Goal: Task Accomplishment & Management: Manage account settings

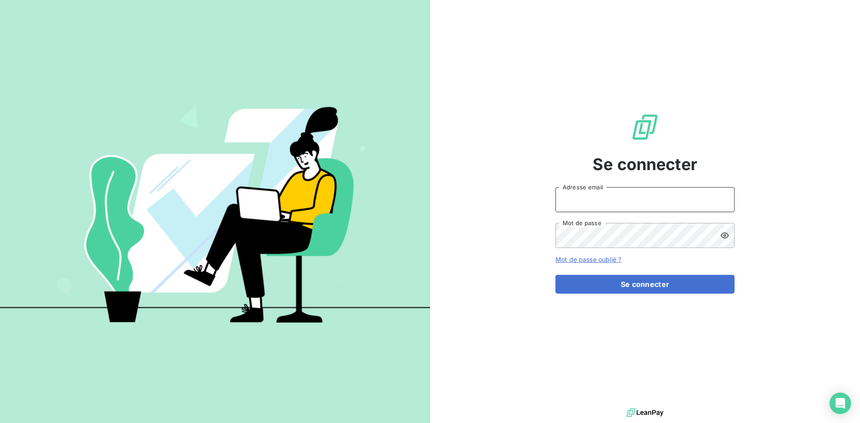
type input "[EMAIL_ADDRESS][DOMAIN_NAME]"
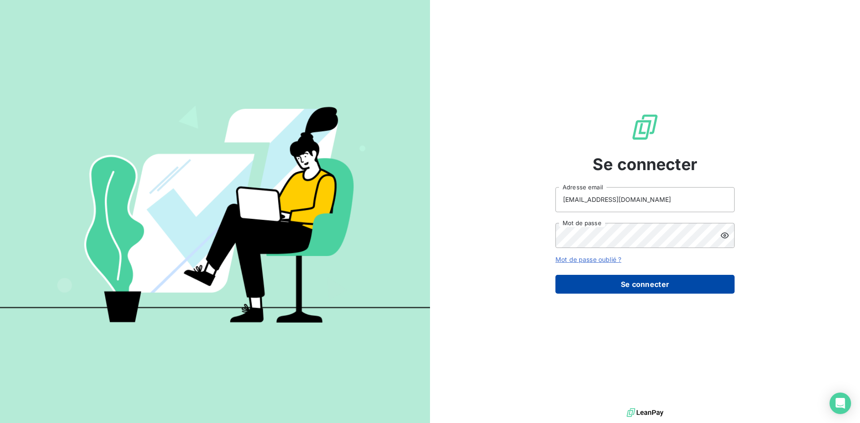
click at [623, 286] on button "Se connecter" at bounding box center [645, 284] width 179 height 19
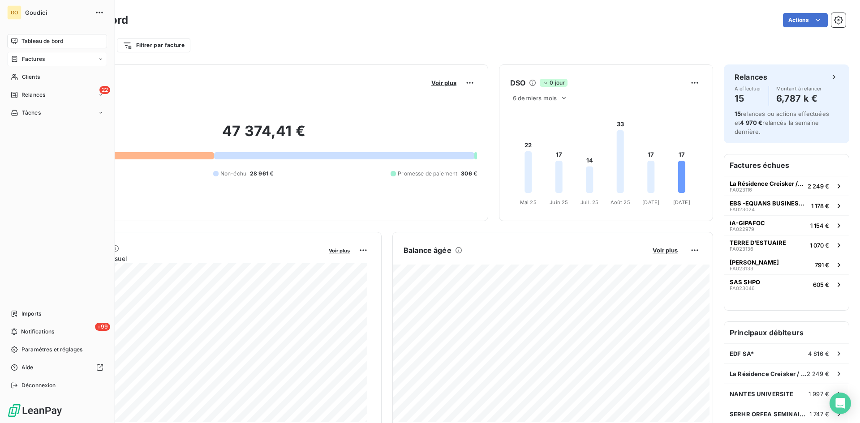
click at [31, 63] on span "Factures" at bounding box center [33, 59] width 23 height 8
click at [32, 76] on span "Factures" at bounding box center [33, 77] width 23 height 8
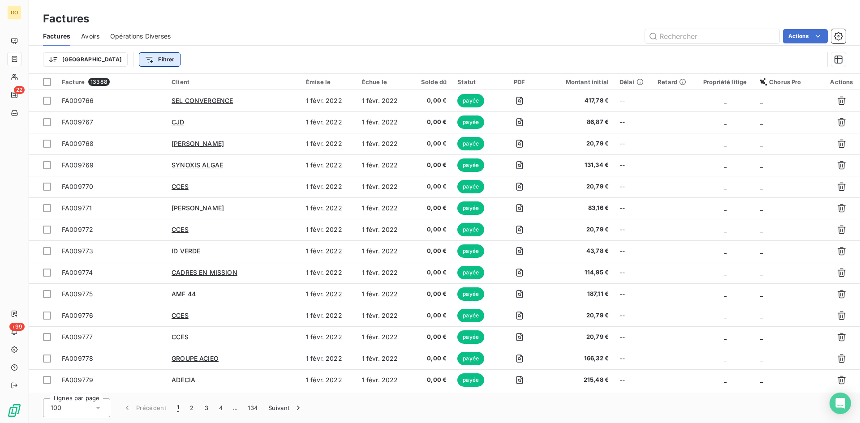
click at [113, 60] on html "GO 22 +99 Factures Factures Avoirs Opérations Diverses Actions Trier Filtrer Fa…" at bounding box center [430, 211] width 860 height 423
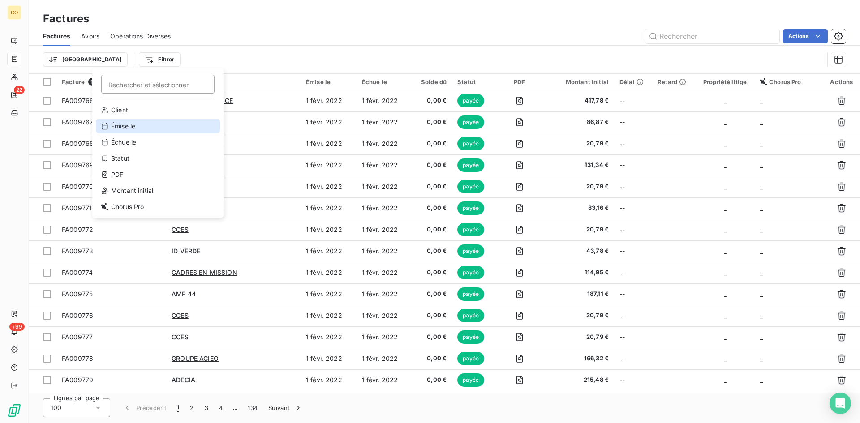
click at [130, 129] on div "Émise le" at bounding box center [158, 126] width 124 height 14
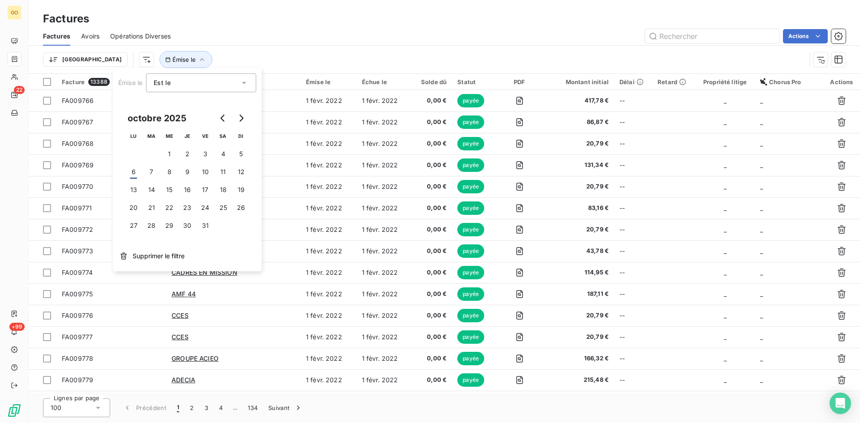
click at [250, 77] on div "Est le" at bounding box center [201, 82] width 110 height 19
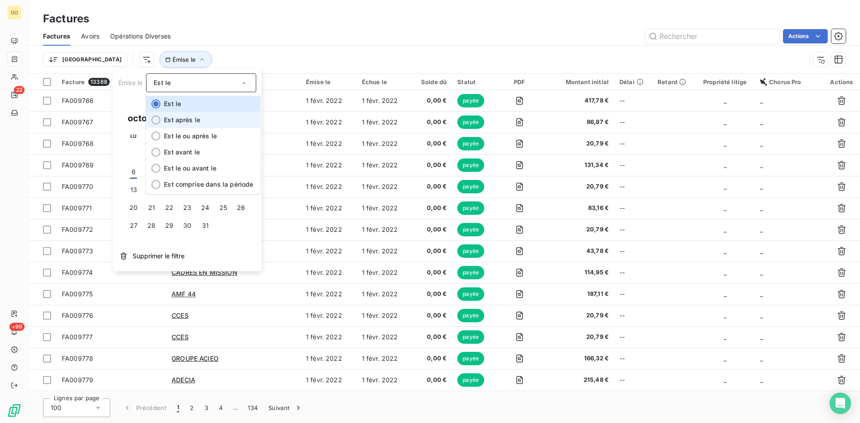
click at [219, 123] on li "Est après le" at bounding box center [203, 120] width 114 height 16
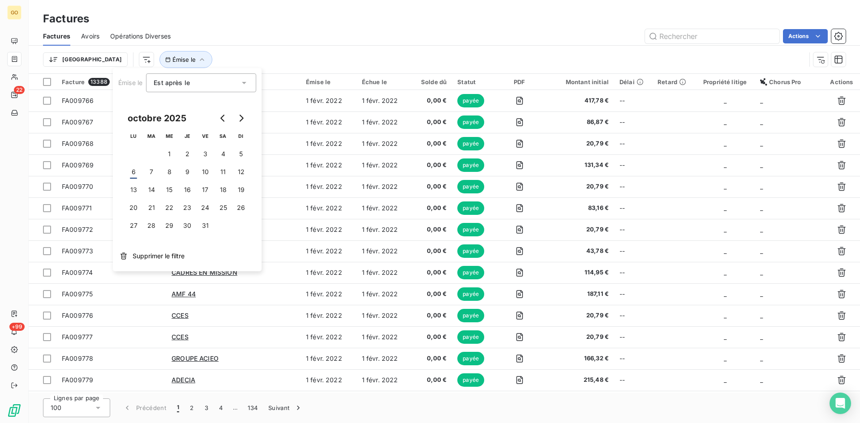
click at [289, 51] on div "Trier Émise le" at bounding box center [444, 60] width 803 height 28
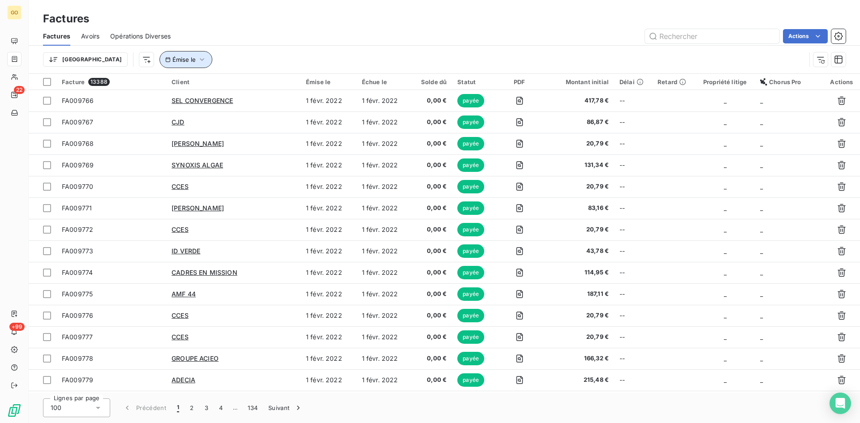
click at [198, 58] on icon "button" at bounding box center [202, 59] width 9 height 9
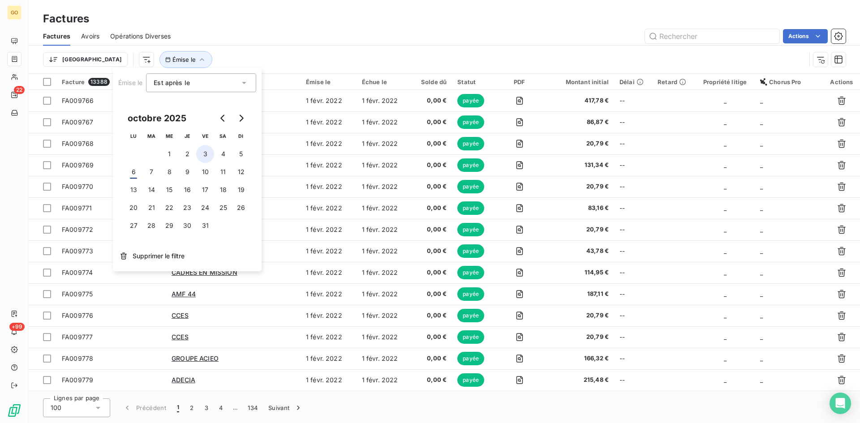
click at [199, 154] on button "3" at bounding box center [205, 154] width 18 height 18
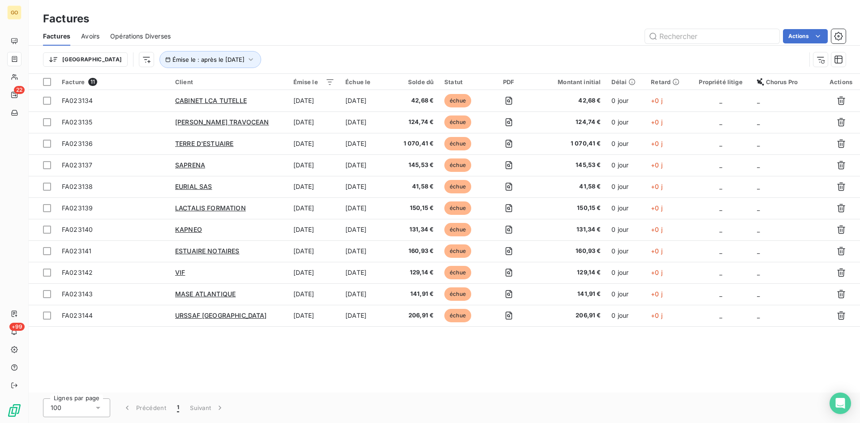
click at [284, 46] on div "Trier Émise le : après le 3 oct. 2025" at bounding box center [444, 60] width 803 height 28
click at [102, 65] on html "GO 22 +99 Factures Factures Avoirs Opérations Diverses Actions Trier Émise le :…" at bounding box center [430, 211] width 860 height 423
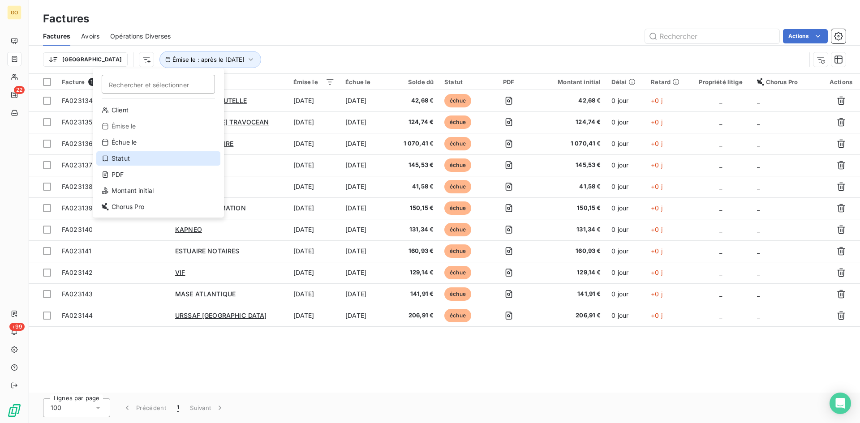
click at [118, 160] on div "Statut" at bounding box center [158, 158] width 124 height 14
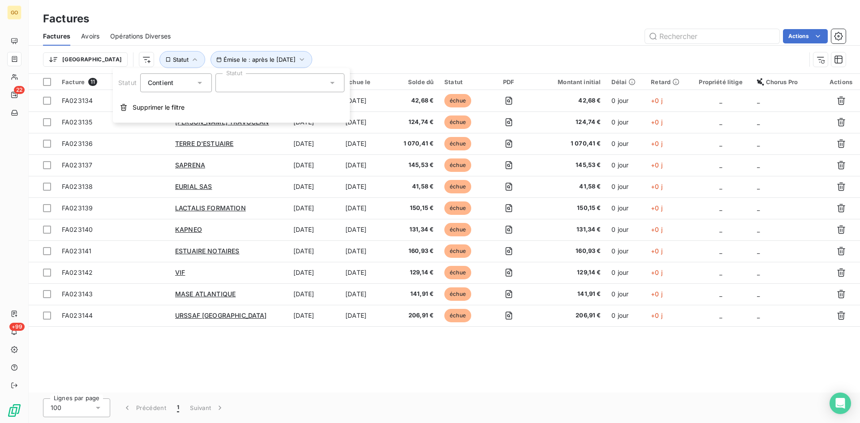
click at [250, 84] on div at bounding box center [280, 82] width 129 height 19
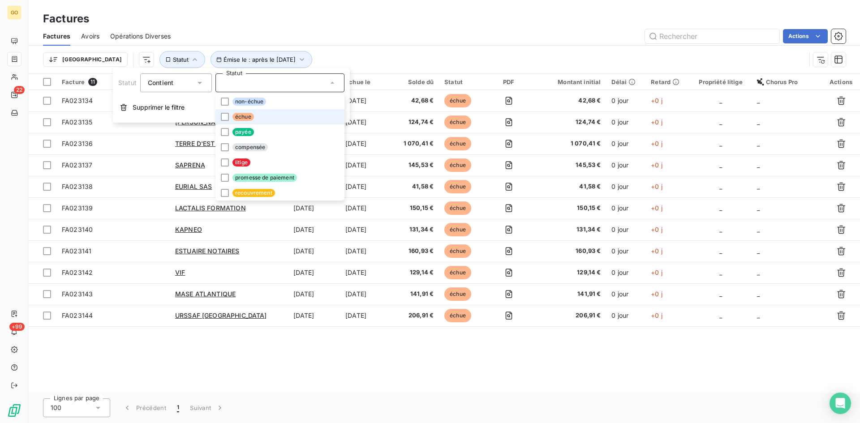
click at [239, 118] on span "échue" at bounding box center [244, 117] width 22 height 8
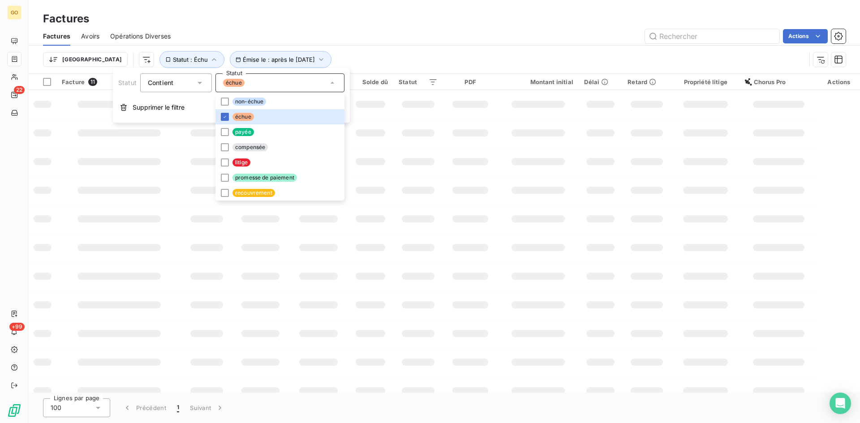
click at [412, 29] on div "Actions" at bounding box center [513, 36] width 665 height 14
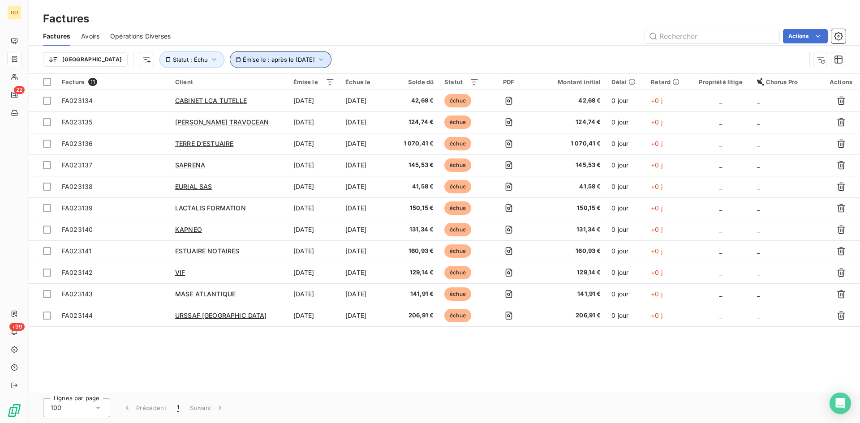
click at [243, 60] on span "Émise le : après le 3 oct. 2025" at bounding box center [279, 59] width 72 height 7
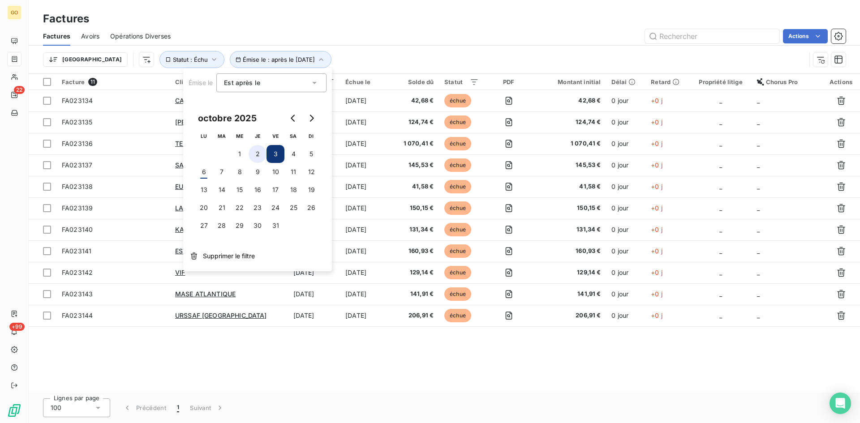
click at [258, 154] on button "2" at bounding box center [258, 154] width 18 height 18
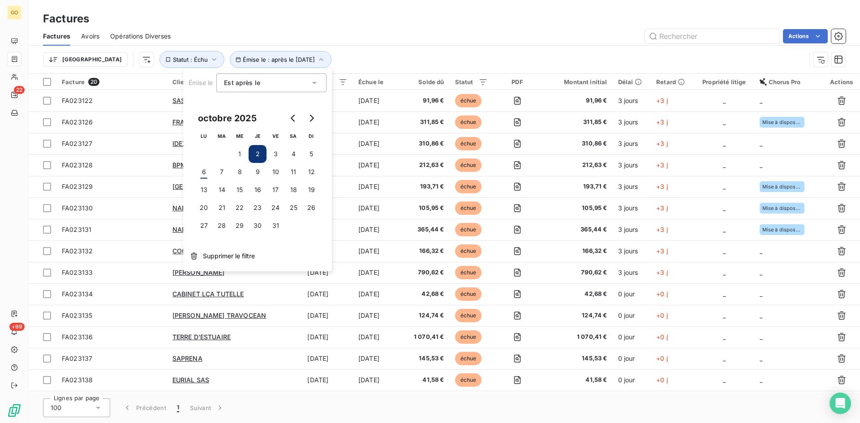
click at [341, 41] on div "Actions" at bounding box center [513, 36] width 665 height 14
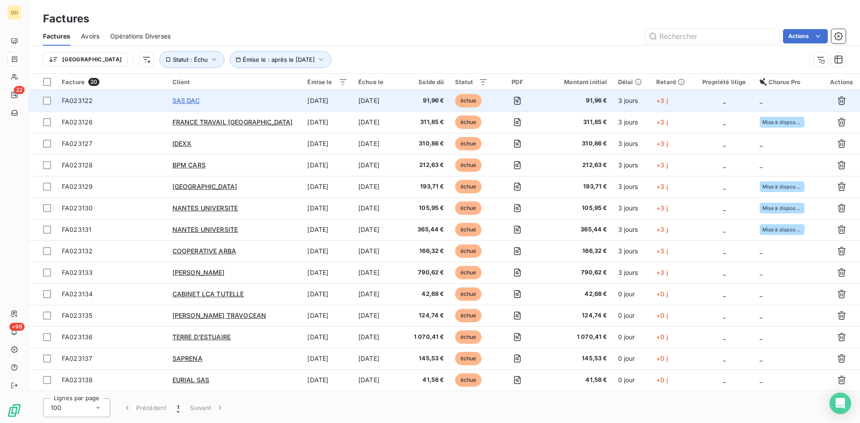
click at [178, 103] on span "SAS DAC" at bounding box center [186, 101] width 27 height 8
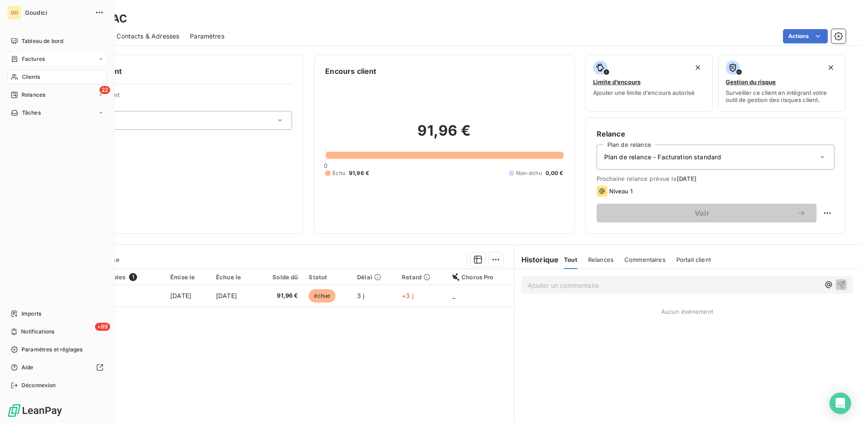
click at [30, 58] on span "Factures" at bounding box center [33, 59] width 23 height 8
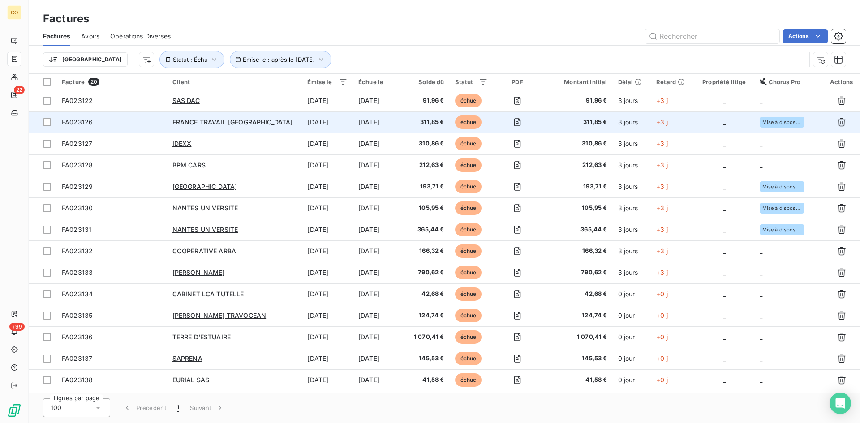
click at [184, 117] on td "FRANCE TRAVAIL PAYS DE LA LOIRE" at bounding box center [234, 123] width 135 height 22
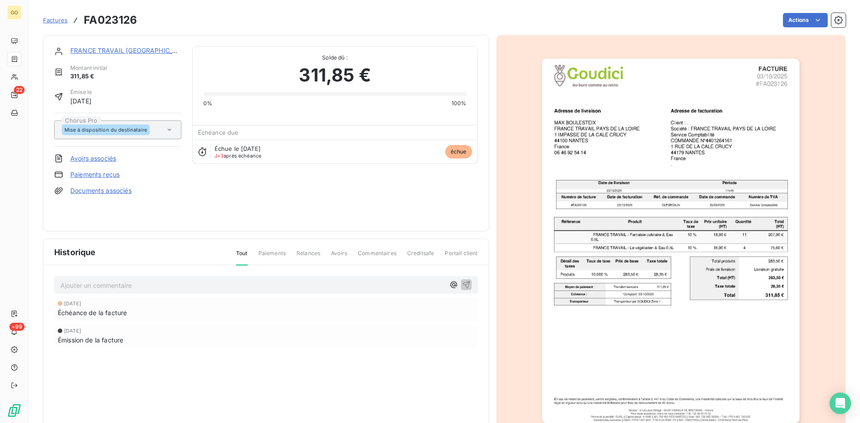
click at [142, 48] on link "FRANCE TRAVAIL PAYS DE LA LOIRE" at bounding box center [130, 51] width 121 height 8
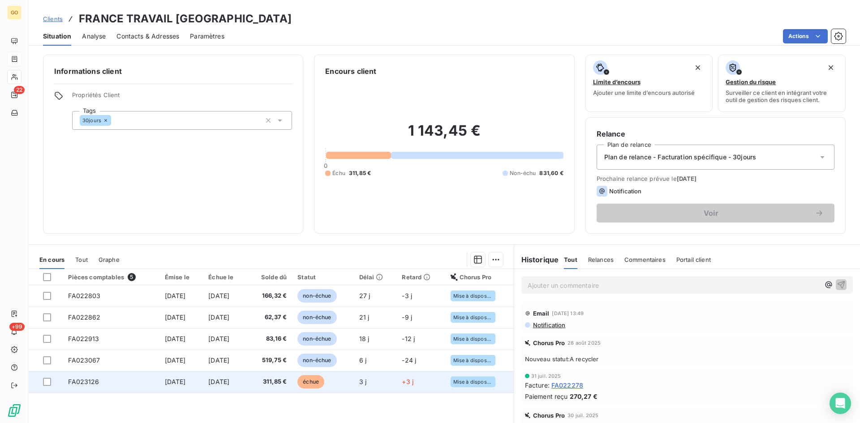
click at [165, 385] on span "3 oct. 2025" at bounding box center [175, 382] width 21 height 8
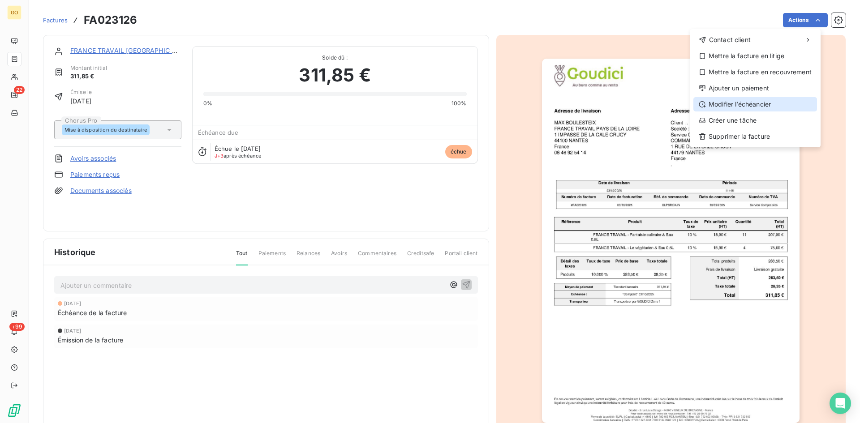
click at [747, 99] on div "Modifier l’échéancier" at bounding box center [756, 104] width 124 height 14
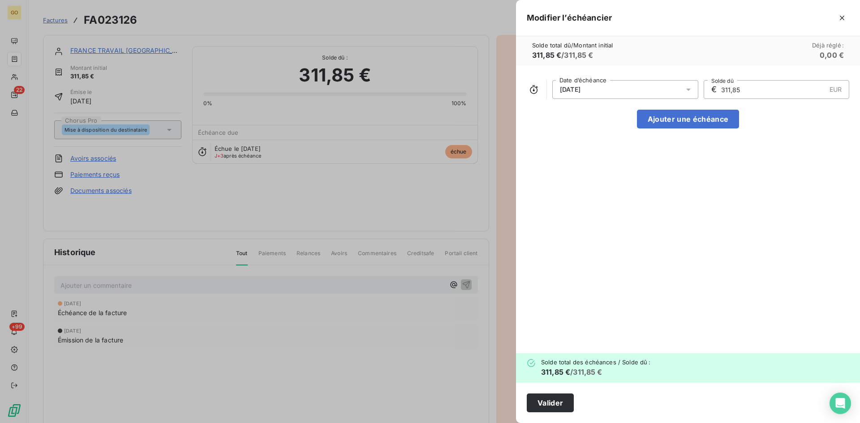
click at [691, 83] on div at bounding box center [691, 89] width 14 height 19
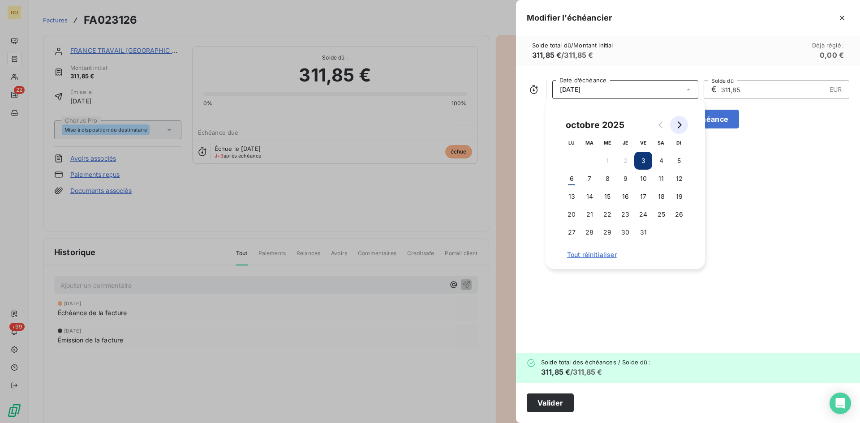
click at [681, 121] on button "Go to next month" at bounding box center [679, 125] width 18 height 18
click at [569, 179] on button "3" at bounding box center [572, 179] width 18 height 18
click at [637, 268] on div "novembre 2025 LU MA ME JE VE SA DI 1 2 3 4 5 6 7 8 9 10 11 12 13 14 15 16 17 18…" at bounding box center [626, 184] width 160 height 170
click at [552, 399] on button "Valider" at bounding box center [550, 403] width 47 height 19
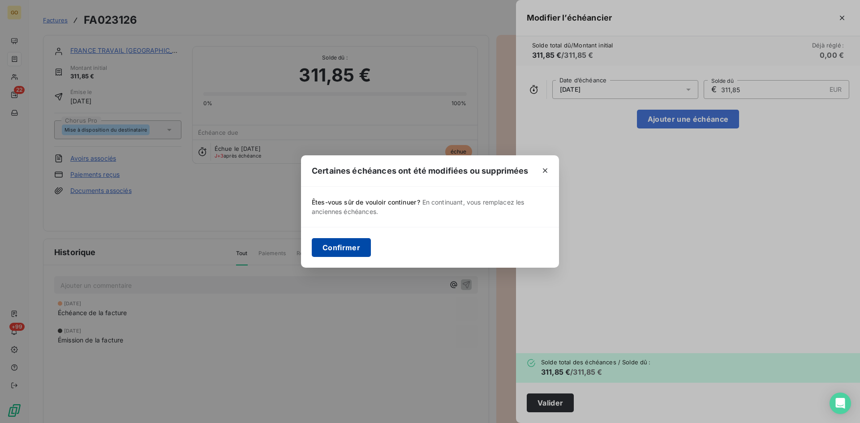
click at [319, 248] on button "Confirmer" at bounding box center [341, 247] width 59 height 19
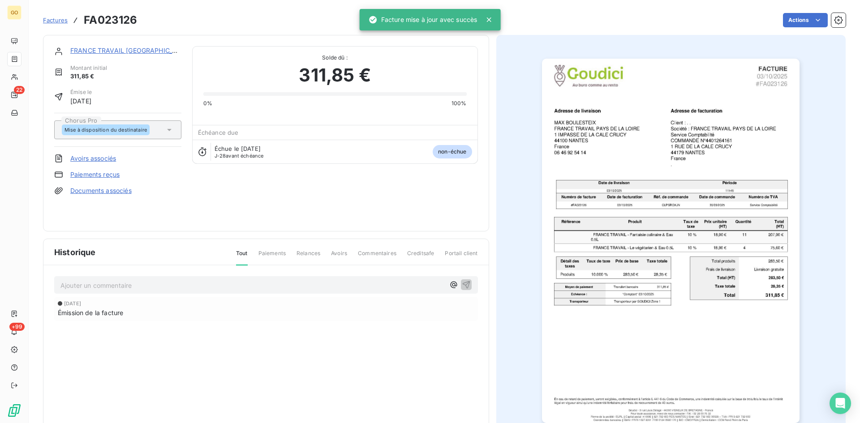
click at [57, 26] on div "Factures FA023126" at bounding box center [90, 20] width 94 height 16
click at [57, 21] on span "Factures" at bounding box center [55, 20] width 25 height 7
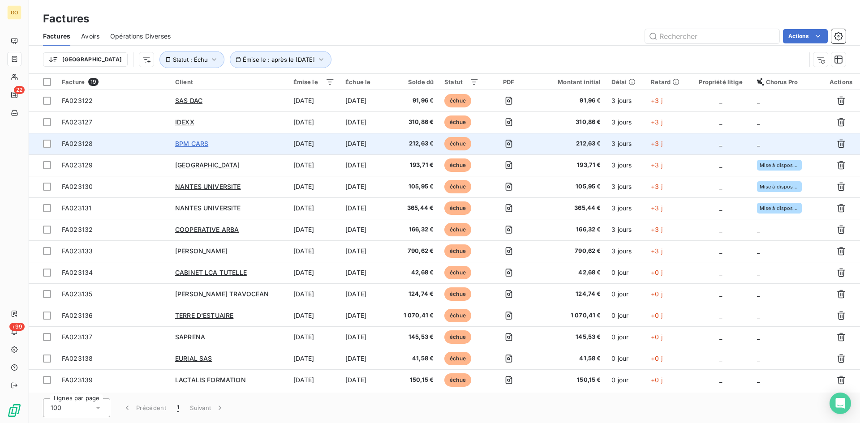
click at [188, 141] on span "BPM CARS" at bounding box center [191, 144] width 33 height 8
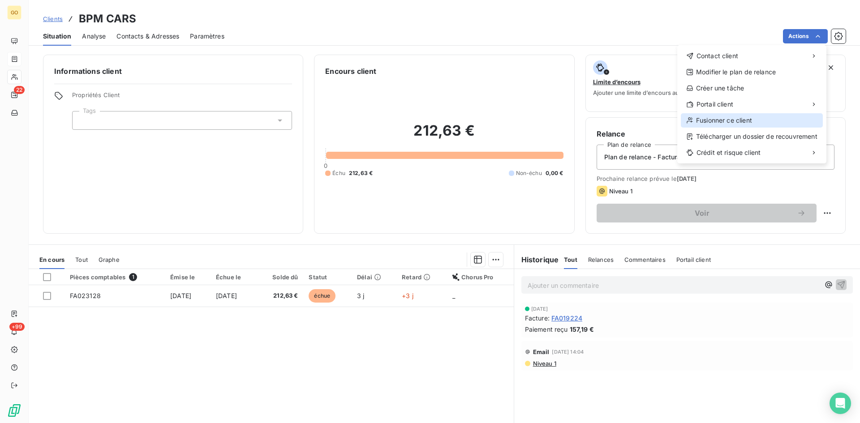
click at [716, 122] on div "Fusionner ce client" at bounding box center [752, 120] width 142 height 14
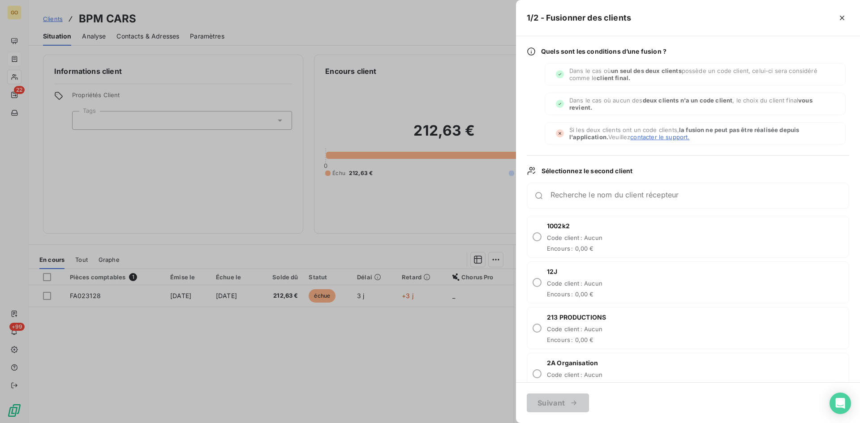
click at [604, 187] on div "Recherche le nom du client récepteur" at bounding box center [688, 196] width 323 height 26
click at [602, 193] on div "Recherche le nom du client récepteur" at bounding box center [700, 195] width 298 height 9
click at [229, 204] on div at bounding box center [430, 211] width 860 height 423
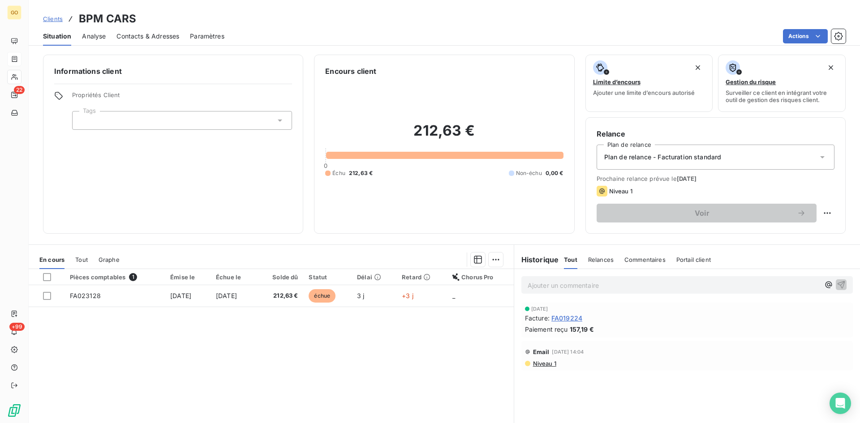
drag, startPoint x: 95, startPoint y: 39, endPoint x: 97, endPoint y: 34, distance: 4.7
click at [96, 38] on span "Analyse" at bounding box center [94, 36] width 24 height 9
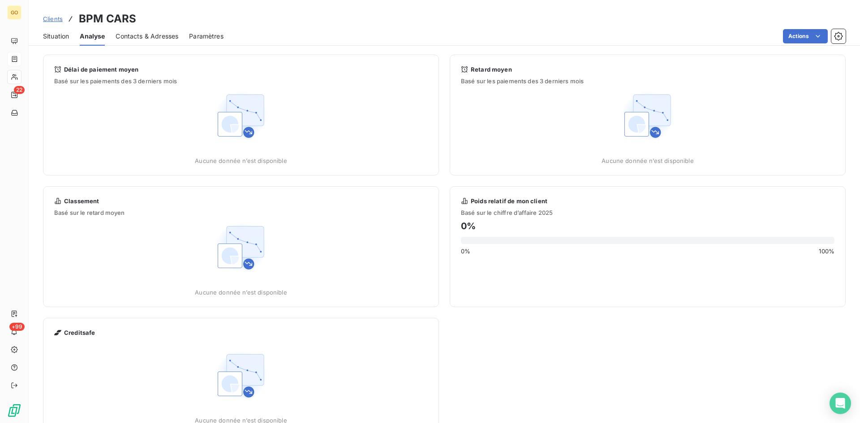
click at [150, 29] on div "Contacts & Adresses" at bounding box center [147, 36] width 63 height 19
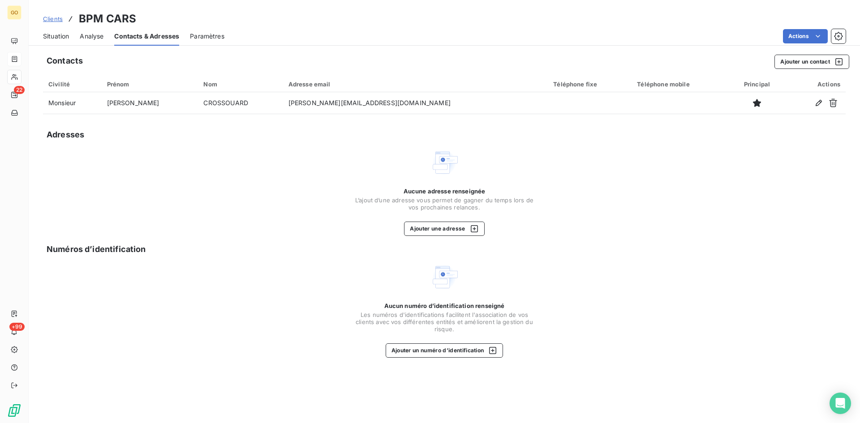
click at [212, 34] on span "Paramètres" at bounding box center [207, 36] width 35 height 9
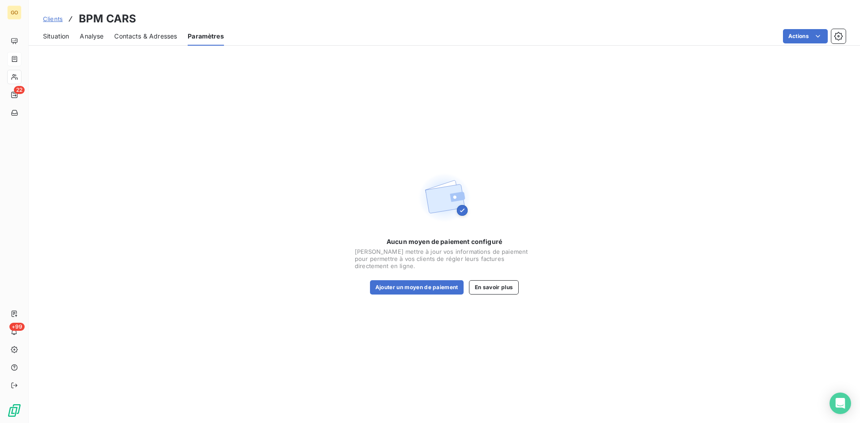
click at [62, 36] on span "Situation" at bounding box center [56, 36] width 26 height 9
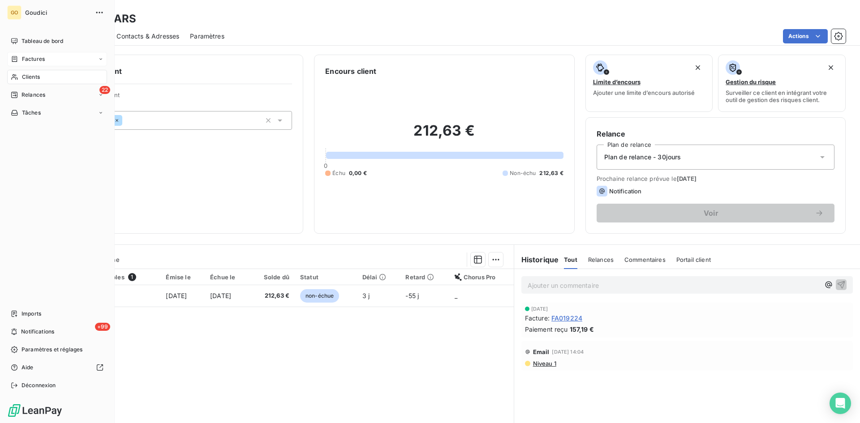
click at [28, 57] on span "Factures" at bounding box center [33, 59] width 23 height 8
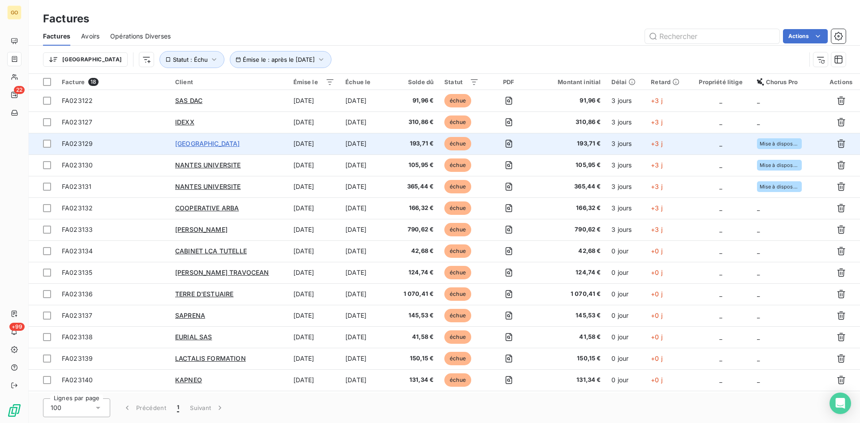
click at [194, 143] on span "ECOLE CENTRALE DE NANTES" at bounding box center [207, 144] width 65 height 8
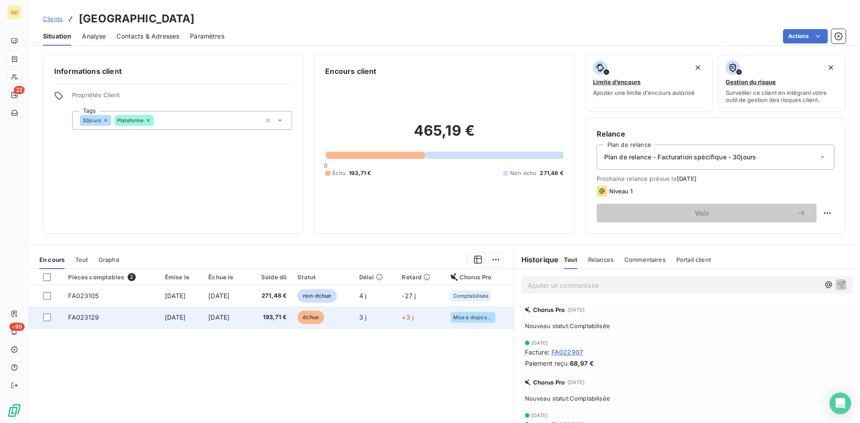
click at [229, 312] on td "3 oct. 2025" at bounding box center [225, 318] width 44 height 22
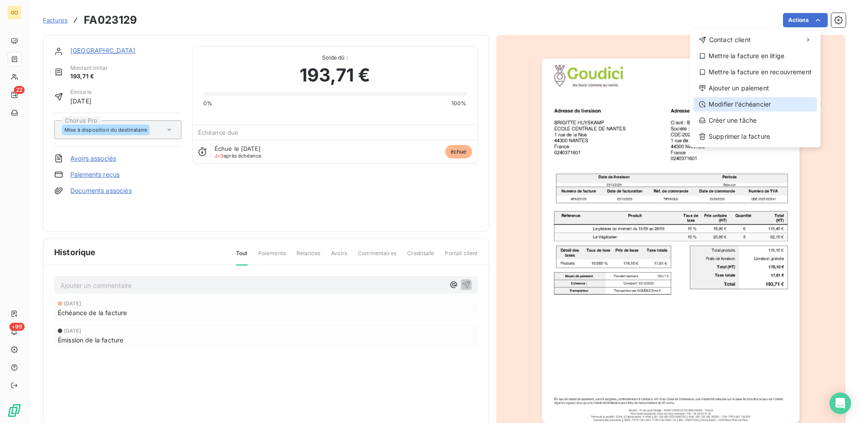
click at [755, 106] on div "Modifier l’échéancier" at bounding box center [756, 104] width 124 height 14
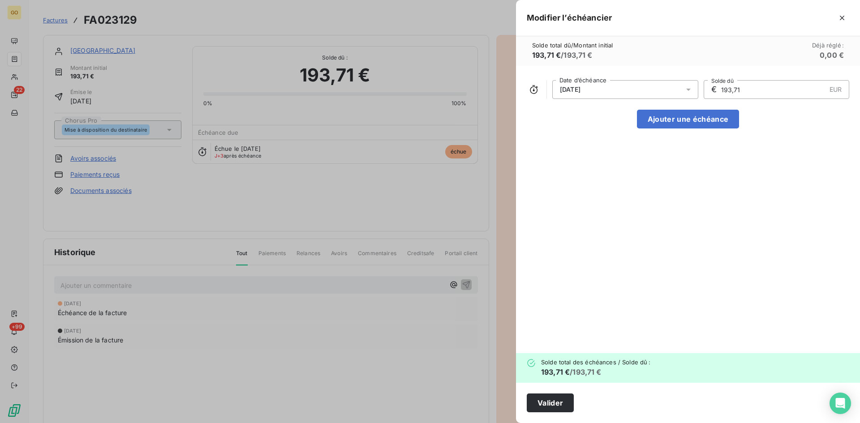
click at [687, 90] on icon at bounding box center [688, 89] width 9 height 9
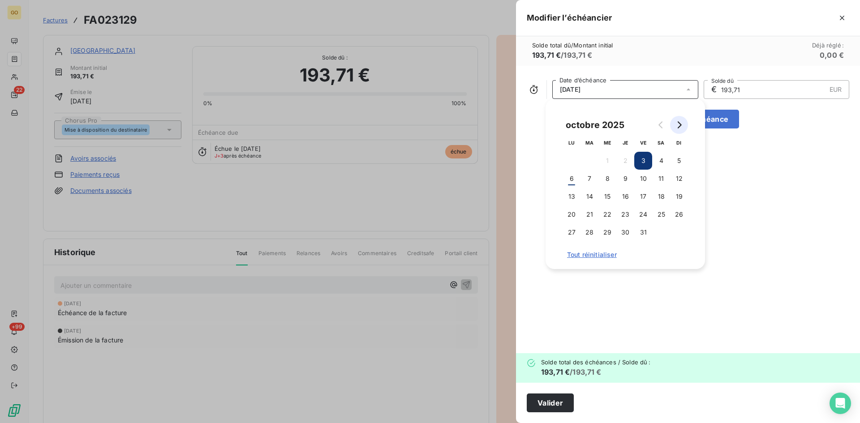
click at [680, 123] on icon "Go to next month" at bounding box center [680, 124] width 4 height 7
click at [564, 180] on button "3" at bounding box center [572, 179] width 18 height 18
click at [815, 274] on div "03/11/2025 Date d’échéance € 193,71 EUR Solde dû Ajouter une échéance" at bounding box center [688, 210] width 344 height 288
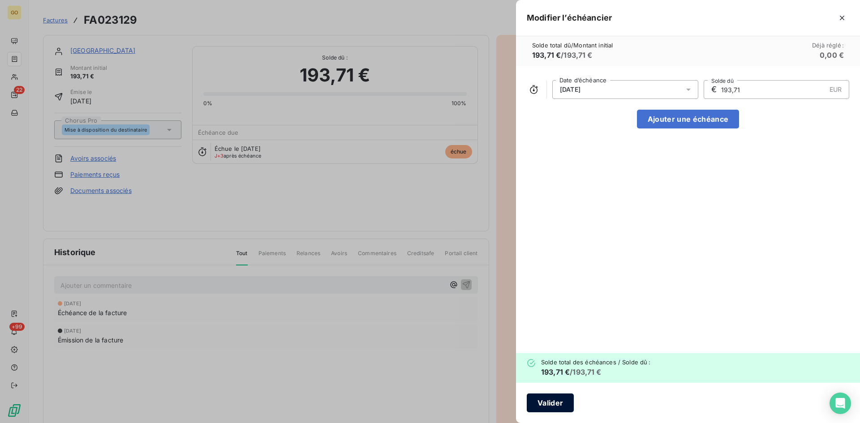
click at [558, 405] on button "Valider" at bounding box center [550, 403] width 47 height 19
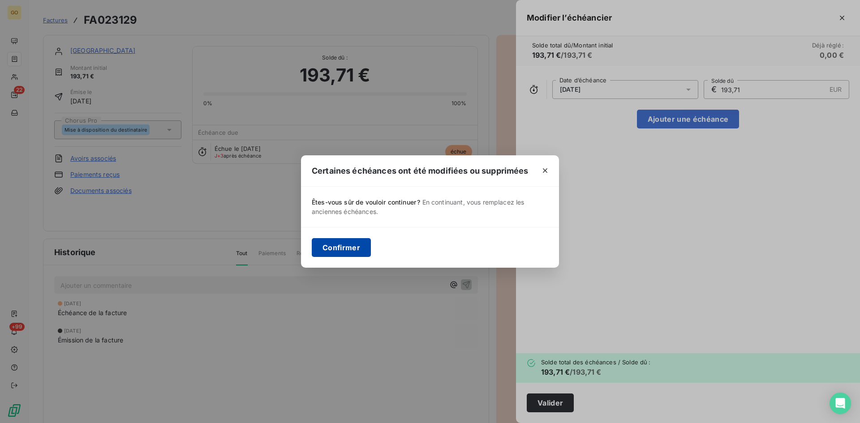
click at [357, 255] on button "Confirmer" at bounding box center [341, 247] width 59 height 19
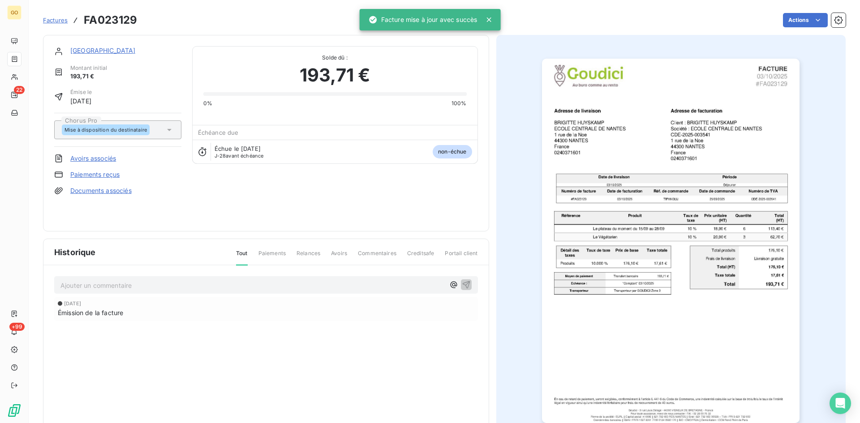
click at [52, 18] on span "Factures" at bounding box center [55, 20] width 25 height 7
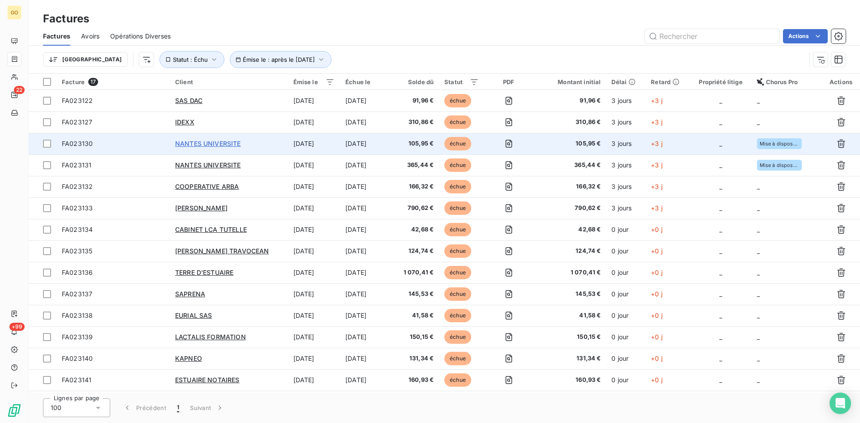
click at [217, 144] on span "NANTES UNIVERSITE" at bounding box center [208, 144] width 66 height 8
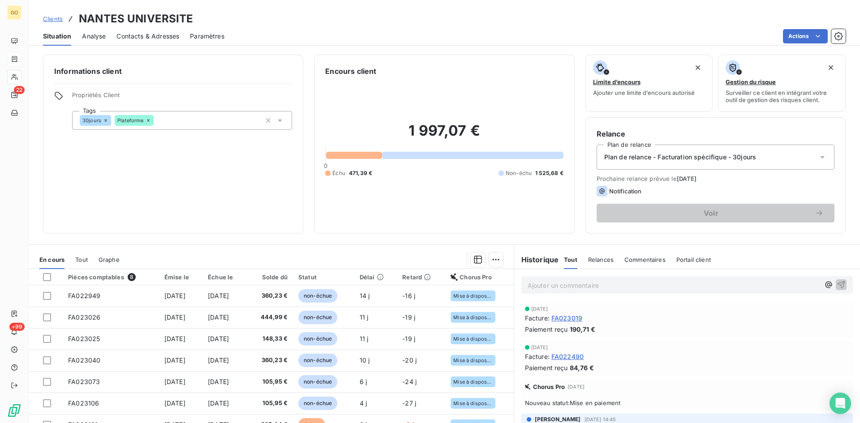
scroll to position [45, 0]
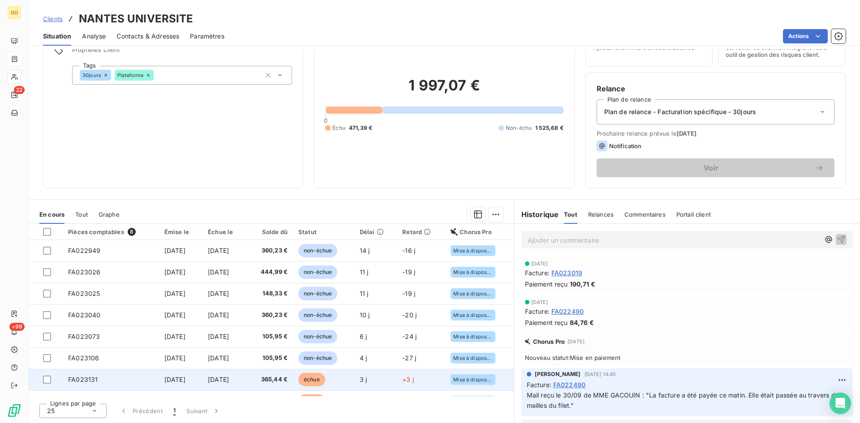
click at [176, 377] on span "3 oct. 2025" at bounding box center [174, 380] width 21 height 8
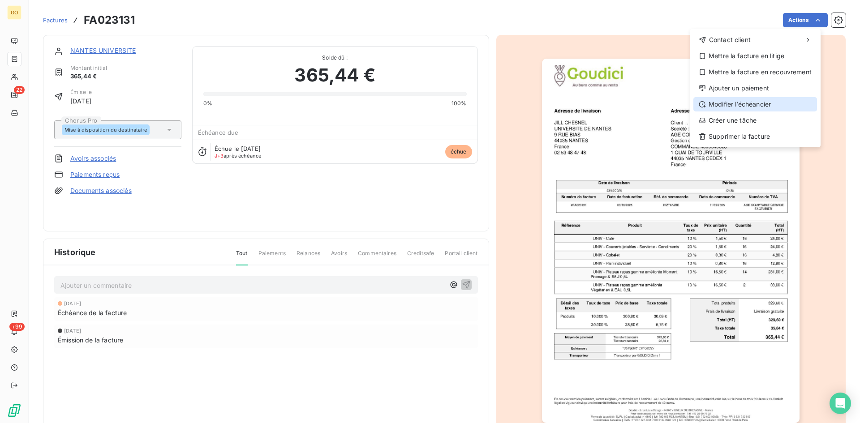
click at [772, 104] on div "Modifier l’échéancier" at bounding box center [756, 104] width 124 height 14
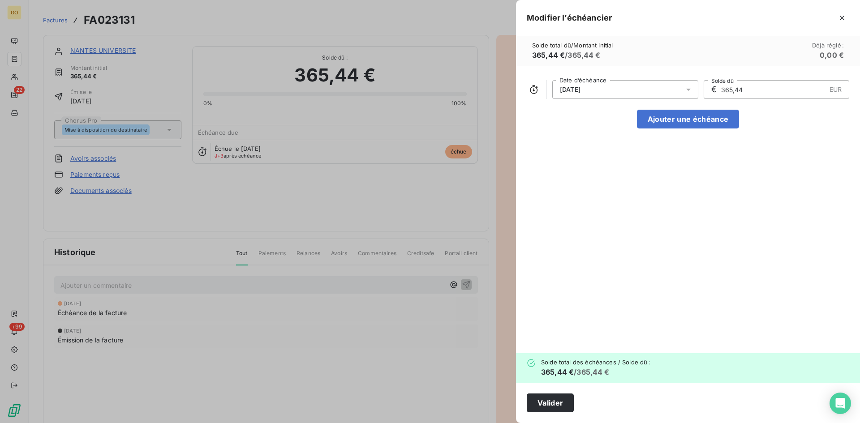
drag, startPoint x: 693, startPoint y: 88, endPoint x: 694, endPoint y: 92, distance: 4.5
click at [694, 88] on div at bounding box center [691, 89] width 14 height 19
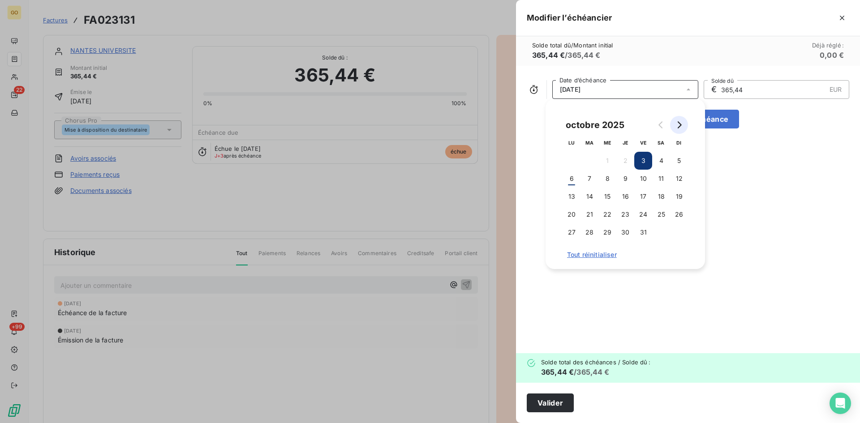
click at [680, 128] on icon "Go to next month" at bounding box center [679, 124] width 7 height 7
click at [577, 178] on button "3" at bounding box center [572, 179] width 18 height 18
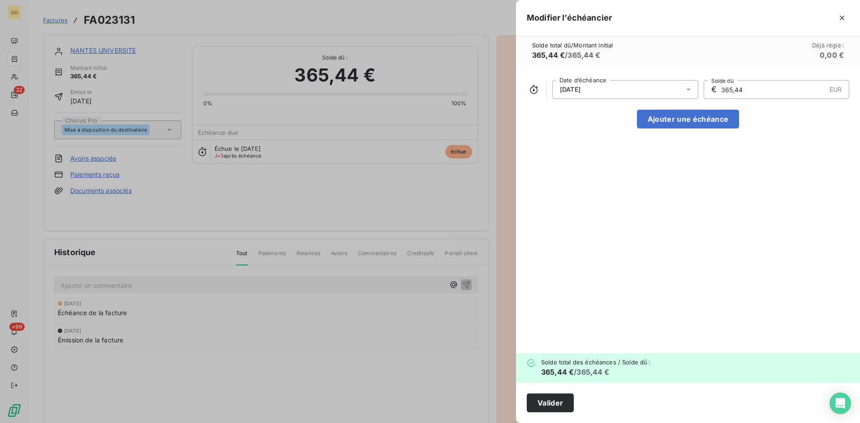
click at [590, 300] on div "03/11/2025 Date d’échéance € 365,44 EUR Solde dû Ajouter une échéance" at bounding box center [688, 210] width 344 height 288
click at [553, 403] on button "Valider" at bounding box center [550, 403] width 47 height 19
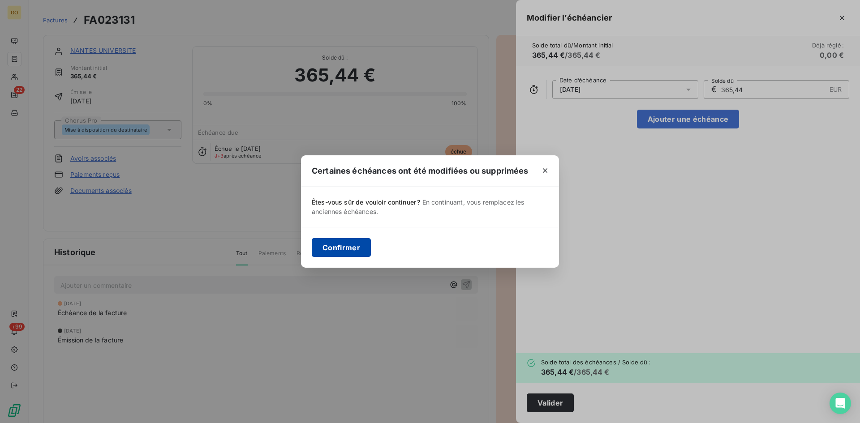
click at [361, 245] on button "Confirmer" at bounding box center [341, 247] width 59 height 19
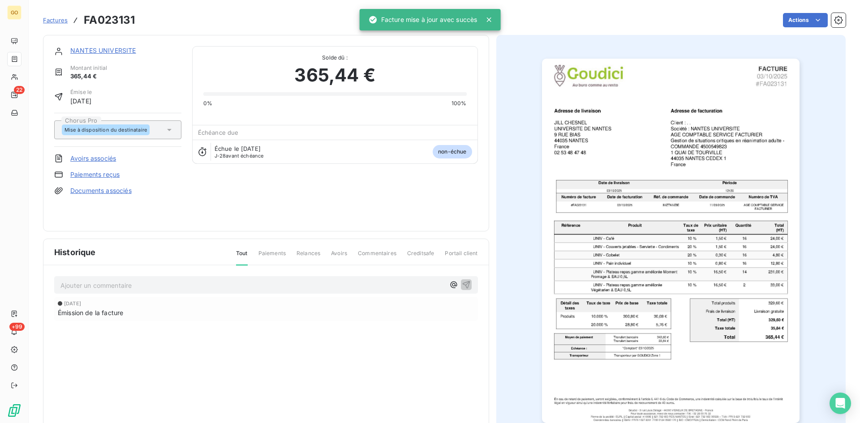
click at [57, 17] on span "Factures" at bounding box center [55, 20] width 25 height 7
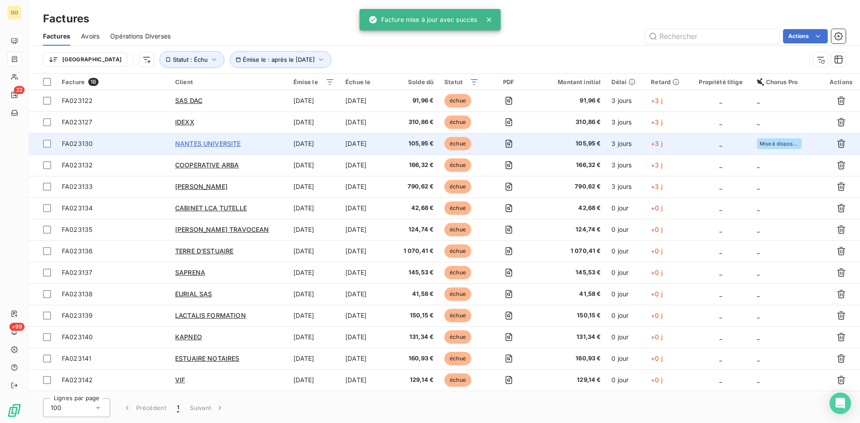
click at [207, 142] on span "NANTES UNIVERSITE" at bounding box center [208, 144] width 66 height 8
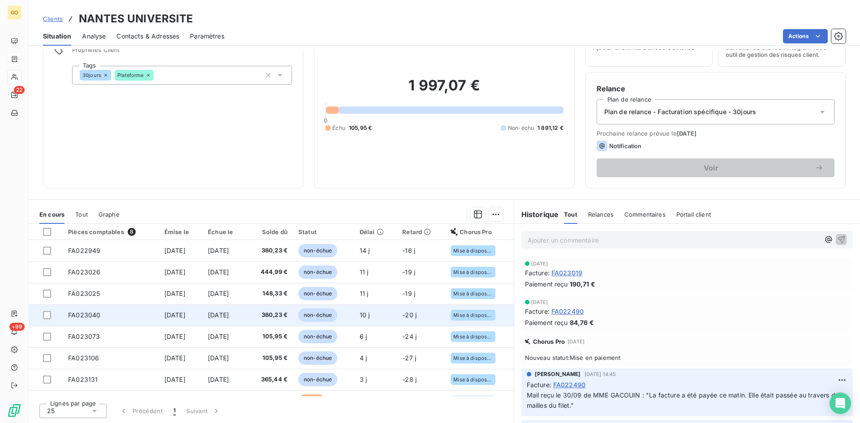
scroll to position [16, 0]
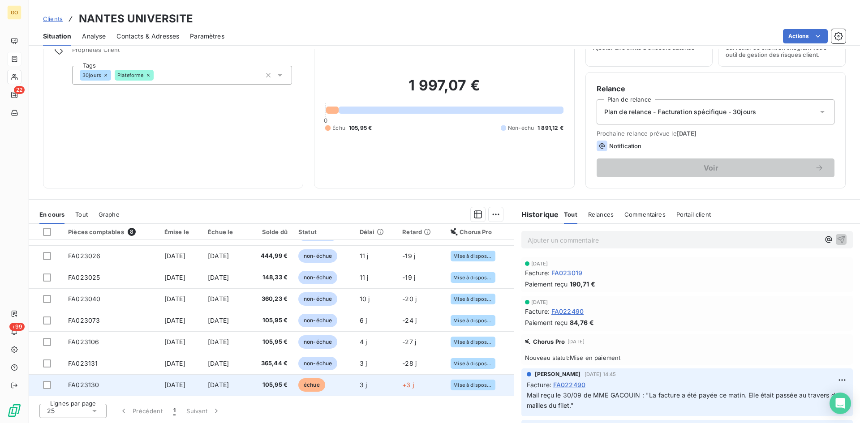
click at [171, 380] on td "3 oct. 2025" at bounding box center [180, 386] width 43 height 22
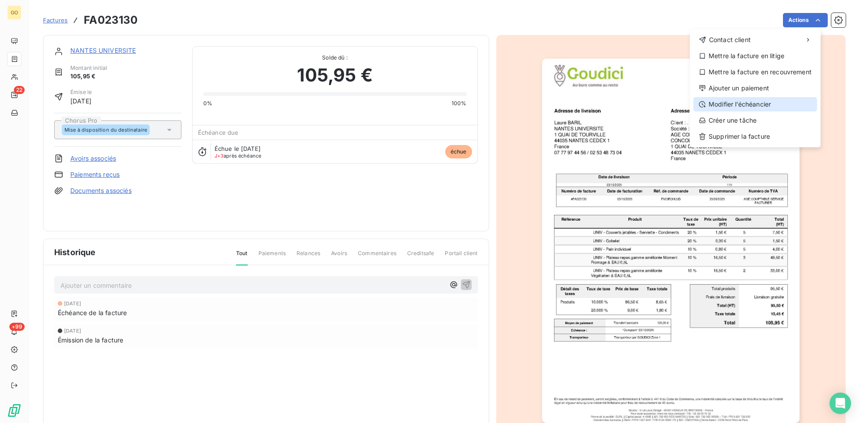
click at [738, 107] on div "Modifier l’échéancier" at bounding box center [756, 104] width 124 height 14
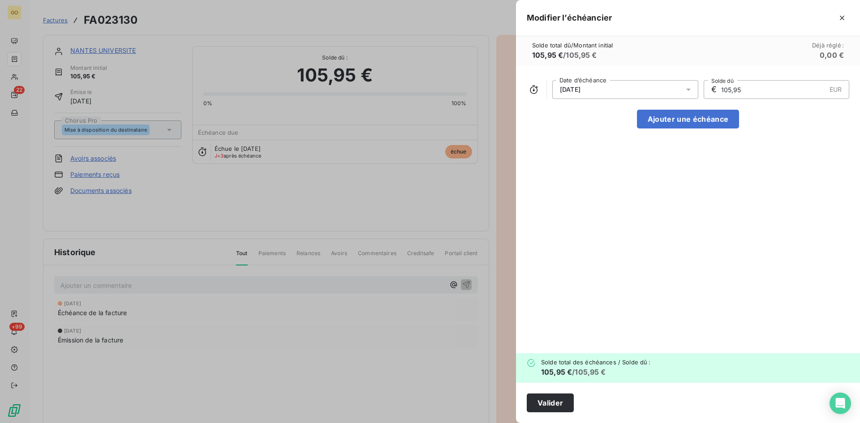
click at [690, 89] on icon at bounding box center [688, 90] width 4 height 2
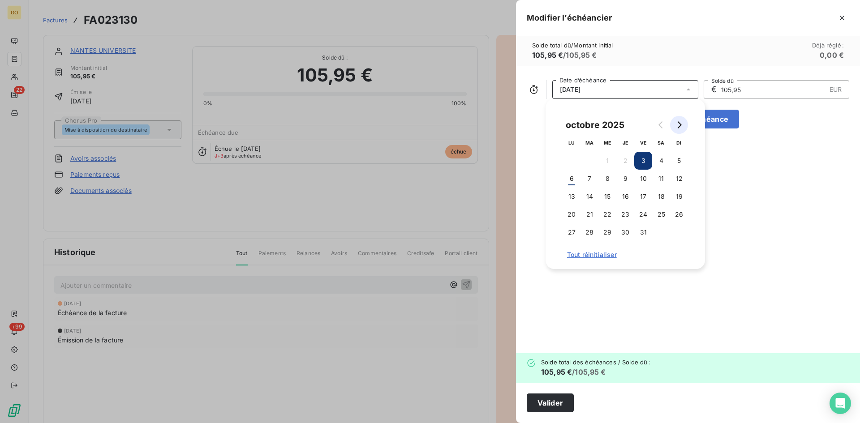
click at [682, 124] on icon "Go to next month" at bounding box center [679, 124] width 7 height 7
click at [569, 182] on button "3" at bounding box center [572, 179] width 18 height 18
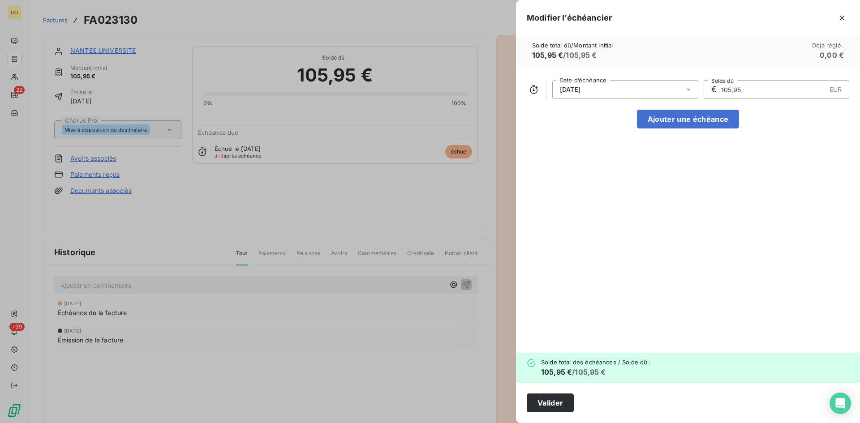
click at [740, 230] on div "03/11/2025 Date d’échéance € 105,95 EUR Solde dû Ajouter une échéance" at bounding box center [688, 210] width 344 height 288
click at [563, 407] on button "Valider" at bounding box center [550, 403] width 47 height 19
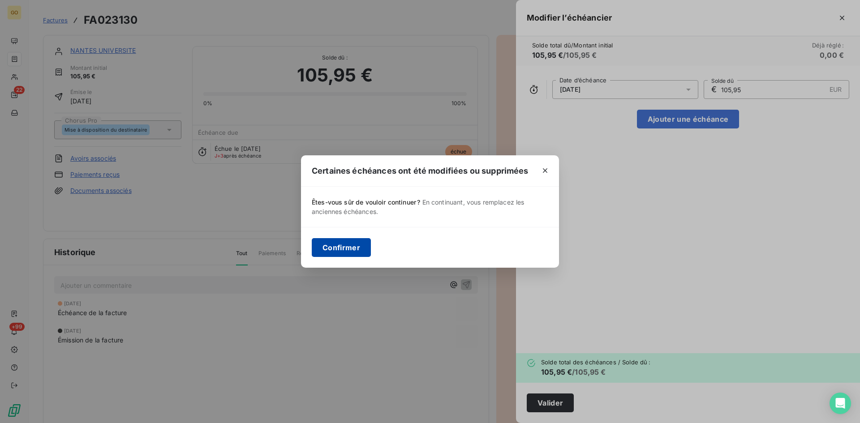
click at [337, 247] on button "Confirmer" at bounding box center [341, 247] width 59 height 19
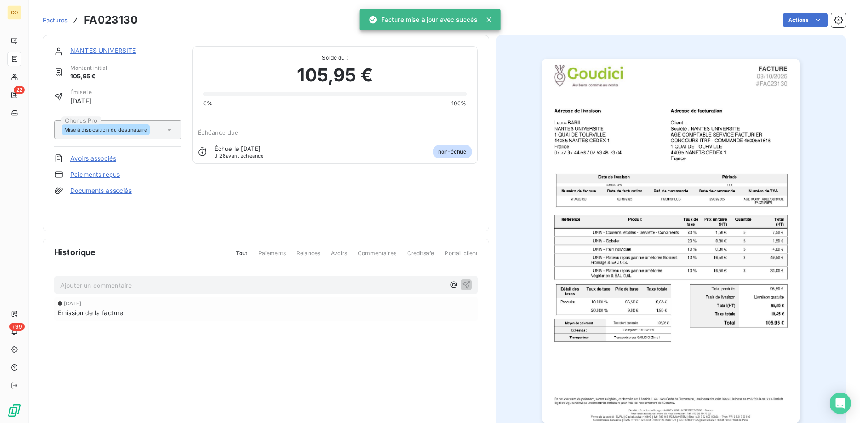
click at [52, 20] on span "Factures" at bounding box center [55, 20] width 25 height 7
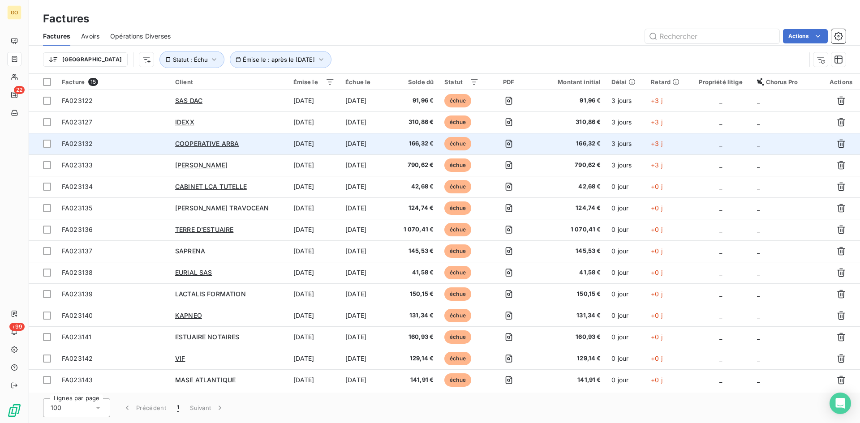
click at [208, 139] on div "COOPERATIVE ARBA" at bounding box center [229, 143] width 108 height 9
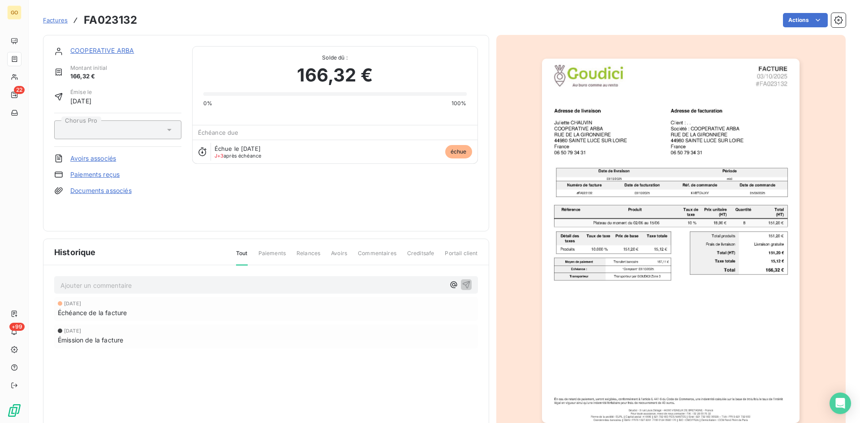
click at [128, 50] on link "COOPERATIVE ARBA" at bounding box center [102, 51] width 64 height 8
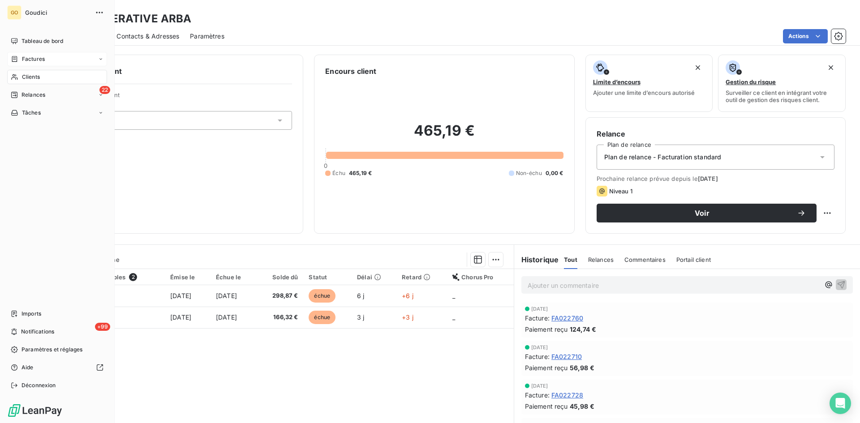
click at [26, 57] on span "Factures" at bounding box center [33, 59] width 23 height 8
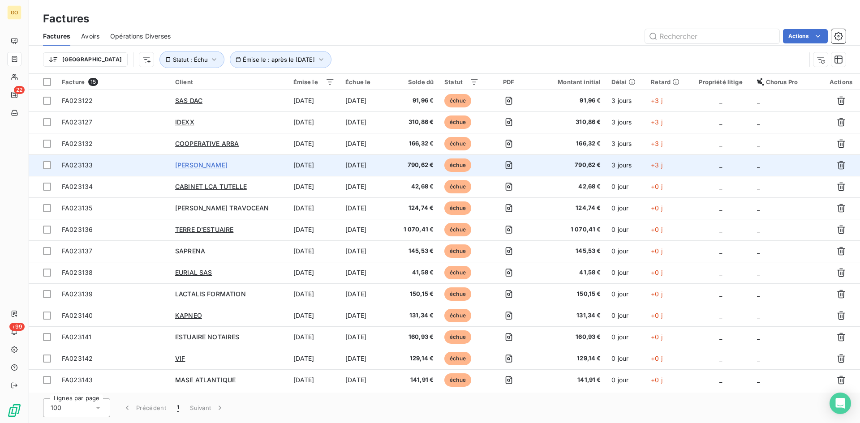
click at [209, 163] on span "[PERSON_NAME]" at bounding box center [201, 165] width 52 height 8
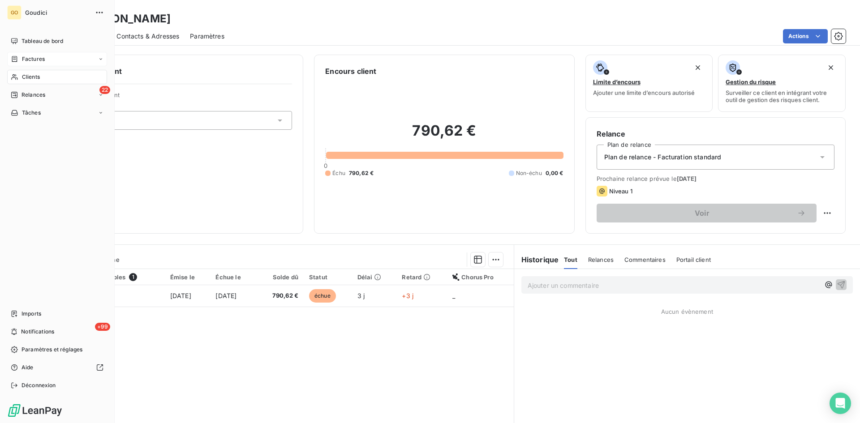
click at [26, 58] on span "Factures" at bounding box center [33, 59] width 23 height 8
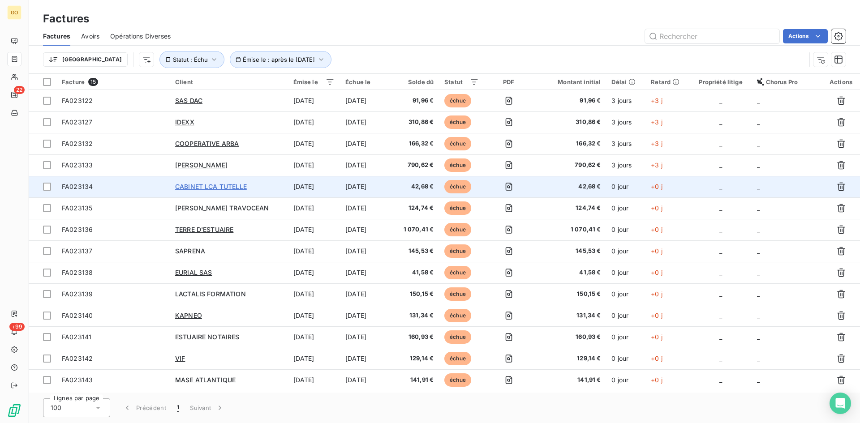
click at [210, 190] on span "CABINET LCA TUTELLE" at bounding box center [211, 187] width 72 height 8
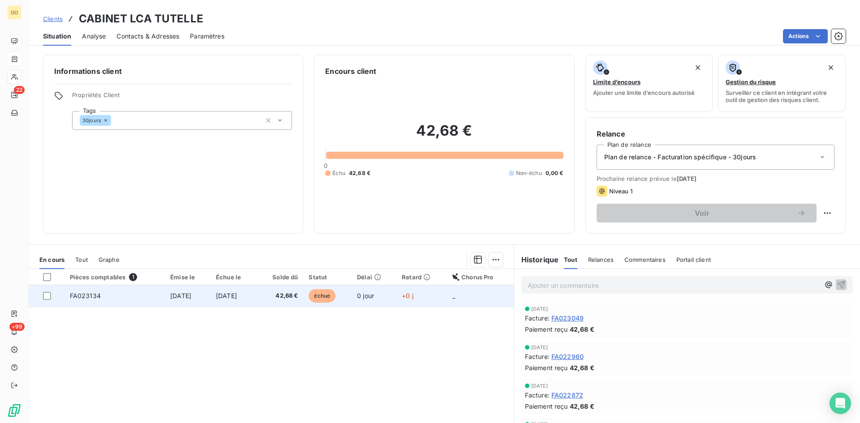
click at [183, 303] on td "6 oct. 2025" at bounding box center [188, 296] width 46 height 22
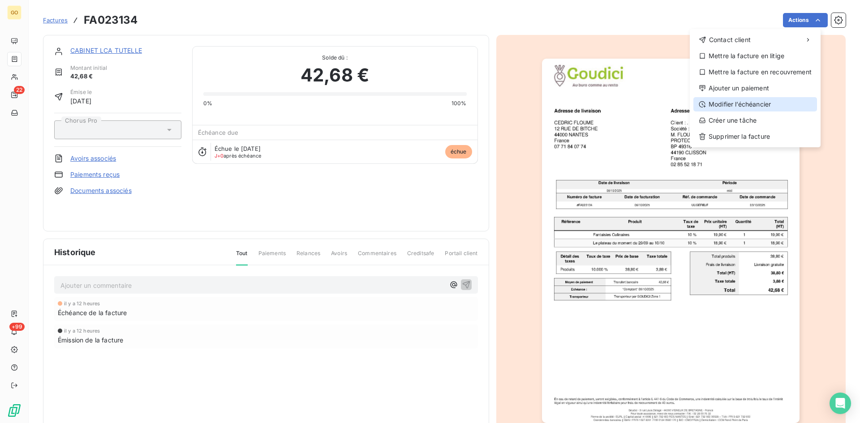
click at [731, 104] on div "Modifier l’échéancier" at bounding box center [756, 104] width 124 height 14
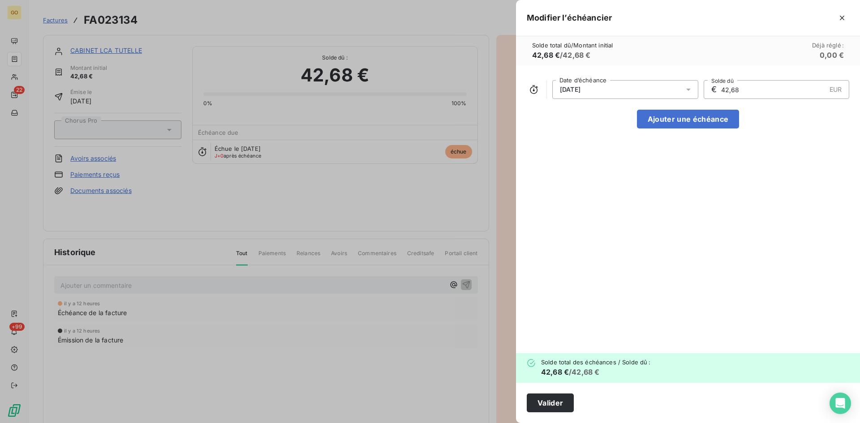
click at [690, 87] on icon at bounding box center [688, 89] width 9 height 9
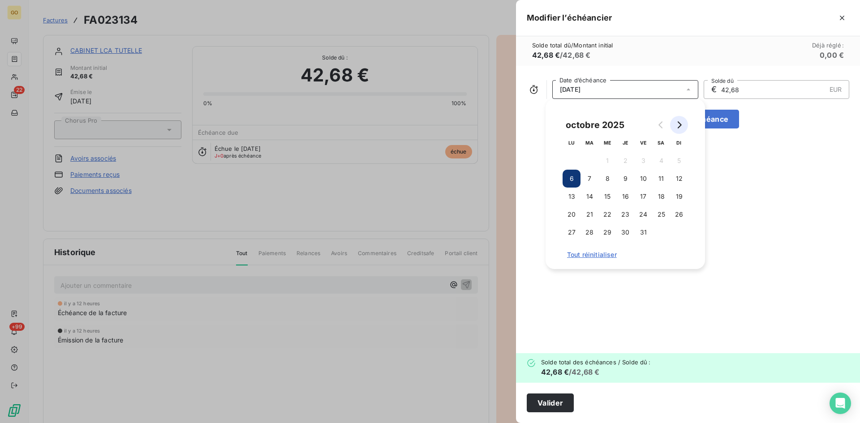
click at [683, 126] on button "Go to next month" at bounding box center [679, 125] width 18 height 18
click at [632, 178] on button "6" at bounding box center [626, 179] width 18 height 18
drag, startPoint x: 685, startPoint y: 286, endPoint x: 654, endPoint y: 299, distance: 33.3
click at [684, 286] on div "06/11/2025 Date d’échéance € 42,68 EUR Solde dû Ajouter une échéance" at bounding box center [688, 210] width 344 height 288
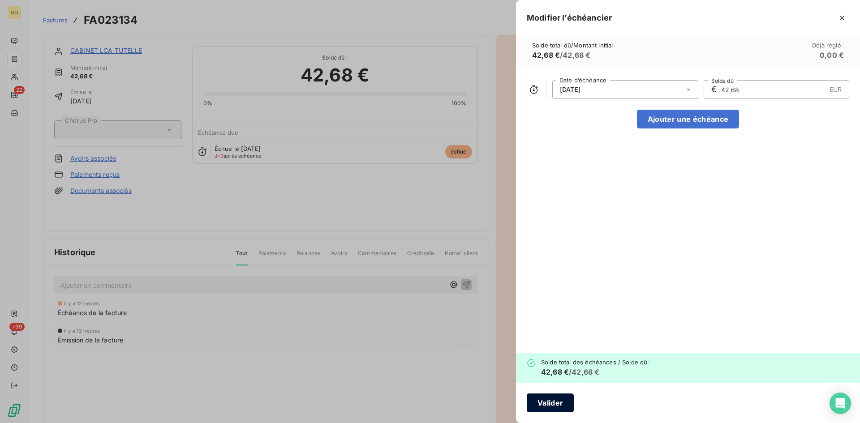
click at [558, 402] on button "Valider" at bounding box center [550, 403] width 47 height 19
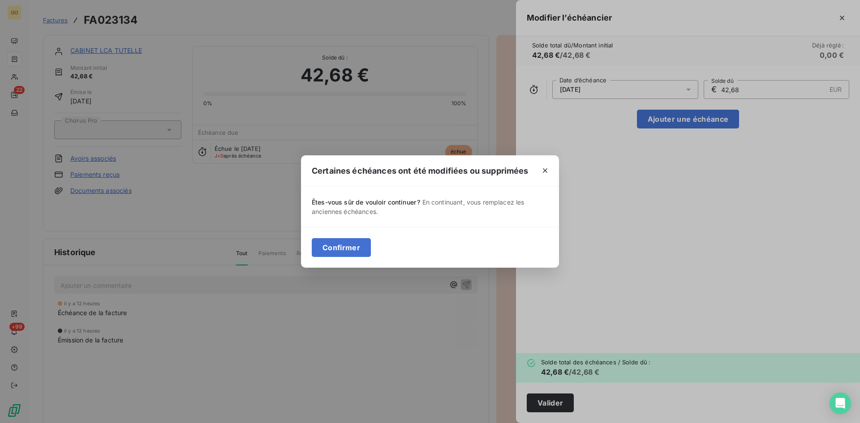
click at [345, 259] on div "Confirmer" at bounding box center [430, 247] width 258 height 41
click at [345, 252] on button "Confirmer" at bounding box center [341, 247] width 59 height 19
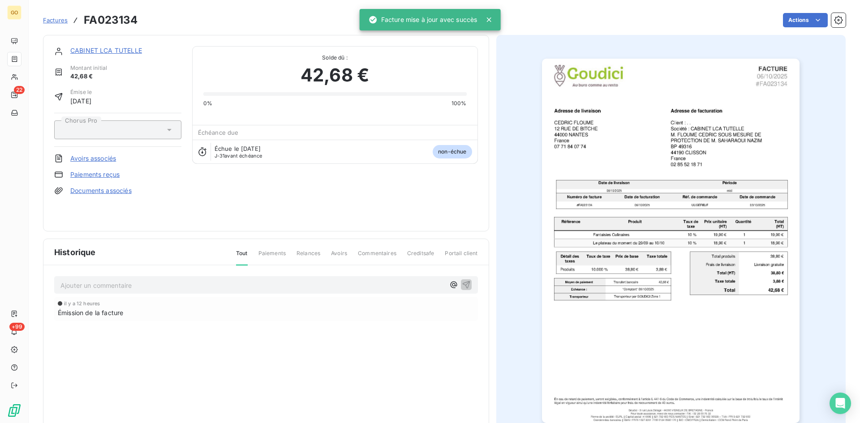
click at [60, 19] on span "Factures" at bounding box center [55, 20] width 25 height 7
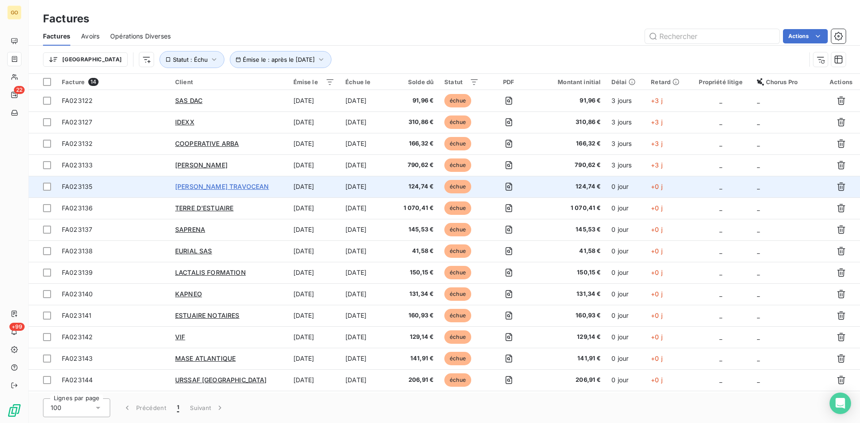
click at [194, 183] on span "LOUIS DREYFUS TRAVOCEAN" at bounding box center [222, 187] width 94 height 8
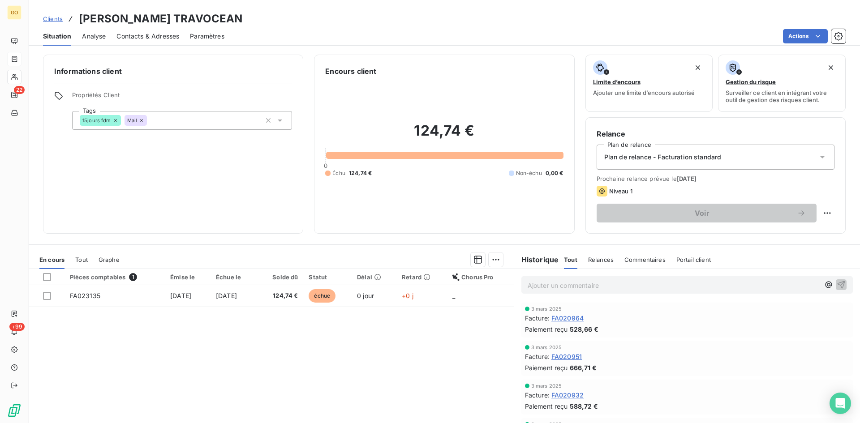
click at [822, 160] on div "Plan de relance - Facturation standard" at bounding box center [716, 157] width 238 height 25
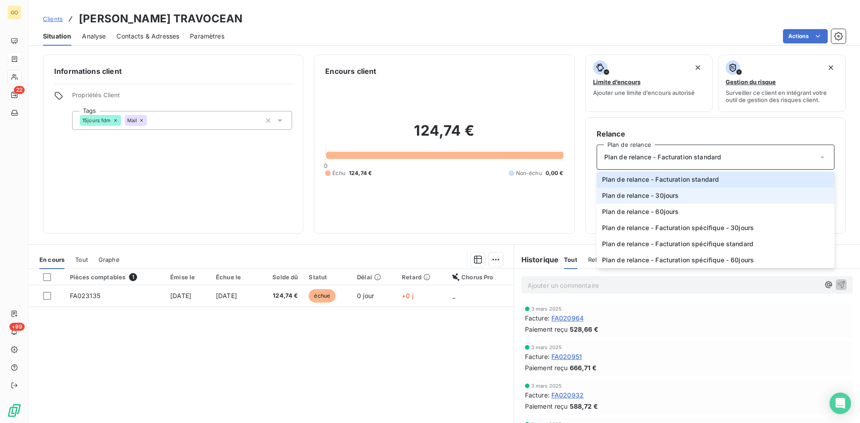
click at [705, 195] on li "Plan de relance - 30jours" at bounding box center [716, 196] width 238 height 16
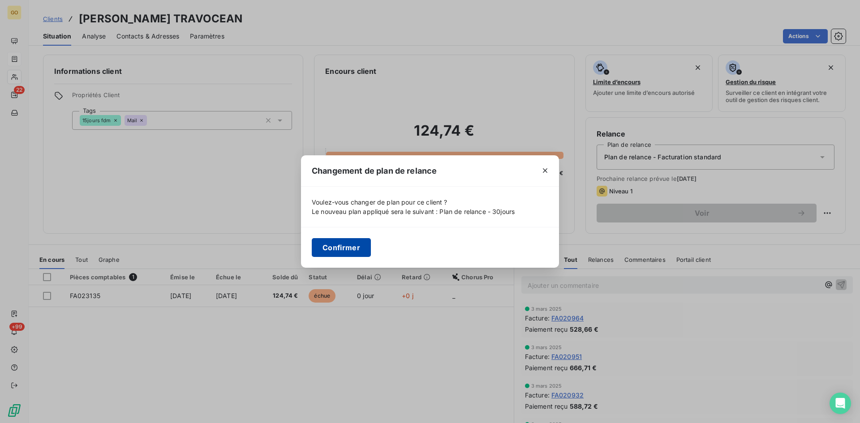
click at [353, 243] on button "Confirmer" at bounding box center [341, 247] width 59 height 19
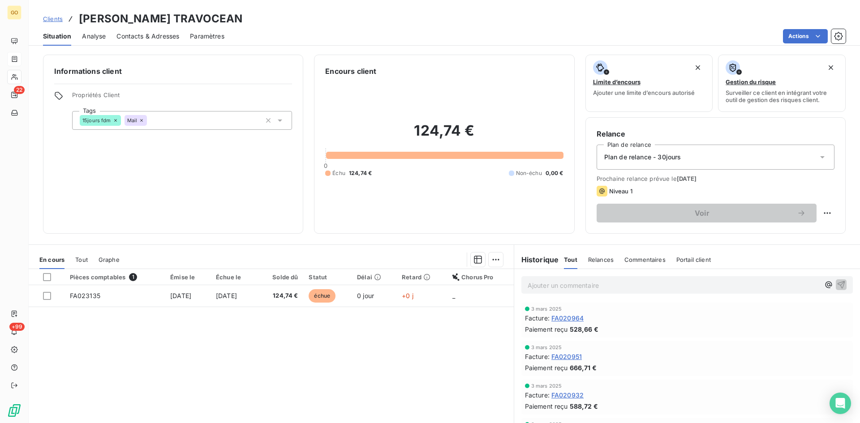
click at [131, 178] on div "Informations client Propriétés Client Tags 15jours fdm Mail" at bounding box center [173, 144] width 260 height 179
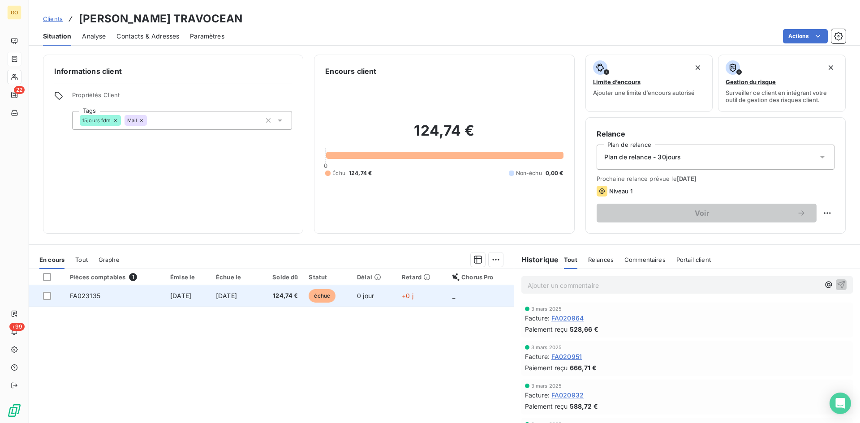
click at [175, 299] on span "6 oct. 2025" at bounding box center [180, 296] width 21 height 8
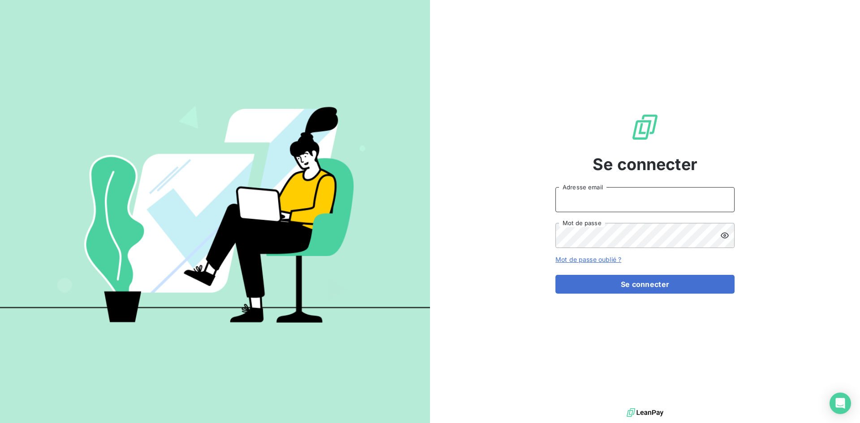
type input "[EMAIL_ADDRESS][DOMAIN_NAME]"
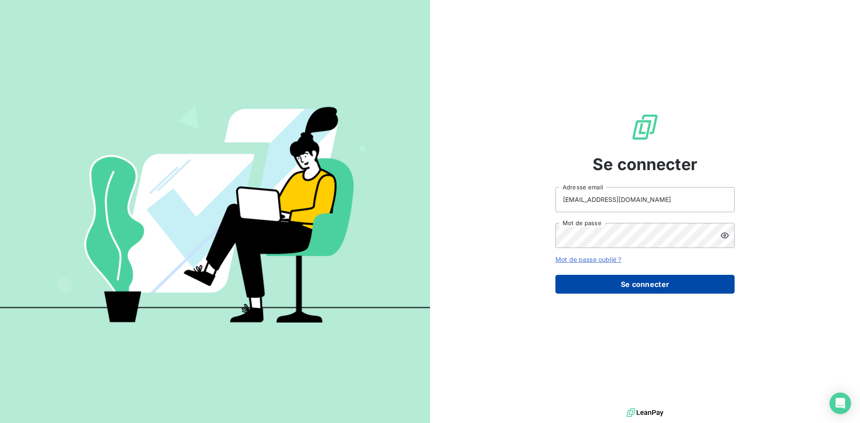
click at [670, 285] on button "Se connecter" at bounding box center [645, 284] width 179 height 19
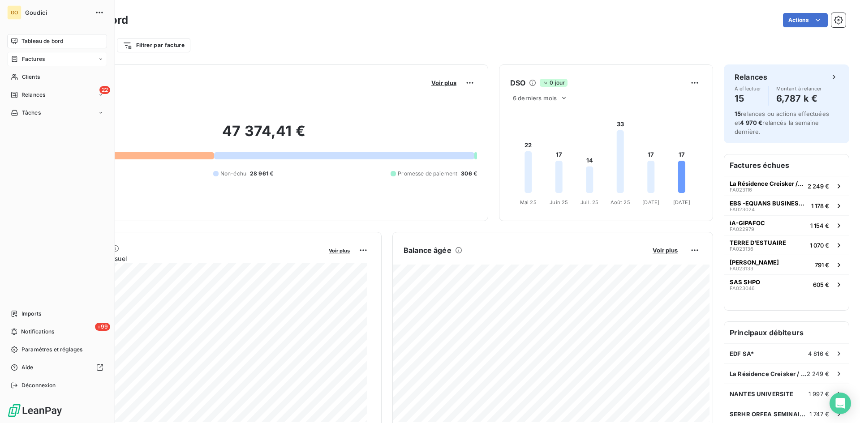
click at [35, 59] on span "Factures" at bounding box center [33, 59] width 23 height 8
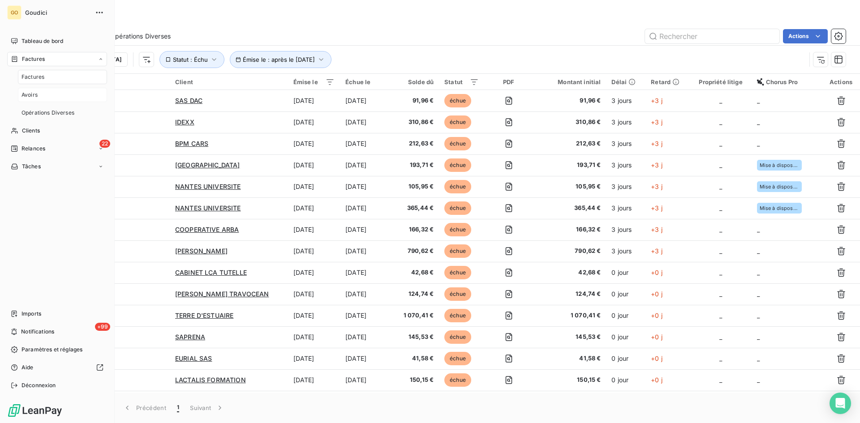
click at [23, 95] on span "Avoirs" at bounding box center [30, 95] width 16 height 8
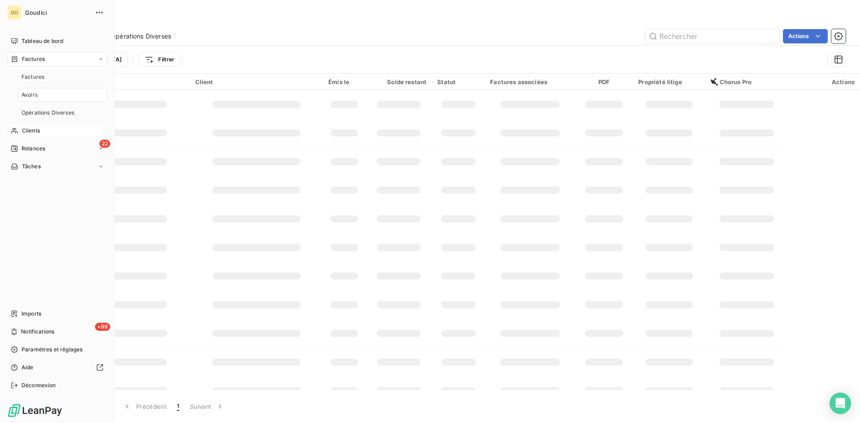
click at [37, 132] on span "Clients" at bounding box center [31, 131] width 18 height 8
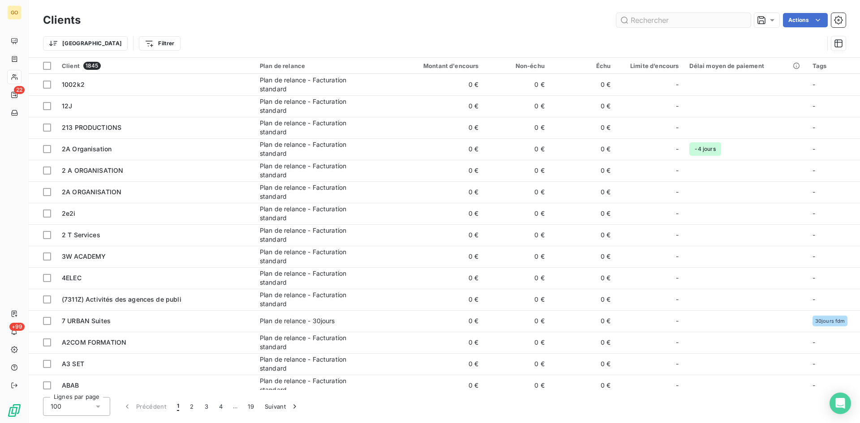
click at [715, 19] on input "text" at bounding box center [684, 20] width 134 height 14
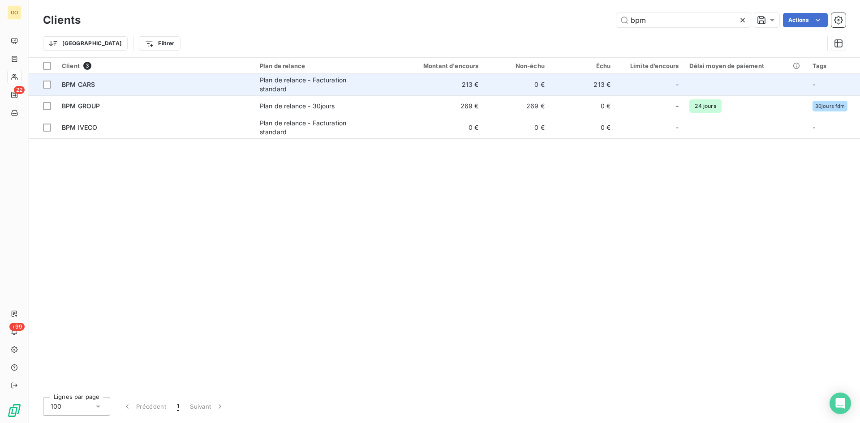
type input "bpm"
click at [88, 86] on span "BPM CARS" at bounding box center [78, 85] width 33 height 8
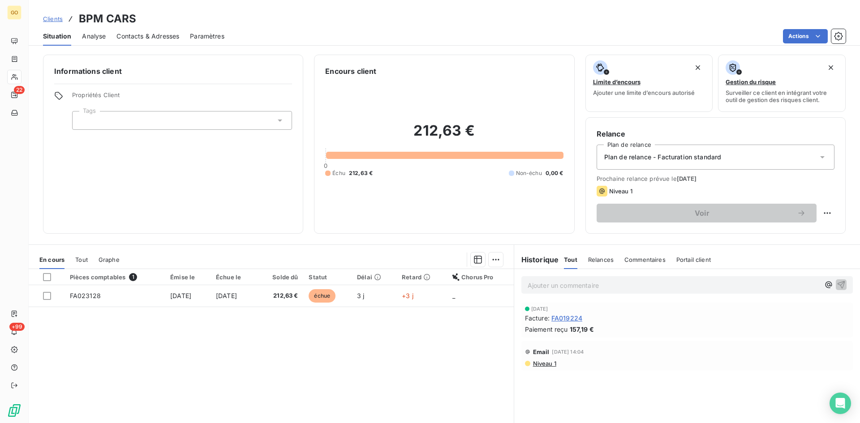
click at [278, 117] on icon at bounding box center [280, 120] width 9 height 9
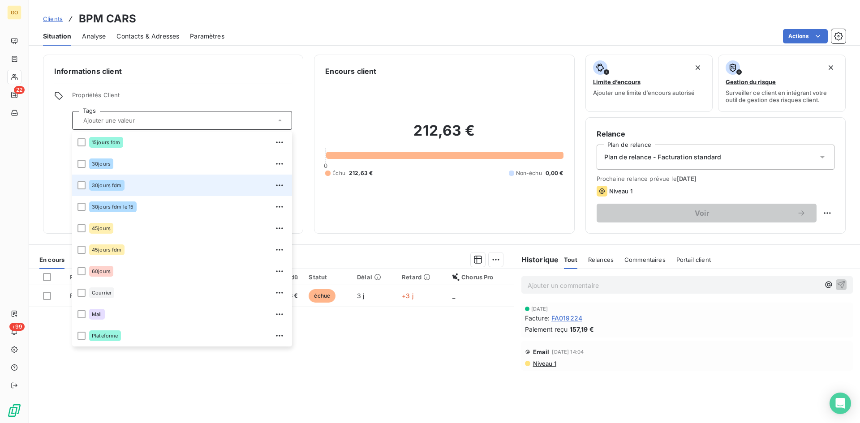
click at [161, 190] on div "30jours fdm" at bounding box center [188, 185] width 198 height 14
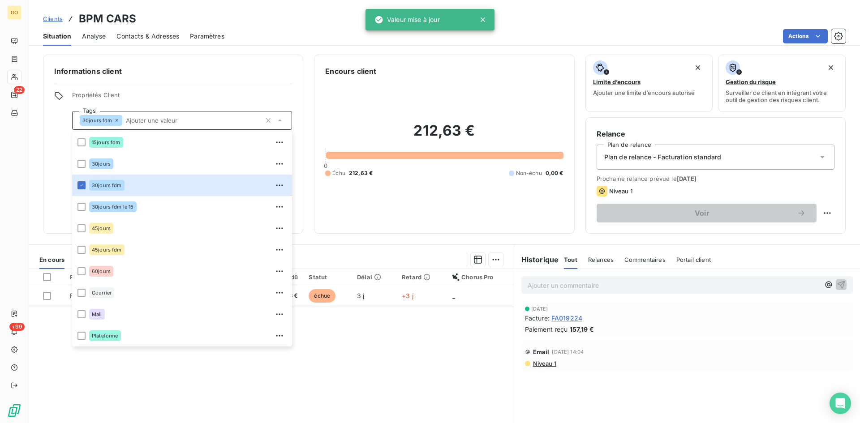
click at [240, 97] on span "Propriétés Client" at bounding box center [182, 97] width 220 height 13
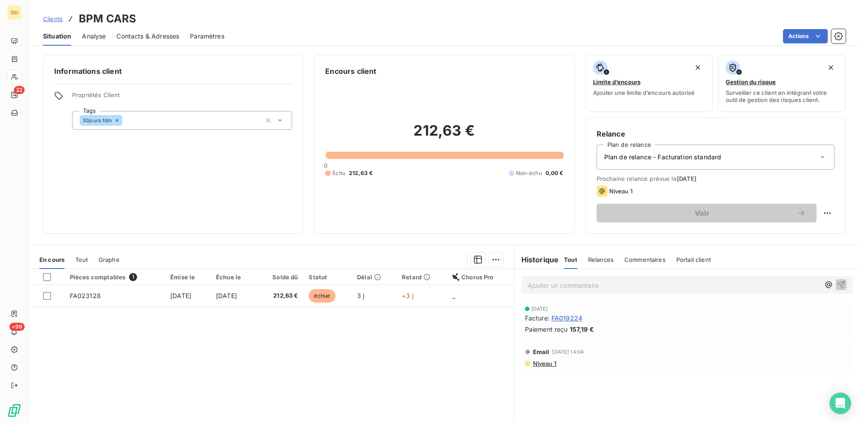
click at [809, 162] on div "Plan de relance - Facturation standard" at bounding box center [716, 157] width 238 height 25
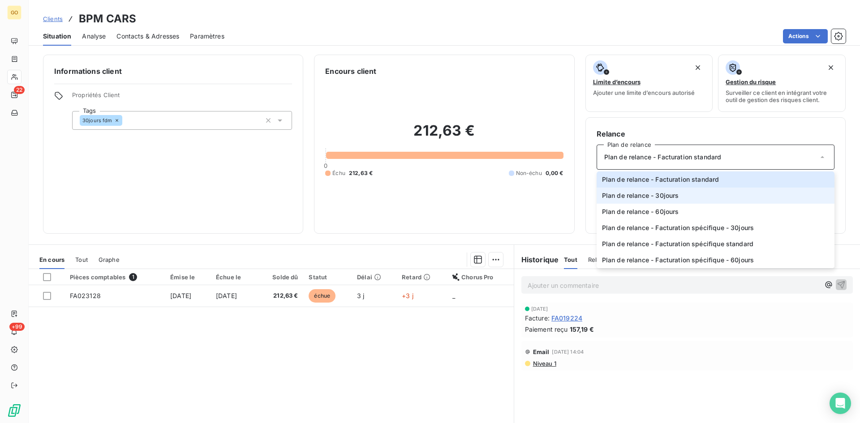
click at [756, 198] on li "Plan de relance - 30jours" at bounding box center [716, 196] width 238 height 16
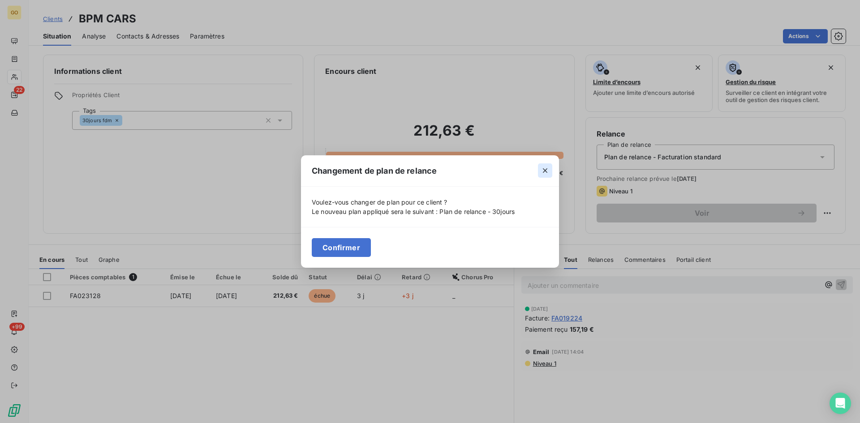
click at [546, 167] on icon "button" at bounding box center [545, 170] width 9 height 9
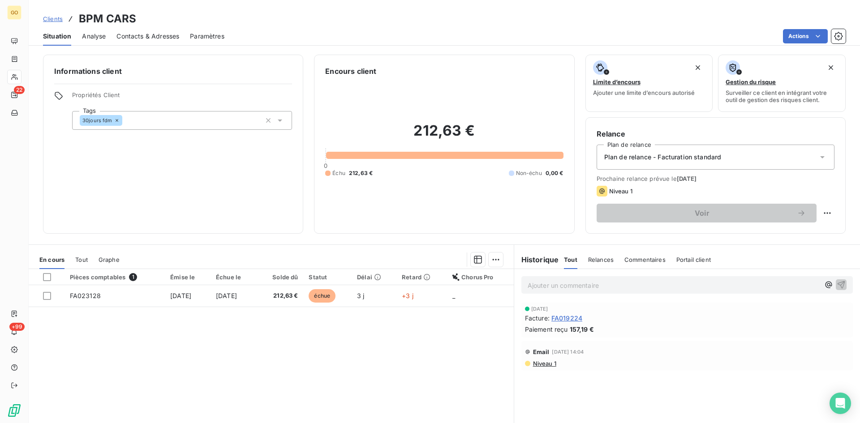
drag, startPoint x: 823, startPoint y: 160, endPoint x: 638, endPoint y: 161, distance: 185.1
click at [821, 160] on div "Plan de relance - Facturation standard" at bounding box center [716, 157] width 238 height 25
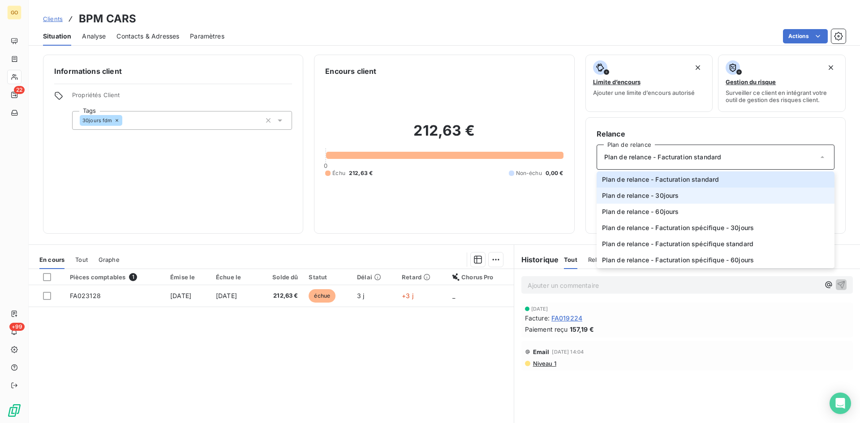
click at [609, 194] on span "Plan de relance - 30jours" at bounding box center [640, 195] width 77 height 9
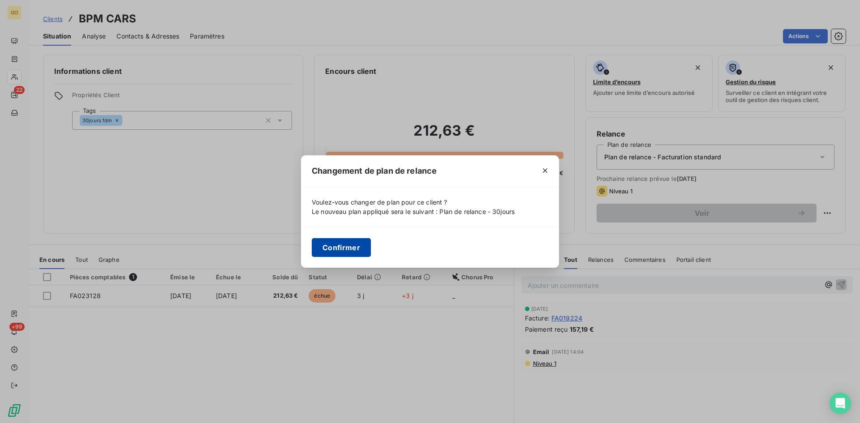
click at [348, 247] on button "Confirmer" at bounding box center [341, 247] width 59 height 19
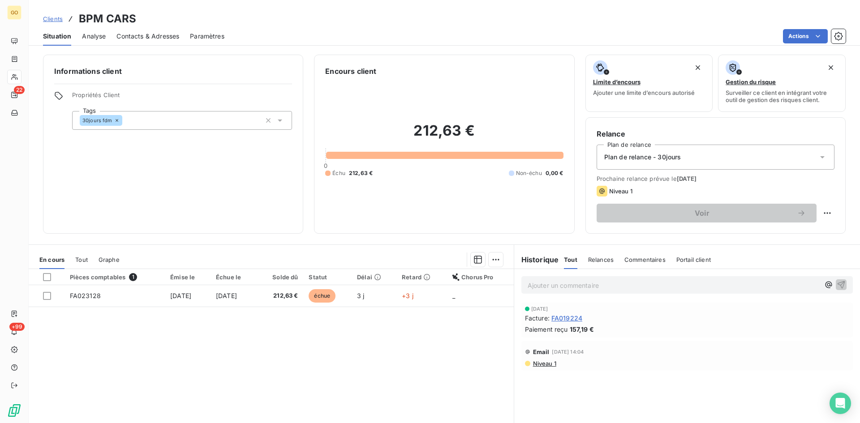
click at [237, 187] on div "Informations client Propriétés Client Tags 30jours fdm" at bounding box center [173, 144] width 260 height 179
click at [820, 158] on div "Plan de relance - 30jours" at bounding box center [716, 157] width 238 height 25
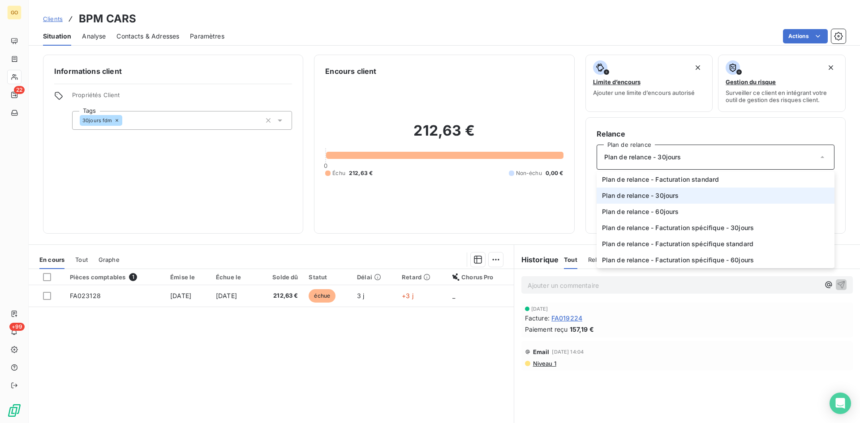
click at [820, 158] on div "Plan de relance - 30jours" at bounding box center [716, 157] width 238 height 25
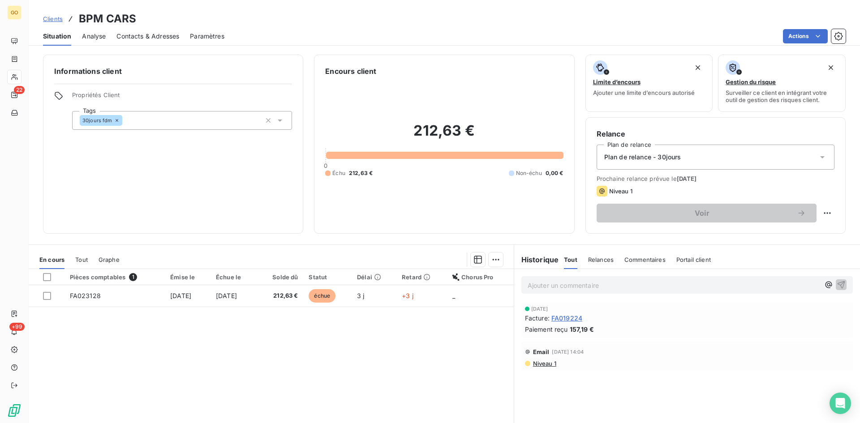
click at [820, 150] on div "Plan de relance - 30jours" at bounding box center [716, 157] width 238 height 25
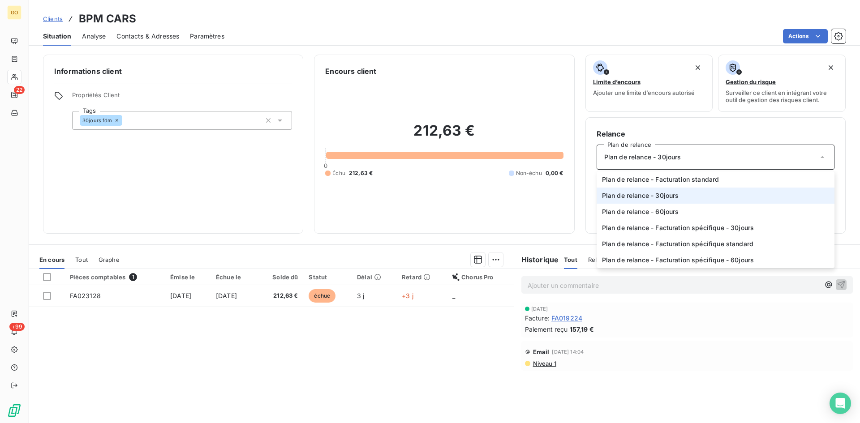
click at [682, 192] on li "Plan de relance - 30jours" at bounding box center [716, 196] width 238 height 16
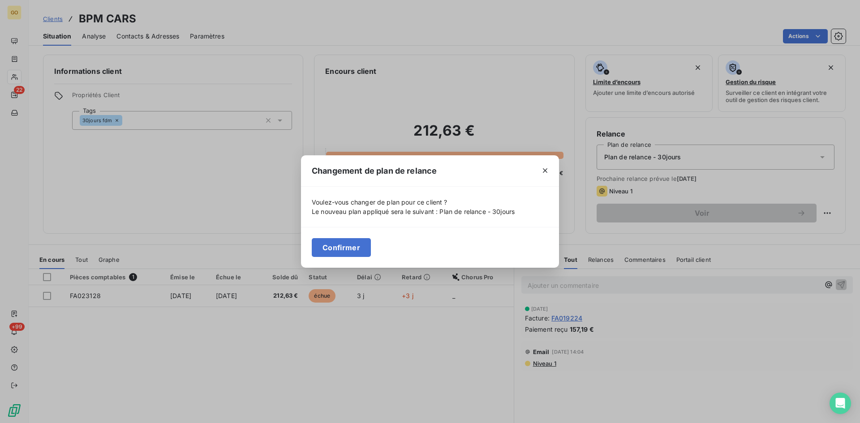
click at [345, 237] on div "Confirmer" at bounding box center [430, 247] width 258 height 41
click at [344, 246] on button "Confirmer" at bounding box center [341, 247] width 59 height 19
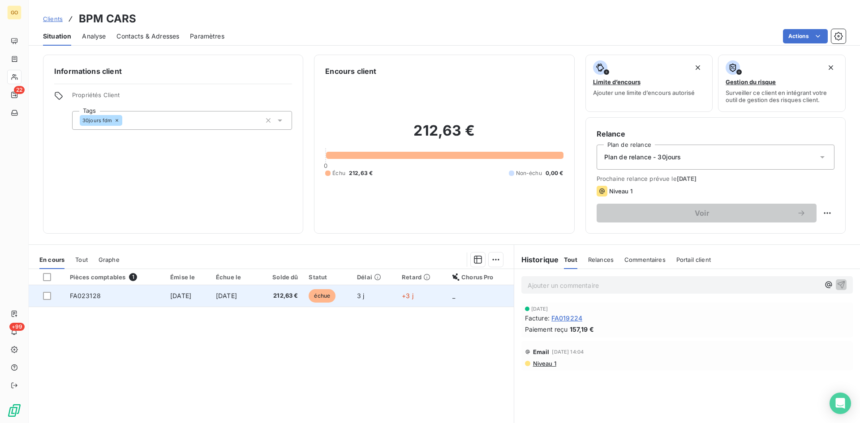
click at [183, 294] on span "3 oct. 2025" at bounding box center [180, 296] width 21 height 8
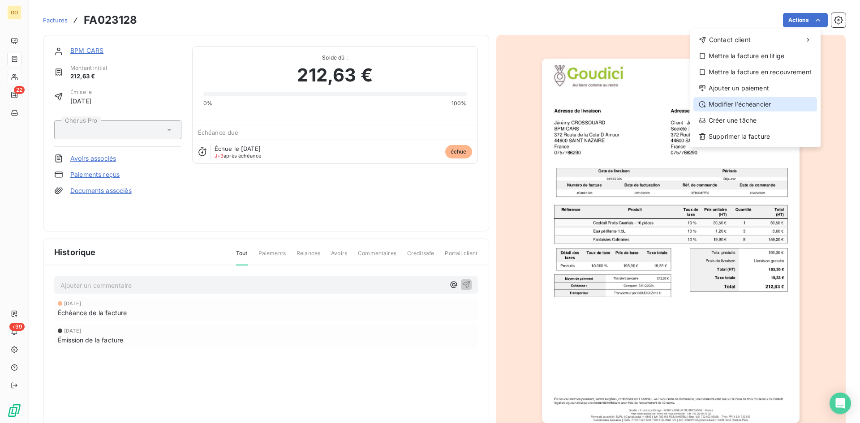
click at [752, 101] on div "Modifier l’échéancier" at bounding box center [756, 104] width 124 height 14
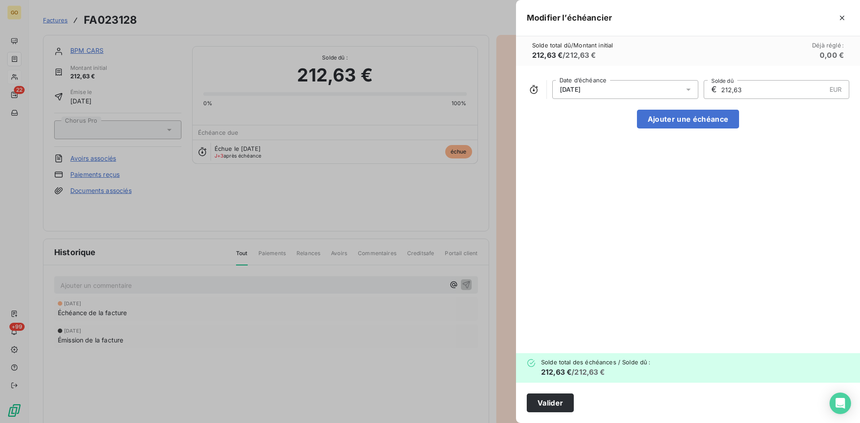
click at [694, 91] on div at bounding box center [691, 89] width 14 height 19
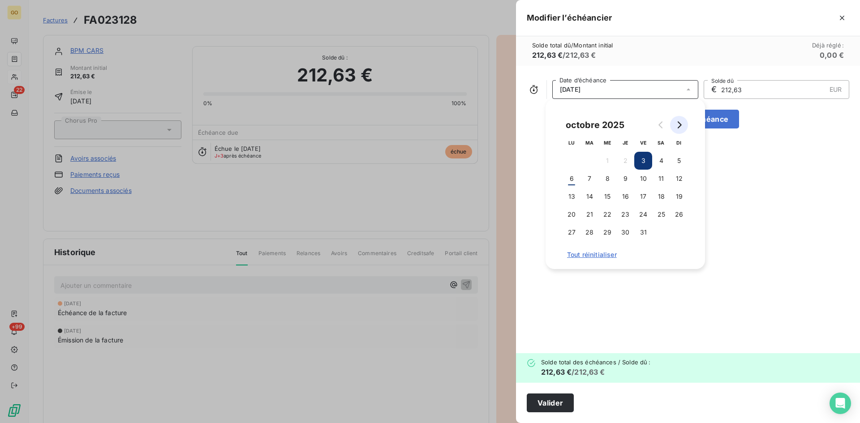
click at [678, 125] on icon "Go to next month" at bounding box center [679, 124] width 7 height 7
click at [679, 238] on button "30" at bounding box center [679, 233] width 18 height 18
click at [675, 300] on div "30/11/2025 Date d’échéance € 212,63 EUR Solde dû Ajouter une échéance" at bounding box center [688, 210] width 344 height 288
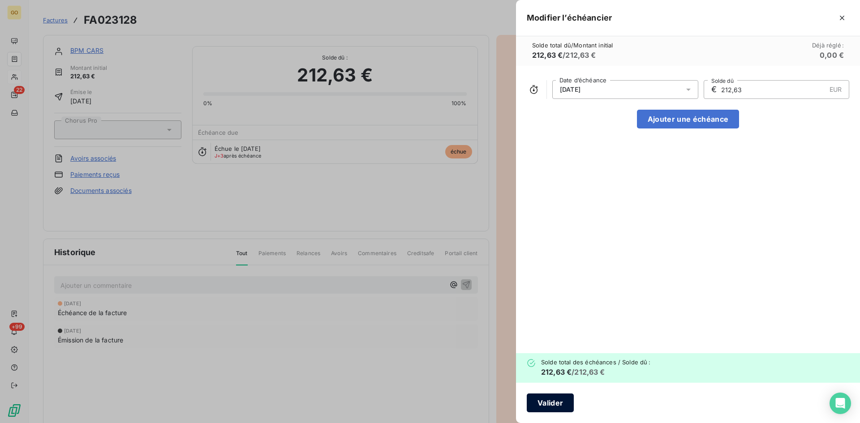
click at [562, 407] on button "Valider" at bounding box center [550, 403] width 47 height 19
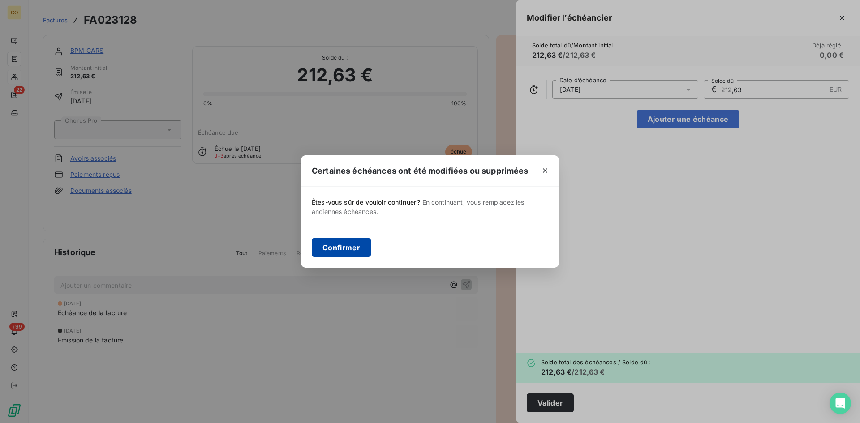
click at [351, 254] on button "Confirmer" at bounding box center [341, 247] width 59 height 19
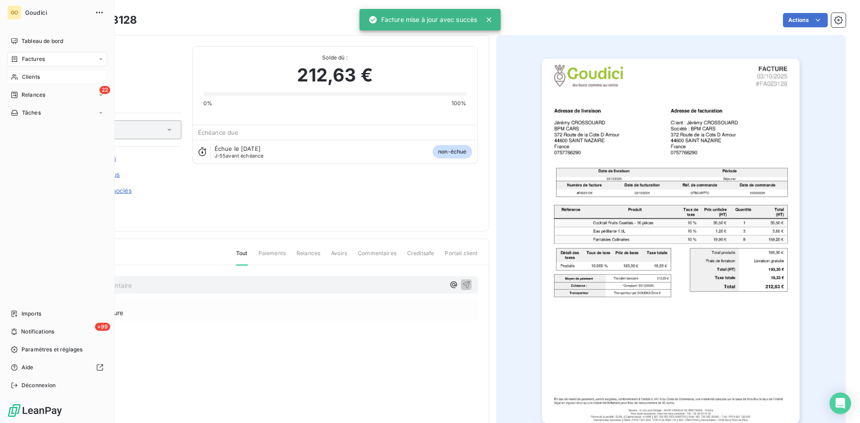
click at [33, 74] on span "Clients" at bounding box center [31, 77] width 18 height 8
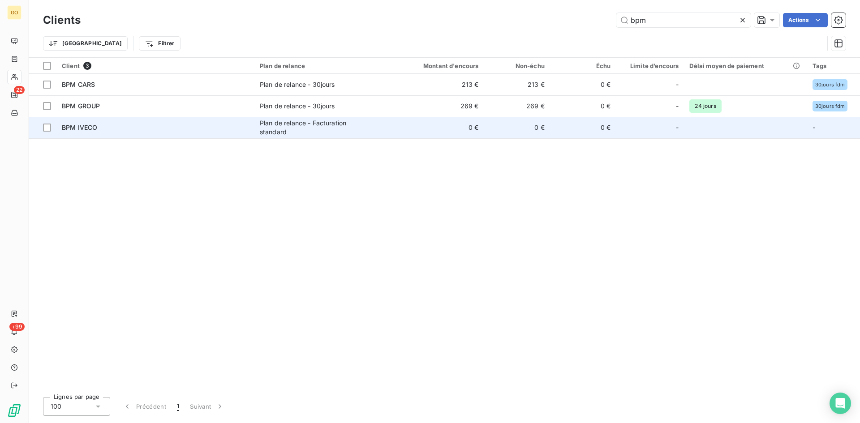
click at [258, 129] on td "Plan de relance - Facturation standard" at bounding box center [325, 128] width 141 height 22
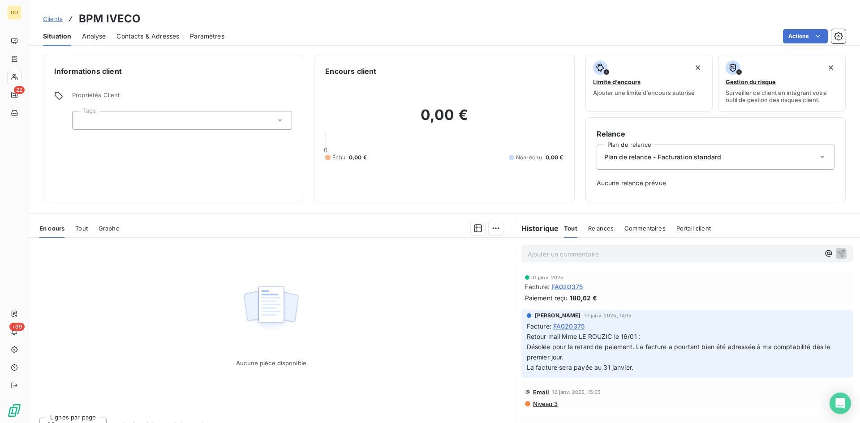
click at [276, 120] on icon at bounding box center [280, 120] width 9 height 9
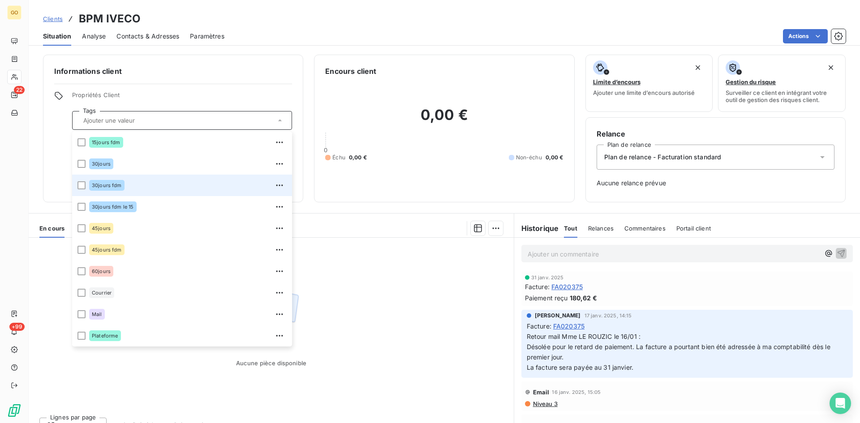
click at [199, 181] on div "30jours fdm" at bounding box center [188, 185] width 198 height 14
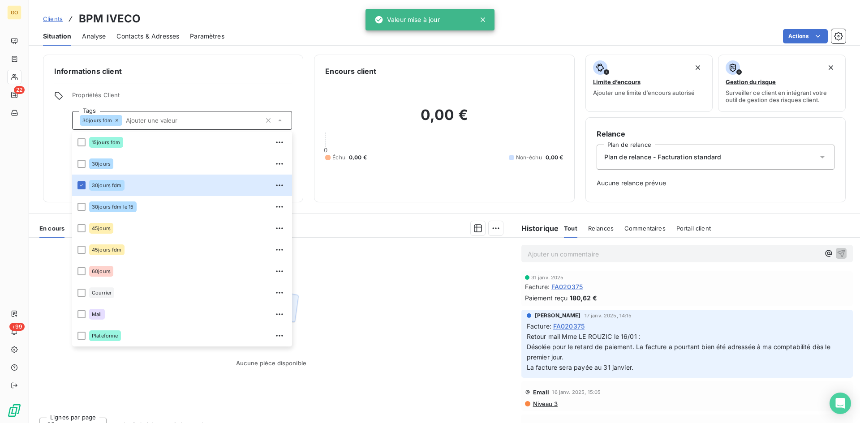
click at [203, 90] on div "Informations client Propriétés Client Tags 30jours fdm 15jours fdm 30jours 30jo…" at bounding box center [173, 129] width 260 height 148
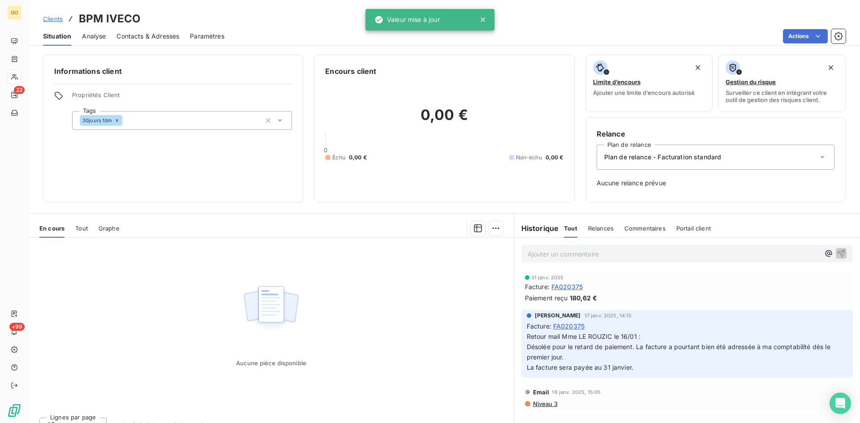
click at [764, 162] on div "Plan de relance - Facturation standard" at bounding box center [716, 157] width 238 height 25
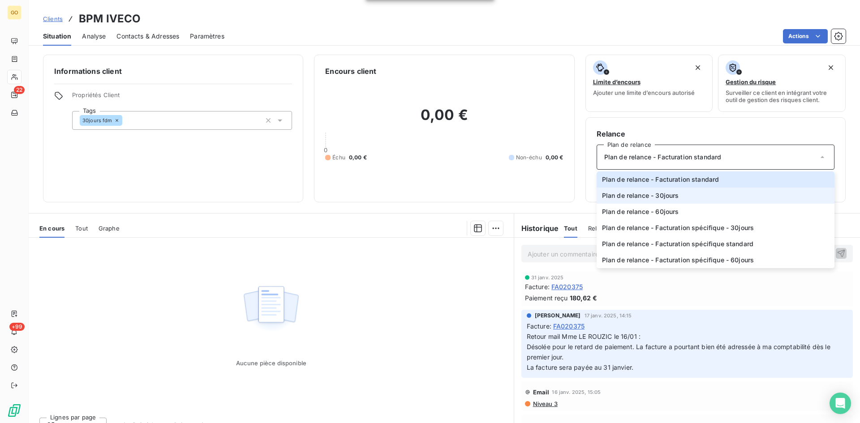
click at [686, 199] on li "Plan de relance - 30jours" at bounding box center [716, 196] width 238 height 16
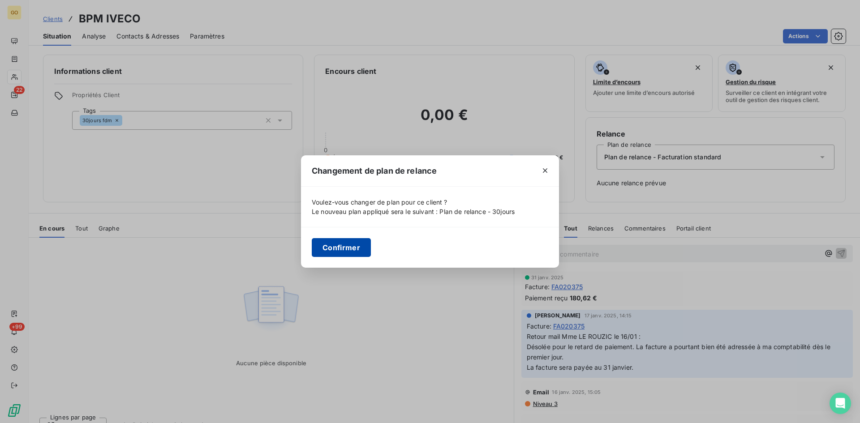
click at [356, 253] on button "Confirmer" at bounding box center [341, 247] width 59 height 19
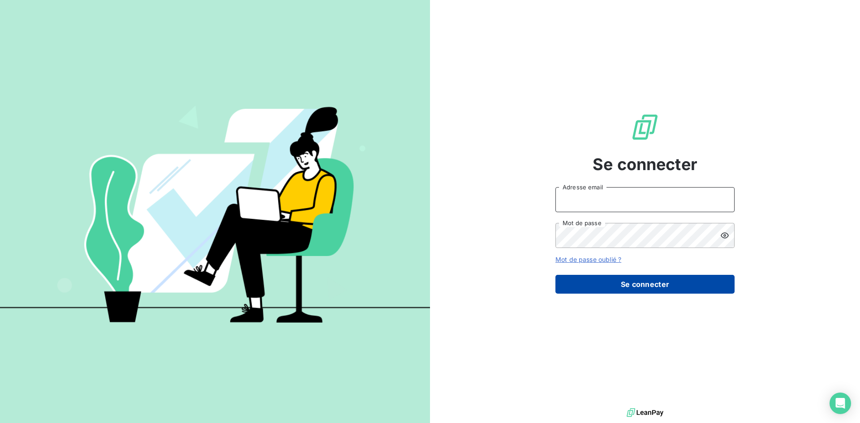
type input "[EMAIL_ADDRESS][DOMAIN_NAME]"
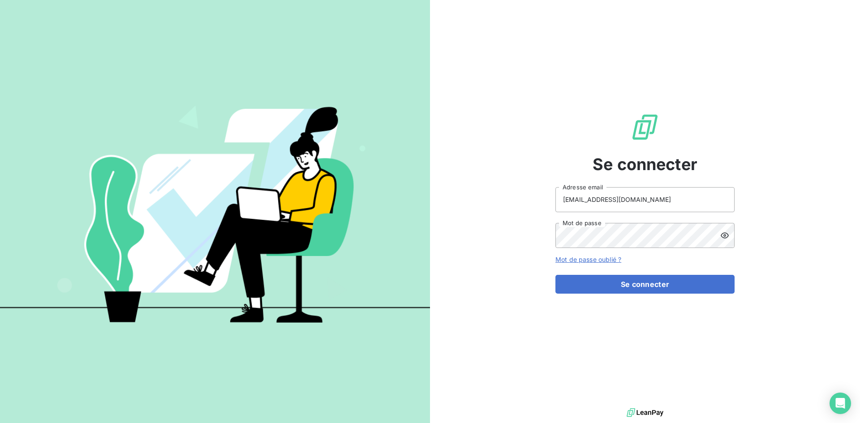
click at [666, 298] on div "Se connecter contact@goudici.fr Adresse email Mot de passe Mot de passe oublié …" at bounding box center [645, 203] width 179 height 406
click at [668, 289] on button "Se connecter" at bounding box center [645, 284] width 179 height 19
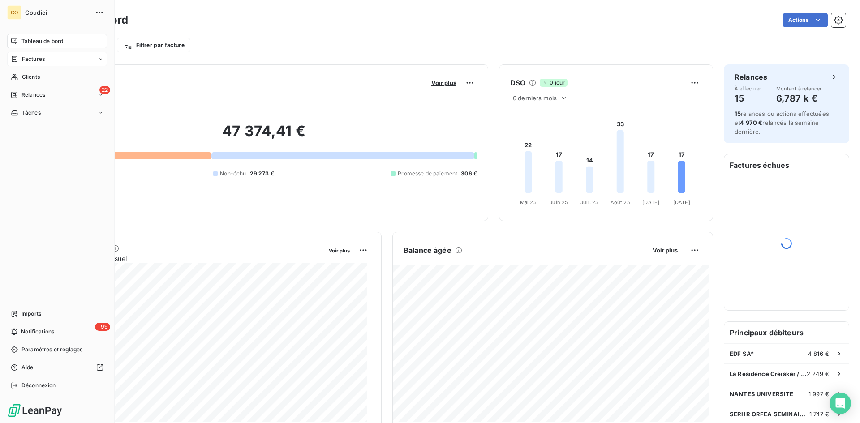
click at [22, 59] on span "Factures" at bounding box center [33, 59] width 23 height 8
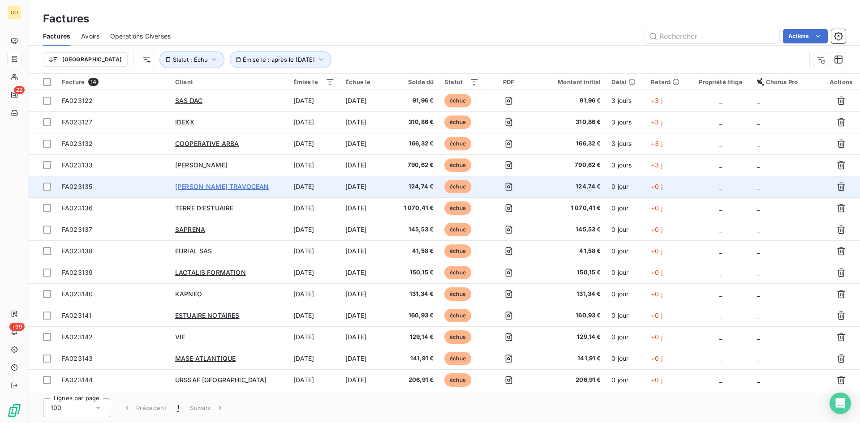
click at [213, 185] on span "LOUIS DREYFUS TRAVOCEAN" at bounding box center [222, 187] width 94 height 8
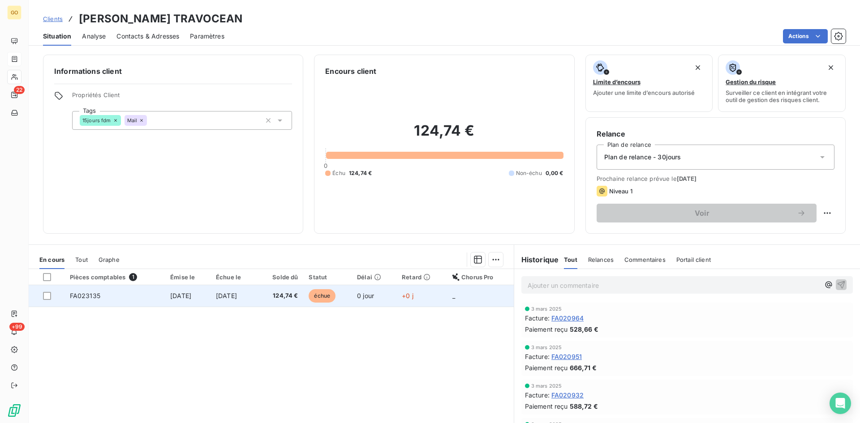
click at [187, 296] on span "6 oct. 2025" at bounding box center [180, 296] width 21 height 8
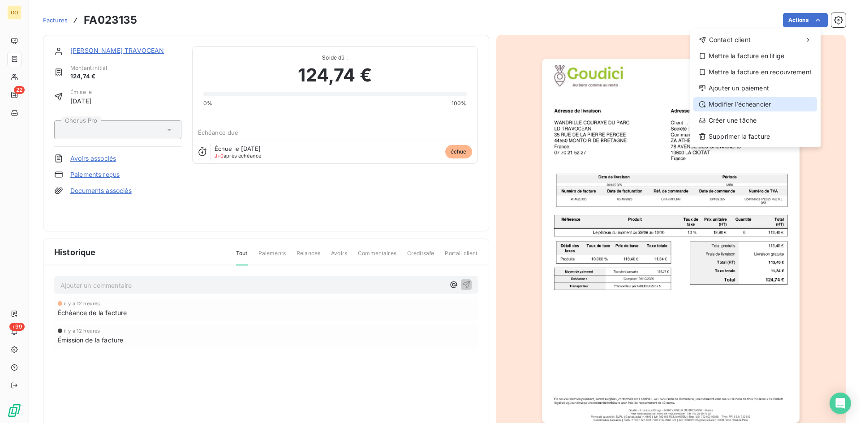
click at [748, 103] on div "Modifier l’échéancier" at bounding box center [756, 104] width 124 height 14
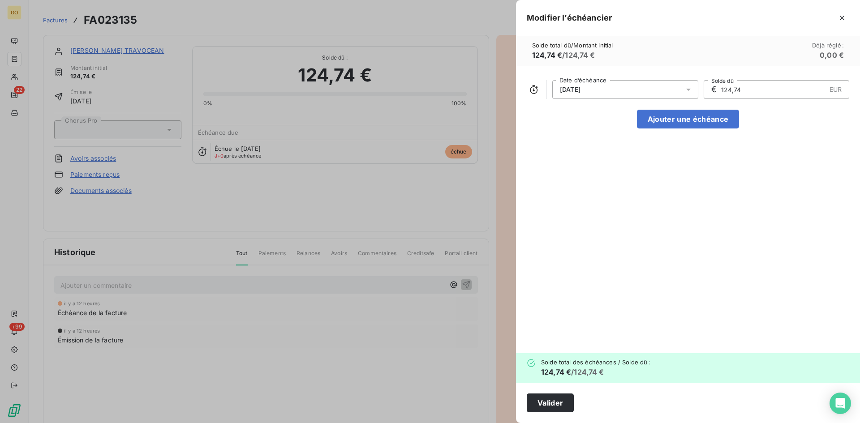
click at [690, 88] on icon at bounding box center [688, 89] width 9 height 9
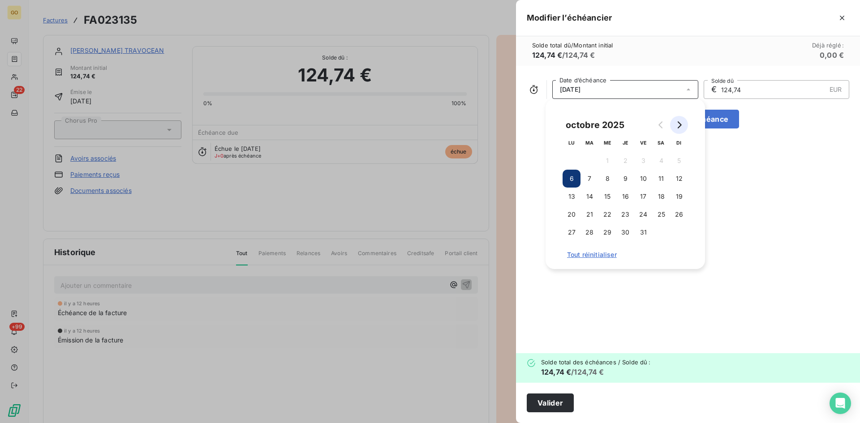
click at [675, 123] on button "Go to next month" at bounding box center [679, 125] width 18 height 18
drag, startPoint x: 630, startPoint y: 180, endPoint x: 653, endPoint y: 194, distance: 27.2
click at [630, 180] on button "6" at bounding box center [626, 179] width 18 height 18
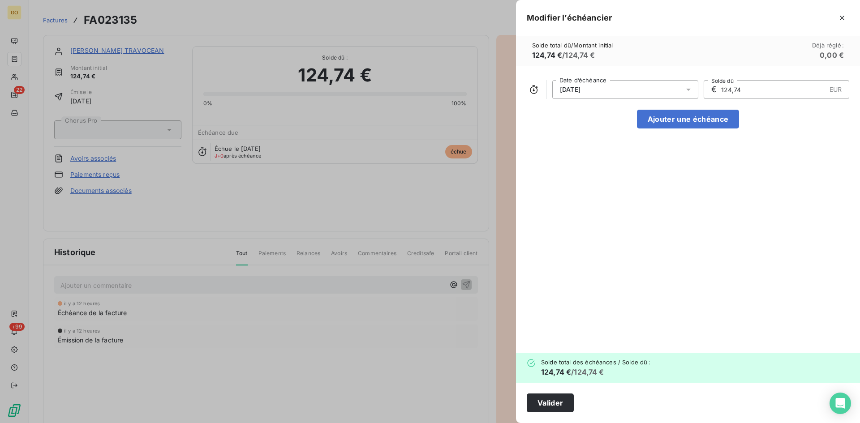
click at [751, 212] on div "06/11/2025 Date d’échéance € 124,74 EUR Solde dû Ajouter une échéance" at bounding box center [688, 210] width 344 height 288
click at [544, 402] on button "Valider" at bounding box center [550, 403] width 47 height 19
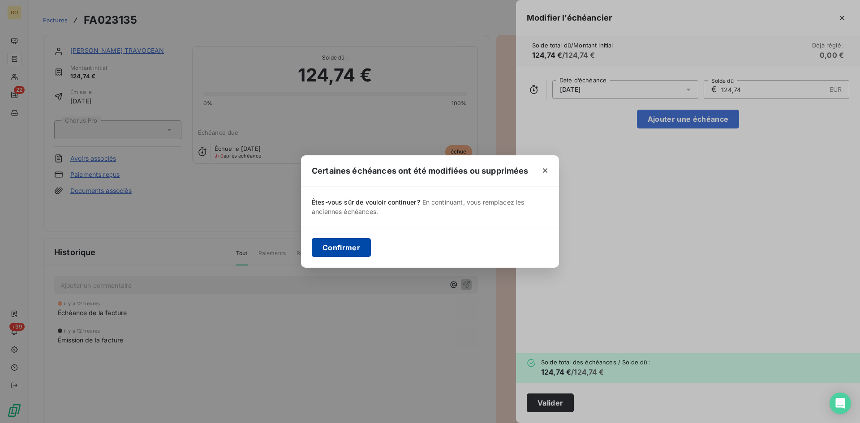
click at [346, 252] on button "Confirmer" at bounding box center [341, 247] width 59 height 19
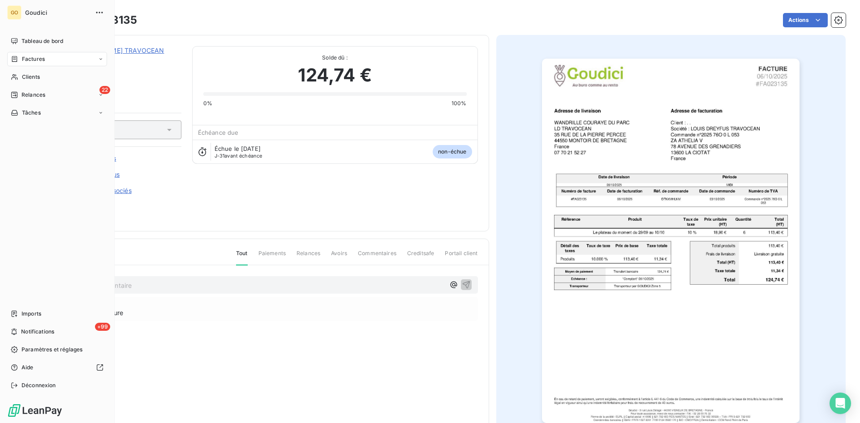
click at [25, 59] on span "Factures" at bounding box center [33, 59] width 23 height 8
click at [32, 72] on div "Factures" at bounding box center [62, 77] width 89 height 14
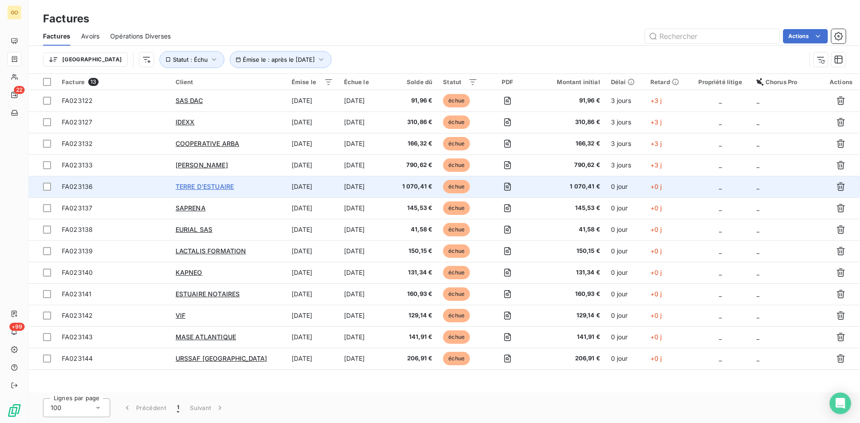
click at [233, 185] on span "TERRE D'ESTUAIRE" at bounding box center [205, 187] width 58 height 8
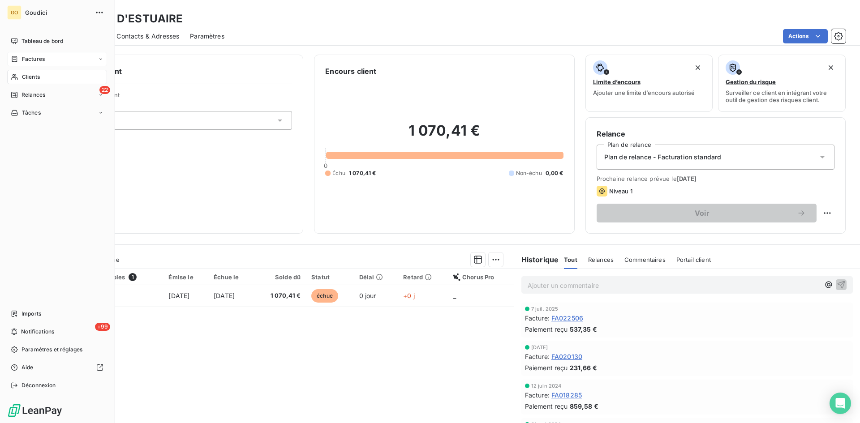
click at [31, 62] on span "Factures" at bounding box center [33, 59] width 23 height 8
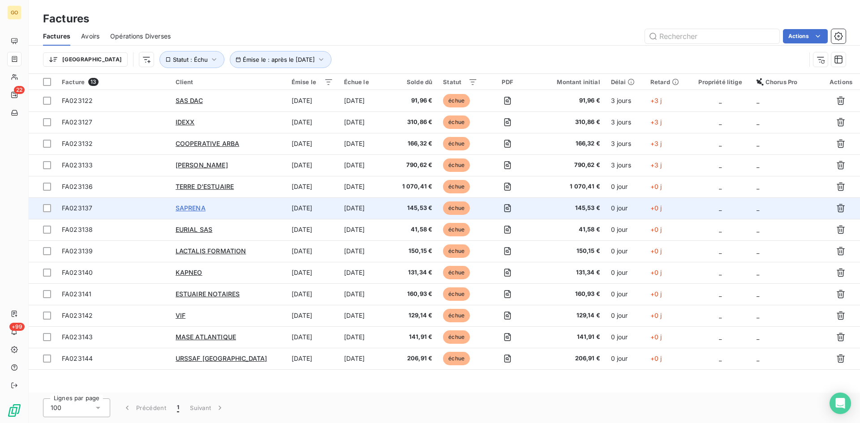
click at [181, 209] on span "SAPRENA" at bounding box center [191, 208] width 30 height 8
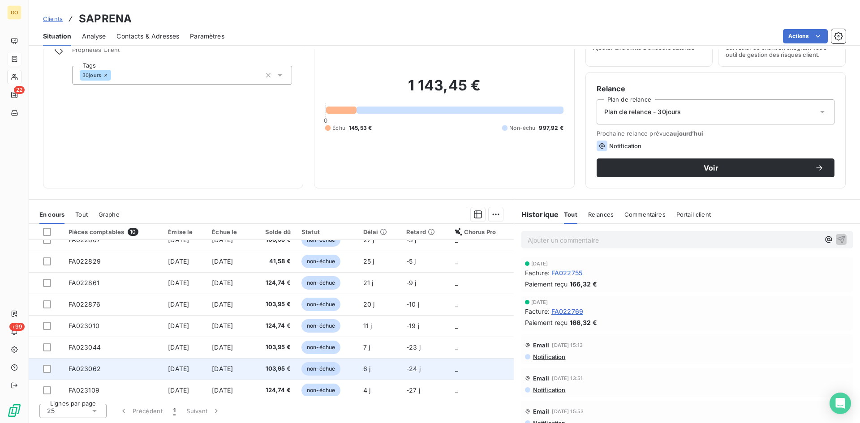
scroll to position [59, 0]
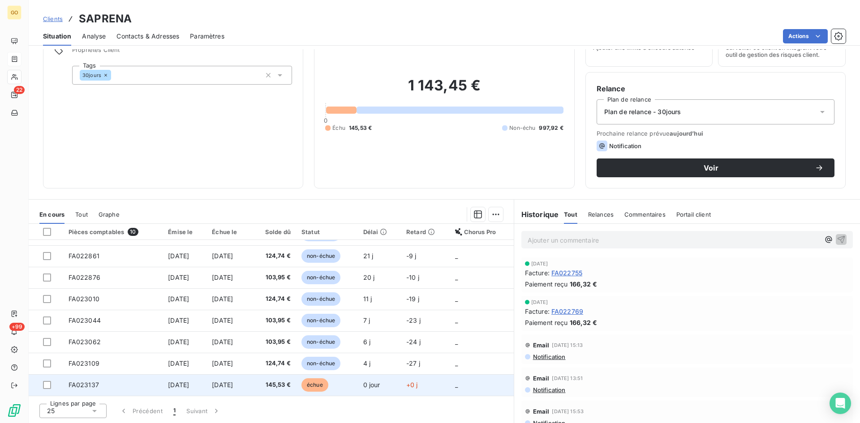
click at [189, 384] on span "6 oct. 2025" at bounding box center [178, 385] width 21 height 8
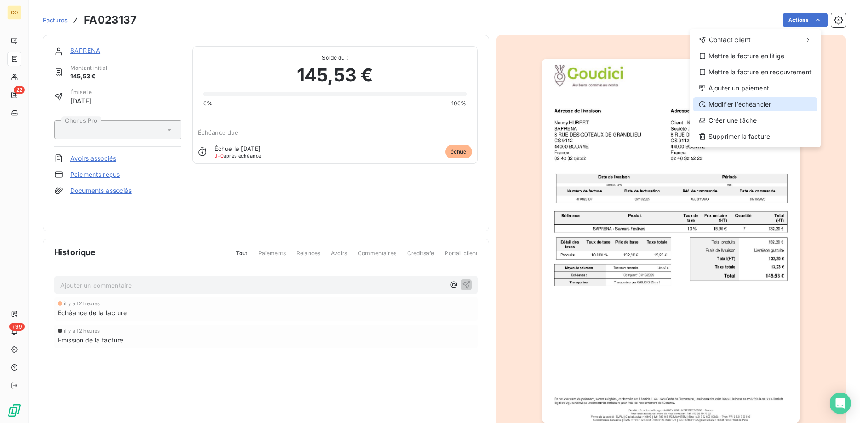
click at [767, 106] on div "Modifier l’échéancier" at bounding box center [756, 104] width 124 height 14
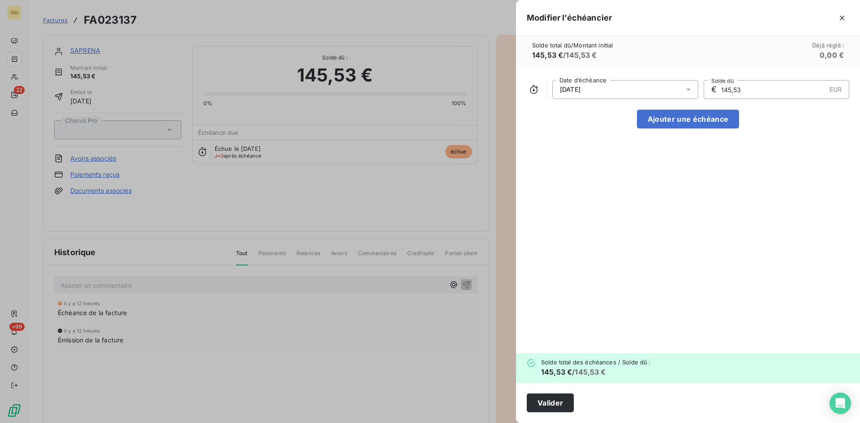
click at [632, 94] on div "06/10/2025" at bounding box center [625, 89] width 146 height 19
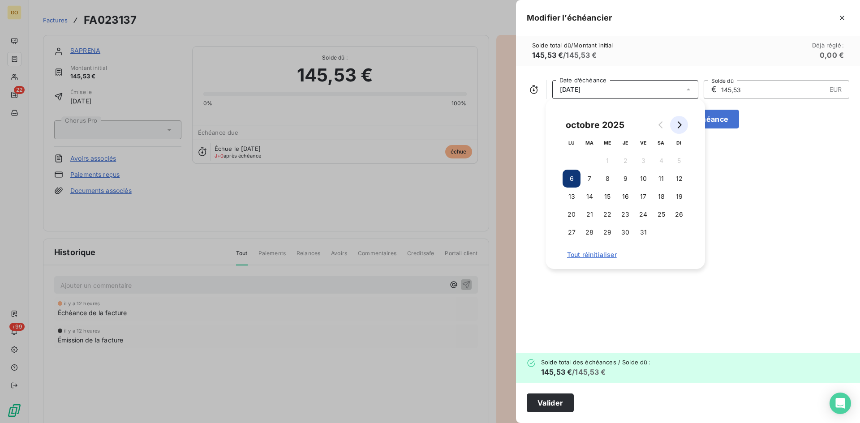
click at [674, 125] on button "Go to next month" at bounding box center [679, 125] width 18 height 18
click at [619, 177] on button "6" at bounding box center [626, 179] width 18 height 18
drag, startPoint x: 721, startPoint y: 287, endPoint x: 564, endPoint y: 315, distance: 159.4
click at [721, 287] on div "06/11/2025 Date d’échéance € 145,53 EUR Solde dû Ajouter une échéance" at bounding box center [688, 210] width 344 height 288
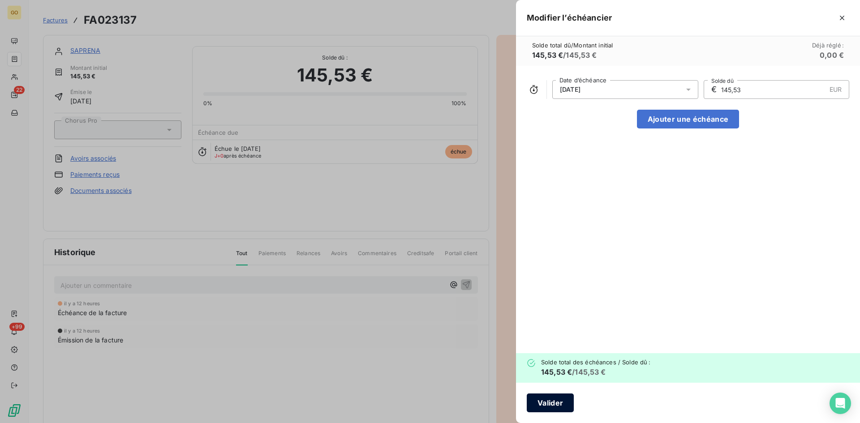
click at [539, 406] on button "Valider" at bounding box center [550, 403] width 47 height 19
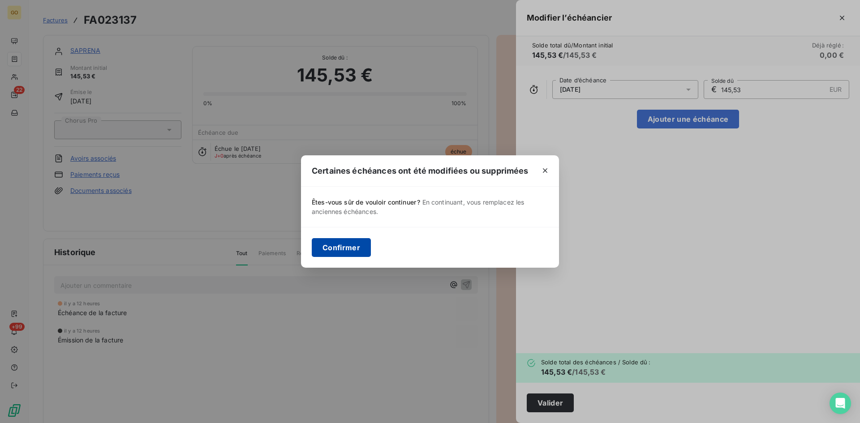
click at [347, 247] on button "Confirmer" at bounding box center [341, 247] width 59 height 19
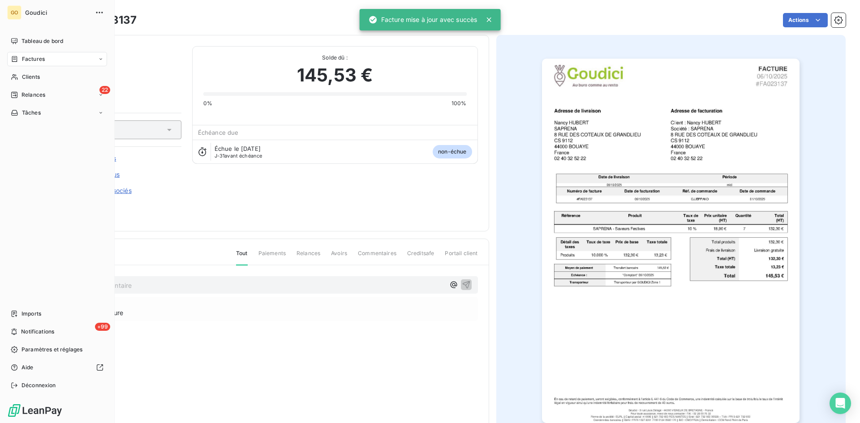
click at [30, 63] on div "Factures" at bounding box center [57, 59] width 100 height 14
click at [34, 75] on span "Factures" at bounding box center [33, 77] width 23 height 8
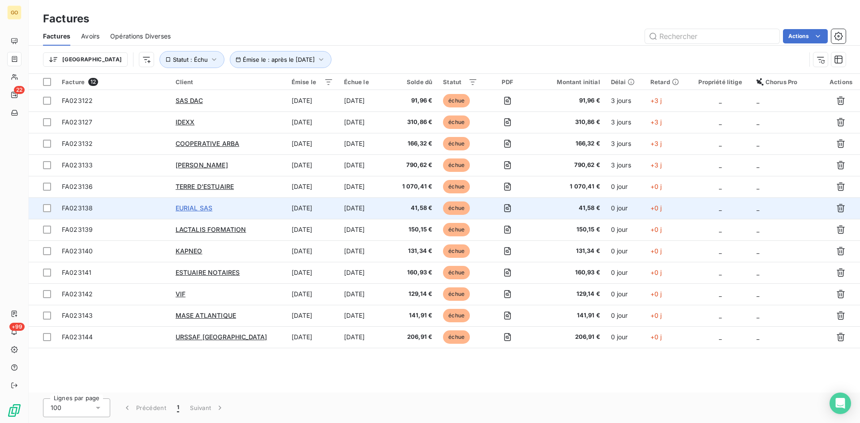
click at [198, 204] on span "EURIAL SAS" at bounding box center [194, 208] width 37 height 8
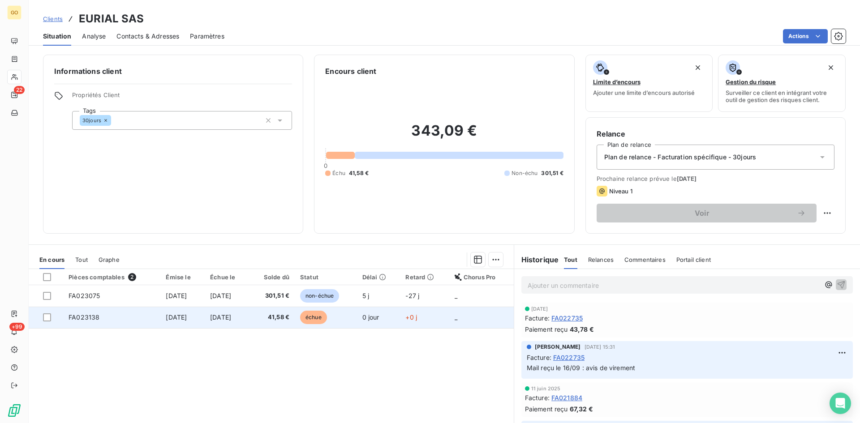
click at [231, 317] on span "6 oct. 2025" at bounding box center [220, 318] width 21 height 8
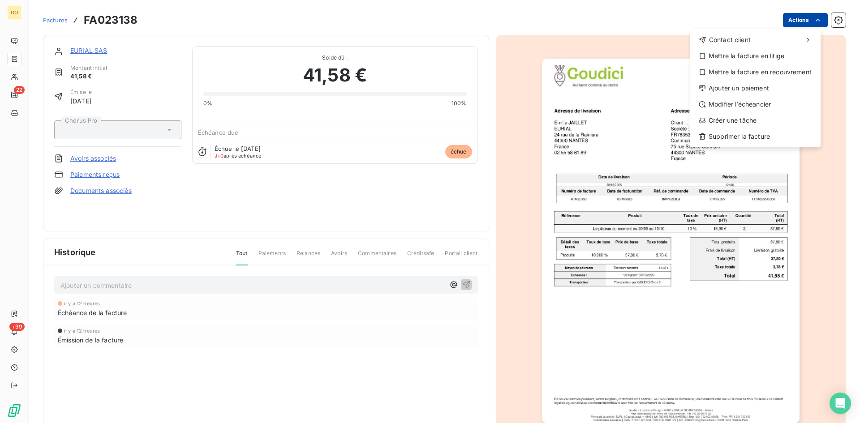
click at [817, 17] on html "GO 22 +99 Factures FA023138 Actions Contact client Mettre la facture en litige …" at bounding box center [430, 211] width 860 height 423
click at [780, 99] on div "Modifier l’échéancier" at bounding box center [756, 104] width 124 height 14
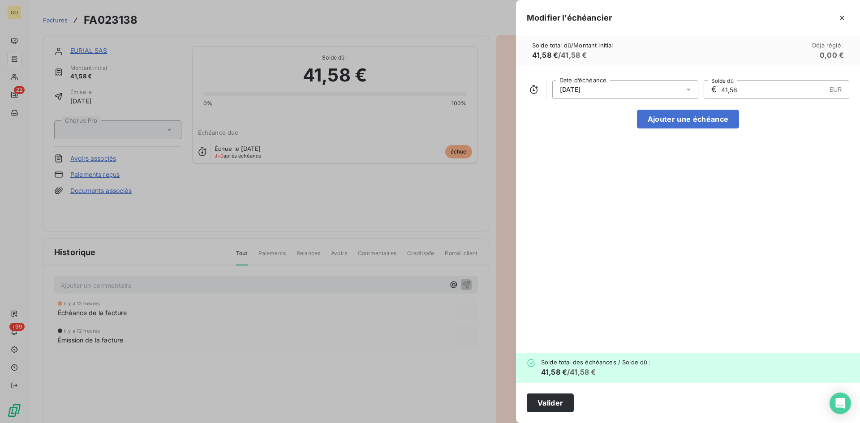
click at [655, 89] on div "06/10/2025" at bounding box center [625, 89] width 146 height 19
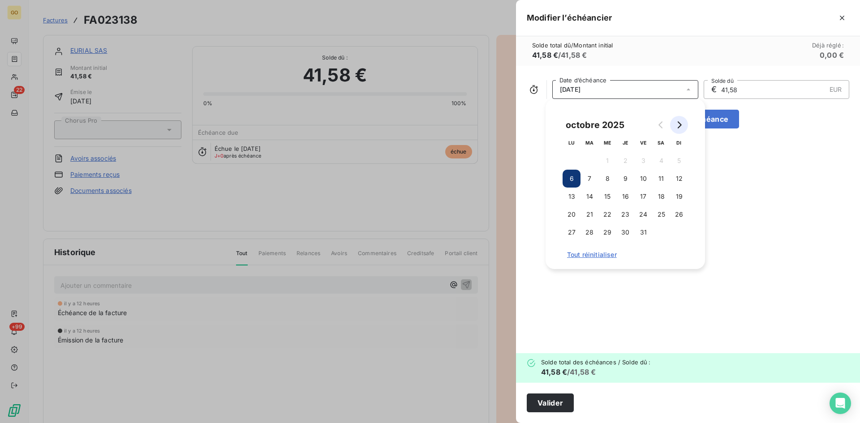
click at [679, 125] on icon "Go to next month" at bounding box center [679, 124] width 7 height 7
click at [622, 180] on button "6" at bounding box center [626, 179] width 18 height 18
click at [689, 318] on div "06/11/2025 Date d’échéance € 41,58 EUR Solde dû Ajouter une échéance" at bounding box center [688, 210] width 344 height 288
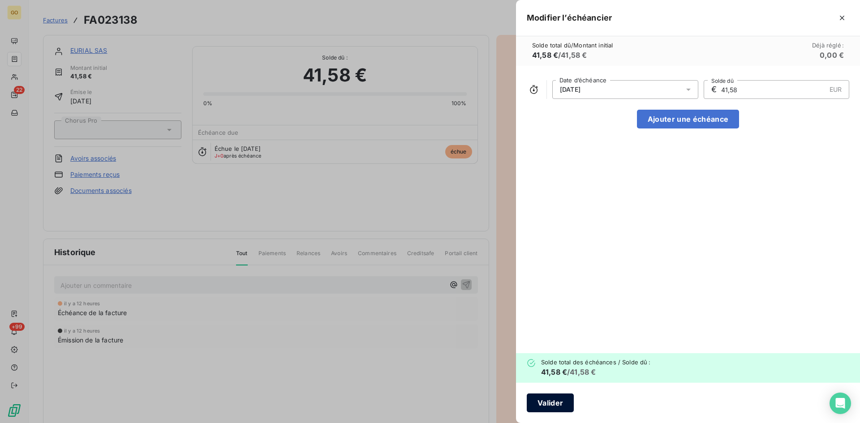
click at [567, 397] on button "Valider" at bounding box center [550, 403] width 47 height 19
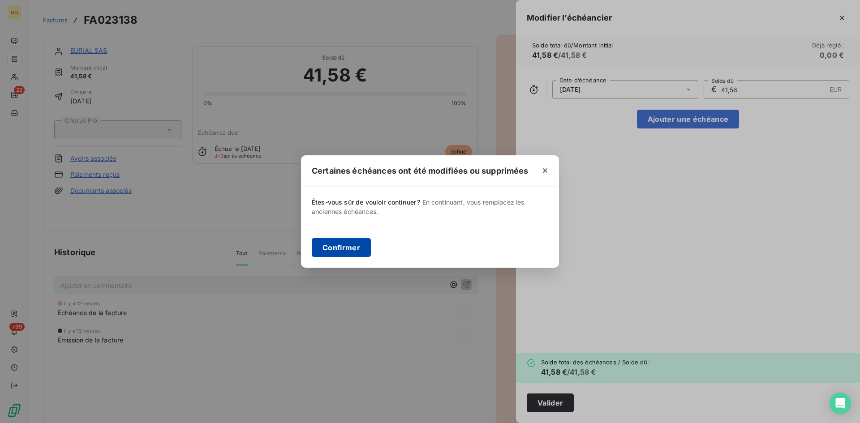
click at [363, 242] on button "Confirmer" at bounding box center [341, 247] width 59 height 19
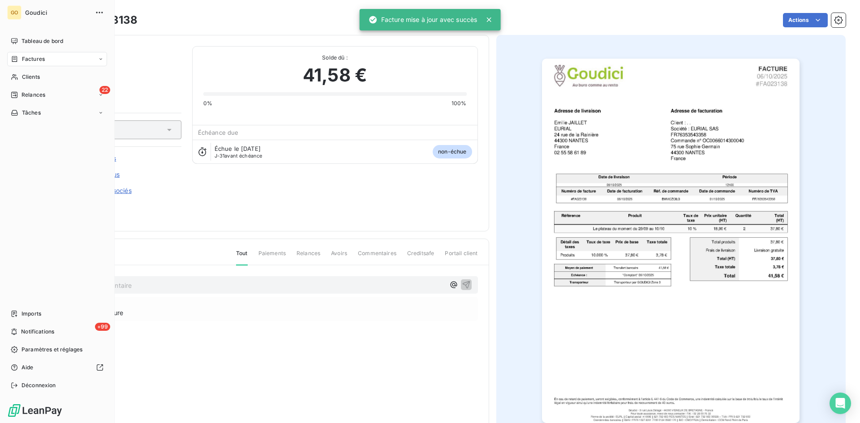
click at [31, 55] on span "Factures" at bounding box center [33, 59] width 23 height 8
click at [31, 80] on span "Factures" at bounding box center [33, 77] width 23 height 8
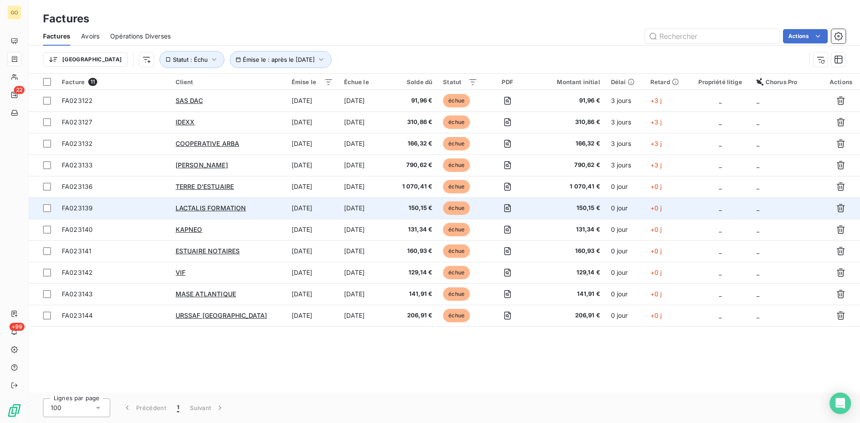
click at [194, 213] on td "LACTALIS FORMATION" at bounding box center [228, 209] width 116 height 22
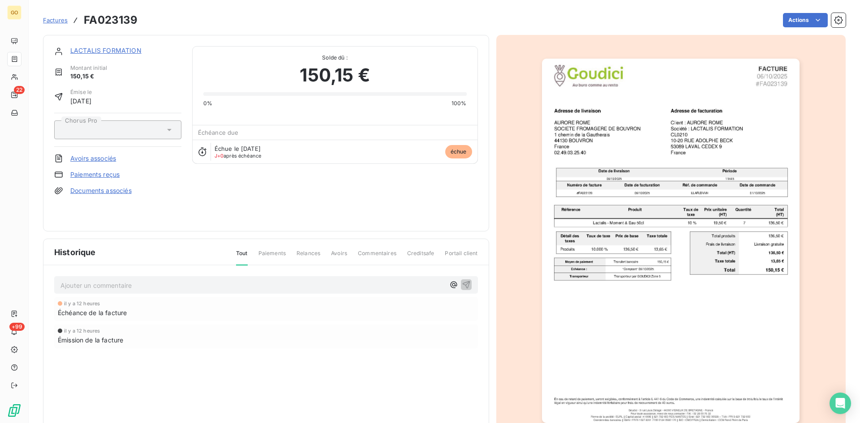
click at [105, 52] on link "LACTALIS FORMATION" at bounding box center [105, 51] width 71 height 8
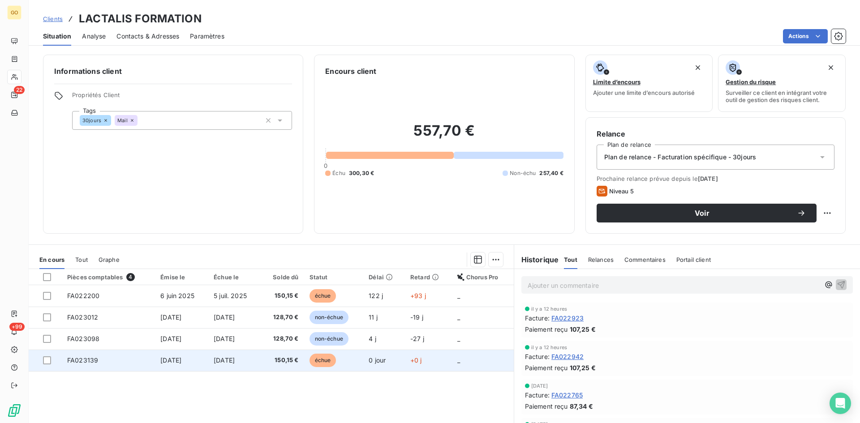
click at [229, 363] on span "6 oct. 2025" at bounding box center [224, 361] width 21 height 8
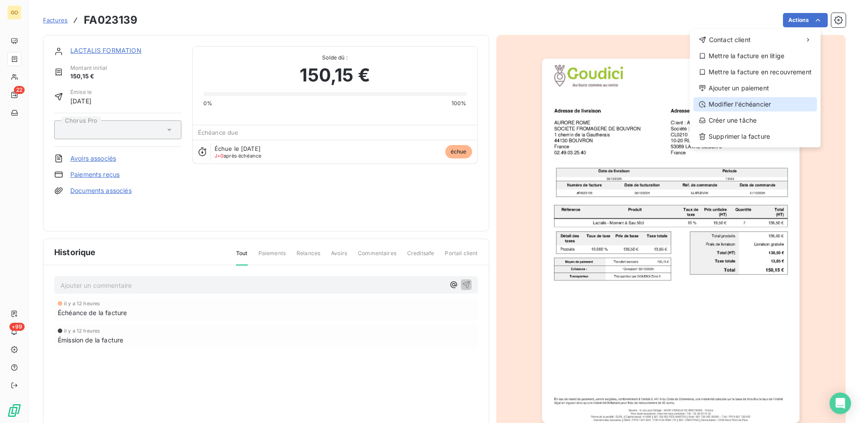
click at [740, 105] on div "Modifier l’échéancier" at bounding box center [756, 104] width 124 height 14
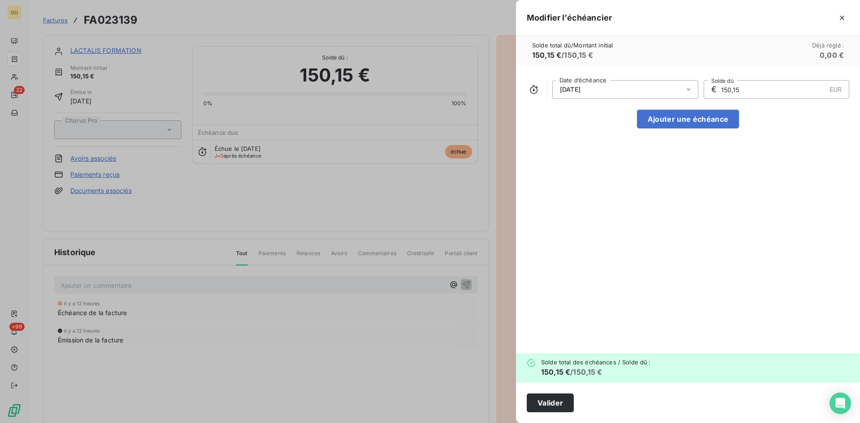
click at [674, 90] on div "06/10/2025" at bounding box center [625, 89] width 146 height 19
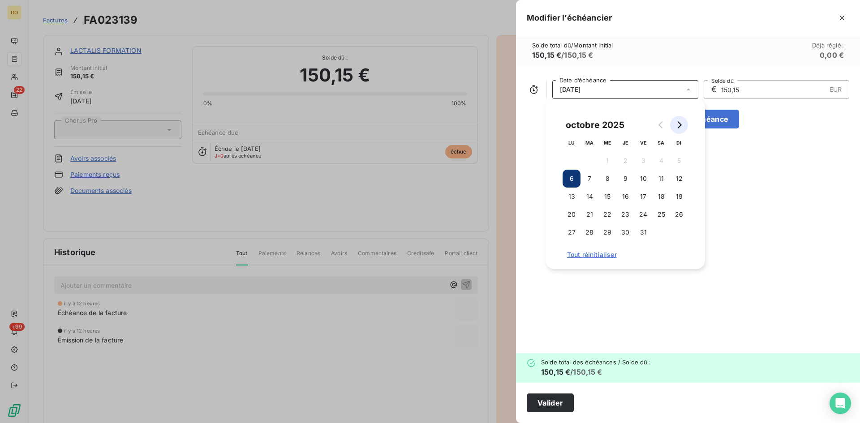
click at [682, 123] on icon "Go to next month" at bounding box center [679, 124] width 7 height 7
click at [619, 177] on button "6" at bounding box center [626, 179] width 18 height 18
click at [657, 309] on div "06/11/2025 Date d’échéance € 150,15 EUR Solde dû Ajouter une échéance" at bounding box center [688, 210] width 344 height 288
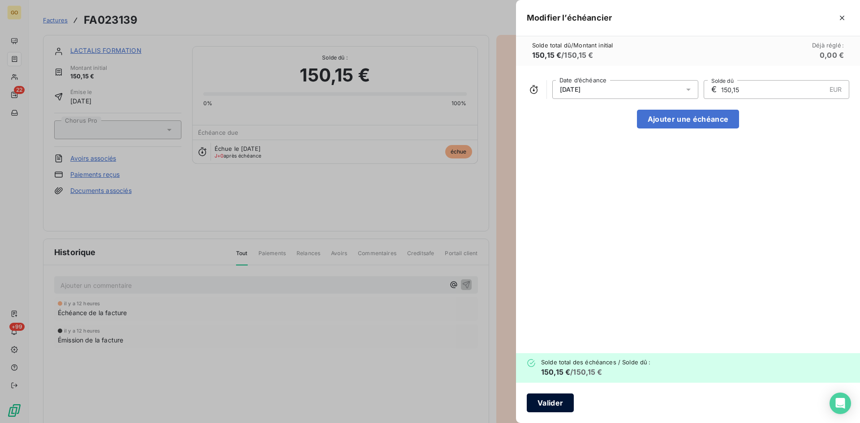
click at [540, 399] on button "Valider" at bounding box center [550, 403] width 47 height 19
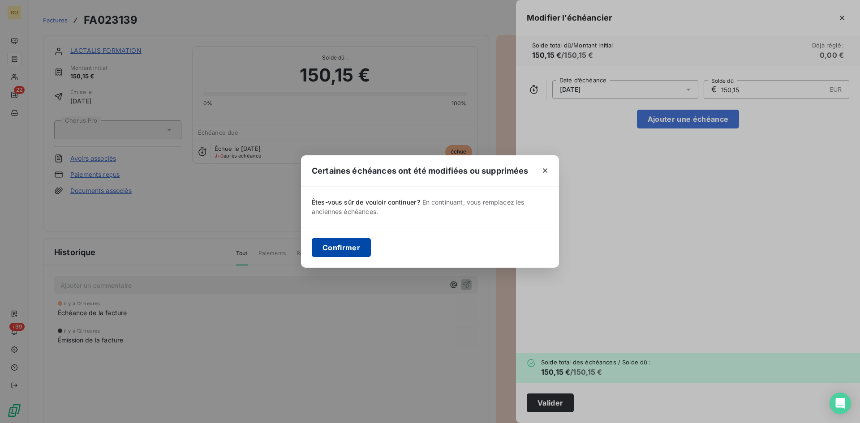
click at [363, 242] on button "Confirmer" at bounding box center [341, 247] width 59 height 19
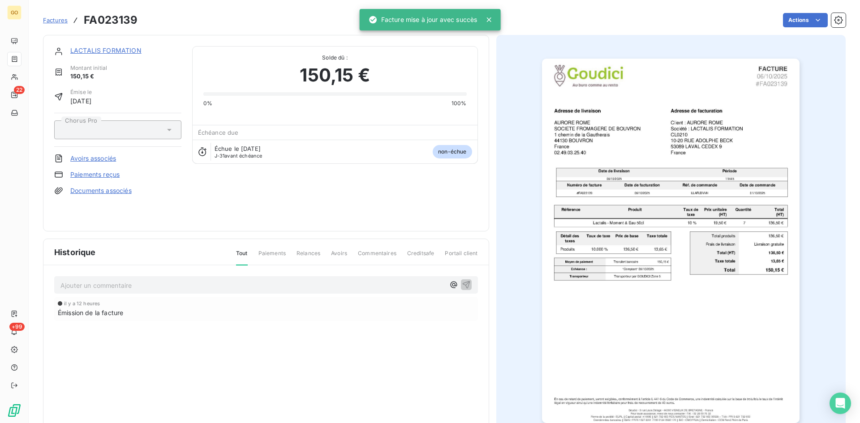
click at [53, 24] on link "Factures" at bounding box center [55, 20] width 25 height 9
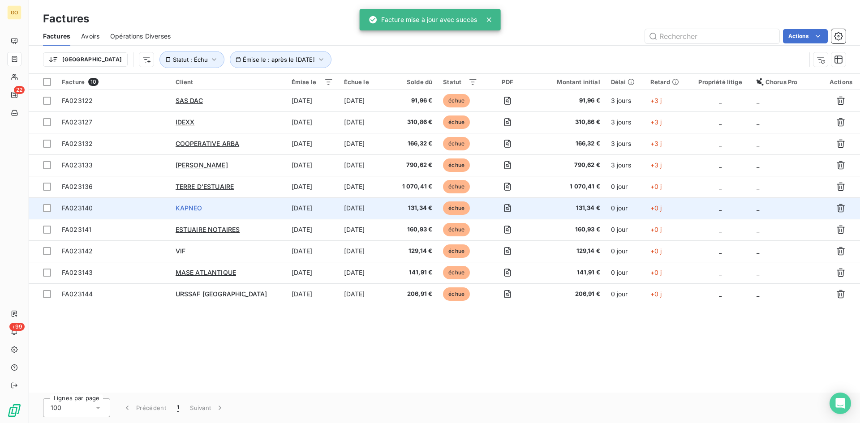
click at [195, 207] on span "KAPNEO" at bounding box center [189, 208] width 27 height 8
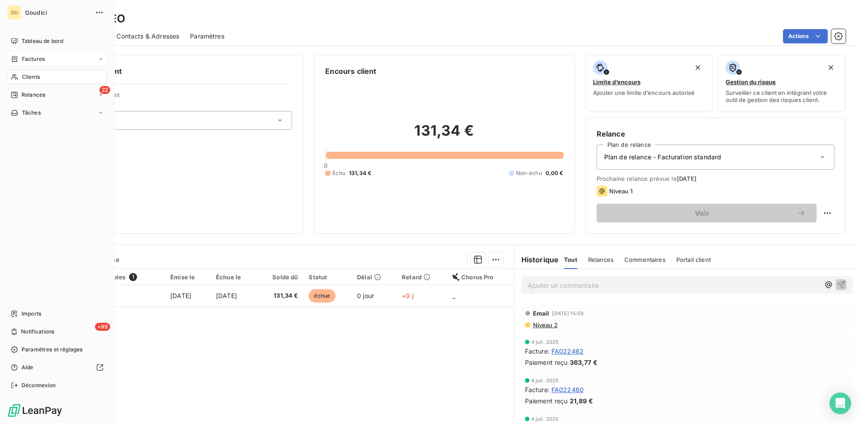
click at [38, 64] on div "Factures" at bounding box center [57, 59] width 100 height 14
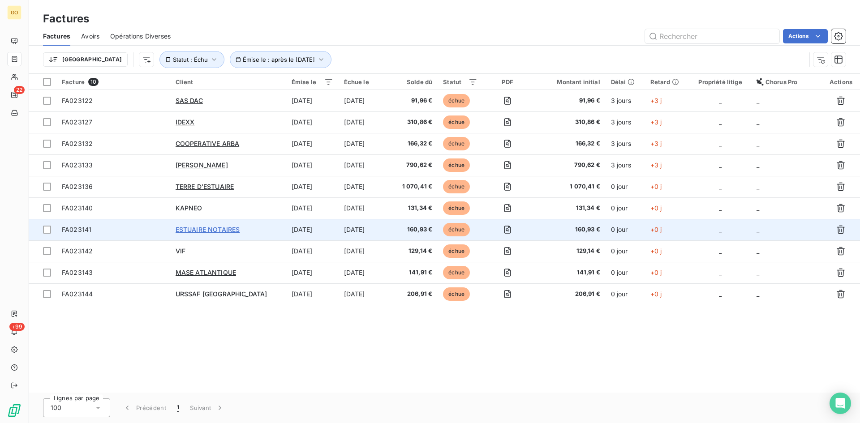
click at [201, 229] on span "ESTUAIRE NOTAIRES" at bounding box center [208, 230] width 65 height 8
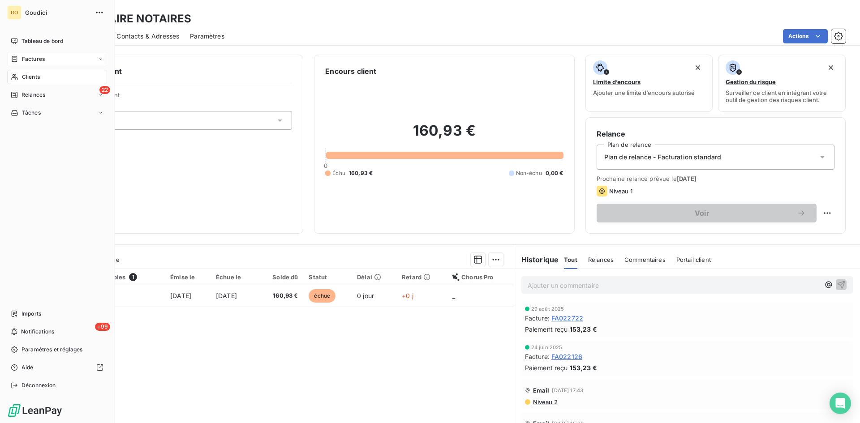
click at [35, 61] on span "Factures" at bounding box center [33, 59] width 23 height 8
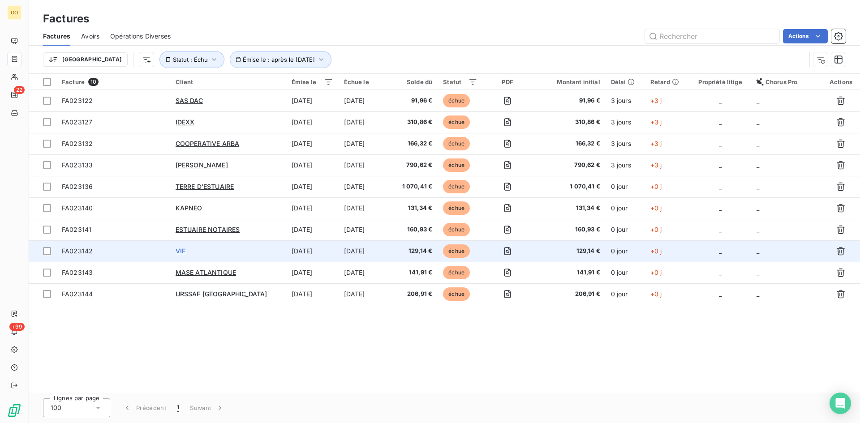
click at [186, 250] on span "VIF" at bounding box center [181, 251] width 10 height 8
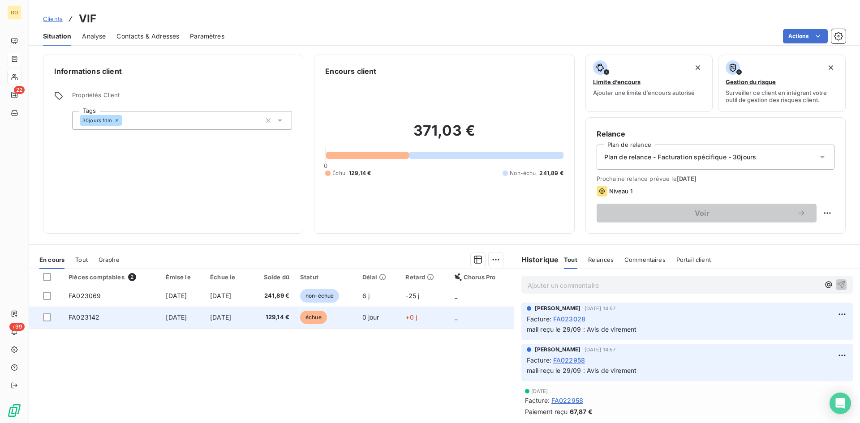
click at [221, 319] on span "6 oct. 2025" at bounding box center [220, 318] width 21 height 8
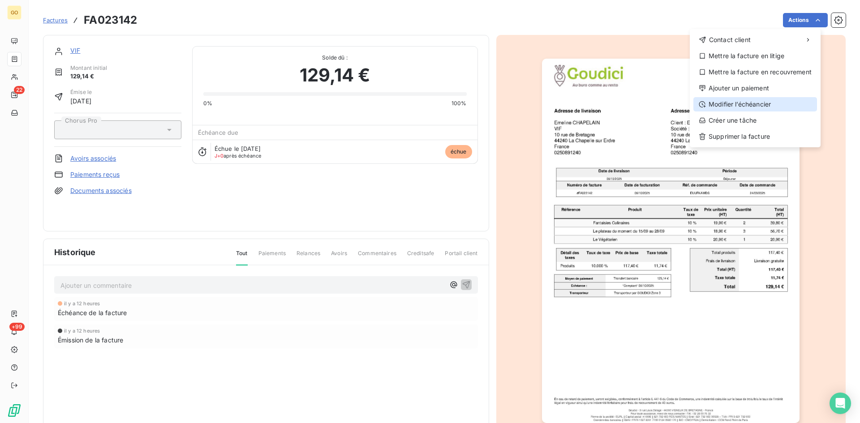
click at [762, 102] on div "Modifier l’échéancier" at bounding box center [756, 104] width 124 height 14
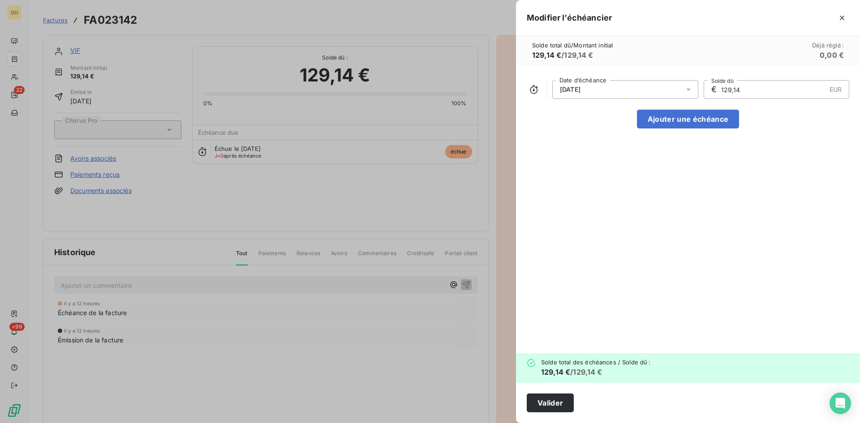
click at [691, 95] on div at bounding box center [691, 89] width 14 height 19
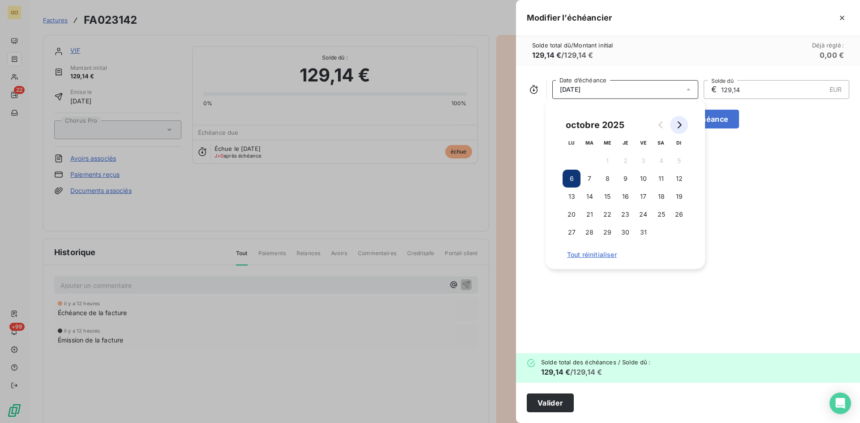
click at [680, 128] on icon "Go to next month" at bounding box center [679, 124] width 7 height 7
click at [684, 230] on button "30" at bounding box center [679, 233] width 18 height 18
click at [735, 279] on div "30/11/2025 Date d’échéance € 129,14 EUR Solde dû Ajouter une échéance" at bounding box center [688, 210] width 344 height 288
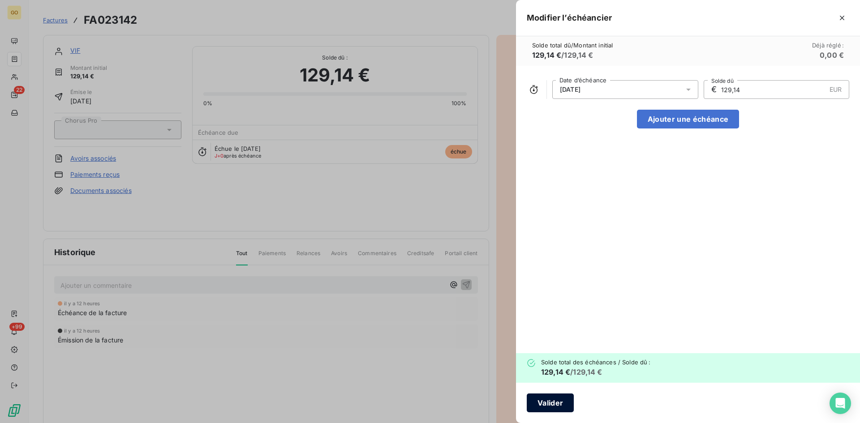
click at [550, 404] on button "Valider" at bounding box center [550, 403] width 47 height 19
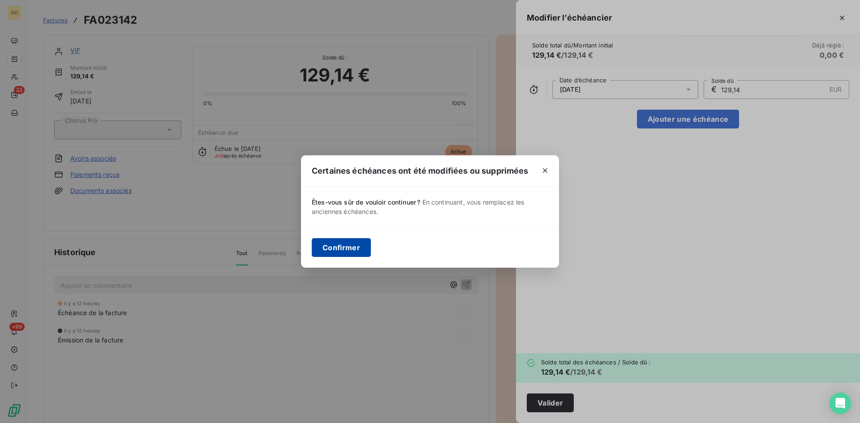
click at [365, 249] on button "Confirmer" at bounding box center [341, 247] width 59 height 19
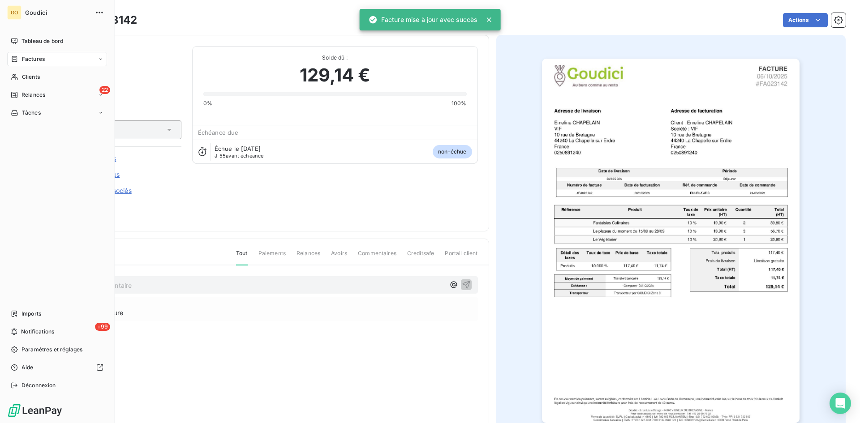
click at [19, 59] on div "Factures" at bounding box center [28, 59] width 34 height 8
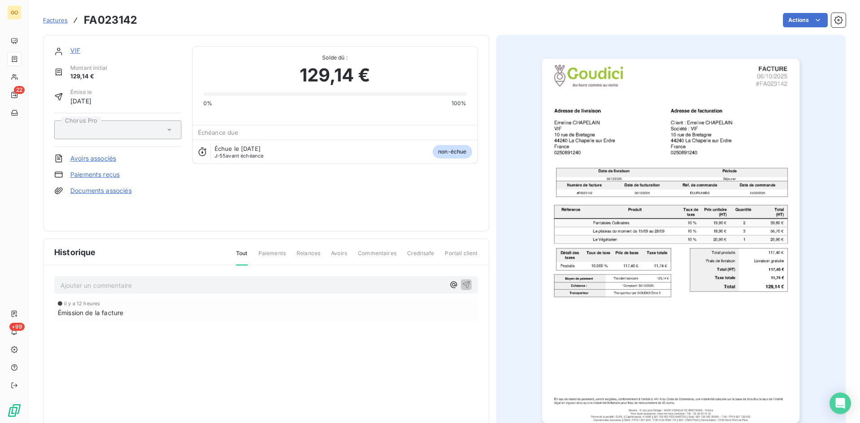
click at [59, 21] on span "Factures" at bounding box center [55, 20] width 25 height 7
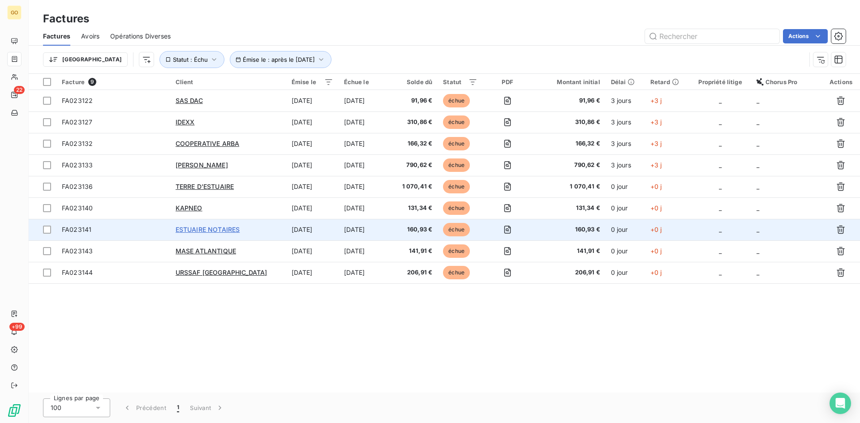
click at [199, 227] on span "ESTUAIRE NOTAIRES" at bounding box center [208, 230] width 65 height 8
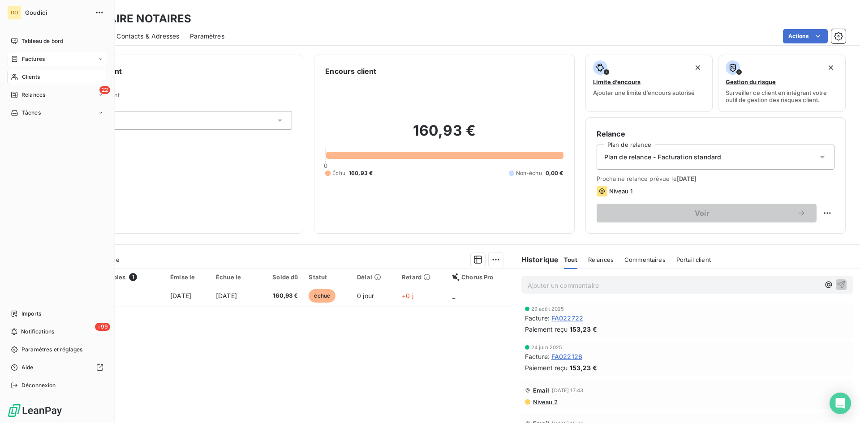
click at [19, 58] on div "Factures" at bounding box center [28, 59] width 34 height 8
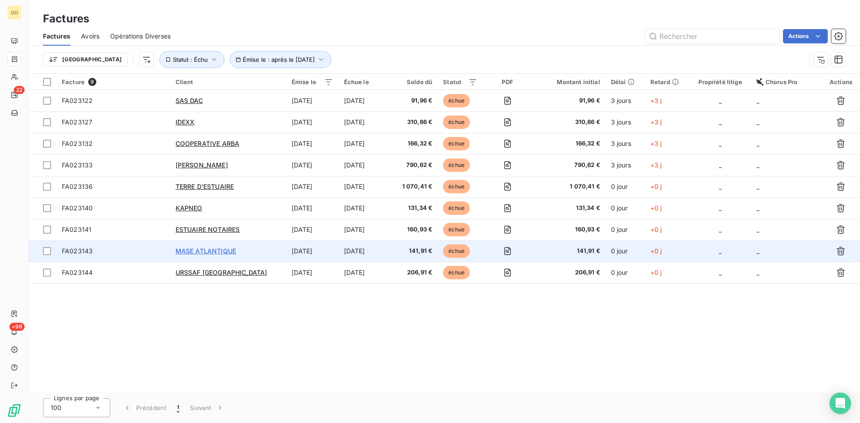
click at [193, 248] on span "MASE ATLANTIQUE" at bounding box center [206, 251] width 60 height 8
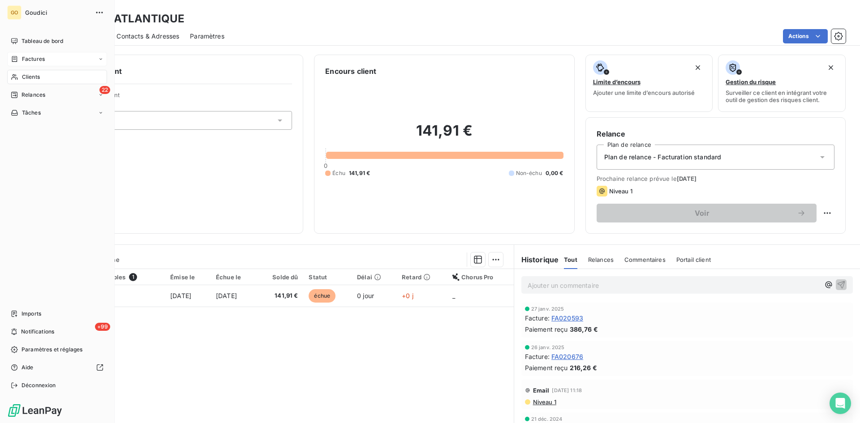
click at [26, 58] on span "Factures" at bounding box center [33, 59] width 23 height 8
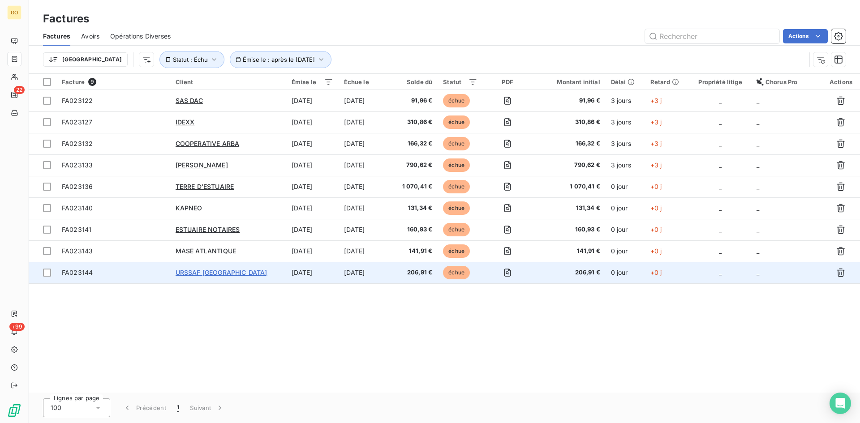
click at [207, 276] on span "URSSAF PAYS DE LOIRE" at bounding box center [222, 273] width 92 height 8
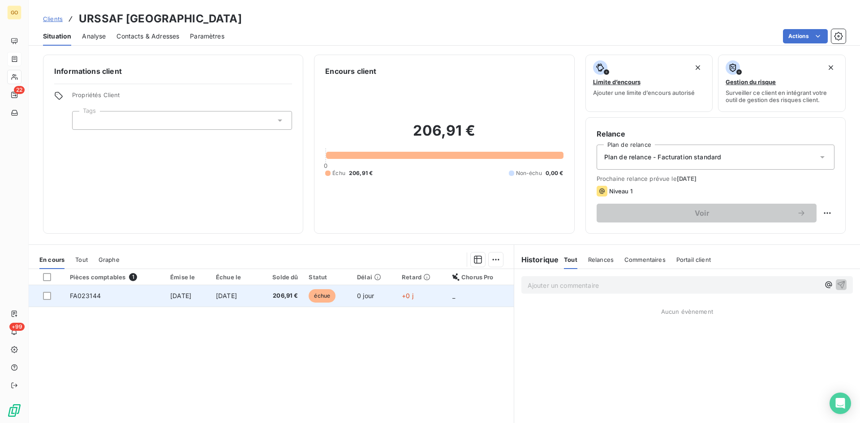
click at [85, 296] on span "FA023144" at bounding box center [85, 296] width 31 height 8
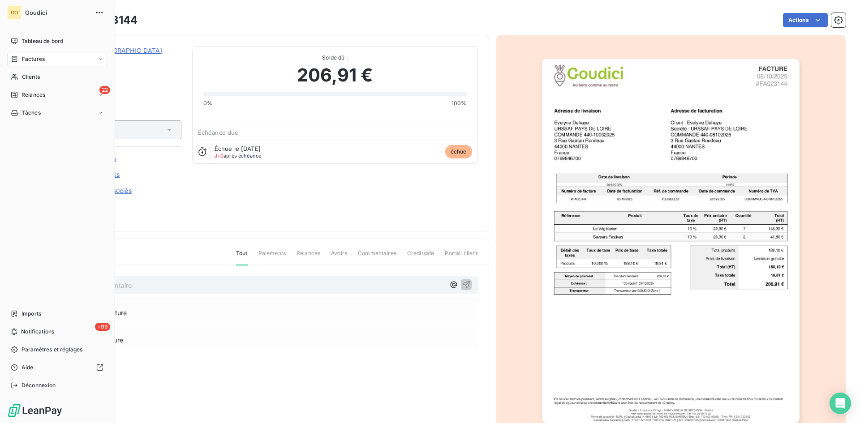
click at [34, 59] on span "Factures" at bounding box center [33, 59] width 23 height 8
click at [19, 100] on div "22 Relances" at bounding box center [57, 95] width 100 height 14
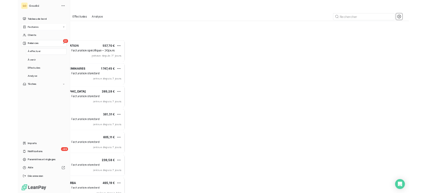
scroll to position [329, 186]
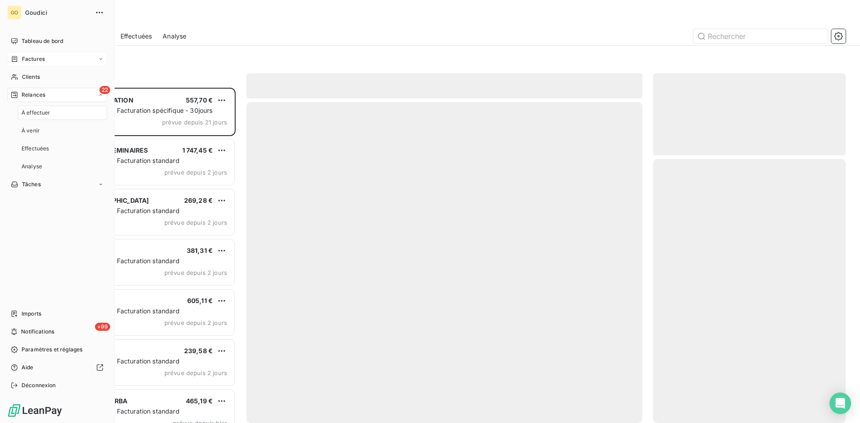
click at [46, 116] on span "À effectuer" at bounding box center [36, 113] width 29 height 8
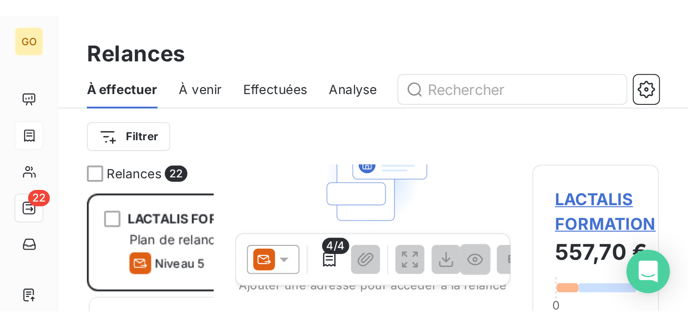
scroll to position [232, 142]
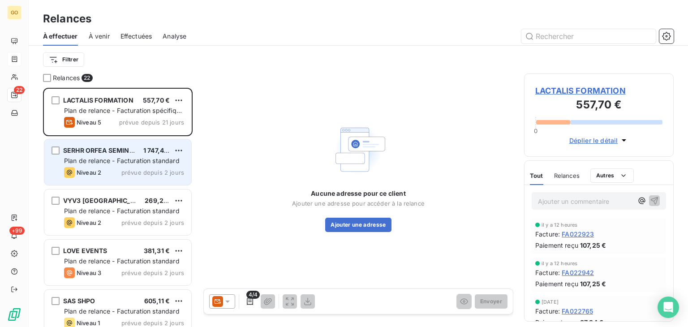
click at [94, 150] on span "SERHR ORFEA SEMINAIRES" at bounding box center [105, 151] width 85 height 8
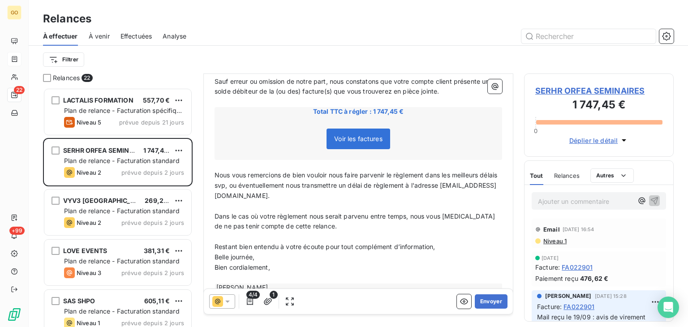
scroll to position [125, 0]
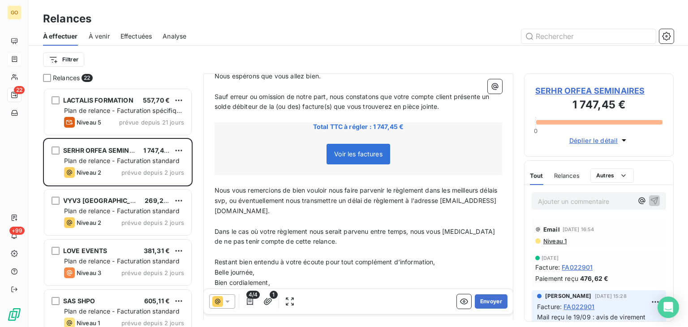
click at [346, 147] on span "Voir les factures" at bounding box center [359, 154] width 64 height 21
click at [345, 156] on span "Voir les factures" at bounding box center [358, 154] width 48 height 8
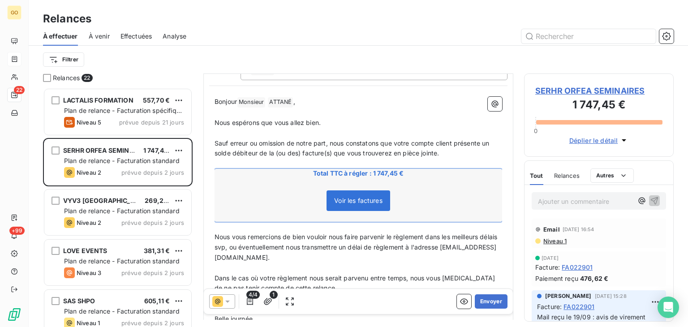
scroll to position [134, 0]
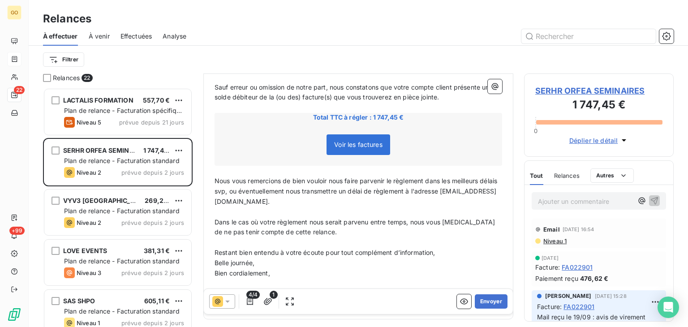
click at [564, 90] on span "SERHR ORFEA SEMINAIRES" at bounding box center [598, 91] width 127 height 12
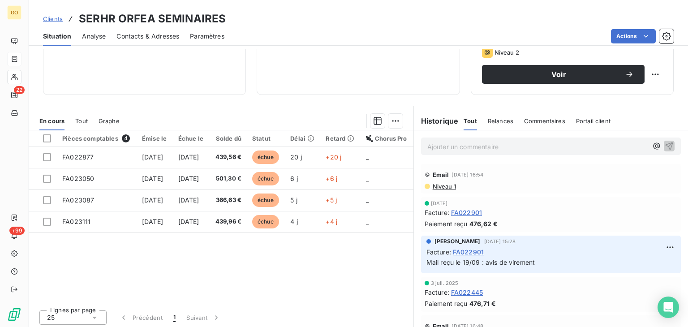
scroll to position [146, 0]
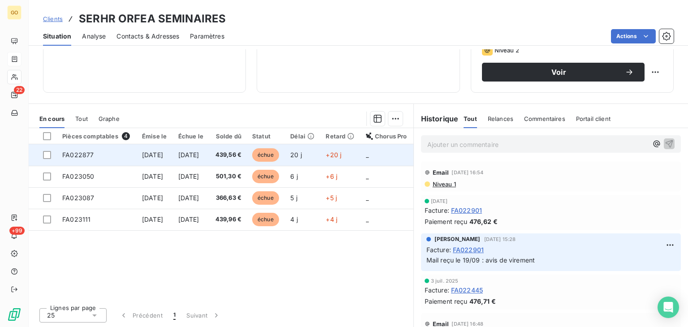
click at [154, 156] on span "16 sept. 2025" at bounding box center [152, 155] width 21 height 8
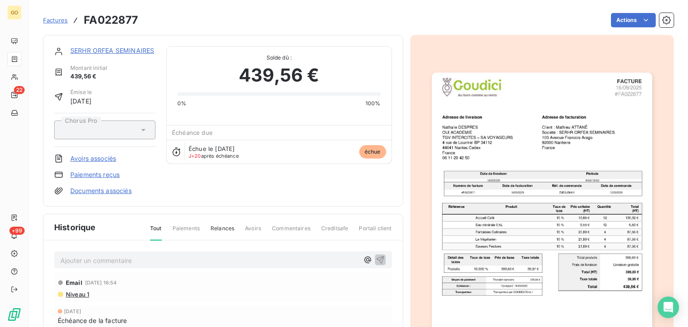
click at [96, 49] on link "SERHR ORFEA SEMINAIRES" at bounding box center [112, 51] width 84 height 8
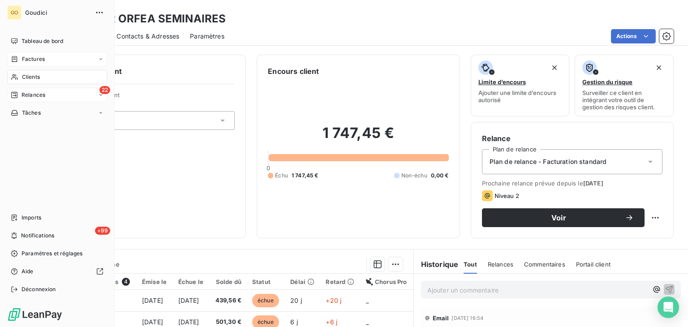
click at [37, 98] on span "Relances" at bounding box center [34, 95] width 24 height 8
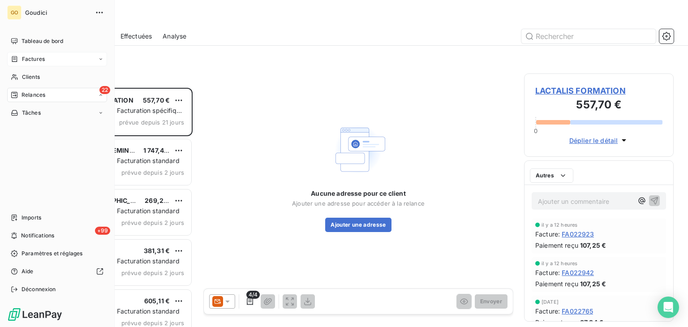
scroll to position [232, 142]
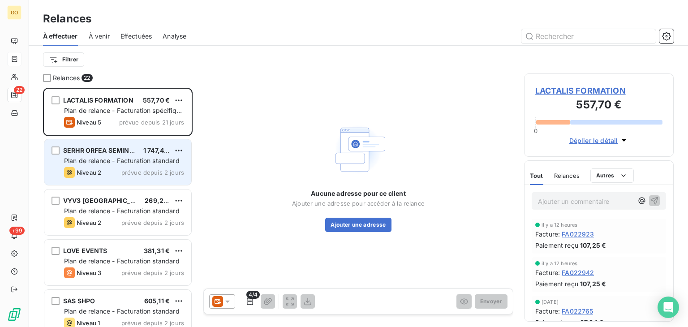
click at [140, 160] on span "Plan de relance - Facturation standard" at bounding box center [122, 161] width 116 height 8
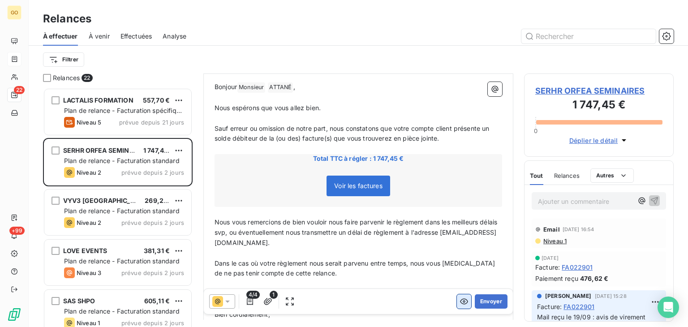
scroll to position [170, 0]
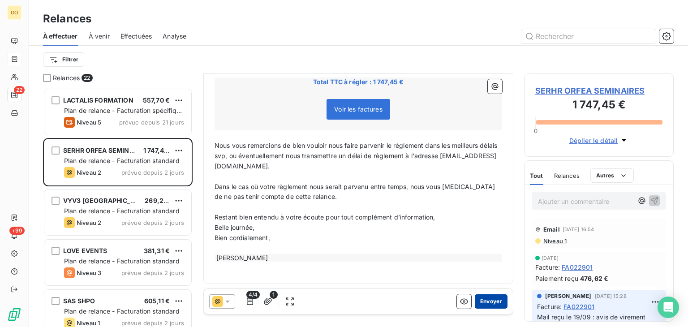
click at [487, 297] on button "Envoyer" at bounding box center [491, 301] width 33 height 14
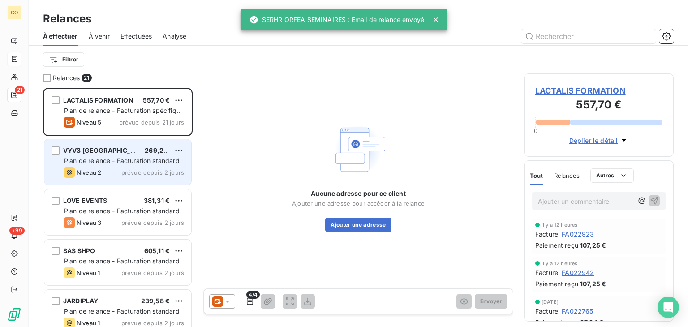
click at [105, 160] on span "Plan de relance - Facturation standard" at bounding box center [122, 161] width 116 height 8
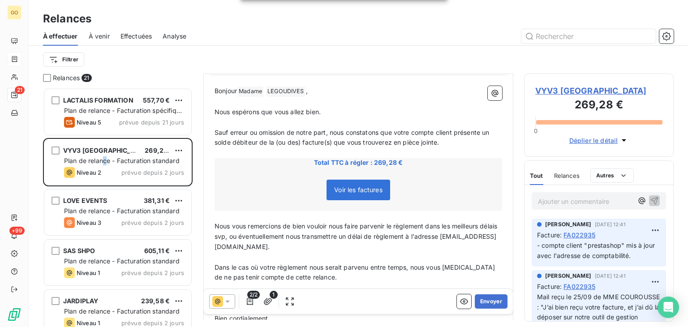
scroll to position [109, 0]
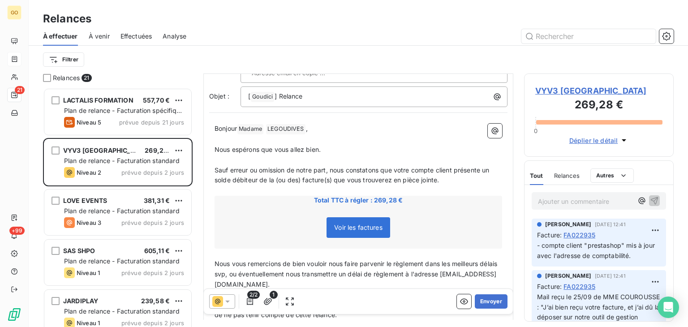
click at [358, 224] on span "Voir les factures" at bounding box center [358, 228] width 48 height 8
click at [370, 224] on span "Voir les factures" at bounding box center [358, 228] width 48 height 8
click at [278, 213] on div "Voir les factures" at bounding box center [358, 229] width 285 height 39
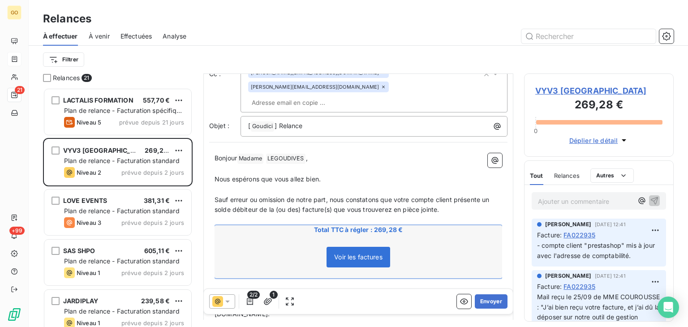
scroll to position [64, 0]
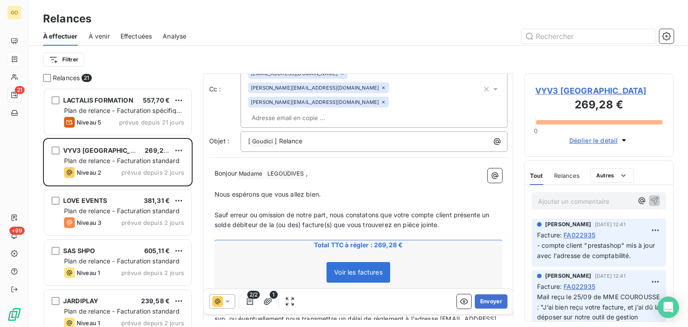
click at [565, 89] on span "VYV3 PAYS DE LA LOIRE" at bounding box center [598, 91] width 127 height 12
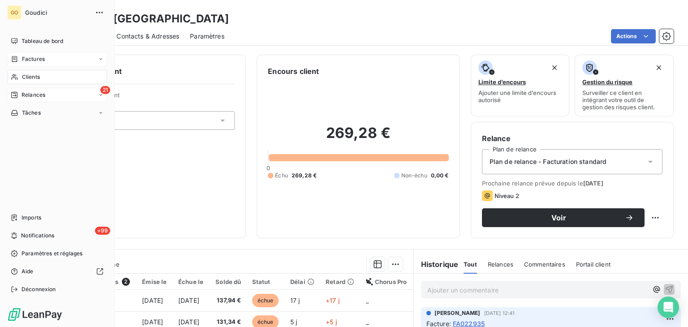
click at [39, 90] on div "21 Relances" at bounding box center [57, 95] width 100 height 14
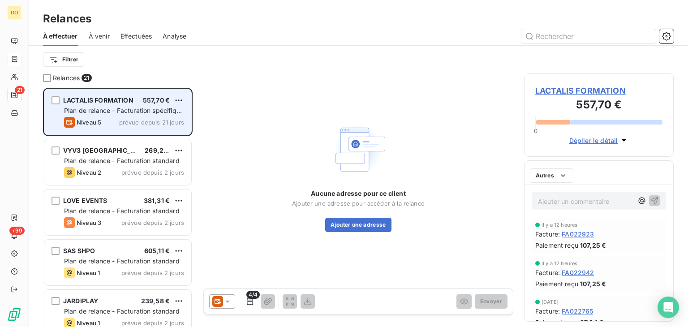
scroll to position [232, 142]
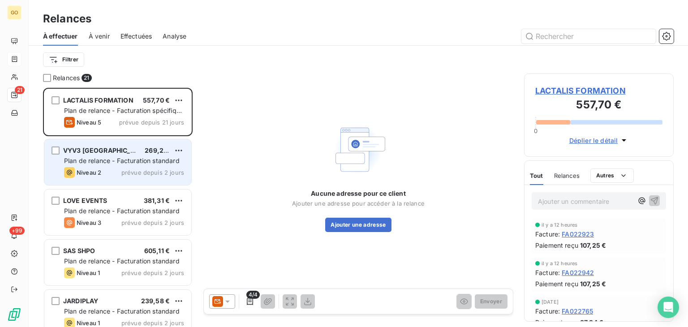
click at [60, 154] on div "VYV3 PAYS DE LA LOIRE 269,28 € Plan de relance - Facturation standard Niveau 2 …" at bounding box center [117, 162] width 147 height 46
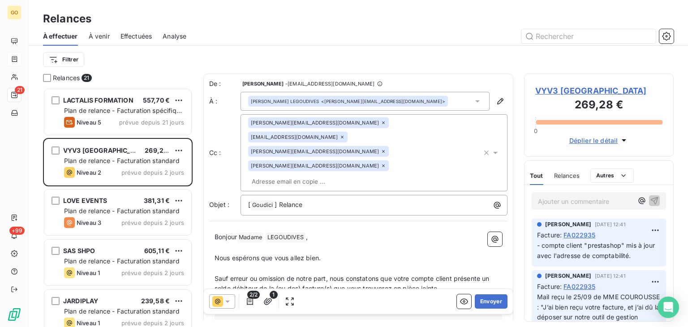
click at [475, 101] on icon at bounding box center [477, 101] width 4 height 2
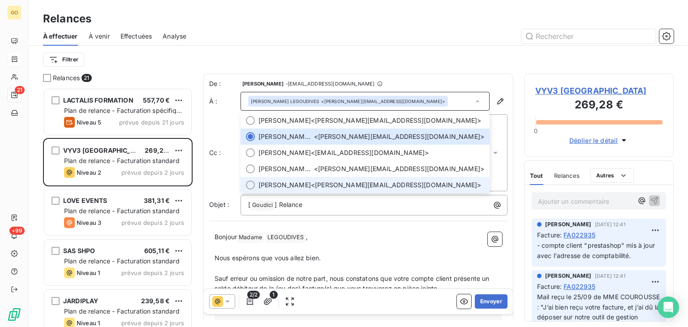
click at [253, 186] on div at bounding box center [250, 185] width 9 height 9
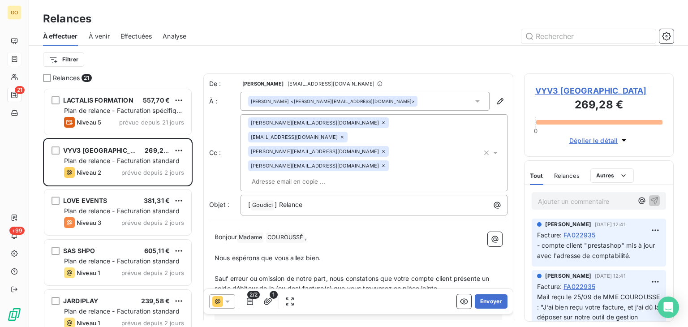
click at [385, 164] on icon at bounding box center [383, 165] width 3 height 3
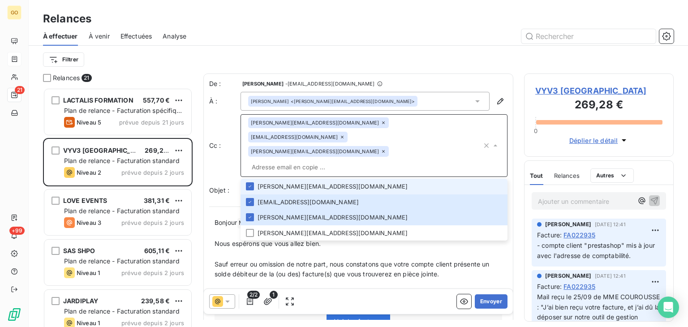
click at [328, 146] on div "christelle.collet-tran@vyv3.fr" at bounding box center [318, 151] width 141 height 11
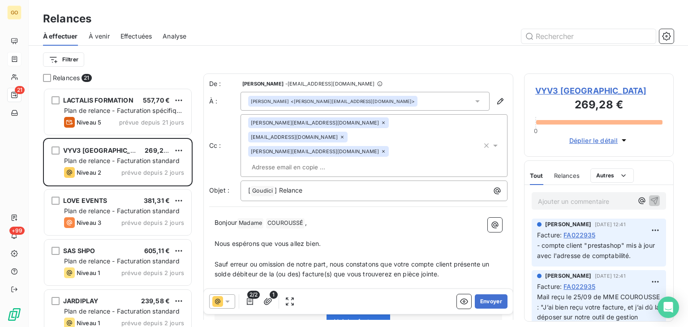
click at [381, 149] on icon at bounding box center [383, 151] width 5 height 5
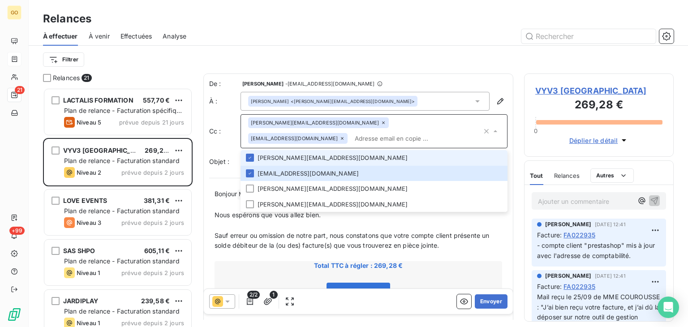
click at [381, 122] on icon at bounding box center [383, 122] width 5 height 5
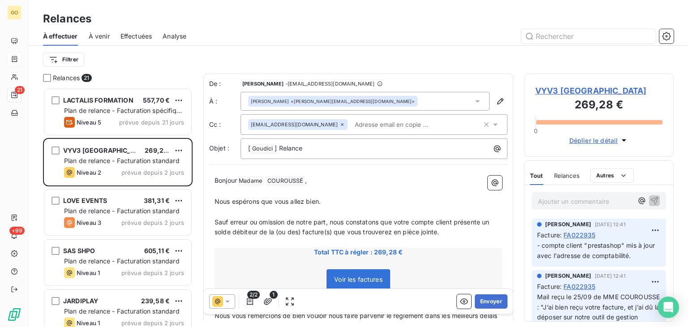
click at [340, 124] on icon at bounding box center [342, 124] width 5 height 5
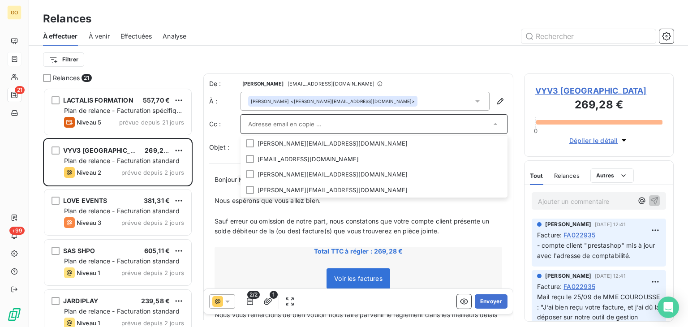
click at [416, 61] on div "Filtrer" at bounding box center [358, 59] width 631 height 17
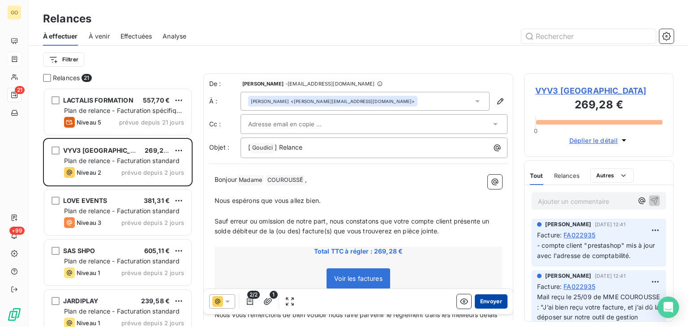
click at [488, 302] on button "Envoyer" at bounding box center [491, 301] width 33 height 14
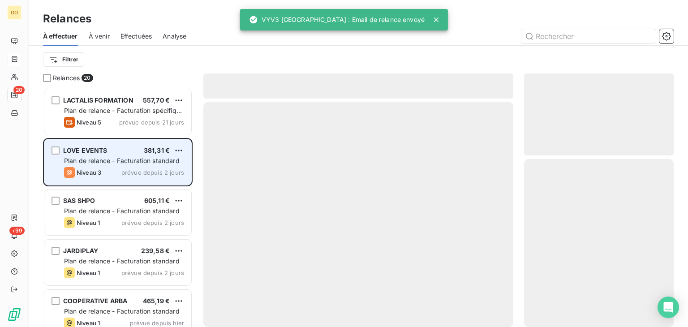
click at [97, 152] on span "LOVE EVENTS" at bounding box center [85, 151] width 44 height 8
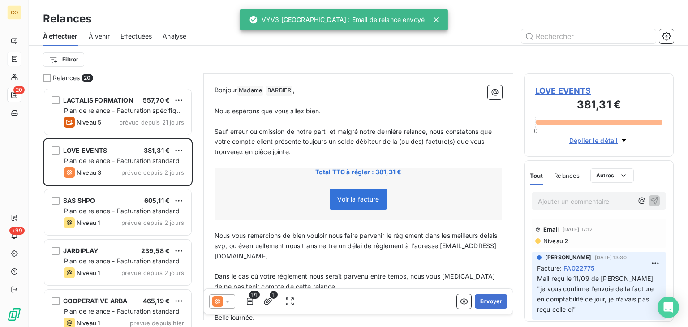
scroll to position [90, 0]
click at [364, 203] on span "Voir la facture" at bounding box center [358, 200] width 42 height 8
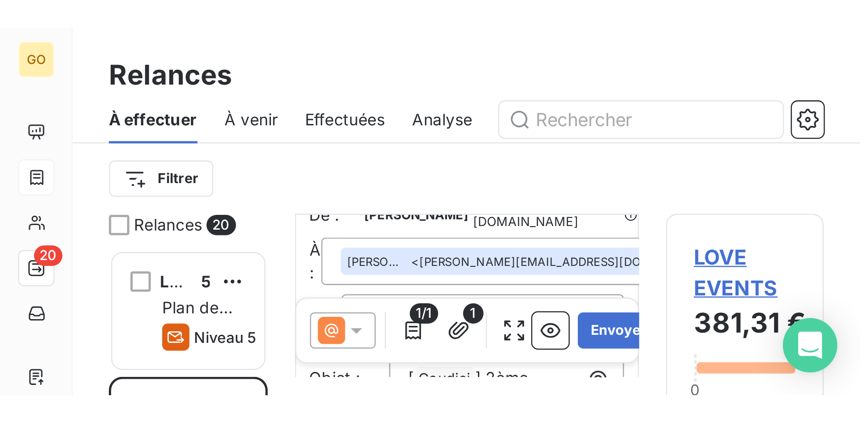
scroll to position [1, 0]
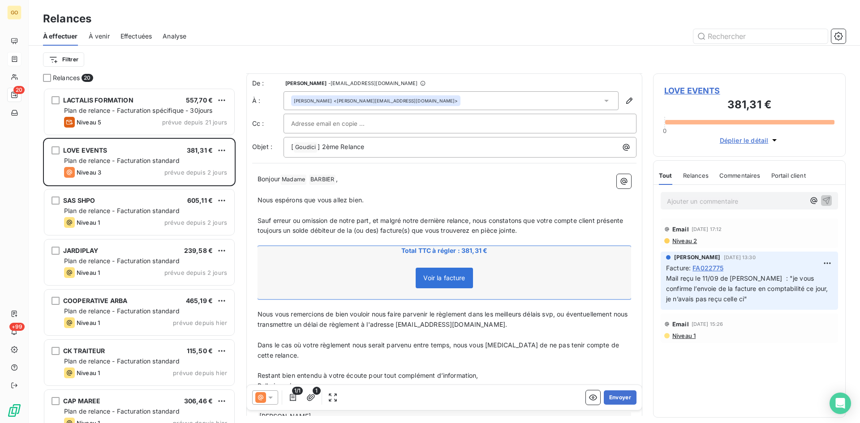
click at [448, 273] on span "Voir la facture" at bounding box center [444, 278] width 57 height 21
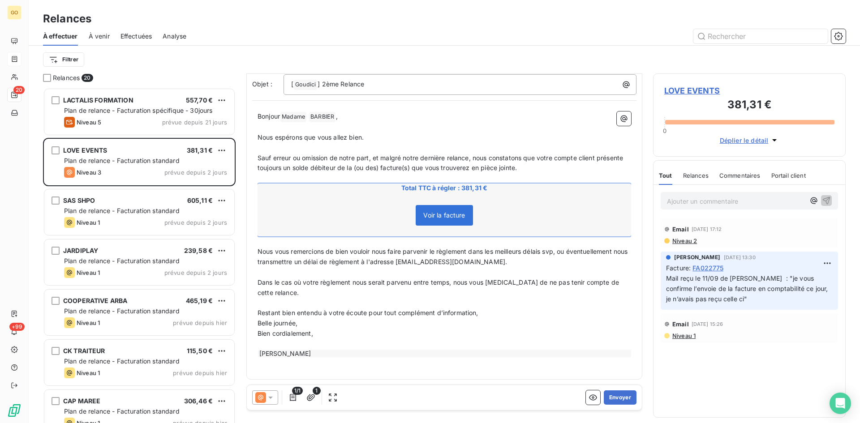
scroll to position [64, 0]
click at [446, 219] on span "Voir la facture" at bounding box center [444, 215] width 57 height 21
click at [433, 210] on span "Voir la facture" at bounding box center [444, 215] width 57 height 21
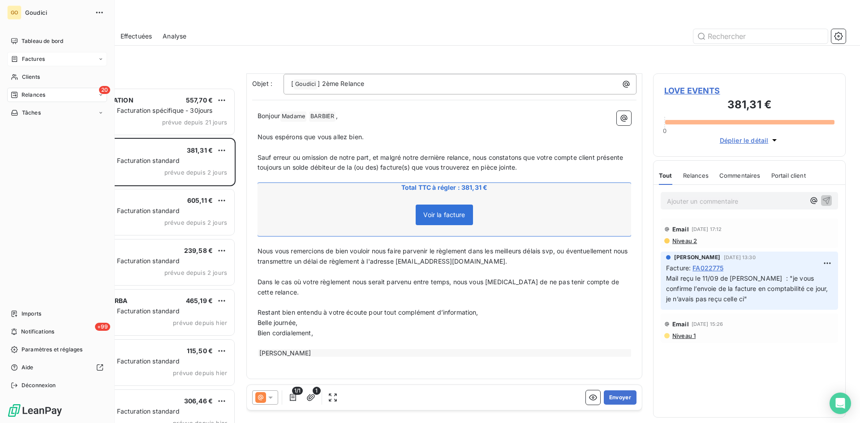
click at [32, 60] on span "Factures" at bounding box center [33, 59] width 23 height 8
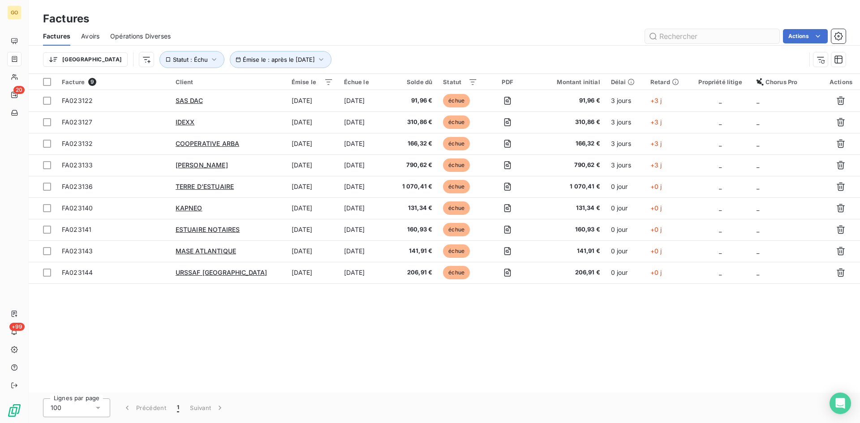
click at [720, 38] on input "text" at bounding box center [712, 36] width 134 height 14
click at [285, 55] on button "Émise le : après le 2 oct. 2025" at bounding box center [281, 59] width 102 height 17
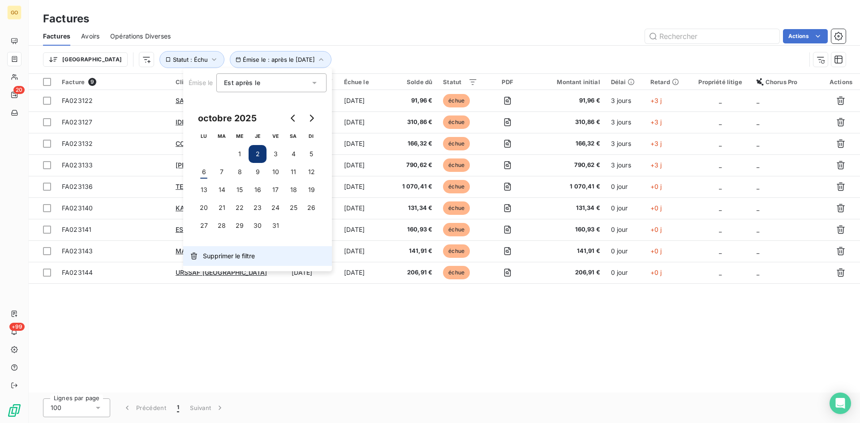
click at [232, 259] on span "Supprimer le filtre" at bounding box center [229, 256] width 52 height 9
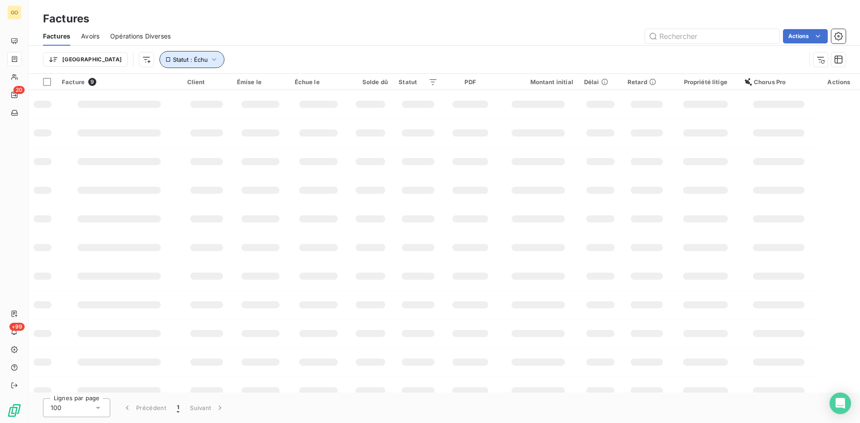
click at [212, 60] on icon "button" at bounding box center [214, 59] width 4 height 3
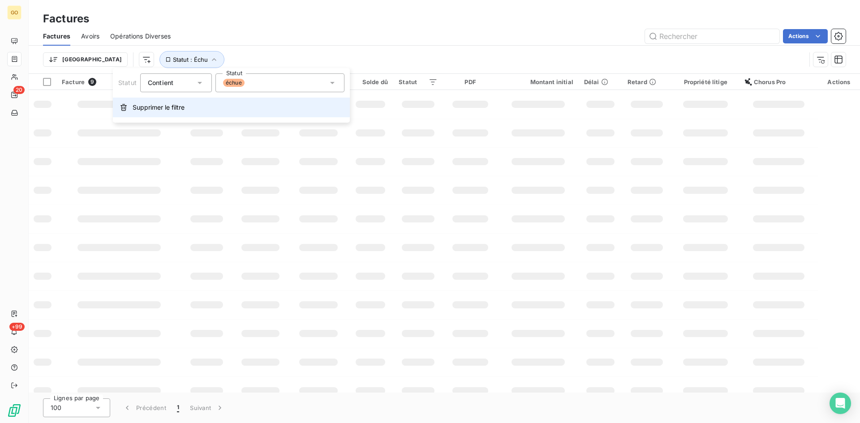
click at [156, 112] on button "Supprimer le filtre" at bounding box center [231, 108] width 237 height 20
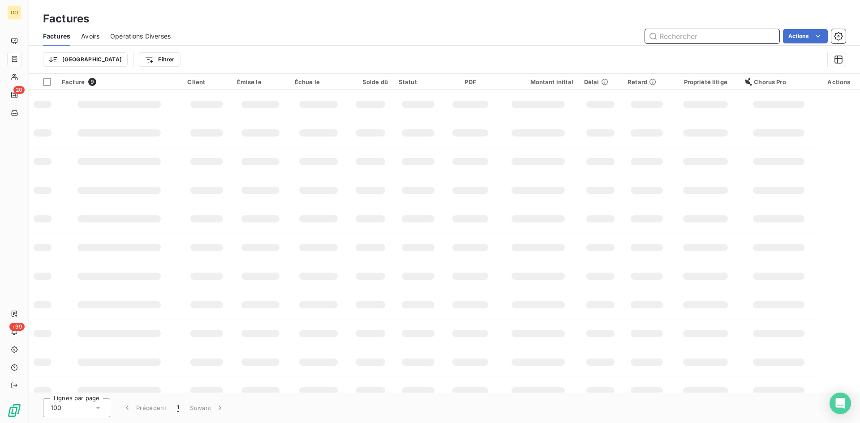
click at [695, 38] on input "text" at bounding box center [712, 36] width 134 height 14
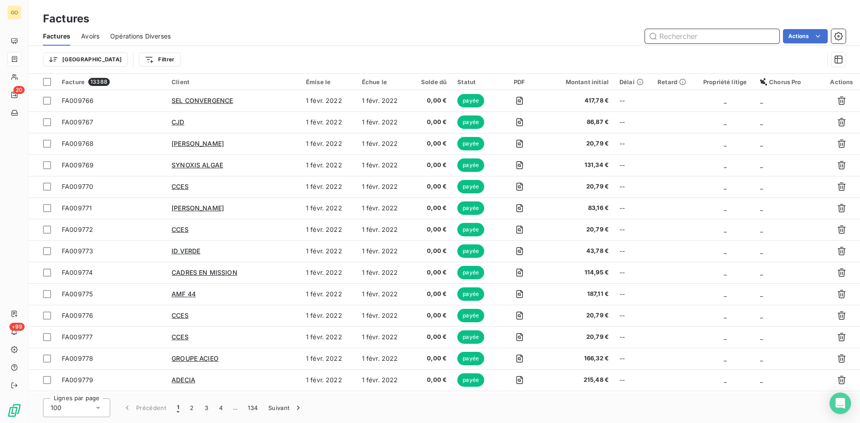
click at [722, 35] on input "text" at bounding box center [712, 36] width 134 height 14
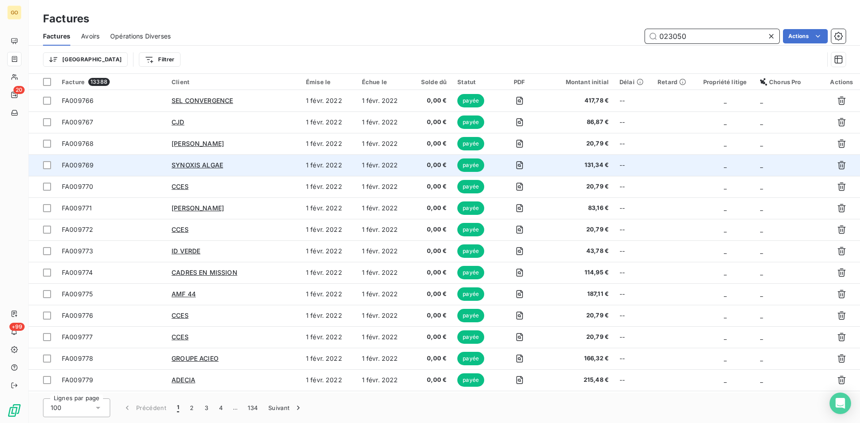
type input "023050"
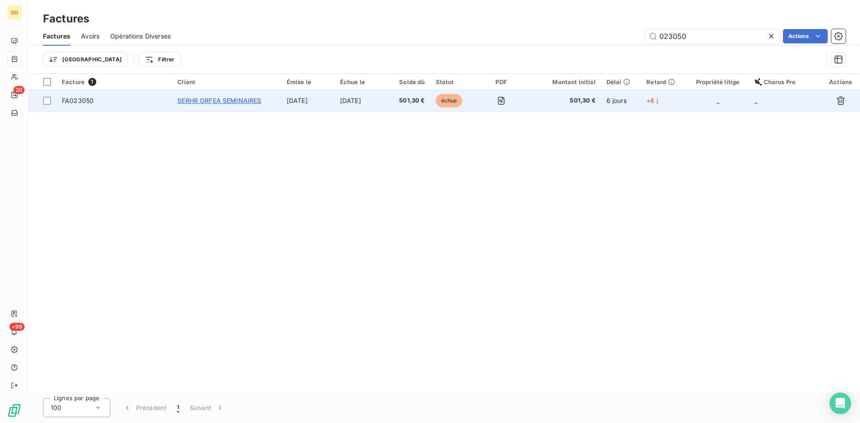
click at [220, 98] on span "SERHR ORFEA SEMINAIRES" at bounding box center [219, 101] width 84 height 8
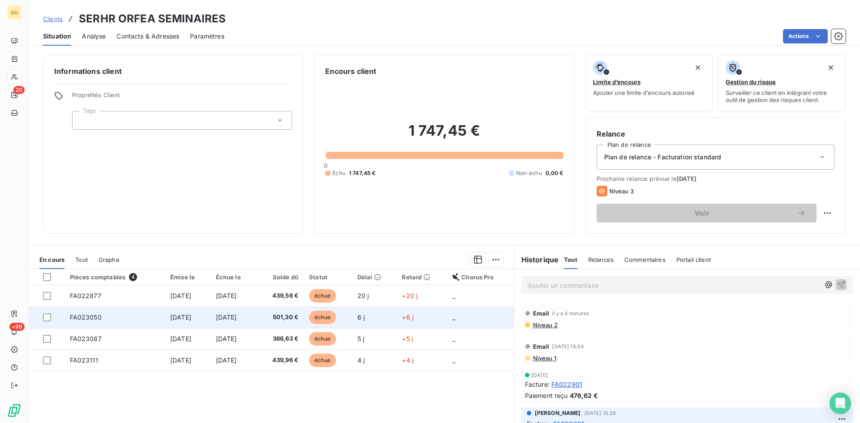
click at [170, 314] on span "30 sept. 2025" at bounding box center [180, 318] width 21 height 8
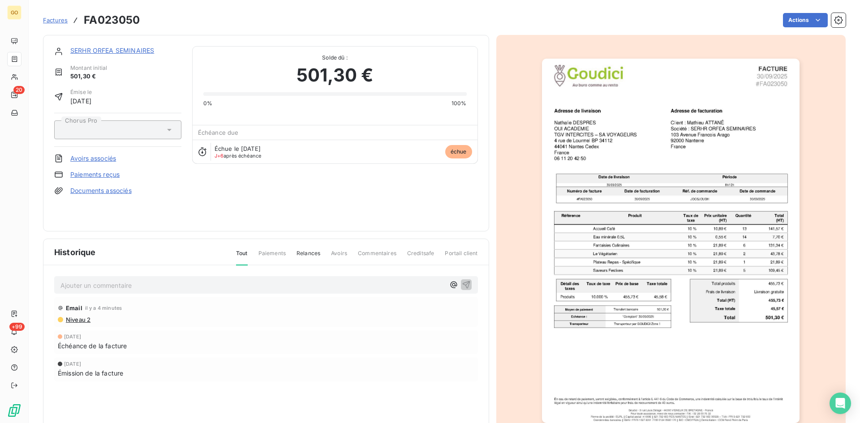
click at [168, 276] on div "Ajouter un commentaire ﻿" at bounding box center [266, 284] width 424 height 17
click at [178, 286] on p "Ajouter un commentaire ﻿" at bounding box center [252, 285] width 384 height 11
click at [169, 295] on div "Ajouter un commentaire ﻿ Email il y a 4 minutes Niveau 2 30 sept. 2025 Échéance…" at bounding box center [265, 342] width 445 height 152
click at [172, 285] on p "Ajouter un commentaire ﻿" at bounding box center [252, 285] width 384 height 11
click at [213, 279] on div "Mail reçu le 03/10 de MME ABBASI" at bounding box center [252, 284] width 384 height 11
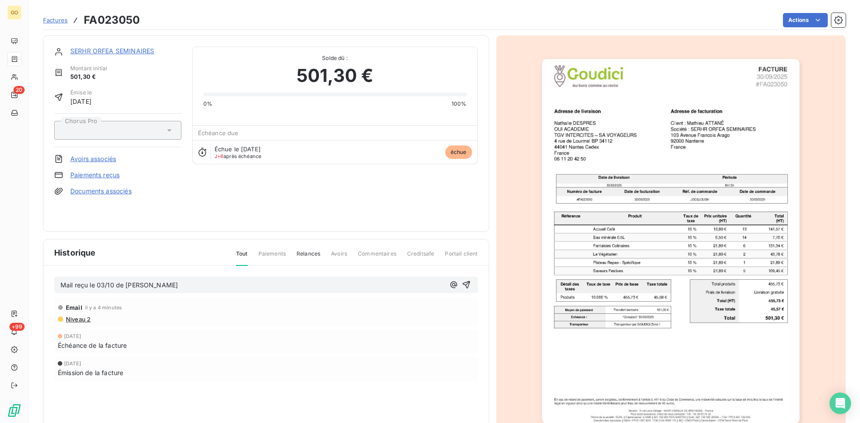
scroll to position [39, 0]
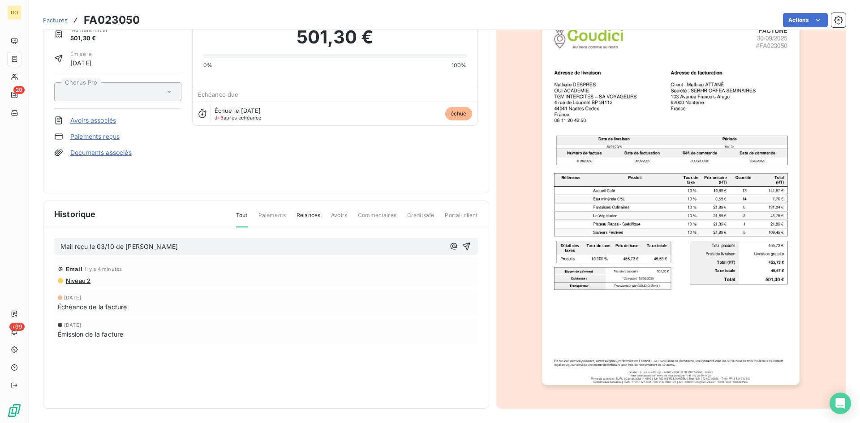
click at [203, 239] on div "Mail reçu le 03/10 de MME ABBASI" at bounding box center [266, 246] width 424 height 17
click at [196, 251] on p "Mail reçu le 03/10 de MME ABBASI" at bounding box center [252, 247] width 384 height 10
click at [462, 245] on icon "button" at bounding box center [466, 246] width 9 height 9
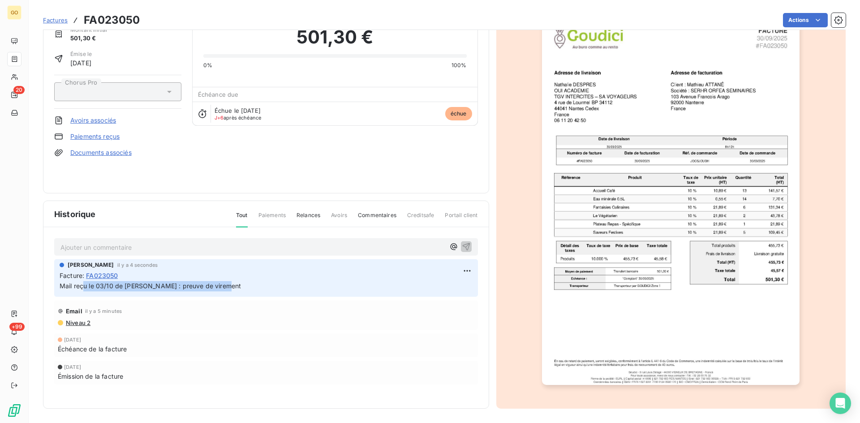
drag, startPoint x: 173, startPoint y: 276, endPoint x: 89, endPoint y: 293, distance: 85.1
click at [88, 293] on div "ANGIE BOUILLARD il y a 4 secondes Facture : FA023050 Mail reçu le 03/10 de MME …" at bounding box center [266, 278] width 424 height 38
click at [236, 277] on div "Facture : FA023050" at bounding box center [266, 275] width 413 height 9
drag, startPoint x: 235, startPoint y: 287, endPoint x: 58, endPoint y: 290, distance: 176.6
click at [59, 291] on div "ANGIE BOUILLARD il y a 4 secondes Facture : FA023050 Mail reçu le 03/10 de MME …" at bounding box center [266, 278] width 424 height 38
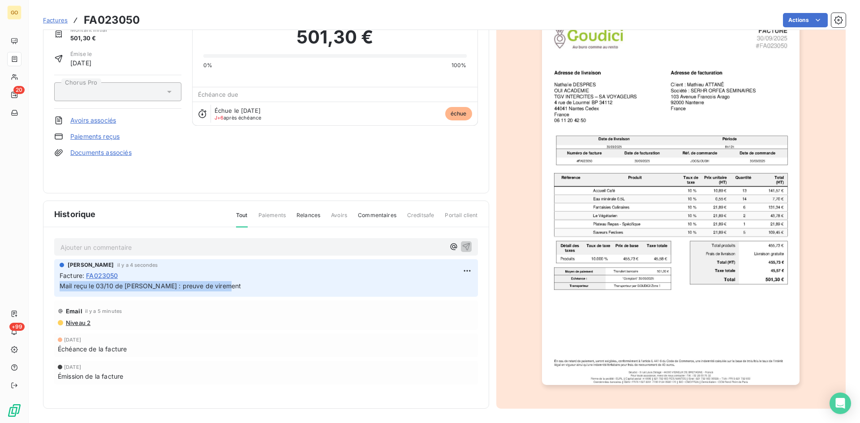
copy span "Mail reçu le 03/10 de MME ABBASI : preuve de virement"
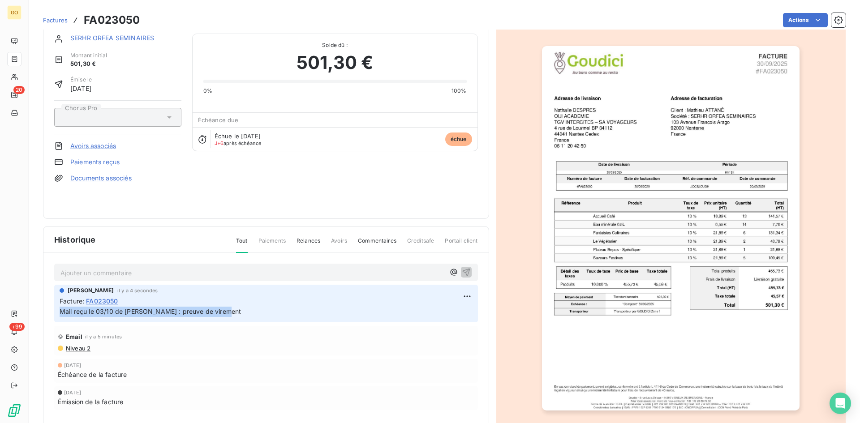
scroll to position [0, 0]
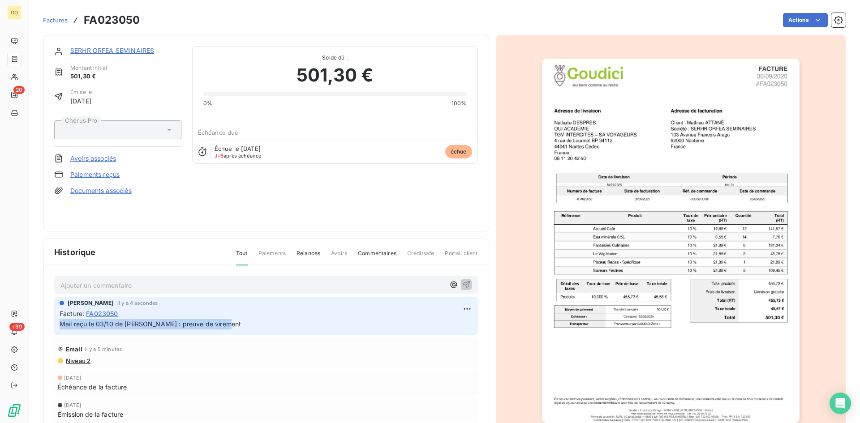
click at [49, 22] on span "Factures" at bounding box center [55, 20] width 25 height 7
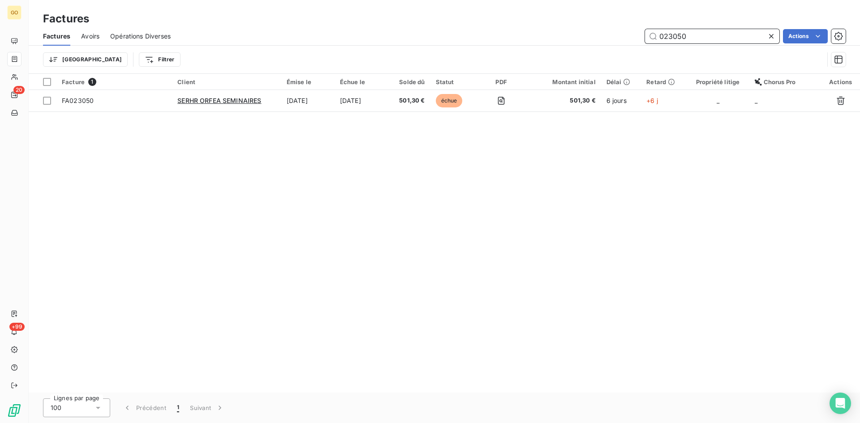
click at [722, 36] on input "023050" at bounding box center [712, 36] width 134 height 14
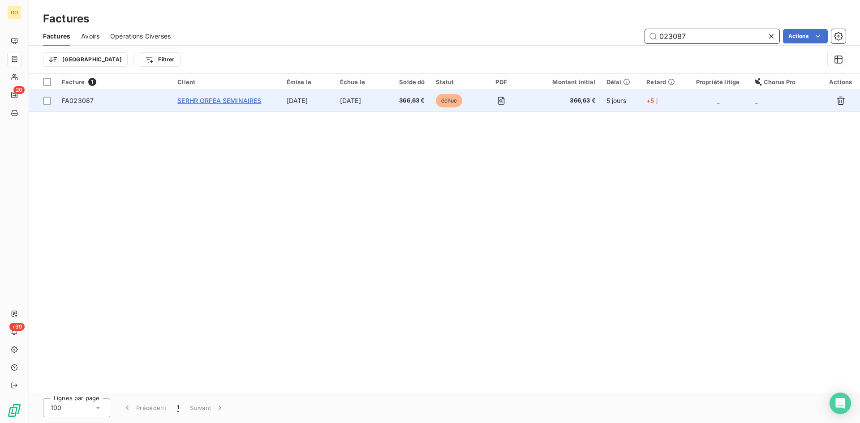
type input "023087"
click at [215, 103] on span "SERHR ORFEA SEMINAIRES" at bounding box center [219, 101] width 84 height 8
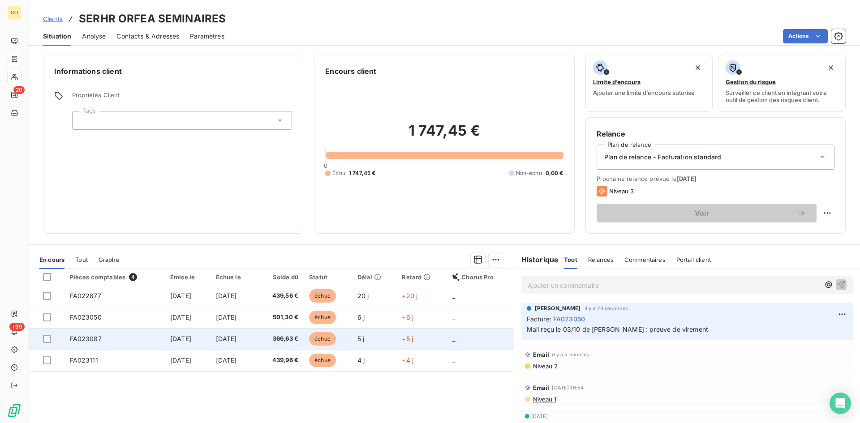
click at [92, 342] on span "FA023087" at bounding box center [86, 339] width 32 height 8
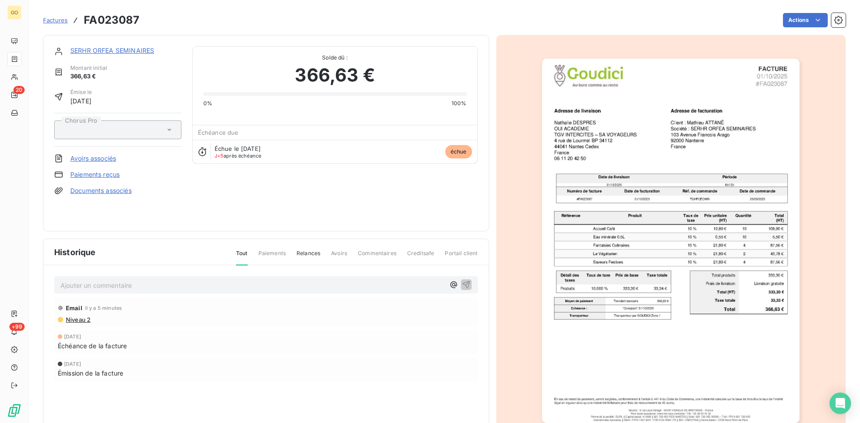
click at [142, 289] on p "Ajouter un commentaire ﻿" at bounding box center [252, 285] width 384 height 11
click at [135, 286] on span "Mail reçu le 03/10 de MME ABBASI : preuve de virement" at bounding box center [150, 285] width 181 height 8
click at [263, 285] on p "Mail reçu le 03/10 de MME ABBASI : preuve de virement" at bounding box center [252, 285] width 384 height 10
click at [464, 282] on icon "button" at bounding box center [466, 285] width 8 height 8
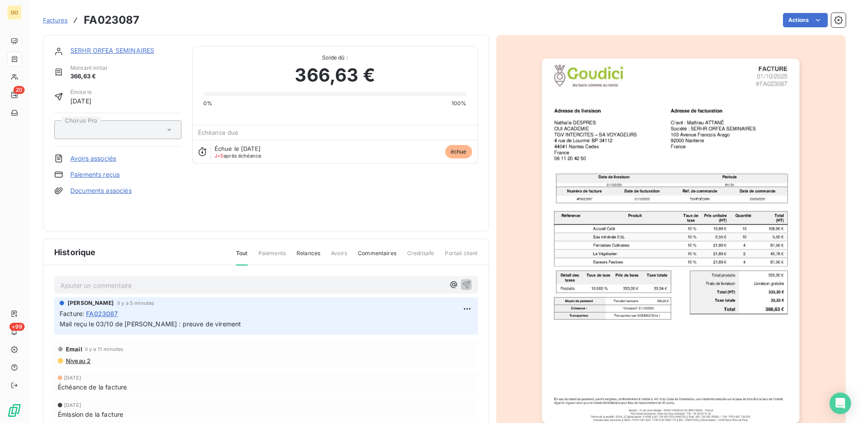
click at [99, 49] on link "SERHR ORFEA SEMINAIRES" at bounding box center [112, 51] width 84 height 8
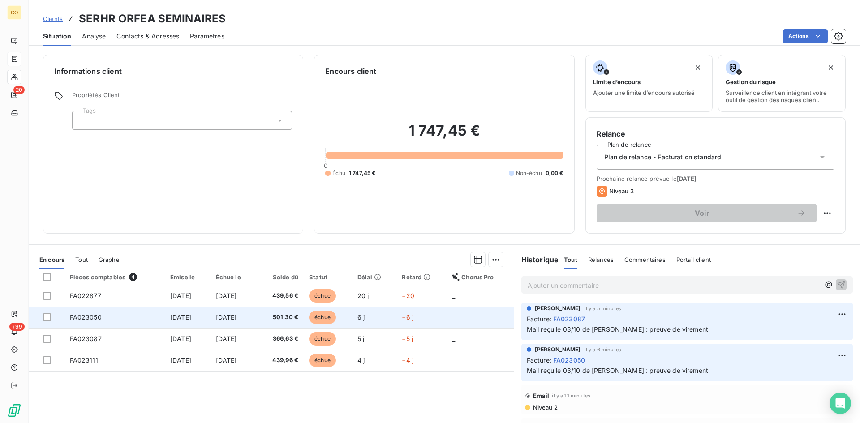
click at [165, 313] on td "30 sept. 2025" at bounding box center [188, 318] width 46 height 22
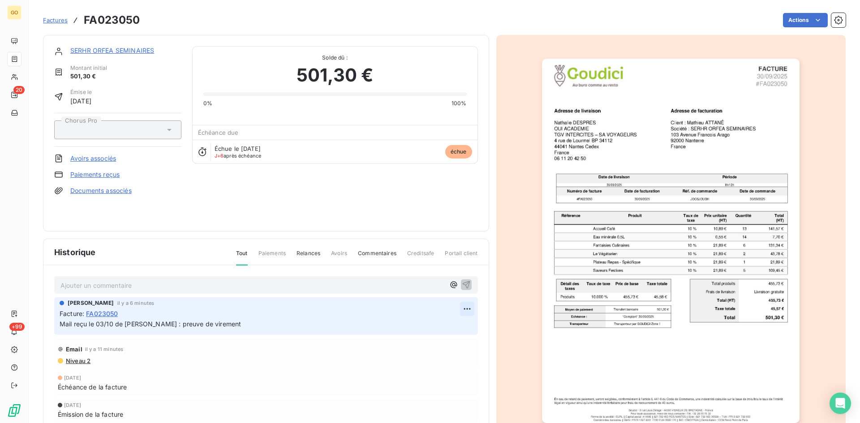
click at [464, 308] on html "GO 20 +99 Factures FA023050 Actions SERHR ORFEA SEMINAIRES Montant initial 501,…" at bounding box center [430, 211] width 860 height 423
click at [436, 342] on div "Supprimer" at bounding box center [442, 345] width 50 height 14
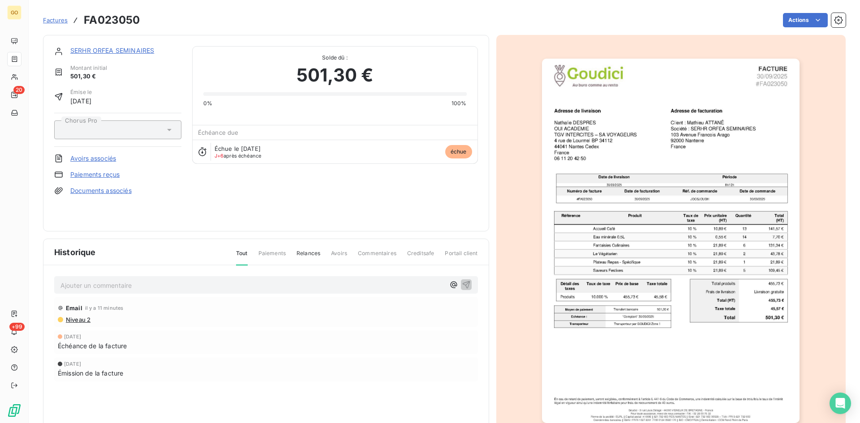
click at [91, 51] on link "SERHR ORFEA SEMINAIRES" at bounding box center [112, 51] width 84 height 8
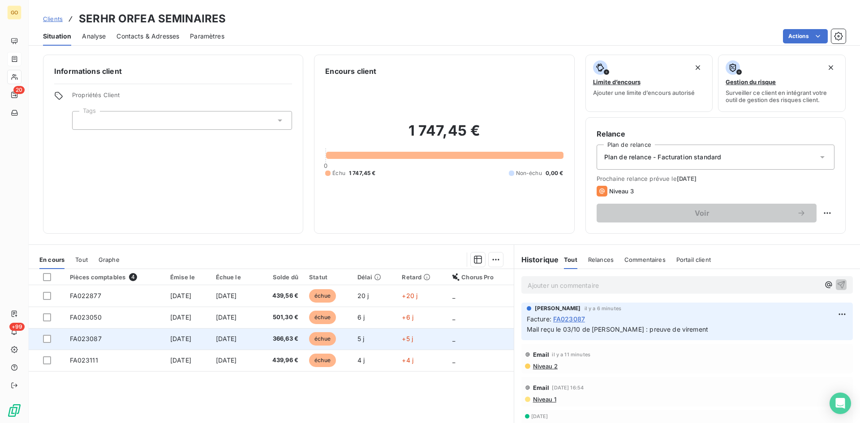
click at [175, 336] on span "[DATE]" at bounding box center [180, 339] width 21 height 8
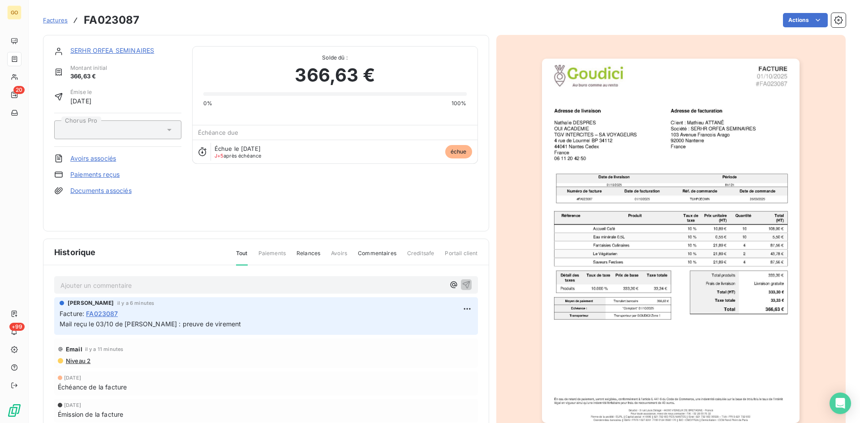
click at [78, 48] on link "SERHR ORFEA SEMINAIRES" at bounding box center [112, 51] width 84 height 8
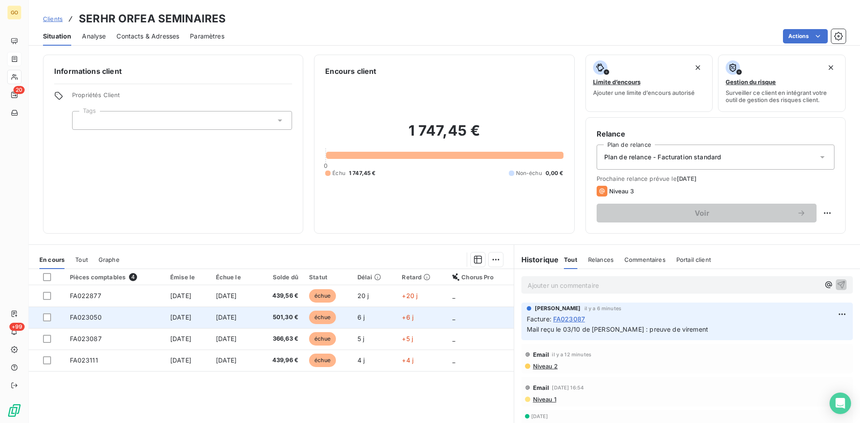
click at [174, 312] on td "30 sept. 2025" at bounding box center [188, 318] width 46 height 22
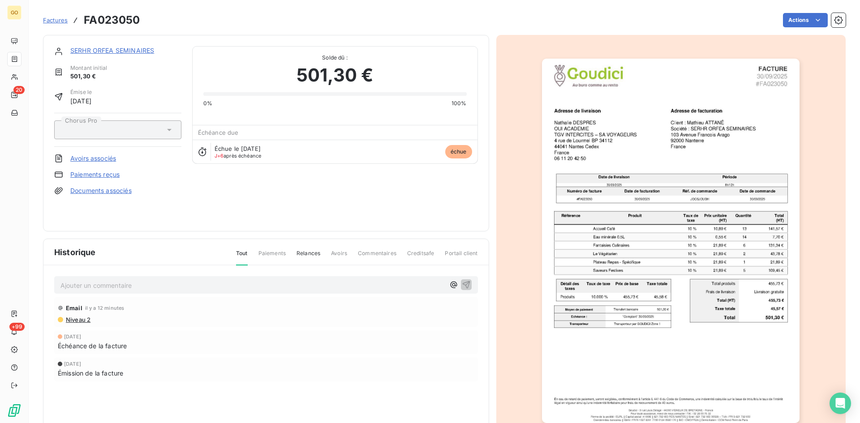
click at [192, 287] on p "Ajouter un commentaire ﻿" at bounding box center [252, 285] width 384 height 11
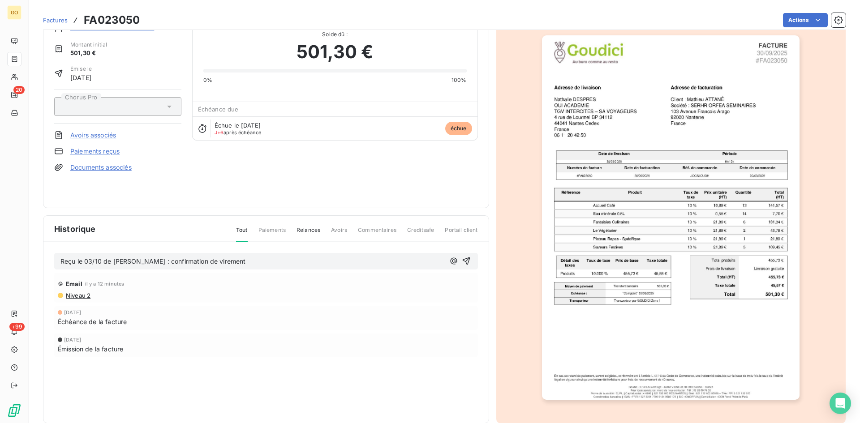
scroll to position [39, 0]
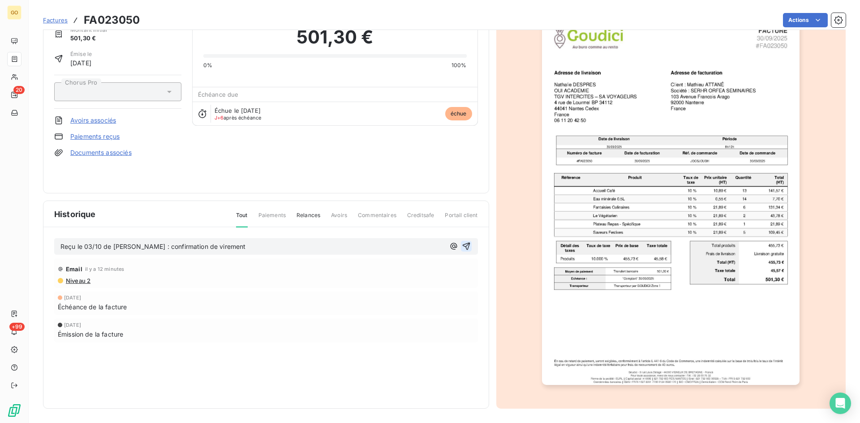
click at [462, 249] on icon "button" at bounding box center [466, 246] width 9 height 9
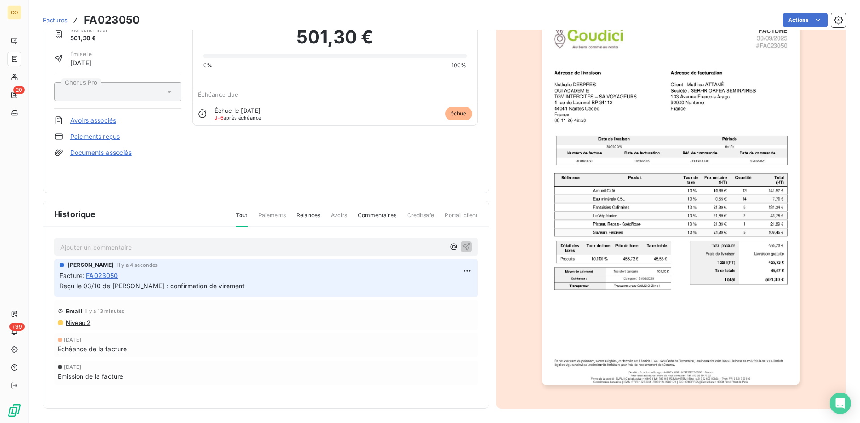
click at [57, 18] on span "Factures" at bounding box center [55, 20] width 25 height 7
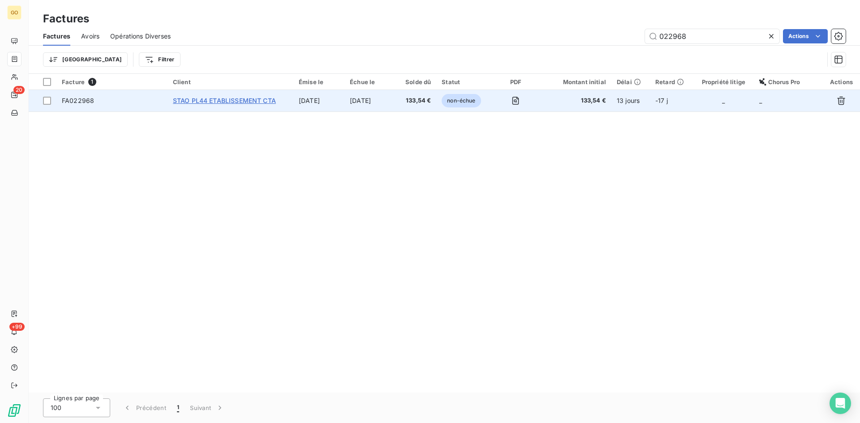
type input "022968"
click at [222, 100] on span "STAO PL44 ETABLISSEMENT CTA" at bounding box center [224, 101] width 103 height 8
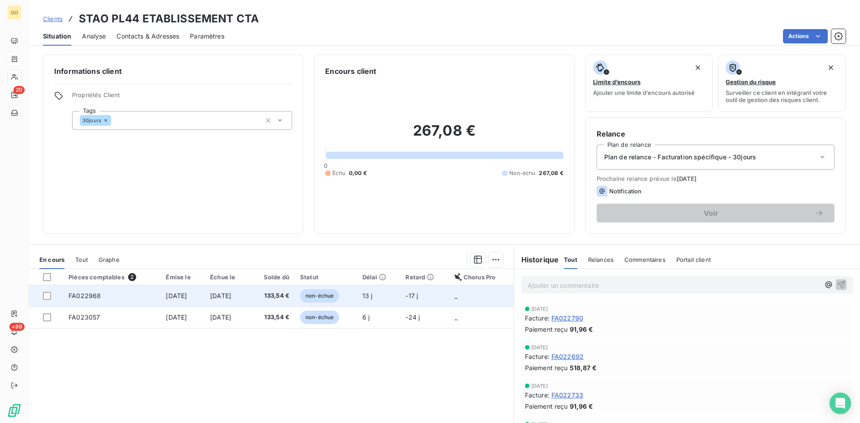
click at [87, 292] on span "FA022968" at bounding box center [85, 296] width 32 height 8
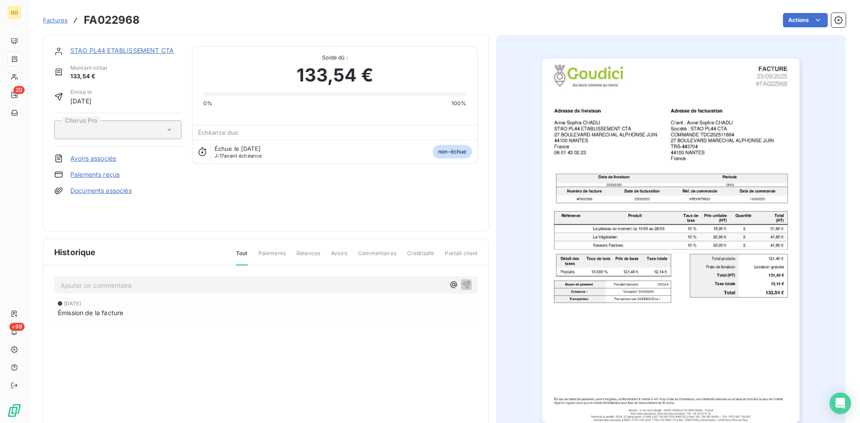
click at [190, 295] on div "Ajouter un commentaire ﻿ 23 sept. 2025 Émission de la facture" at bounding box center [265, 311] width 445 height 91
click at [190, 288] on p "Ajouter un commentaire ﻿" at bounding box center [252, 285] width 384 height 11
click at [464, 284] on icon "button" at bounding box center [466, 284] width 9 height 9
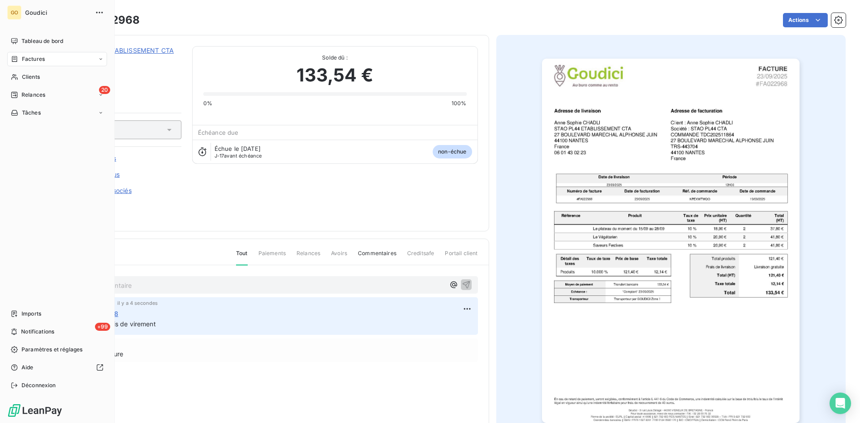
click at [28, 96] on span "Relances" at bounding box center [34, 95] width 24 height 8
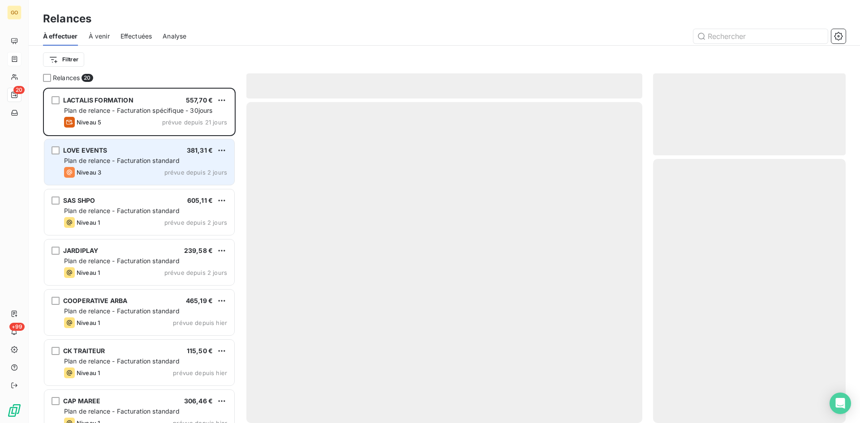
scroll to position [329, 186]
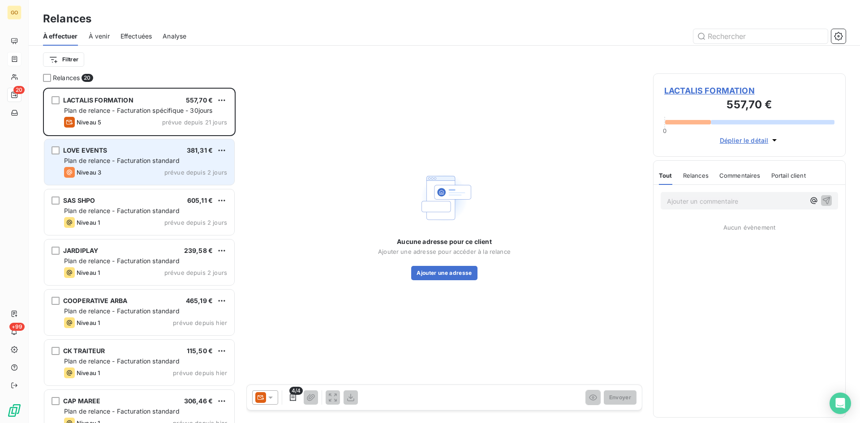
click at [82, 152] on span "LOVE EVENTS" at bounding box center [85, 151] width 44 height 8
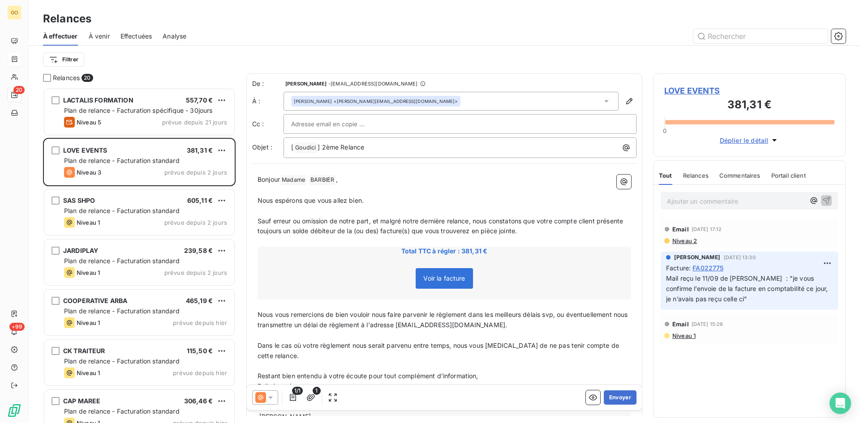
click at [433, 281] on span "Voir la facture" at bounding box center [444, 279] width 42 height 8
click at [447, 284] on span "Voir la facture" at bounding box center [444, 278] width 57 height 21
click at [522, 187] on p "﻿" at bounding box center [445, 191] width 374 height 10
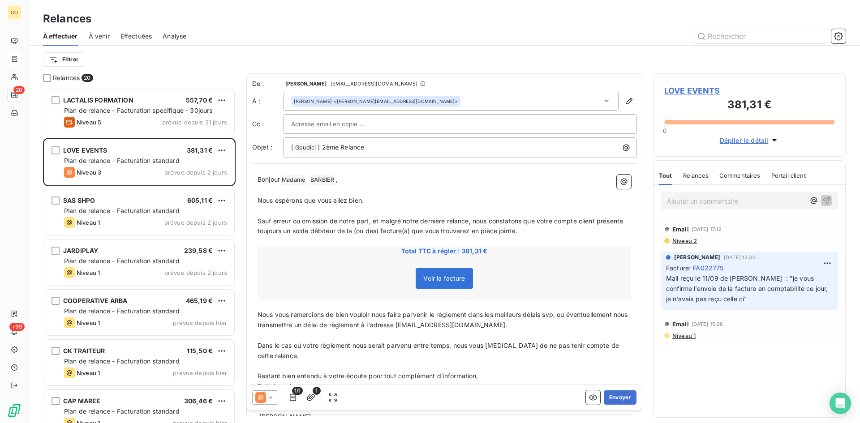
click at [699, 91] on span "LOVE EVENTS" at bounding box center [750, 91] width 170 height 12
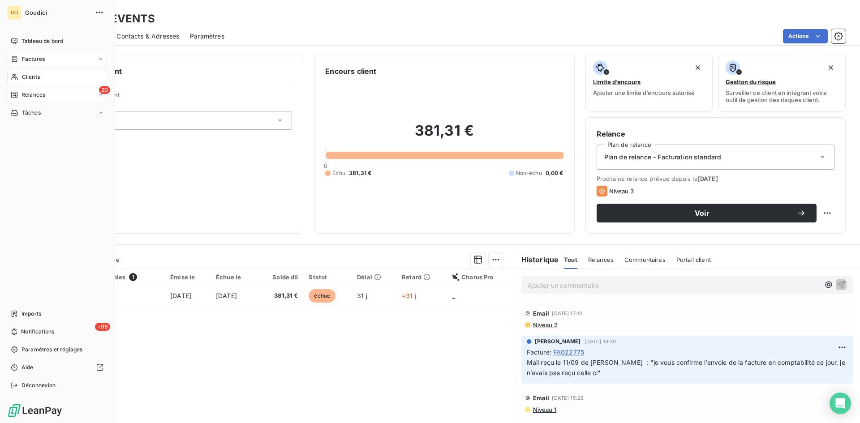
click at [18, 91] on div "20 Relances" at bounding box center [57, 95] width 100 height 14
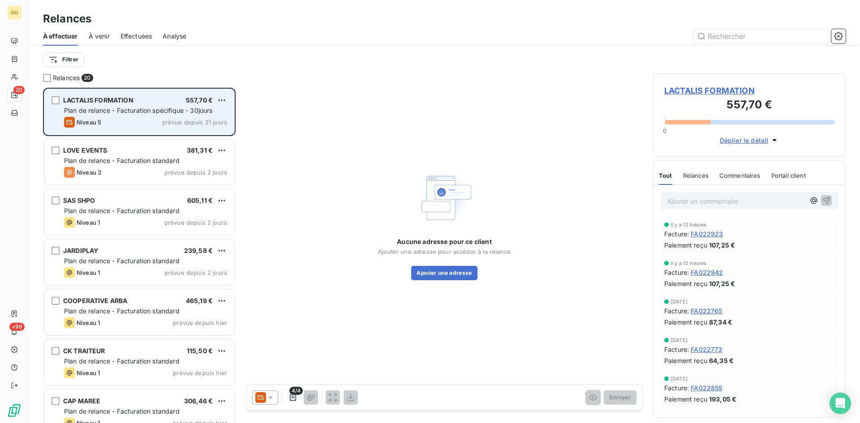
scroll to position [329, 186]
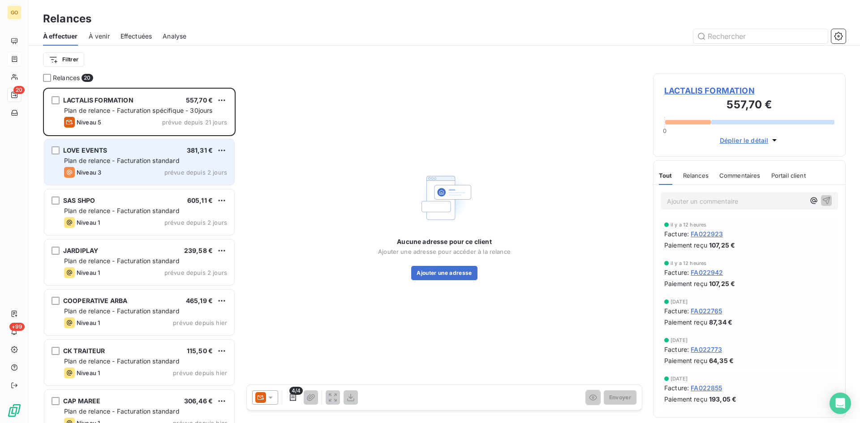
click at [98, 159] on span "Plan de relance - Facturation standard" at bounding box center [122, 161] width 116 height 8
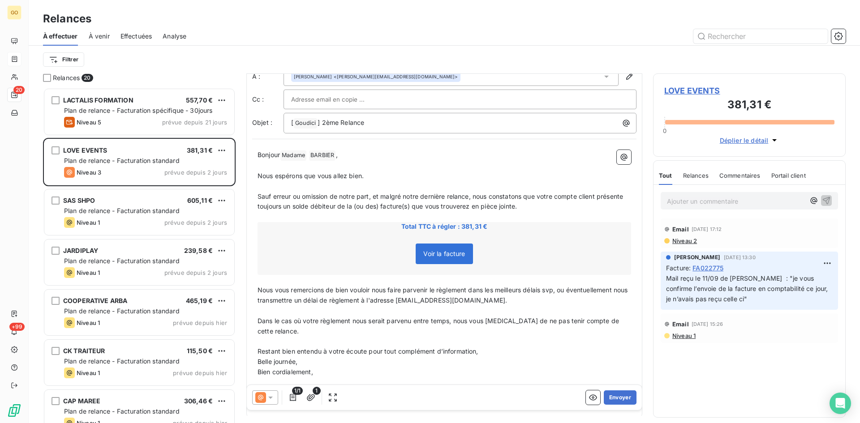
scroll to position [64, 0]
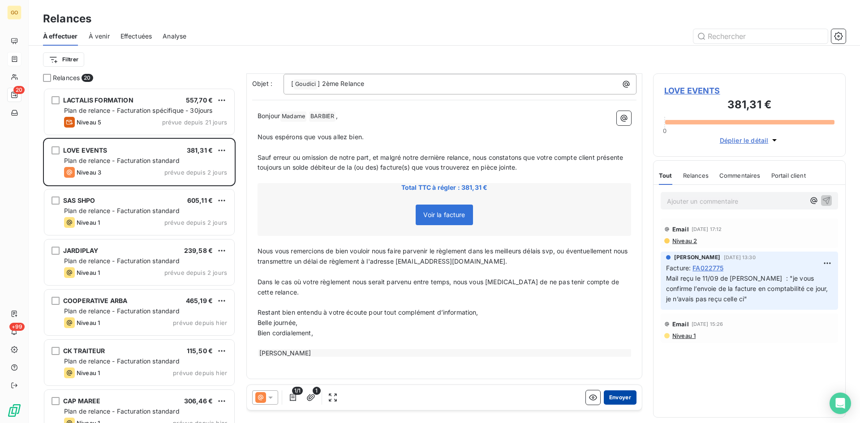
click at [617, 393] on button "Envoyer" at bounding box center [620, 398] width 33 height 14
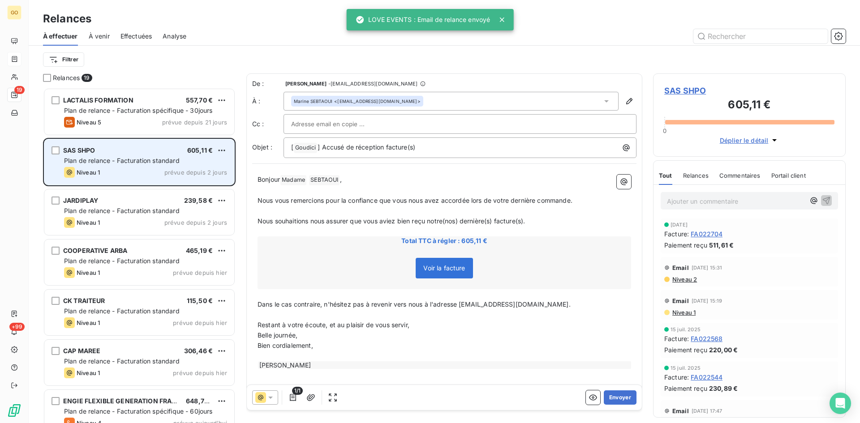
click at [74, 156] on div "SAS SHPO 605,11 € Plan de relance - Facturation standard Niveau 1 prévue depuis…" at bounding box center [139, 162] width 190 height 46
click at [72, 148] on span "SAS SHPO" at bounding box center [79, 151] width 32 height 8
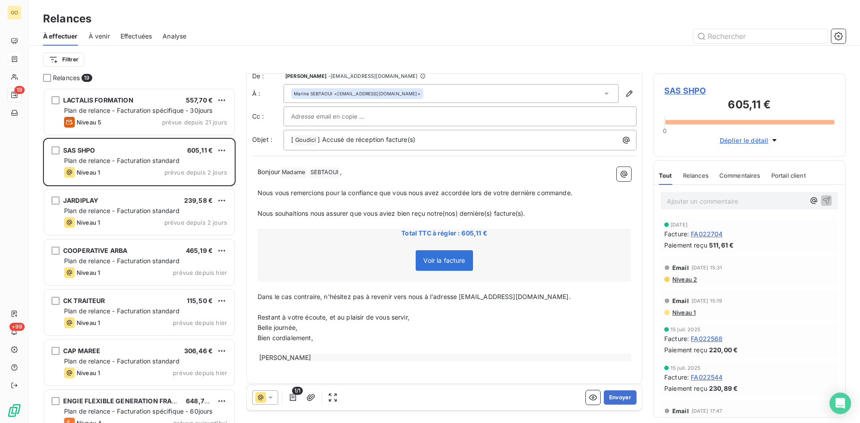
scroll to position [13, 0]
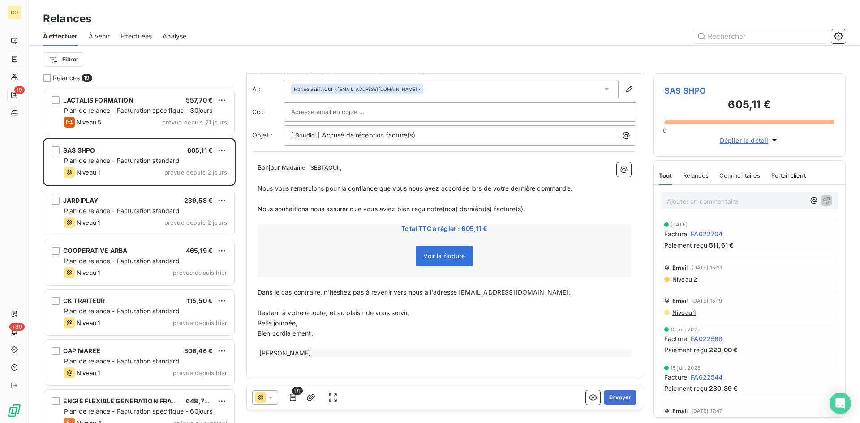
click at [453, 261] on span "Voir la facture" at bounding box center [444, 256] width 57 height 21
click at [464, 259] on span "Voir la facture" at bounding box center [444, 256] width 57 height 21
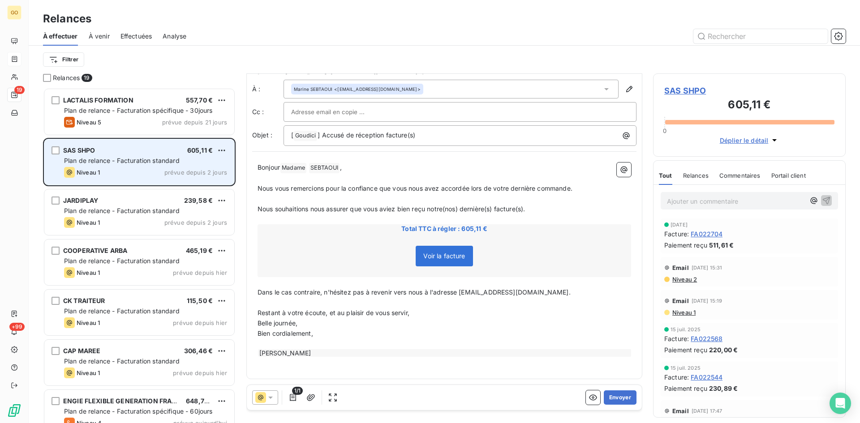
click at [131, 164] on span "Plan de relance - Facturation standard" at bounding box center [122, 161] width 116 height 8
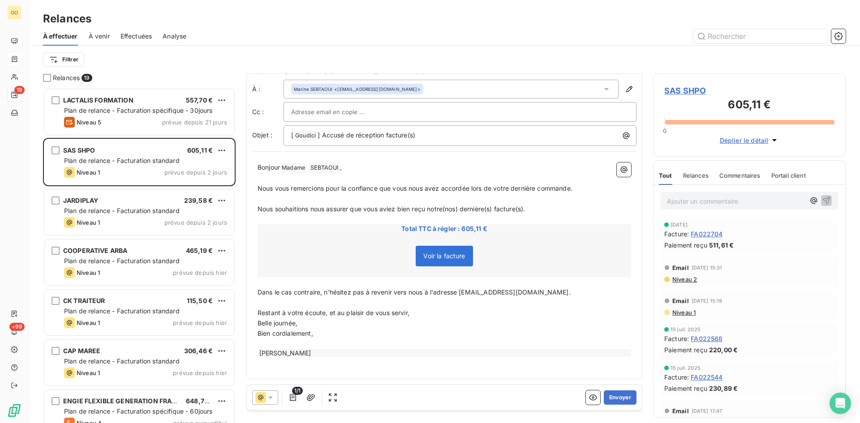
click at [683, 91] on span "SAS SHPO" at bounding box center [750, 91] width 170 height 12
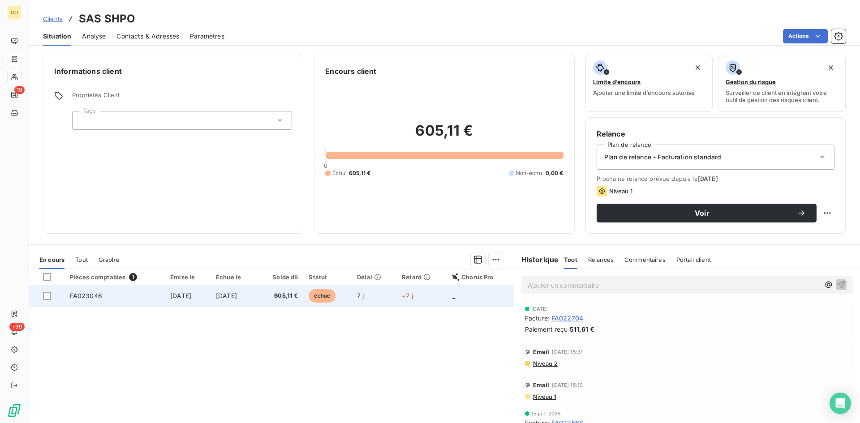
click at [92, 300] on td "FA023046" at bounding box center [115, 296] width 100 height 22
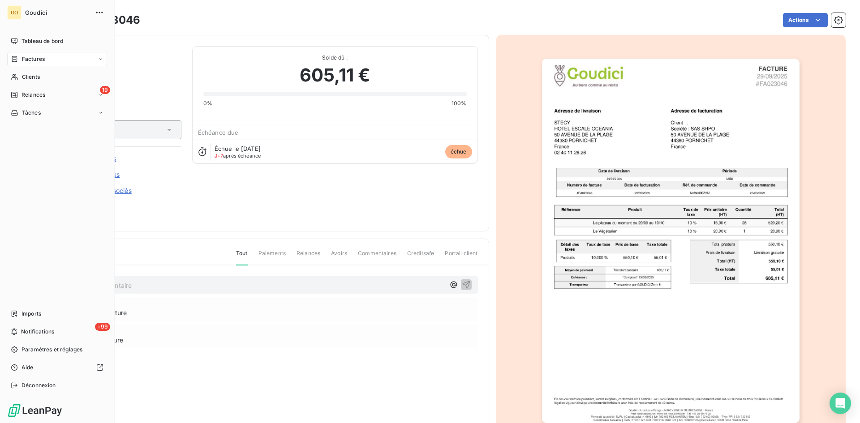
click at [22, 92] on span "Relances" at bounding box center [34, 95] width 24 height 8
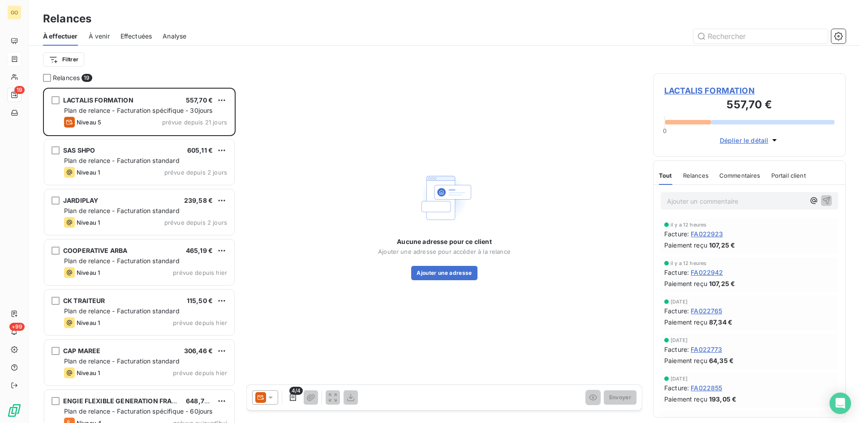
scroll to position [329, 186]
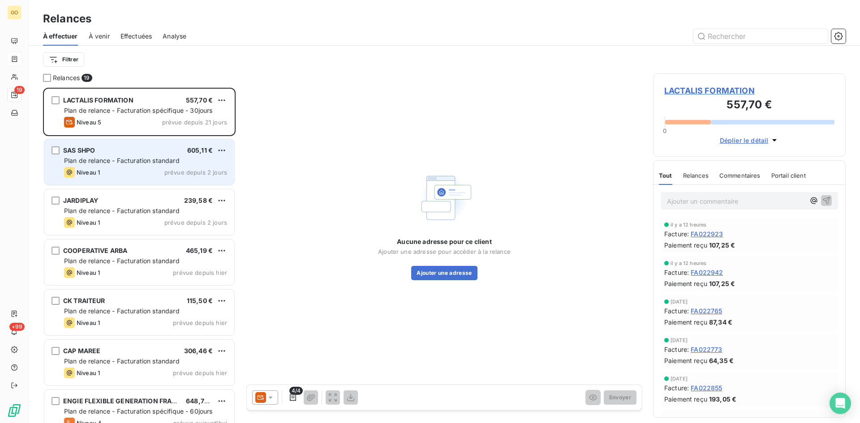
click at [73, 147] on span "SAS SHPO" at bounding box center [79, 151] width 32 height 8
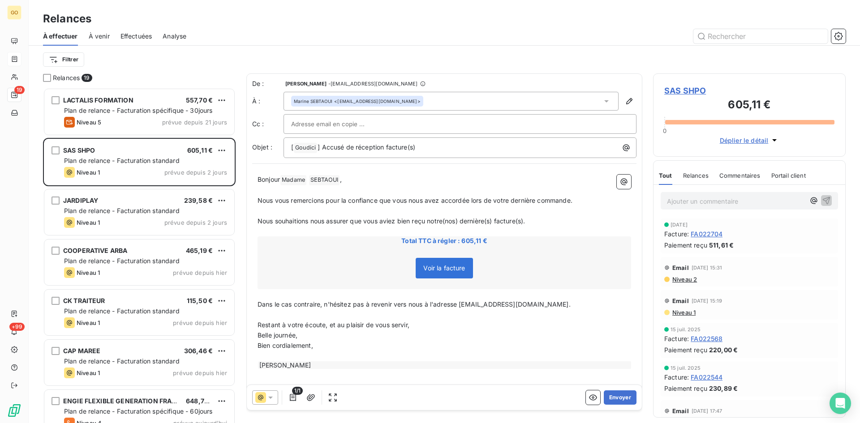
click at [602, 102] on icon at bounding box center [606, 101] width 9 height 9
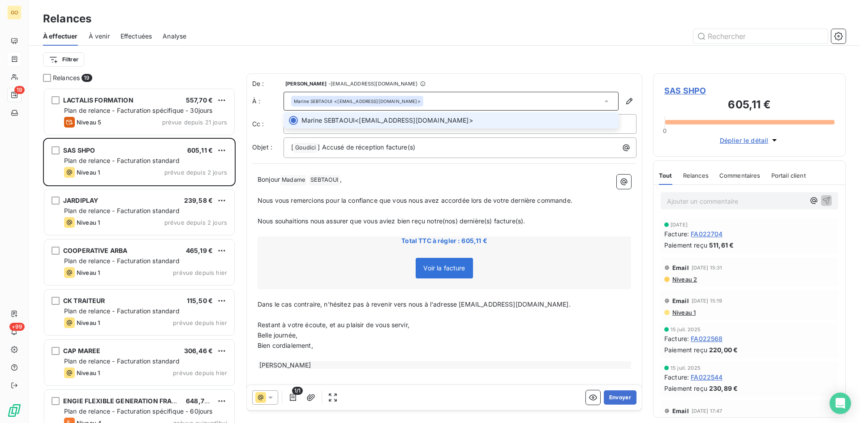
click at [529, 121] on span "Marine SEBTAOUI <msebtaoui@oceaniahotels.com>" at bounding box center [458, 120] width 312 height 9
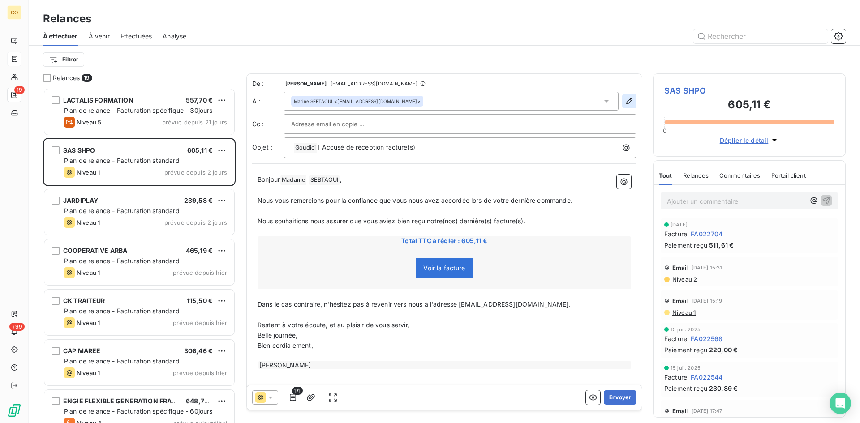
click at [616, 99] on div "Marine SEBTAOUI <msebtaoui@oceaniahotels.com>" at bounding box center [460, 101] width 353 height 19
click at [604, 101] on div "Marine SEBTAOUI <msebtaoui@oceaniahotels.com>" at bounding box center [451, 101] width 335 height 19
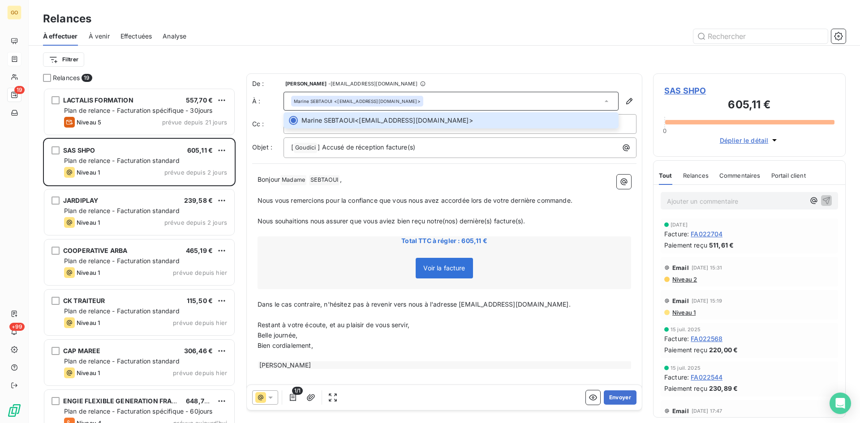
click at [701, 88] on span "SAS SHPO" at bounding box center [750, 91] width 170 height 12
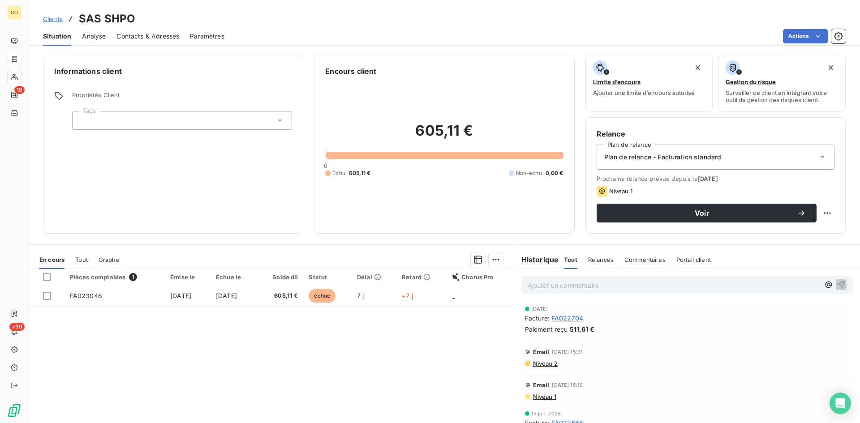
click at [124, 34] on span "Contacts & Adresses" at bounding box center [148, 36] width 63 height 9
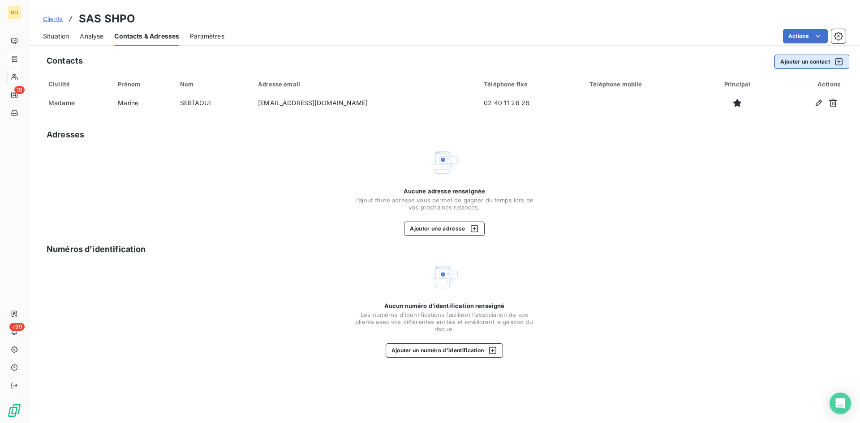
click at [791, 60] on button "Ajouter un contact" at bounding box center [812, 62] width 75 height 14
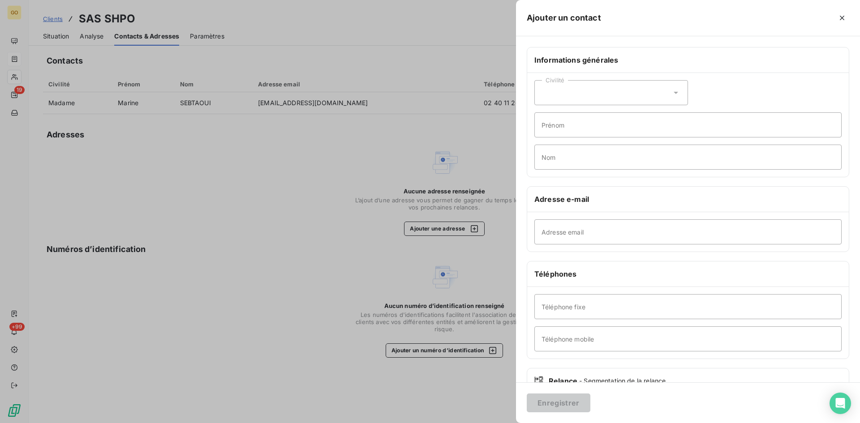
click at [640, 102] on div "Civilité" at bounding box center [612, 92] width 154 height 25
click at [539, 112] on li "Madame" at bounding box center [612, 115] width 154 height 16
click at [810, 87] on div "Civilité Madame Prénom Nom" at bounding box center [688, 125] width 322 height 104
click at [634, 120] on input "Prénom" at bounding box center [688, 124] width 307 height 25
type input "Stecy"
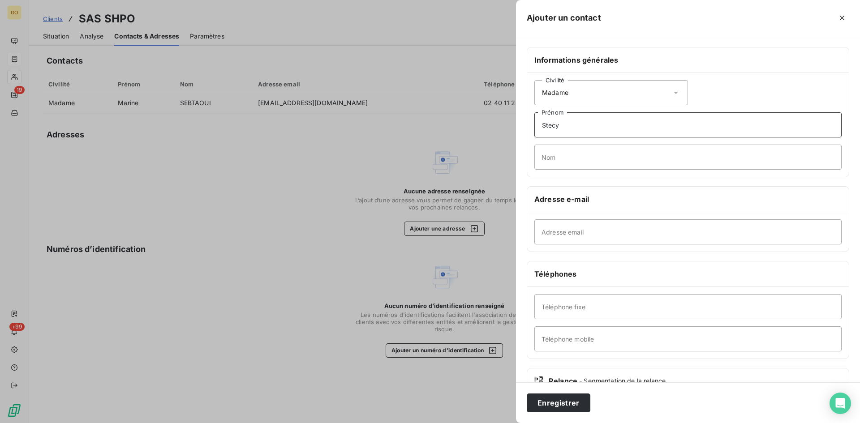
drag, startPoint x: 600, startPoint y: 126, endPoint x: 489, endPoint y: 126, distance: 111.1
click at [489, 423] on div "Ajouter un contact Informations générales Civilité Madame Stecy Prénom Nom Adre…" at bounding box center [430, 423] width 860 height 0
type input "STECY"
drag, startPoint x: 609, startPoint y: 122, endPoint x: 518, endPoint y: 122, distance: 91.4
click at [518, 122] on div "Informations générales Civilité Madame STECY Prénom Nom Adresse e-mail Adresse …" at bounding box center [688, 246] width 344 height 398
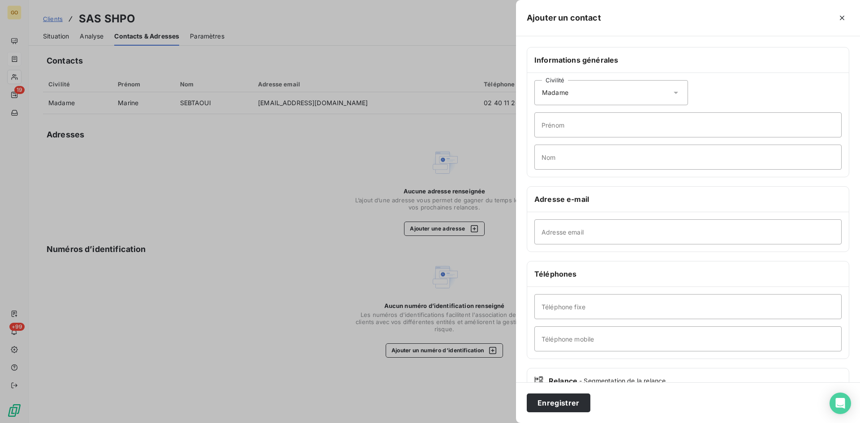
click at [376, 136] on div at bounding box center [430, 211] width 860 height 423
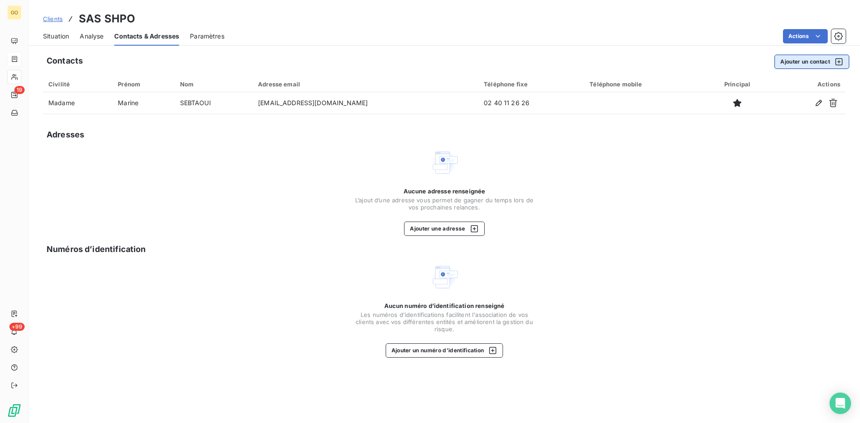
click at [820, 65] on button "Ajouter un contact" at bounding box center [812, 62] width 75 height 14
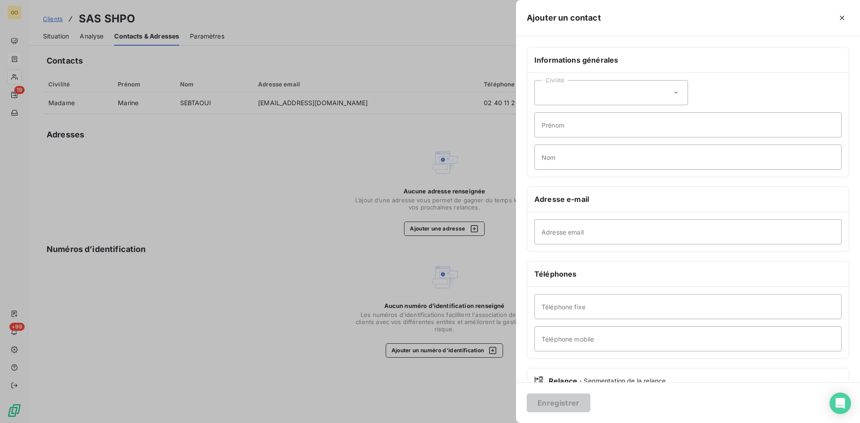
click at [669, 99] on div "Civilité" at bounding box center [612, 92] width 154 height 25
click at [557, 130] on span "Monsieur" at bounding box center [565, 131] width 27 height 9
click at [574, 92] on div "Civilité Monsieur" at bounding box center [612, 92] width 154 height 25
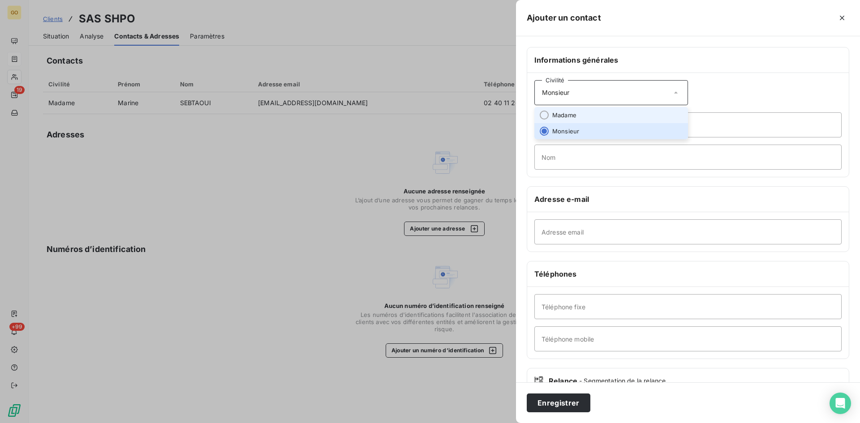
click at [564, 117] on span "Madame" at bounding box center [564, 115] width 24 height 9
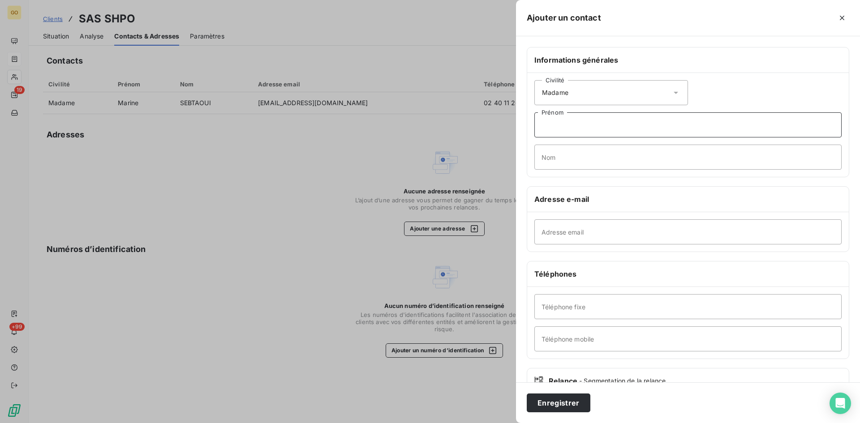
click at [559, 128] on input "Prénom" at bounding box center [688, 124] width 307 height 25
type input "Stecy"
click at [563, 147] on input "Nom" at bounding box center [688, 157] width 307 height 25
click at [550, 221] on input "Adresse email" at bounding box center [688, 232] width 307 height 25
type input "escaleoceania.pornichet@oceaniahotels.com"
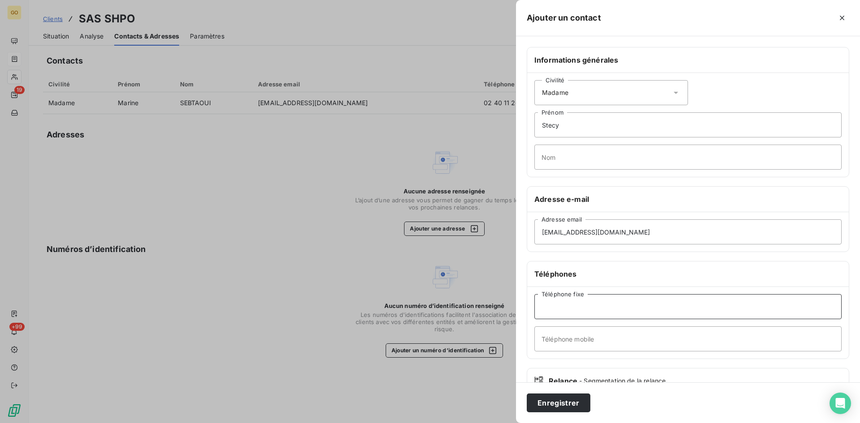
click at [604, 303] on input "Téléphone fixe" at bounding box center [688, 306] width 307 height 25
click at [693, 309] on input "Téléphone fixe" at bounding box center [688, 306] width 307 height 25
paste input "02 40 11 26 26"
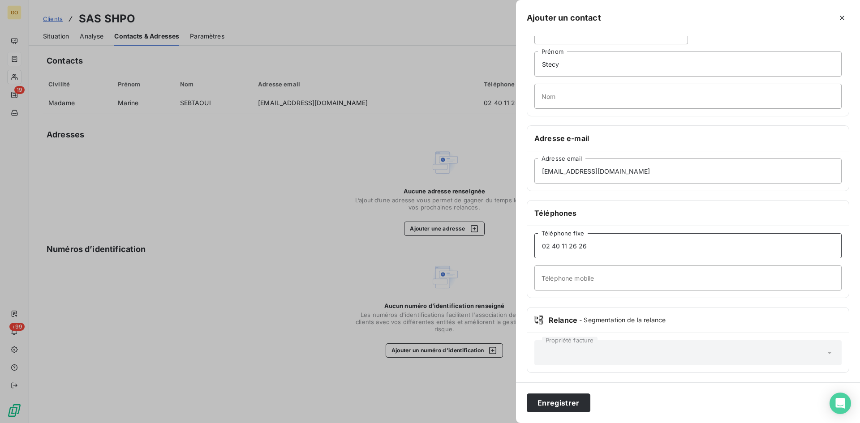
scroll to position [62, 0]
type input "02 40 11 26 26"
click at [562, 403] on button "Enregistrer" at bounding box center [559, 403] width 64 height 19
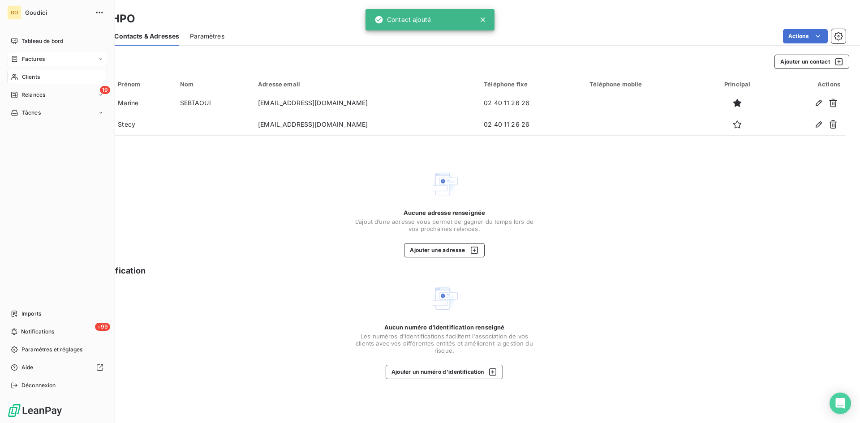
click at [40, 94] on span "Relances" at bounding box center [34, 95] width 24 height 8
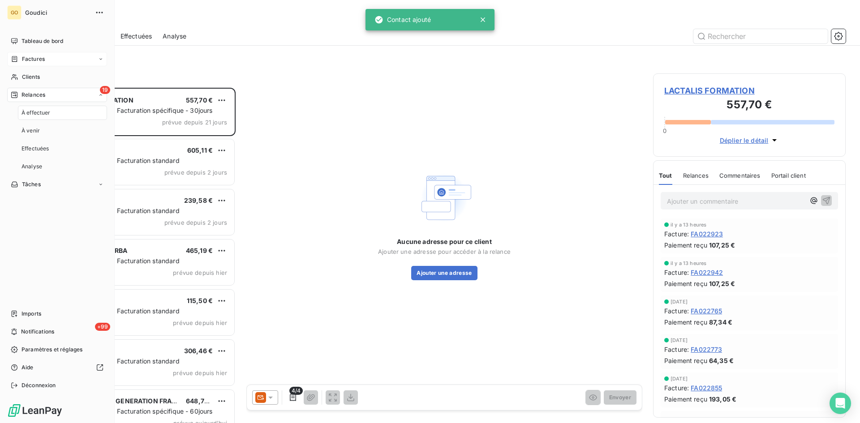
scroll to position [329, 186]
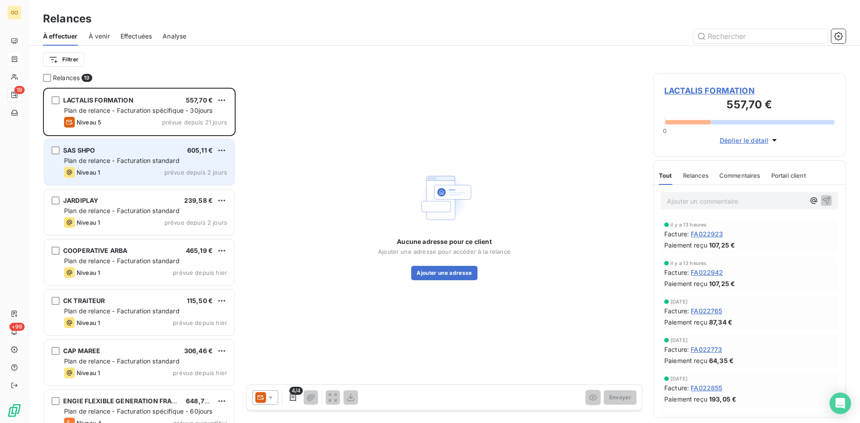
click at [80, 156] on div "Plan de relance - Facturation standard" at bounding box center [145, 160] width 163 height 9
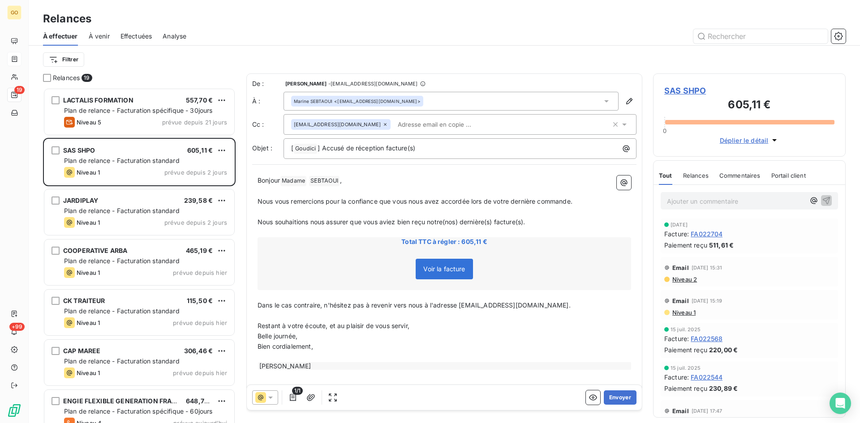
click at [602, 104] on icon at bounding box center [606, 101] width 9 height 9
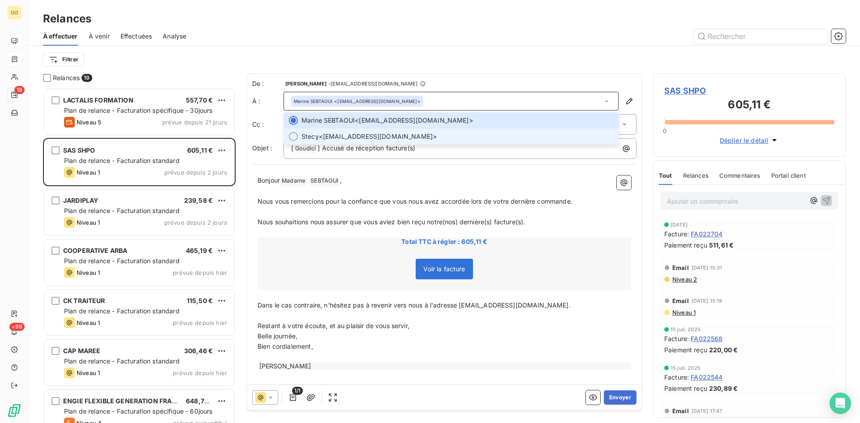
click at [351, 135] on span "Stecy <escaleoceania.pornichet@oceaniahotels.com>" at bounding box center [458, 136] width 312 height 9
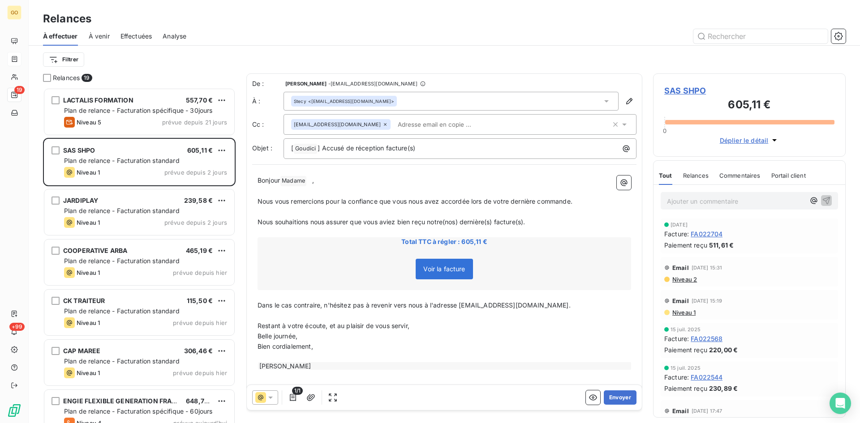
click at [388, 125] on icon at bounding box center [385, 124] width 5 height 5
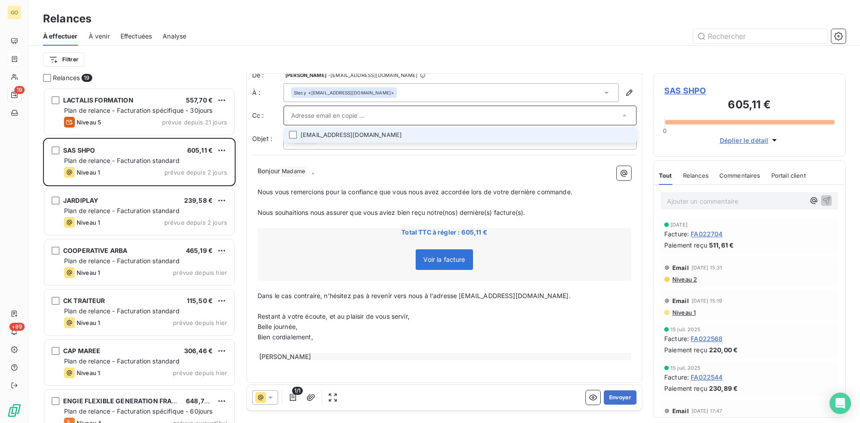
scroll to position [13, 0]
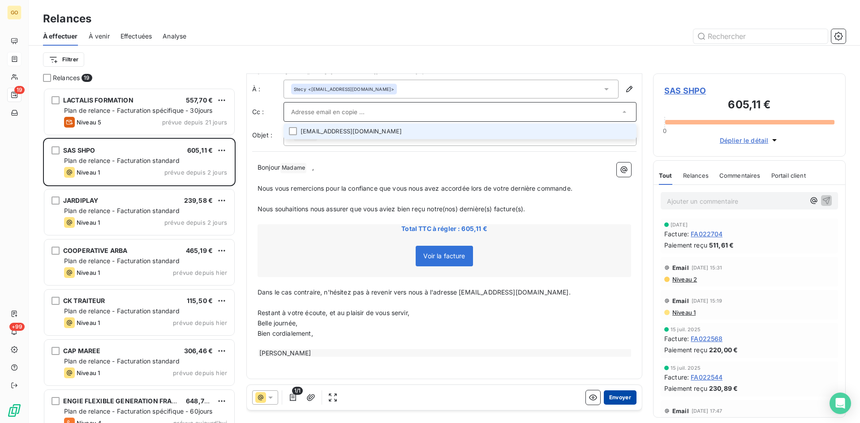
click at [614, 403] on button "Envoyer" at bounding box center [620, 398] width 33 height 14
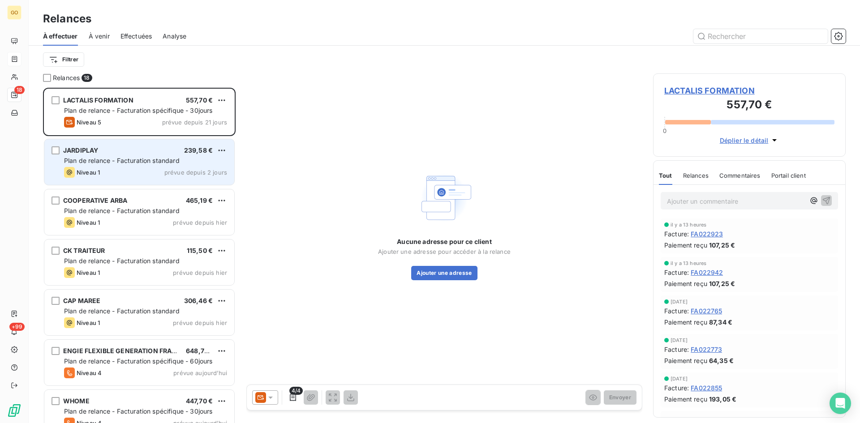
click at [69, 144] on div "JARDIPLAY 239,58 € Plan de relance - Facturation standard Niveau 1 prévue depui…" at bounding box center [139, 162] width 190 height 46
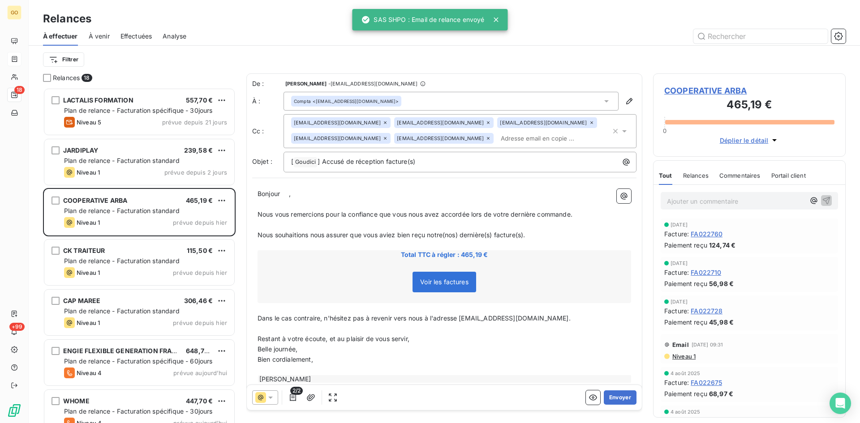
click at [431, 289] on span "Voir les factures" at bounding box center [445, 282] width 64 height 21
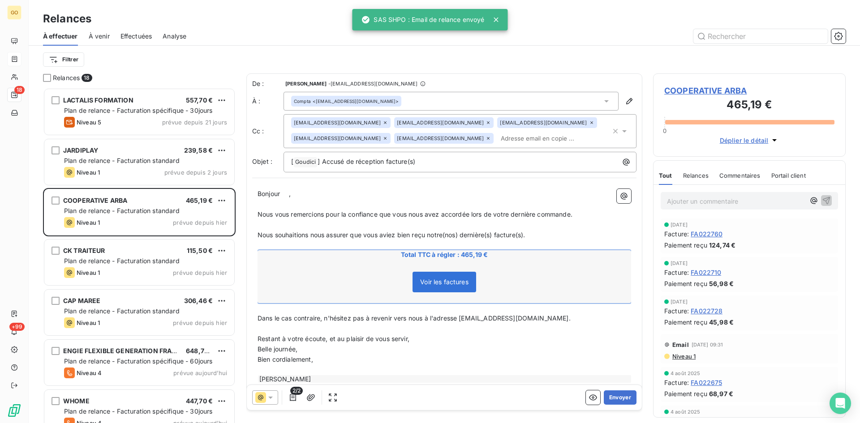
click at [431, 282] on span "Voir les factures" at bounding box center [444, 282] width 48 height 8
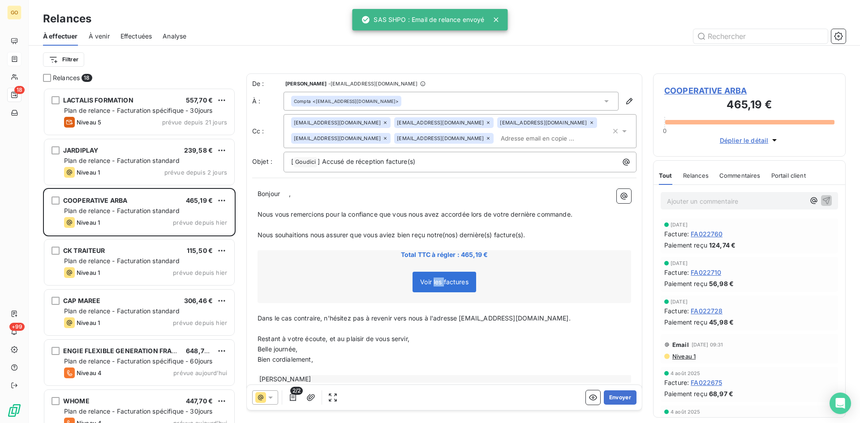
click at [431, 282] on span "Voir les factures" at bounding box center [444, 282] width 48 height 8
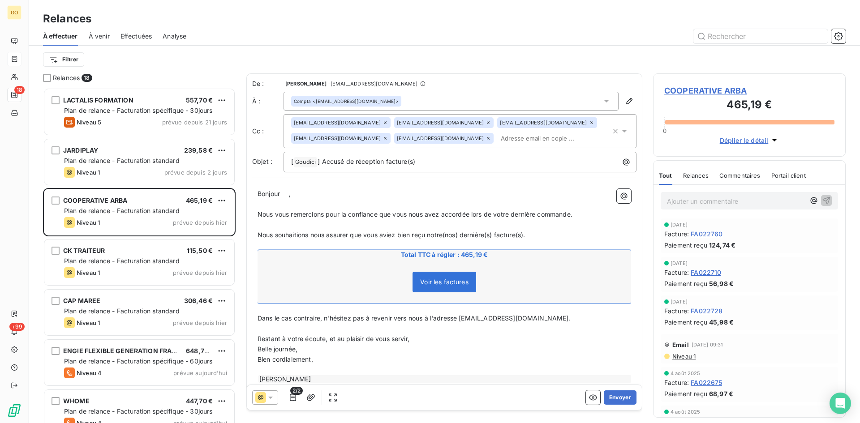
click at [701, 95] on span "COOPERATIVE ARBA" at bounding box center [750, 91] width 170 height 12
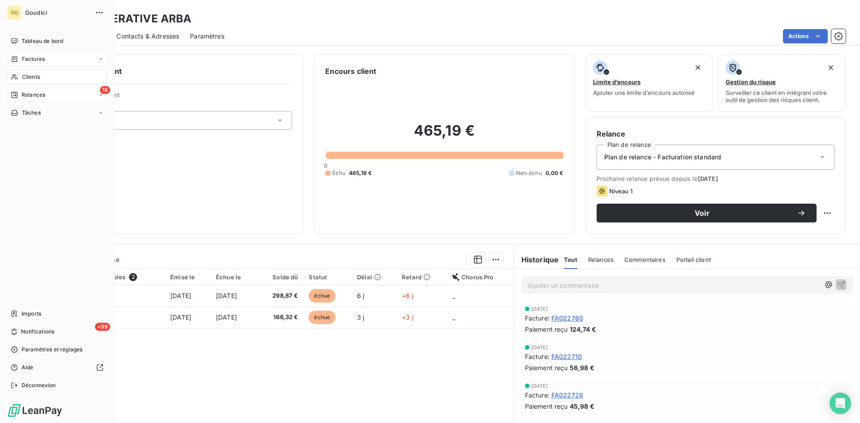
click at [39, 101] on div "18 Relances" at bounding box center [57, 95] width 100 height 14
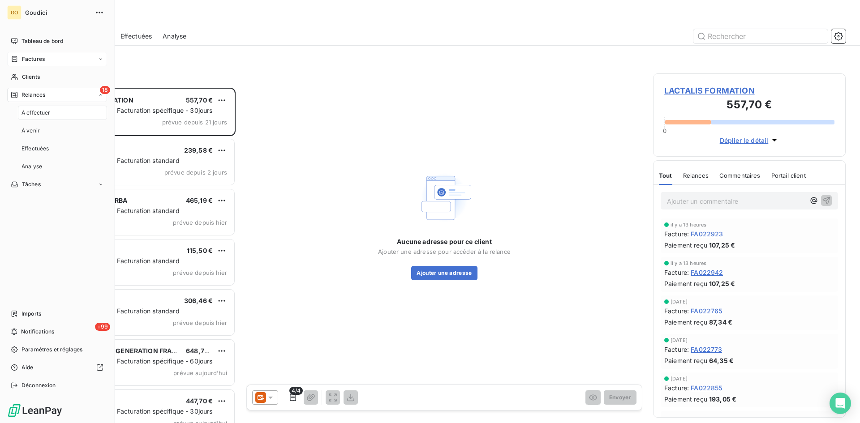
scroll to position [329, 186]
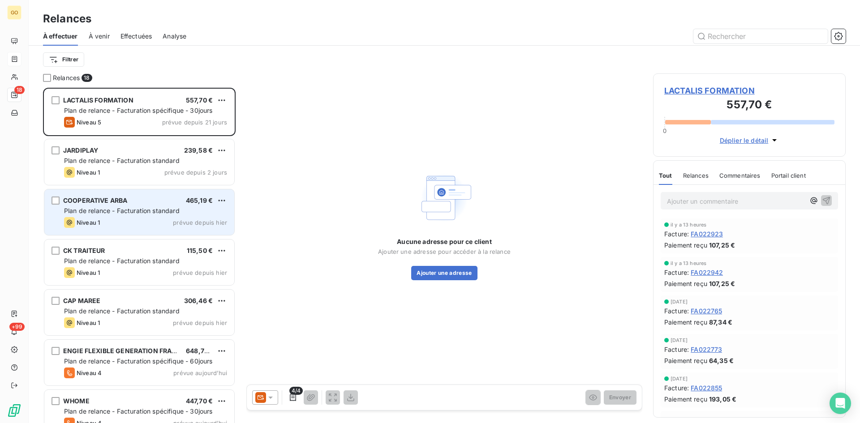
click at [78, 205] on div "COOPERATIVE ARBA" at bounding box center [95, 200] width 64 height 9
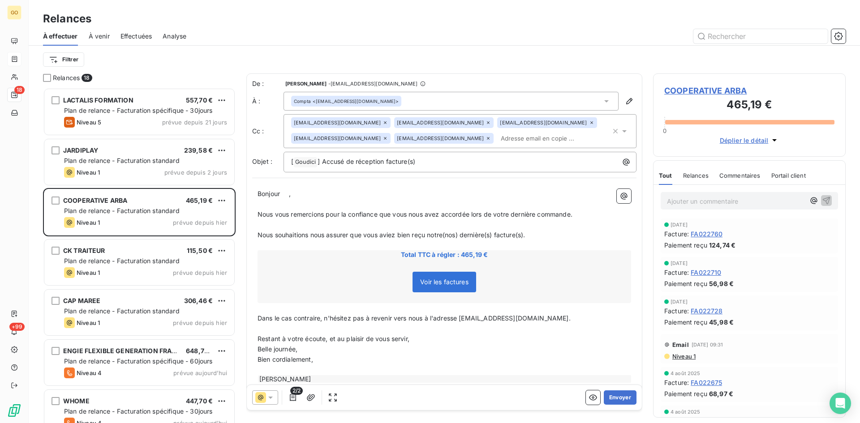
click at [414, 288] on span "Voir les factures" at bounding box center [445, 282] width 64 height 21
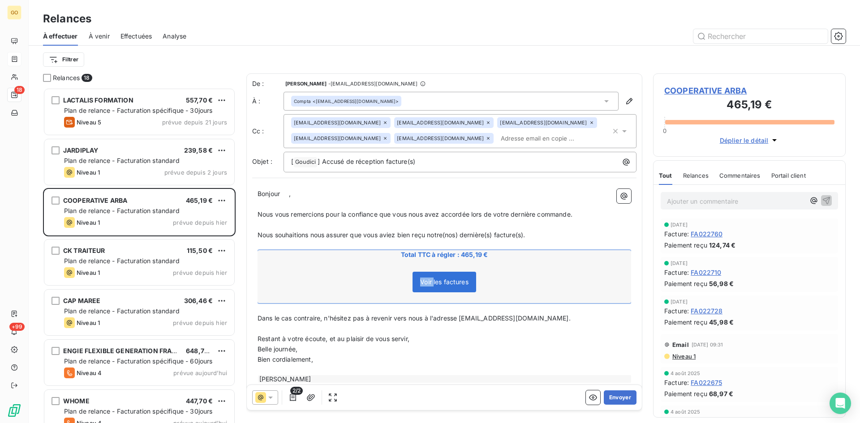
click at [414, 288] on span "Voir les factures" at bounding box center [445, 282] width 64 height 21
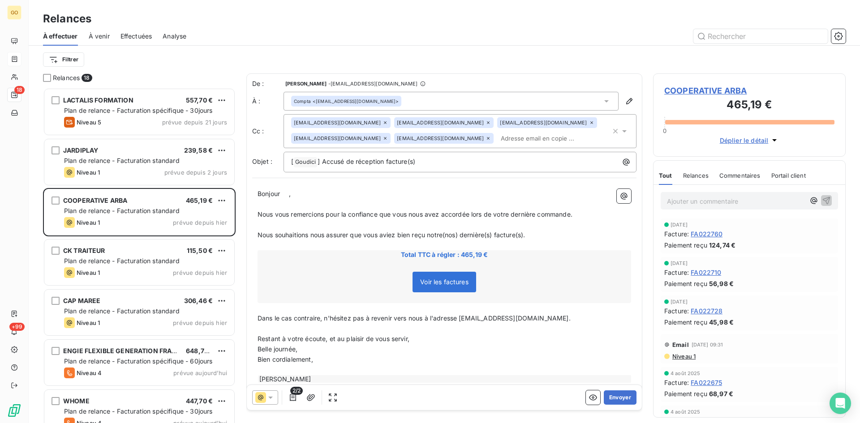
click at [414, 288] on span "Voir les factures" at bounding box center [445, 282] width 64 height 21
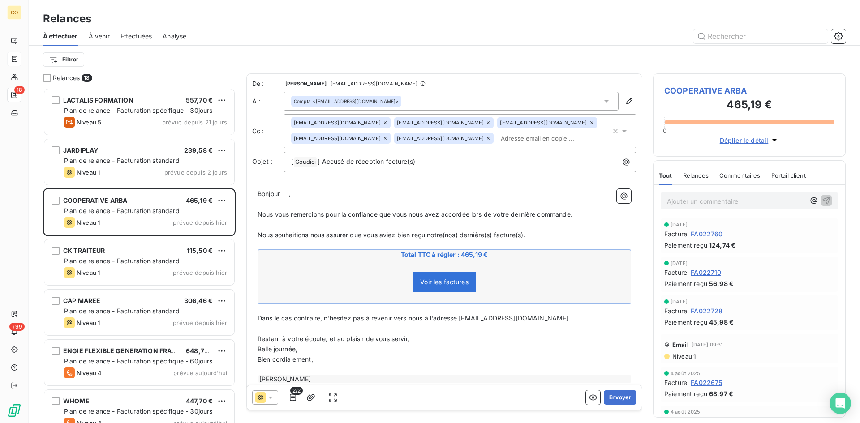
click at [342, 288] on div "Voir les factures" at bounding box center [444, 284] width 371 height 39
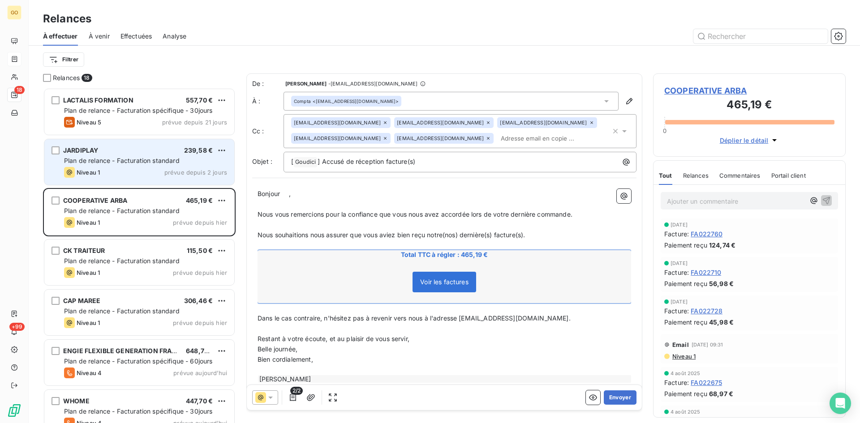
click at [110, 172] on div "Niveau 1 prévue depuis 2 jours" at bounding box center [145, 172] width 163 height 11
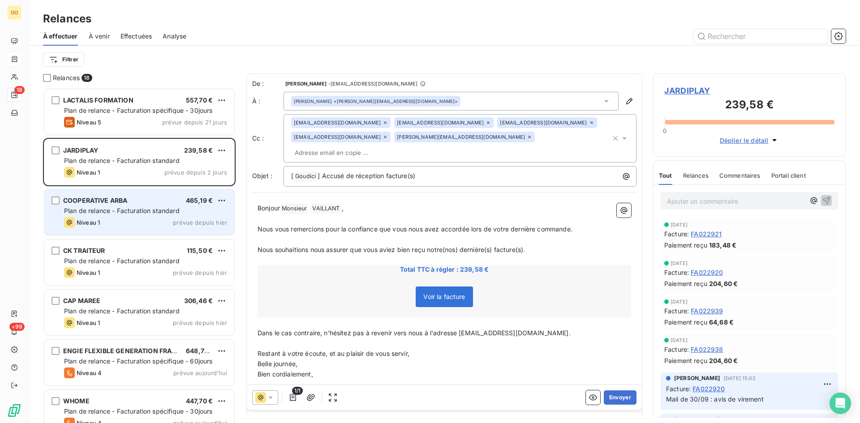
click at [106, 207] on span "Plan de relance - Facturation standard" at bounding box center [122, 211] width 116 height 8
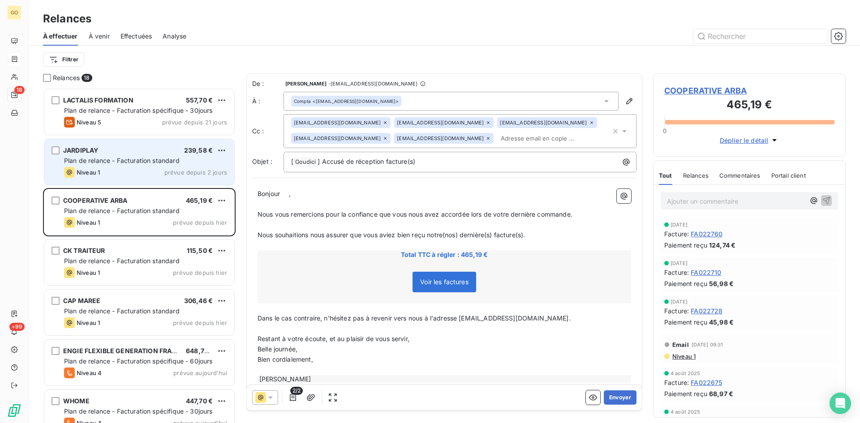
click at [104, 161] on span "Plan de relance - Facturation standard" at bounding box center [122, 161] width 116 height 8
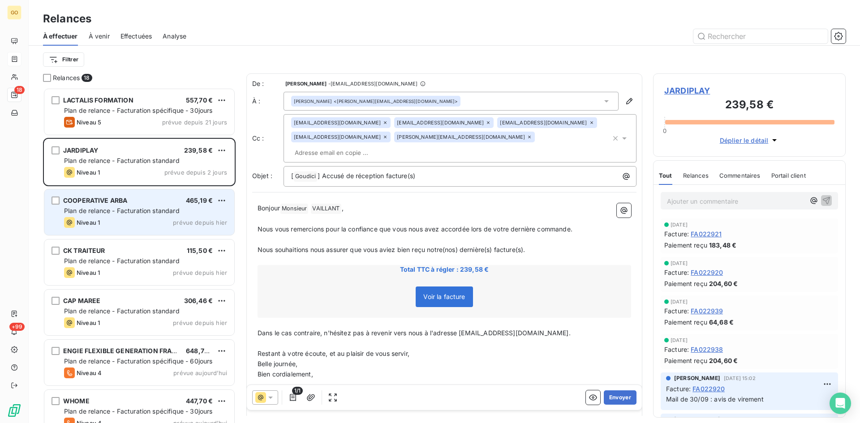
click at [104, 196] on div "COOPERATIVE ARBA 465,19 € Plan de relance - Facturation standard Niveau 1 prévu…" at bounding box center [139, 213] width 190 height 46
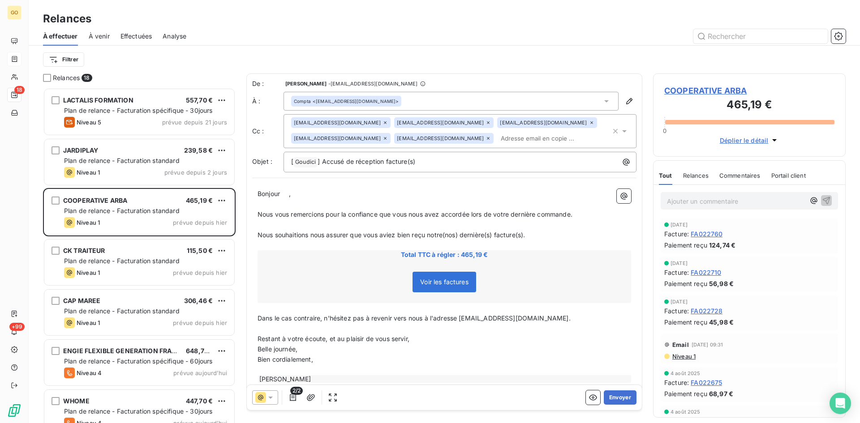
click at [420, 283] on span "Voir les factures" at bounding box center [444, 282] width 48 height 8
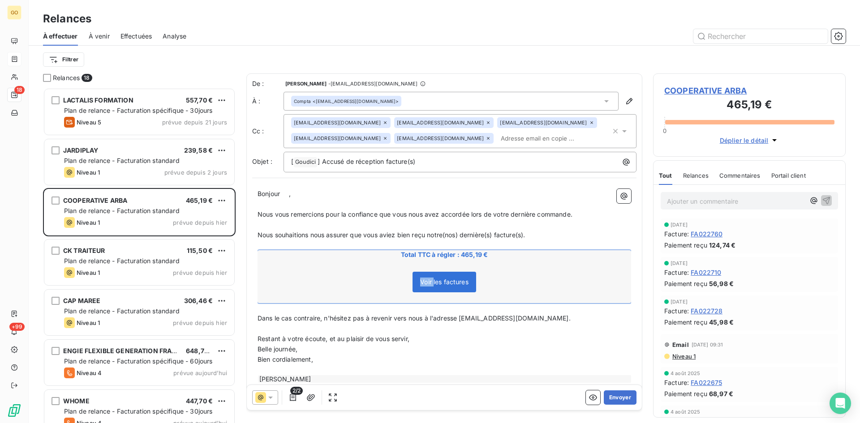
click at [420, 283] on span "Voir les factures" at bounding box center [444, 282] width 48 height 8
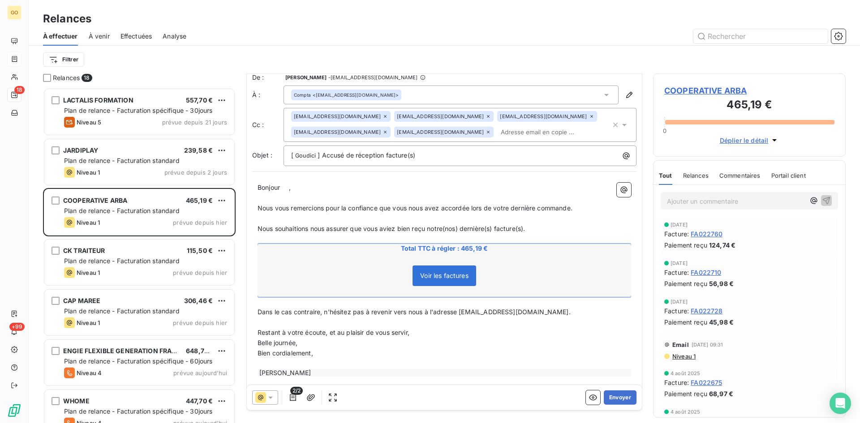
scroll to position [26, 0]
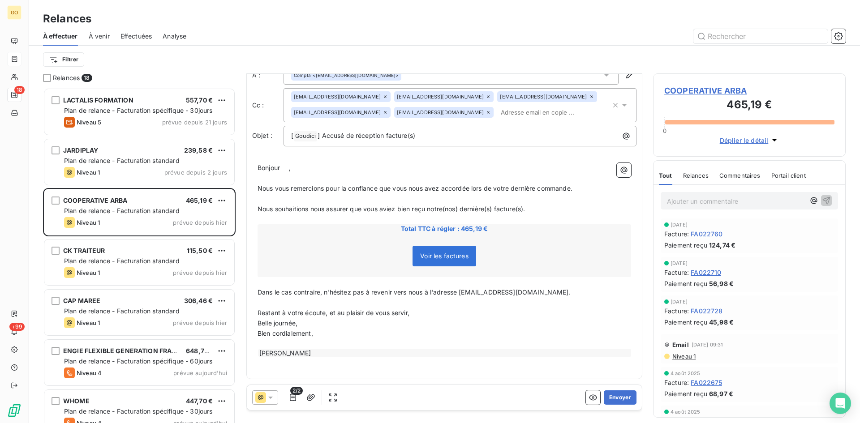
click at [465, 256] on span "Voir les factures" at bounding box center [444, 256] width 48 height 8
click at [444, 261] on span "Voir les factures" at bounding box center [445, 256] width 64 height 21
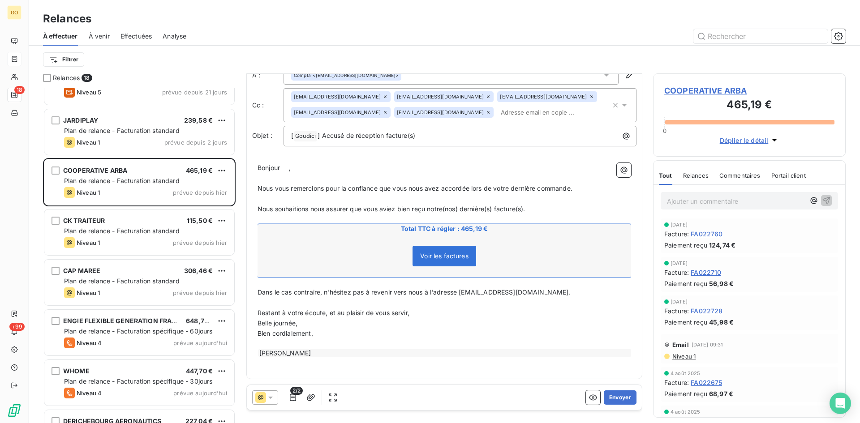
scroll to position [0, 0]
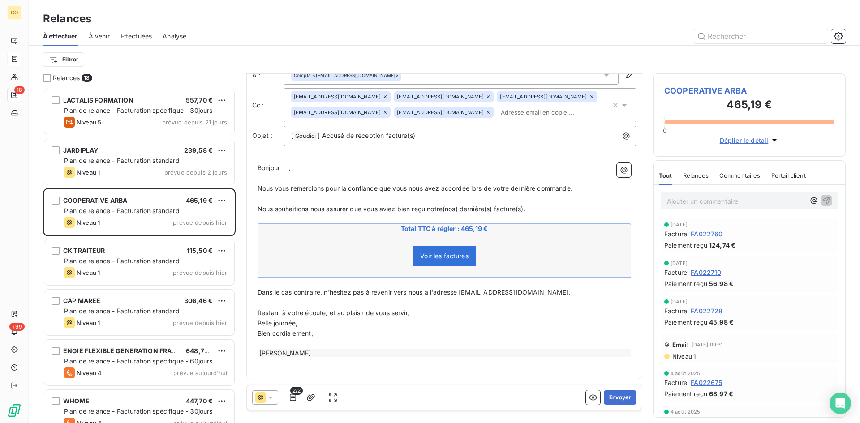
click at [465, 258] on span "Voir les factures" at bounding box center [444, 256] width 48 height 8
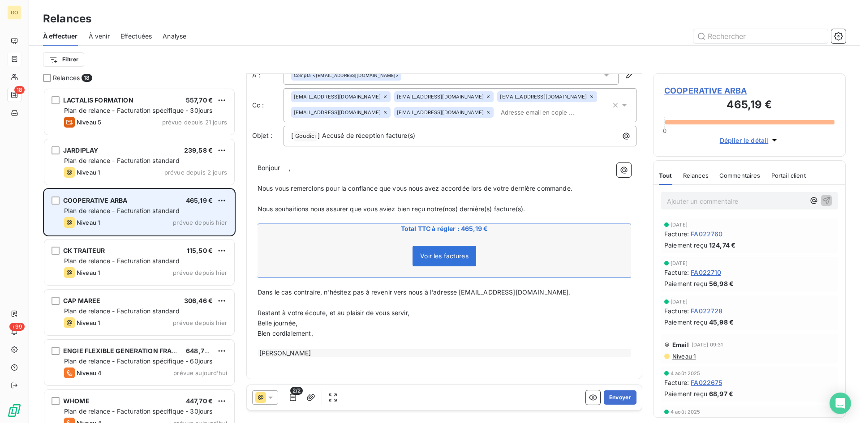
click at [121, 203] on span "COOPERATIVE ARBA" at bounding box center [95, 201] width 64 height 8
click at [121, 204] on span "COOPERATIVE ARBA" at bounding box center [95, 201] width 64 height 8
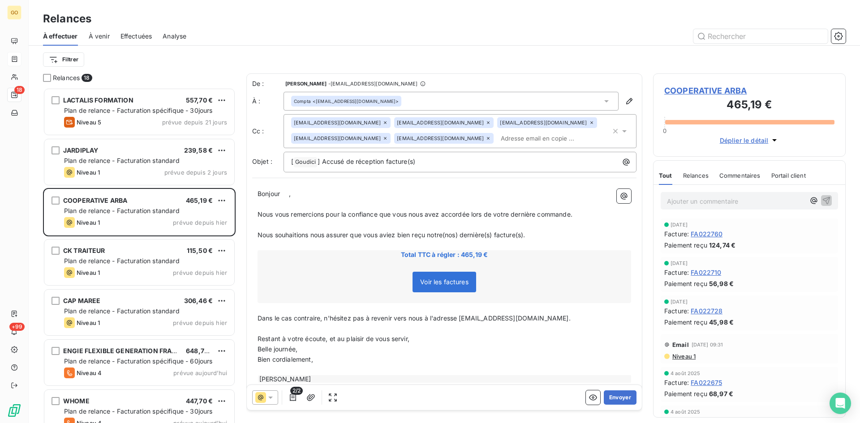
drag, startPoint x: 426, startPoint y: 283, endPoint x: 429, endPoint y: 280, distance: 4.8
click at [426, 283] on span "Voir les factures" at bounding box center [444, 282] width 48 height 8
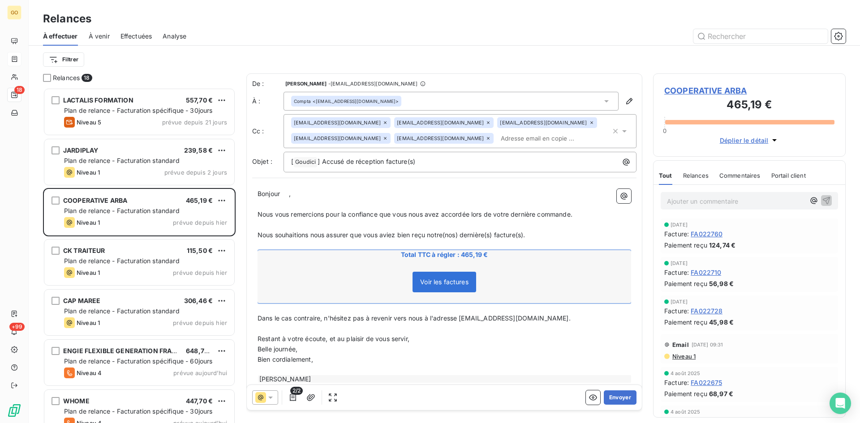
click at [457, 282] on span "Voir les factures" at bounding box center [444, 282] width 48 height 8
click at [457, 285] on span "Voir les factures" at bounding box center [444, 282] width 48 height 8
click at [437, 266] on div "Voir les factures" at bounding box center [444, 284] width 371 height 39
click at [439, 279] on span "Voir les factures" at bounding box center [444, 282] width 48 height 8
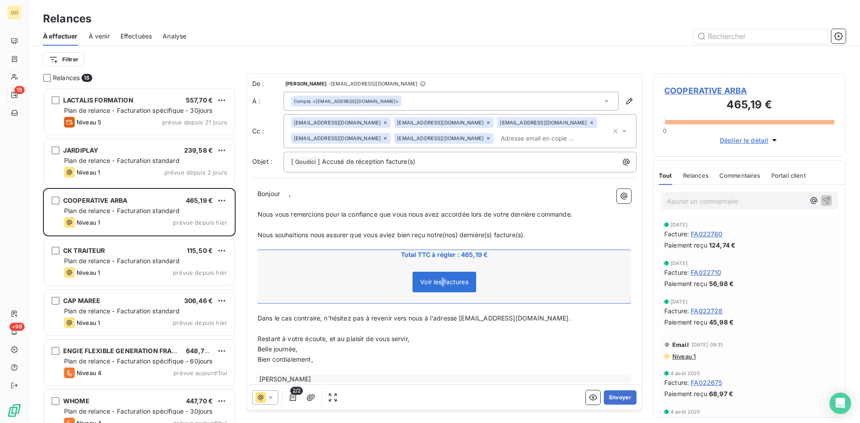
click at [439, 279] on span "Voir les factures" at bounding box center [444, 282] width 48 height 8
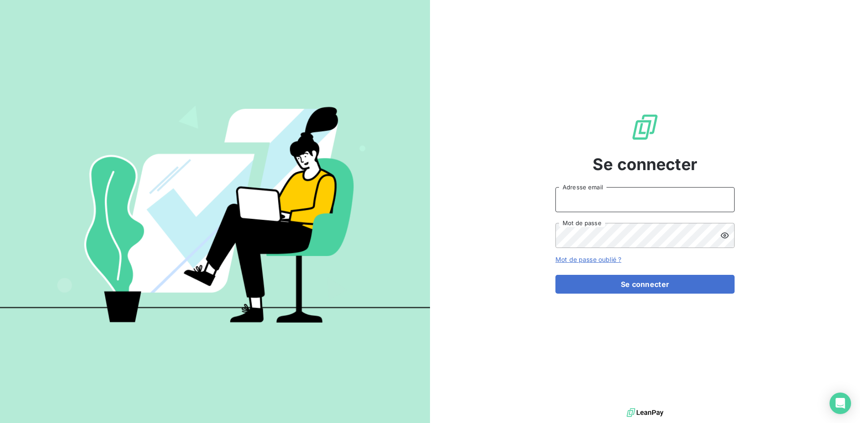
type input "[EMAIL_ADDRESS][DOMAIN_NAME]"
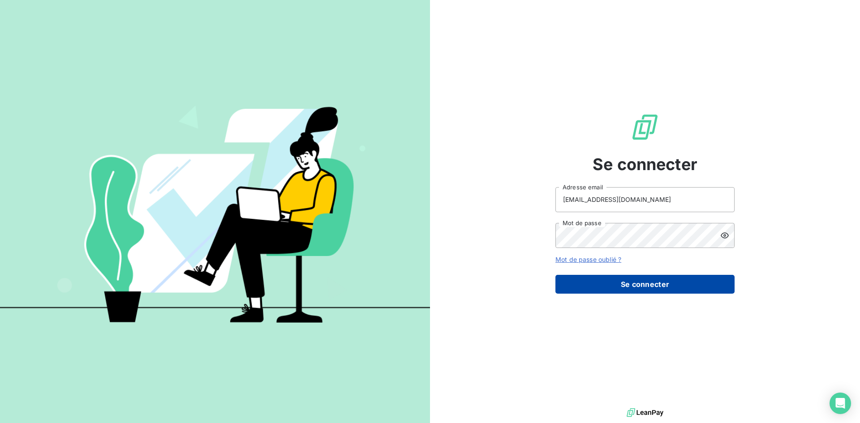
click at [654, 277] on button "Se connecter" at bounding box center [645, 284] width 179 height 19
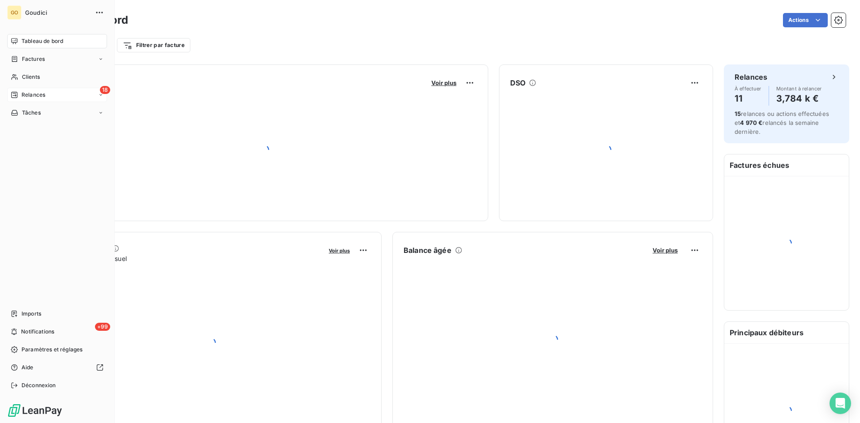
click at [40, 93] on span "Relances" at bounding box center [34, 95] width 24 height 8
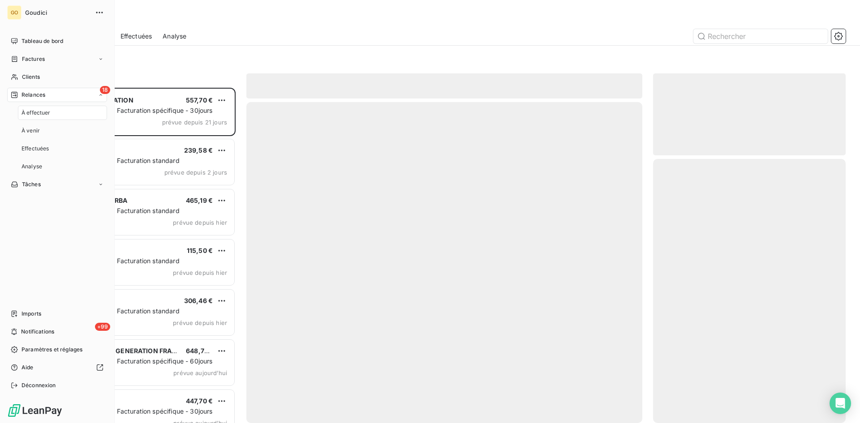
scroll to position [329, 186]
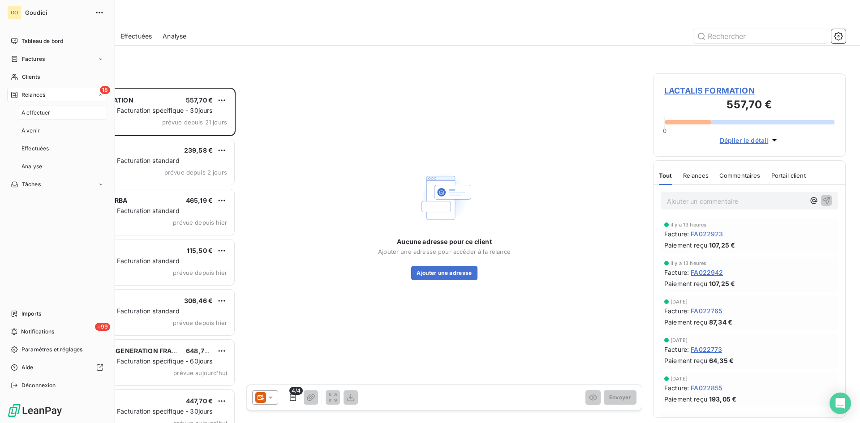
click at [35, 115] on span "À effectuer" at bounding box center [36, 113] width 29 height 8
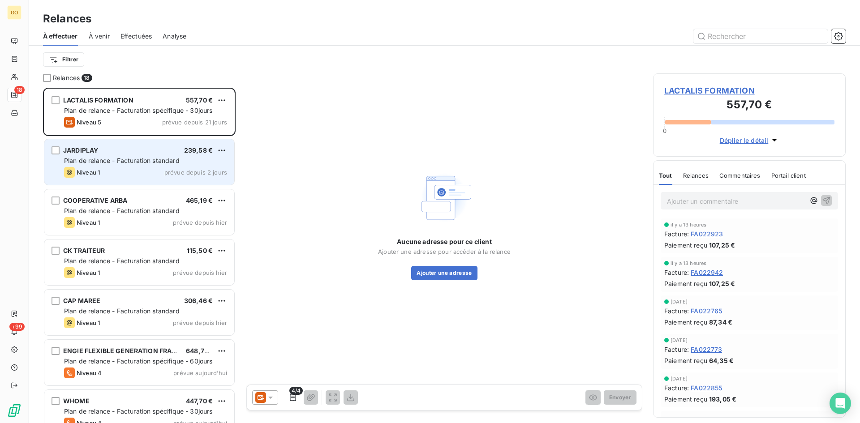
click at [93, 152] on span "JARDIPLAY" at bounding box center [80, 151] width 35 height 8
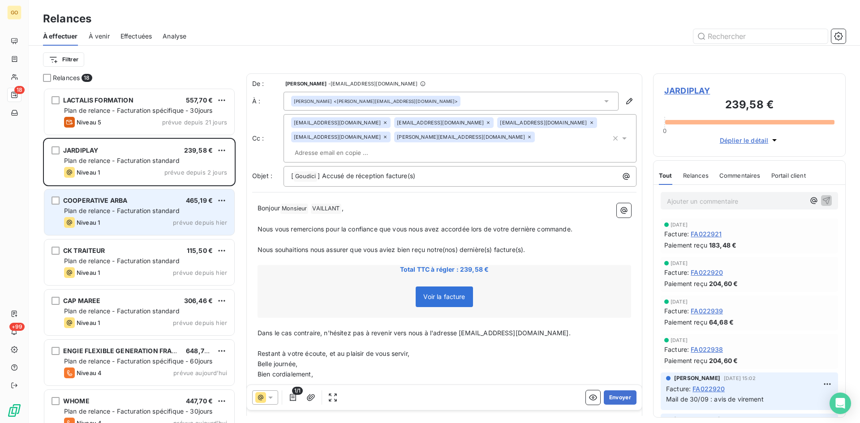
drag, startPoint x: 91, startPoint y: 200, endPoint x: 139, endPoint y: 211, distance: 49.7
click at [92, 200] on span "COOPERATIVE ARBA" at bounding box center [95, 201] width 64 height 8
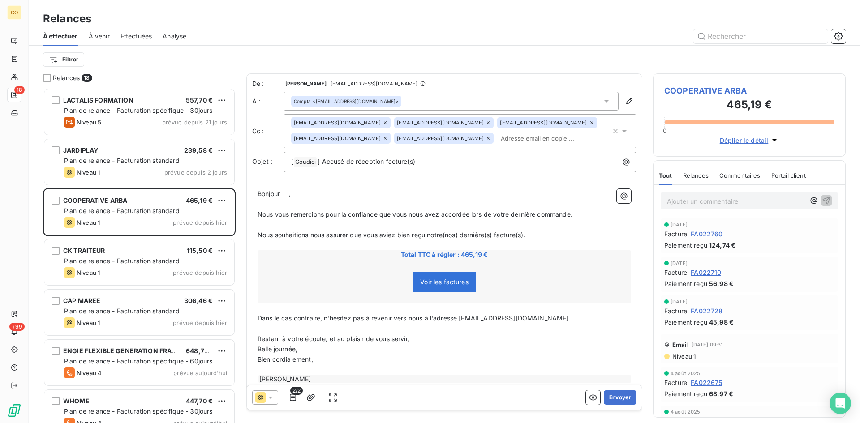
click at [467, 291] on span "Voir les factures" at bounding box center [445, 282] width 64 height 21
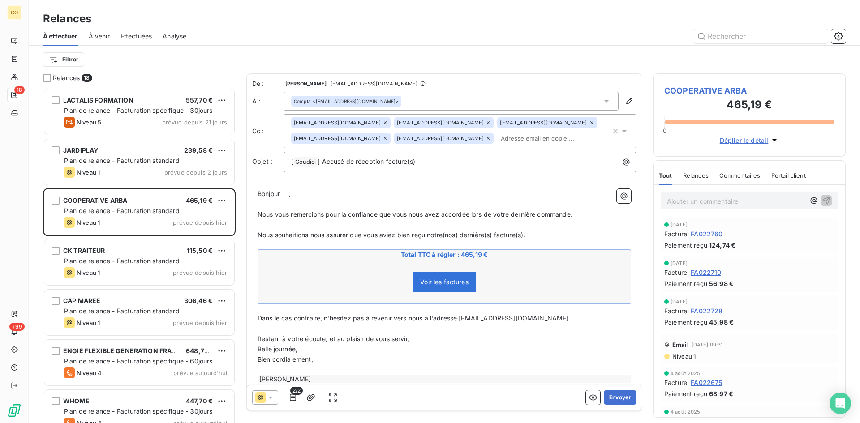
click at [532, 289] on div "Voir les factures" at bounding box center [444, 284] width 371 height 39
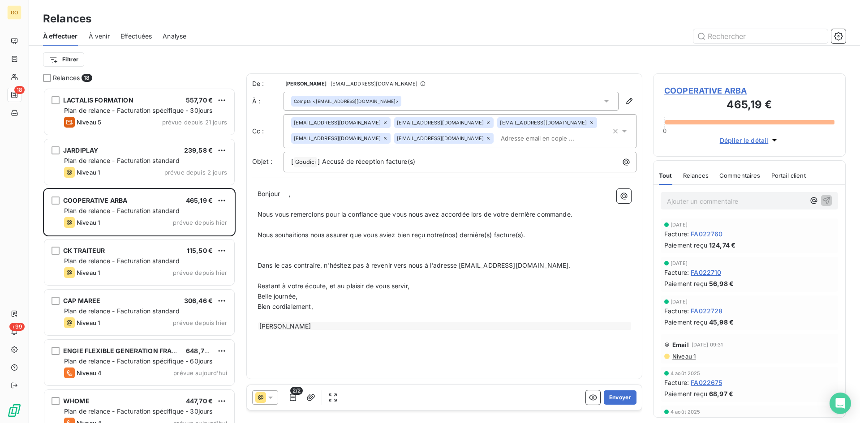
click at [620, 203] on button "button" at bounding box center [624, 196] width 14 height 14
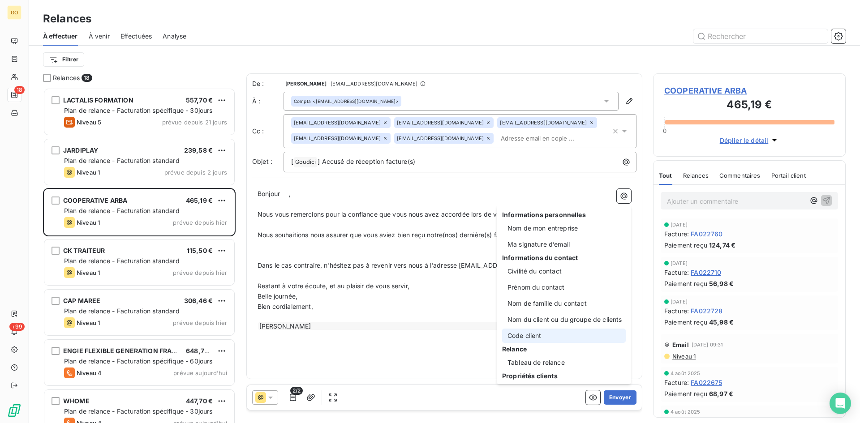
scroll to position [18, 0]
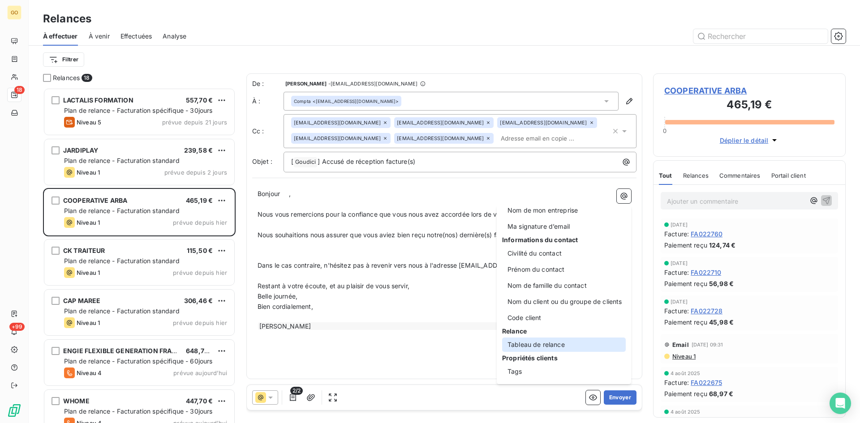
click at [566, 345] on div "Tableau de relance" at bounding box center [564, 345] width 124 height 14
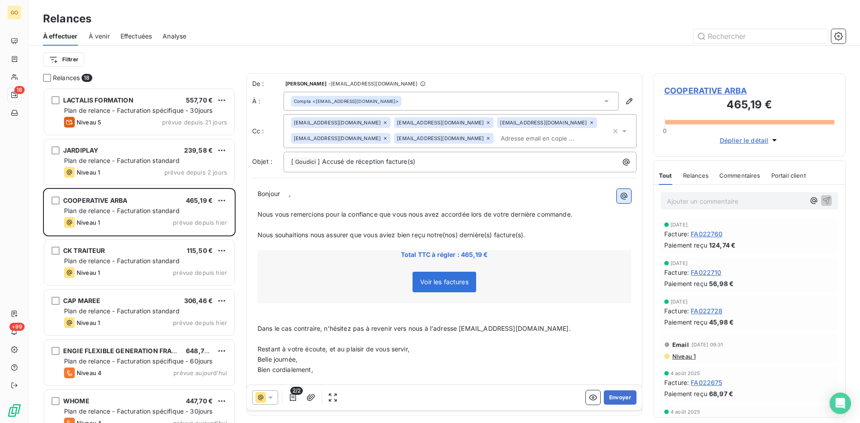
click at [620, 192] on icon "button" at bounding box center [624, 196] width 9 height 9
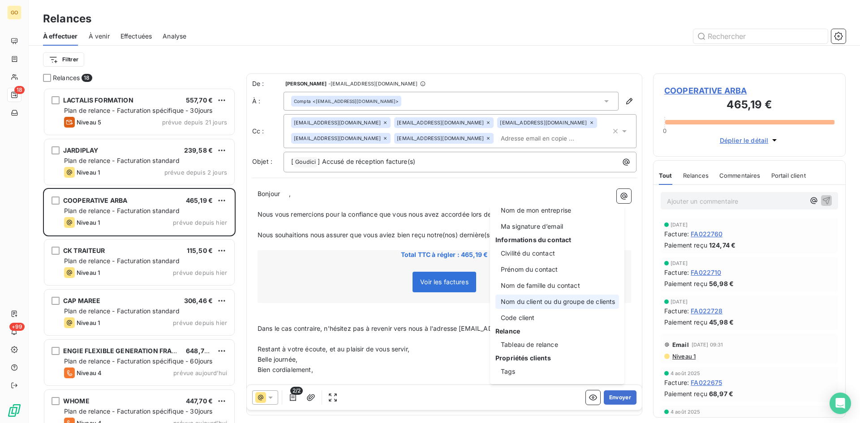
scroll to position [0, 0]
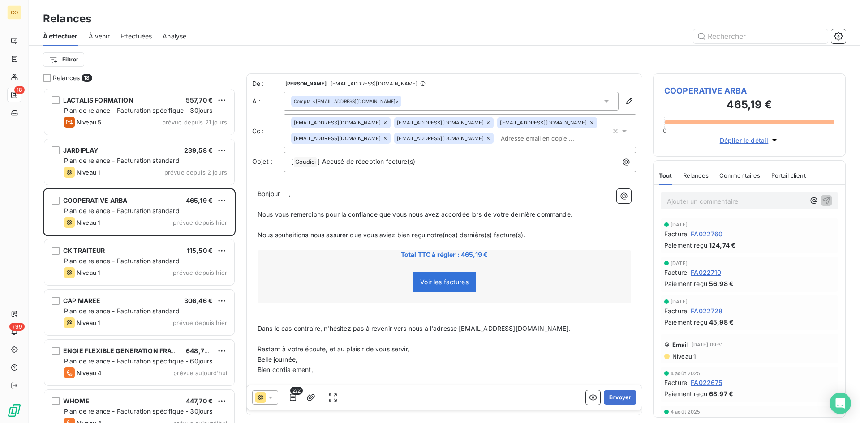
click at [382, 271] on html "GO 18 +99 Relances À effectuer À venir Effectuées Analyse Filtrer Relances 18 L…" at bounding box center [430, 211] width 860 height 423
click at [329, 269] on div "Voir les factures" at bounding box center [444, 284] width 371 height 39
click at [376, 274] on div "Voir les factures" at bounding box center [444, 284] width 371 height 39
click at [381, 277] on div "Voir les factures" at bounding box center [444, 284] width 371 height 39
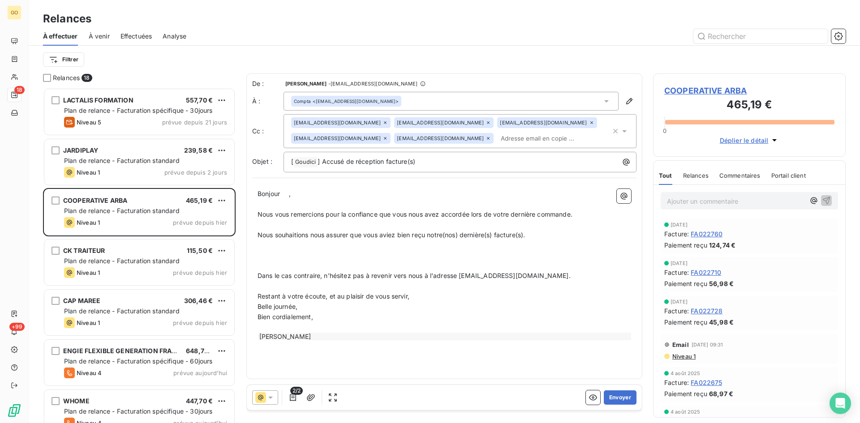
click at [332, 249] on p "﻿" at bounding box center [445, 245] width 374 height 10
click at [325, 251] on p "﻿" at bounding box center [445, 255] width 374 height 10
click at [621, 193] on icon "button" at bounding box center [624, 196] width 9 height 9
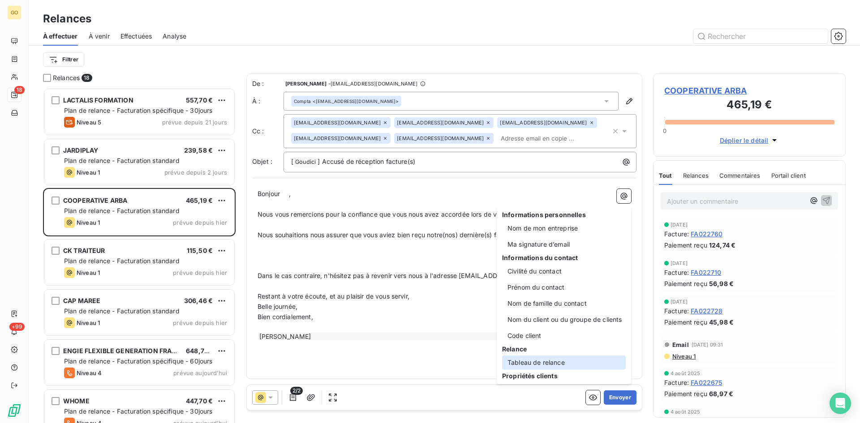
click at [531, 363] on div "Tableau de relance" at bounding box center [564, 363] width 124 height 14
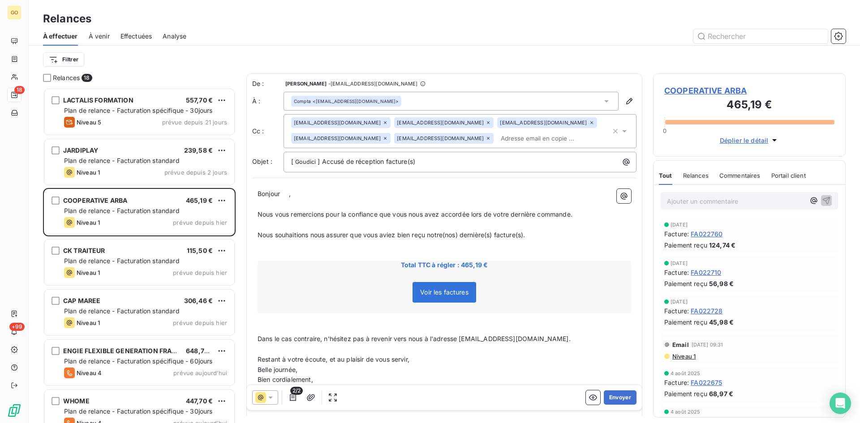
click at [359, 281] on div "Voir les factures" at bounding box center [444, 294] width 371 height 39
click at [296, 401] on icon "button" at bounding box center [293, 397] width 9 height 9
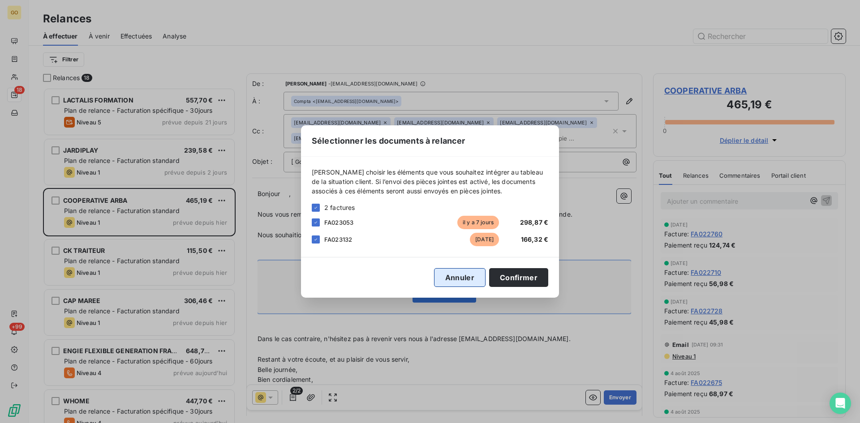
click at [460, 277] on button "Annuler" at bounding box center [460, 277] width 52 height 19
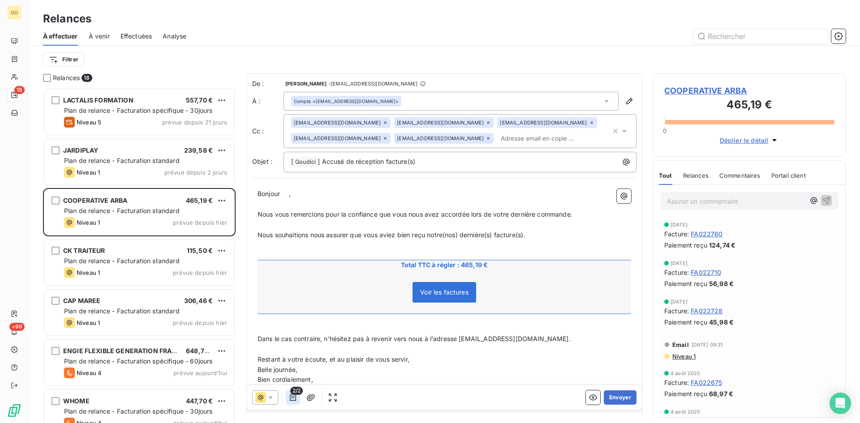
click at [292, 398] on icon "button" at bounding box center [293, 397] width 6 height 7
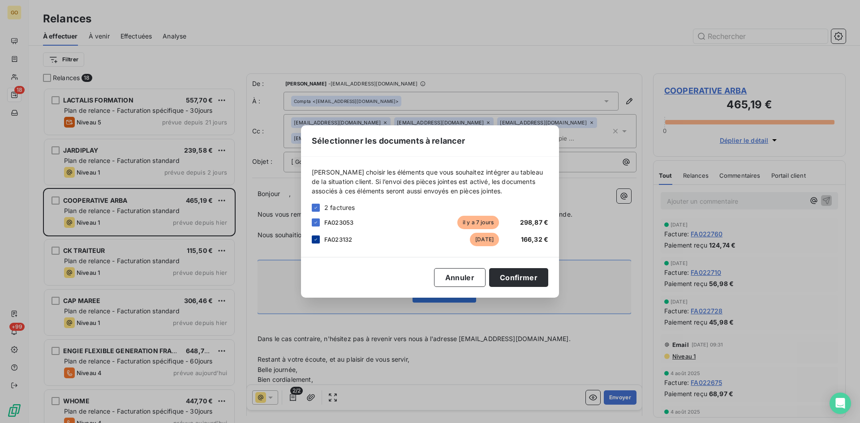
click at [316, 239] on icon at bounding box center [315, 239] width 5 height 5
click at [521, 278] on button "Confirmer" at bounding box center [518, 277] width 59 height 19
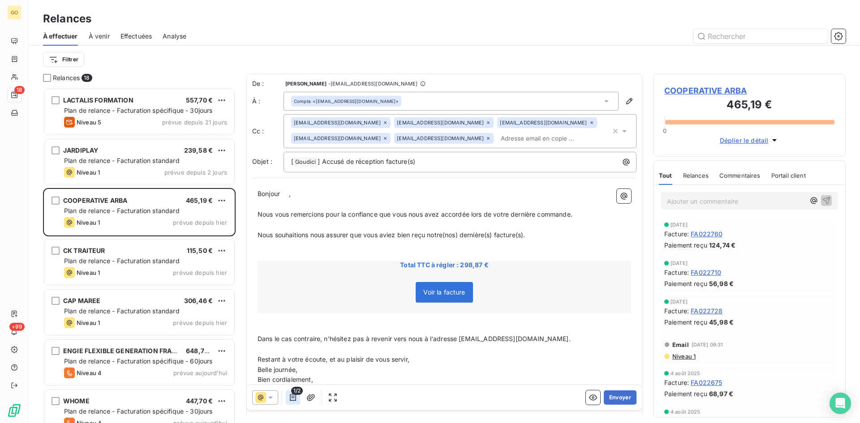
click at [296, 397] on icon "button" at bounding box center [293, 397] width 9 height 9
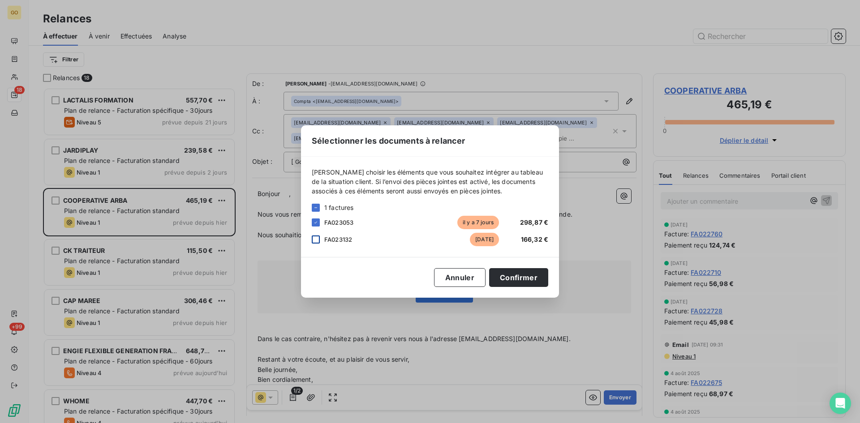
click at [318, 237] on div at bounding box center [316, 240] width 8 height 8
click at [526, 279] on button "Confirmer" at bounding box center [518, 277] width 59 height 19
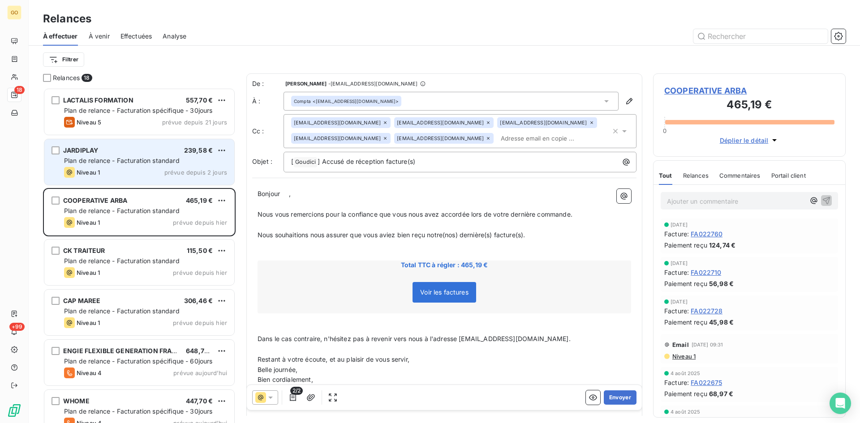
click at [108, 154] on div "JARDIPLAY 239,58 €" at bounding box center [145, 151] width 163 height 8
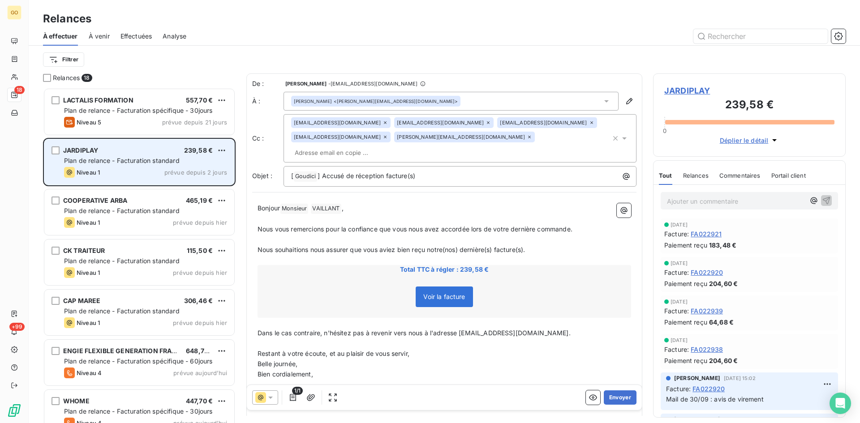
click at [84, 155] on div "JARDIPLAY" at bounding box center [80, 150] width 35 height 9
click at [100, 148] on div "JARDIPLAY 239,58 €" at bounding box center [145, 151] width 163 height 8
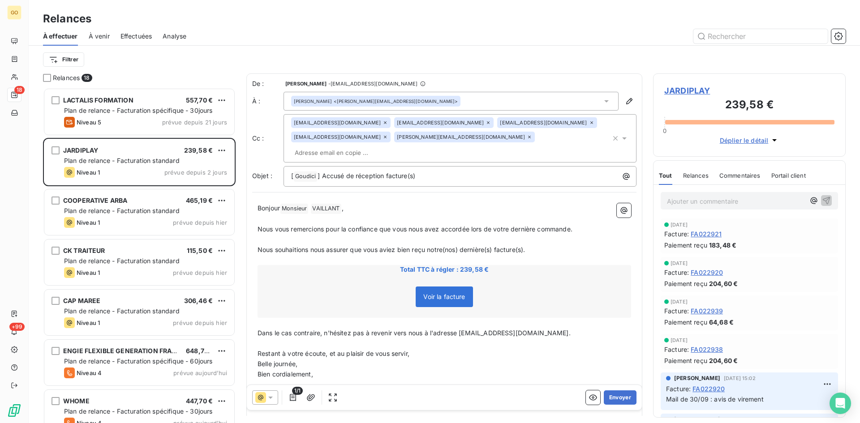
click at [691, 89] on span "JARDIPLAY" at bounding box center [750, 91] width 170 height 12
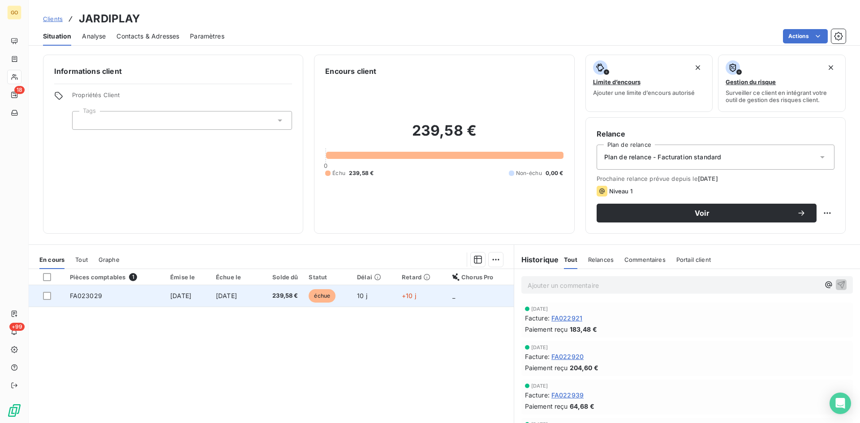
click at [186, 294] on span "[DATE]" at bounding box center [180, 296] width 21 height 8
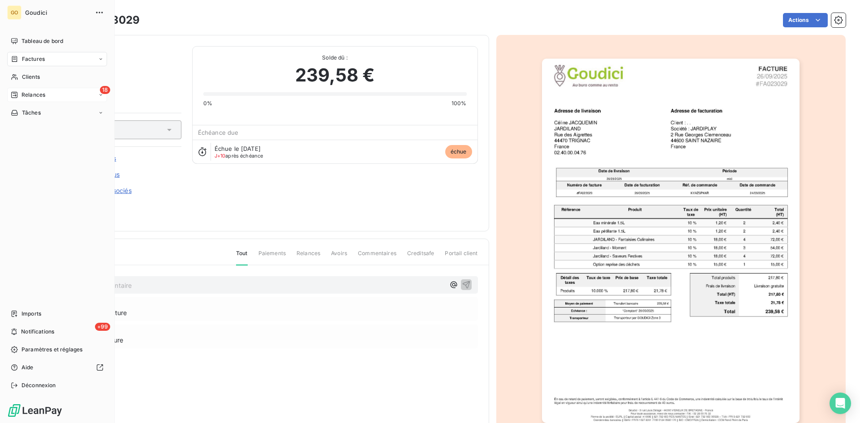
click at [31, 95] on span "Relances" at bounding box center [34, 95] width 24 height 8
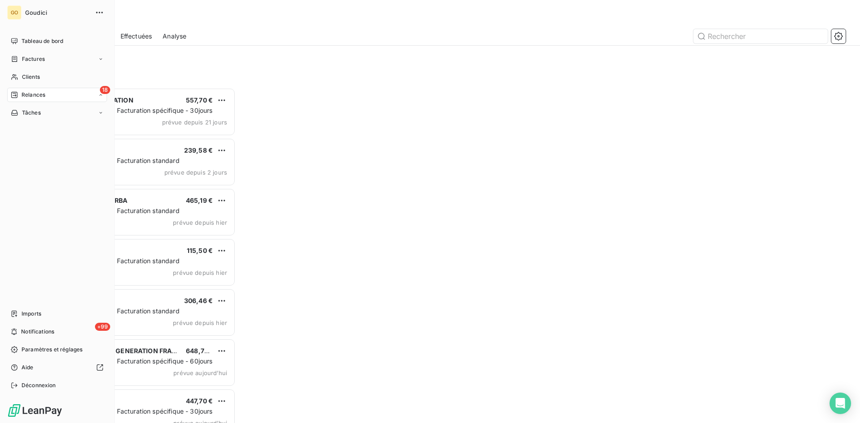
scroll to position [329, 186]
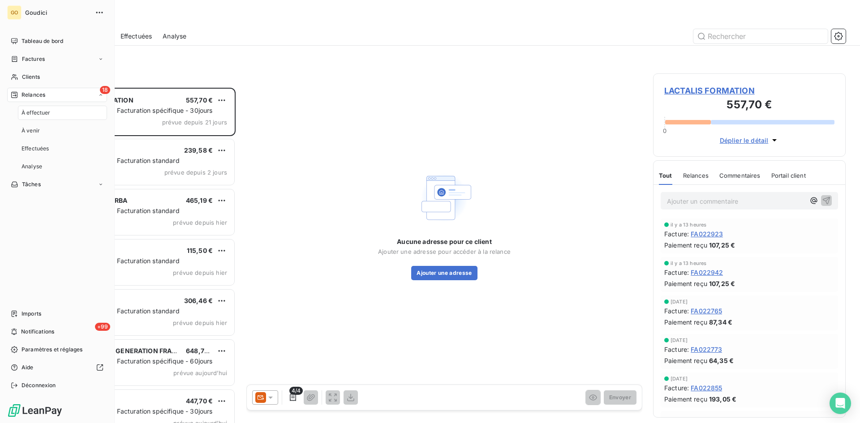
click at [33, 108] on div "À effectuer" at bounding box center [62, 113] width 89 height 14
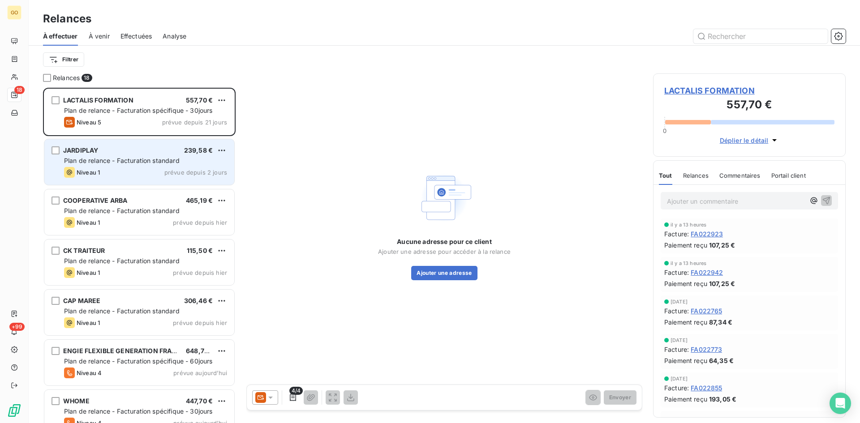
click at [107, 154] on div "JARDIPLAY 239,58 €" at bounding box center [145, 151] width 163 height 8
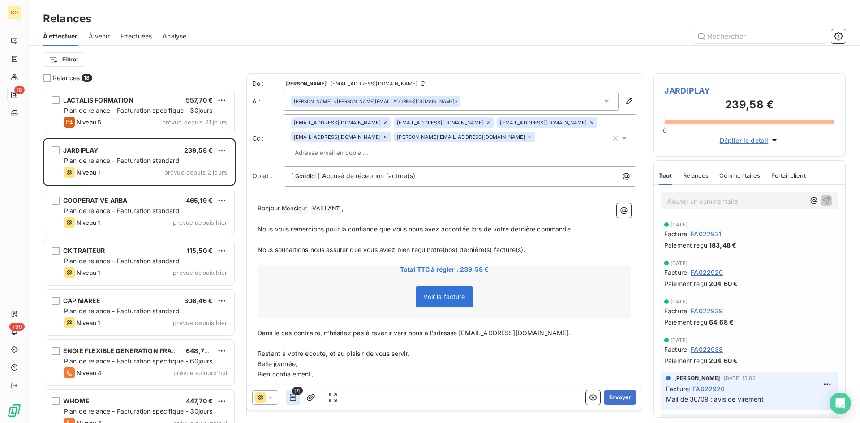
click at [292, 398] on icon "button" at bounding box center [293, 397] width 6 height 7
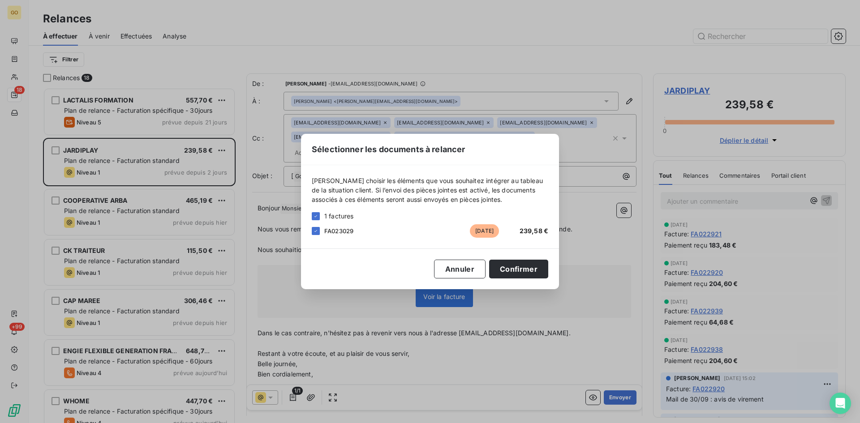
click at [629, 65] on div "Sélectionner les documents à relancer [PERSON_NAME] choisir les éléments que vo…" at bounding box center [430, 211] width 860 height 423
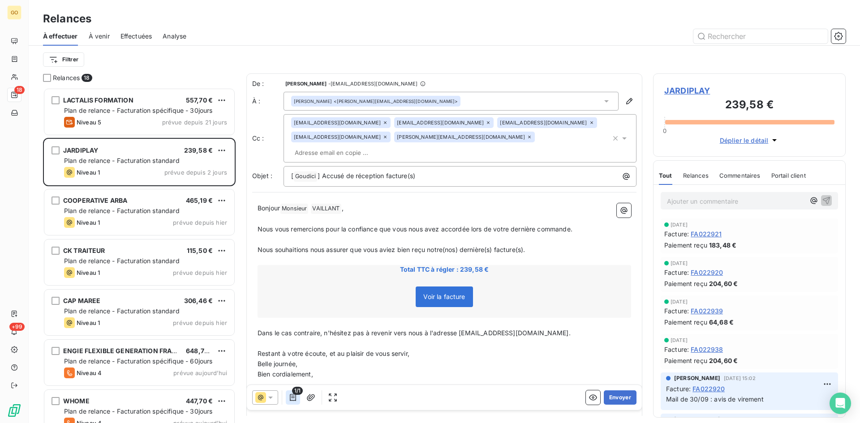
click at [291, 397] on icon "button" at bounding box center [293, 397] width 9 height 9
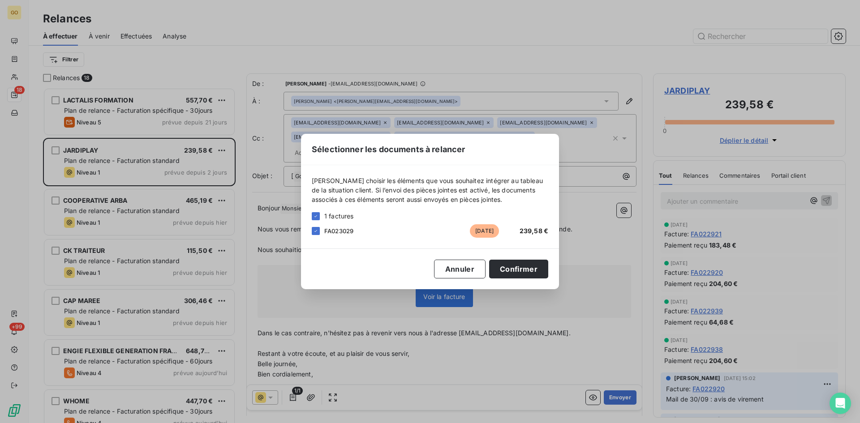
click at [288, 397] on div "Sélectionner les documents à relancer [PERSON_NAME] choisir les éléments que vo…" at bounding box center [430, 211] width 860 height 423
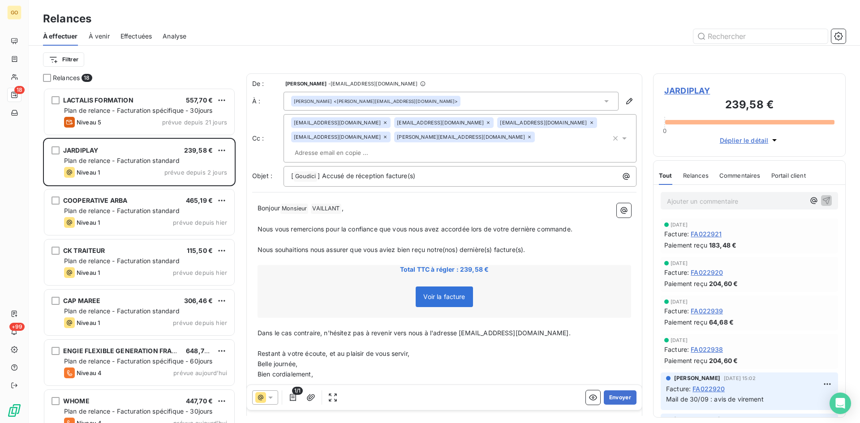
click at [696, 88] on span "JARDIPLAY" at bounding box center [750, 91] width 170 height 12
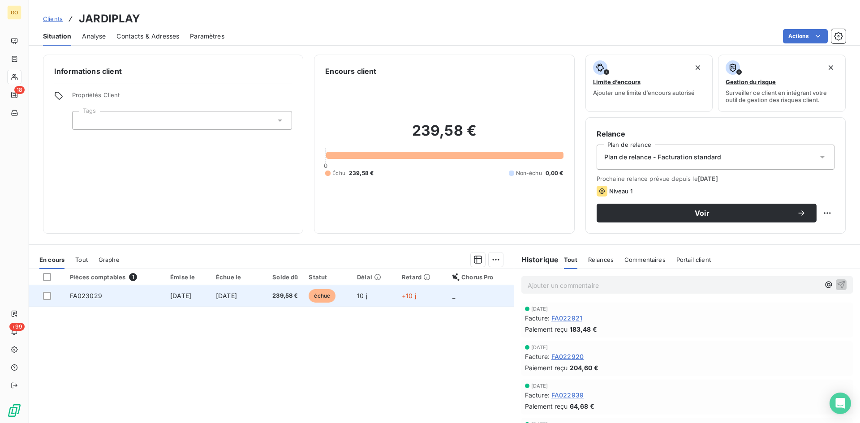
click at [170, 298] on span "[DATE]" at bounding box center [180, 296] width 21 height 8
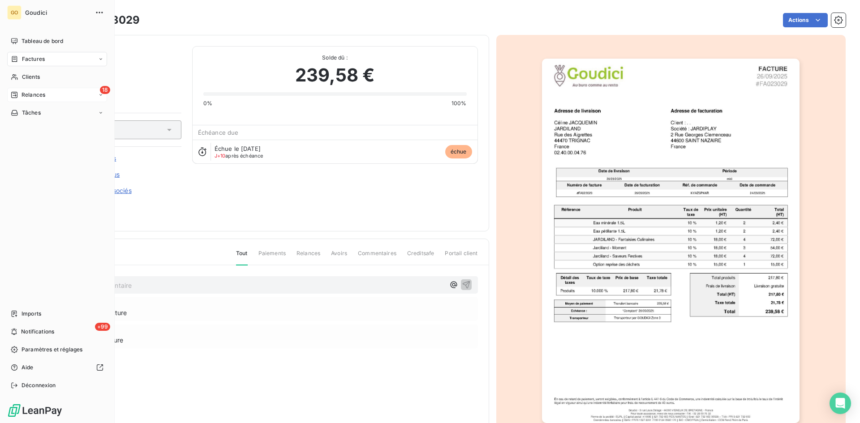
click at [32, 97] on span "Relances" at bounding box center [34, 95] width 24 height 8
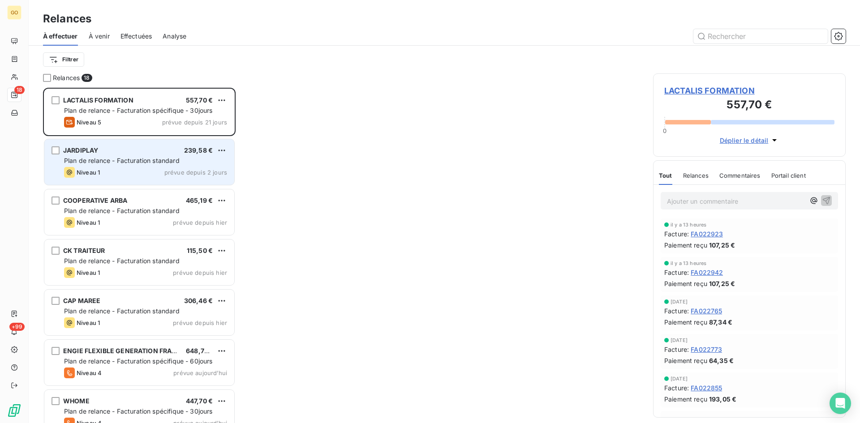
scroll to position [329, 186]
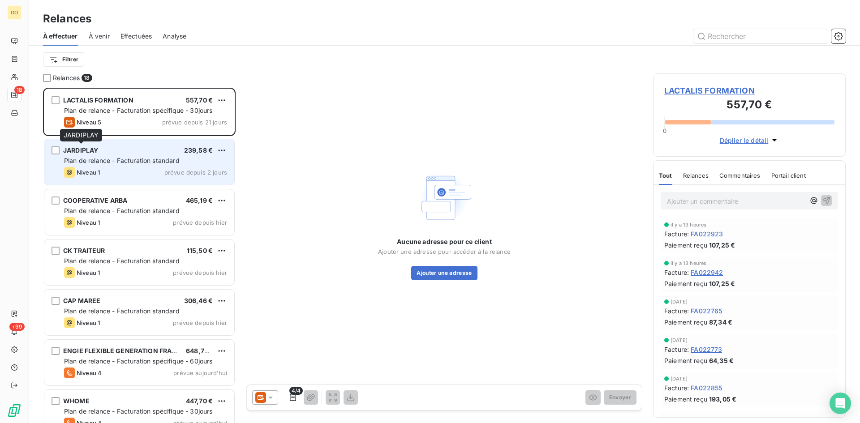
click at [86, 150] on span "JARDIPLAY" at bounding box center [80, 151] width 35 height 8
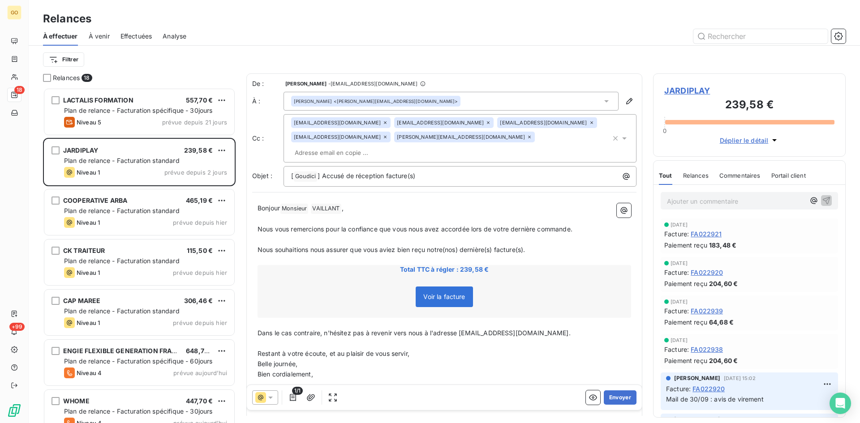
click at [620, 134] on icon at bounding box center [624, 138] width 9 height 9
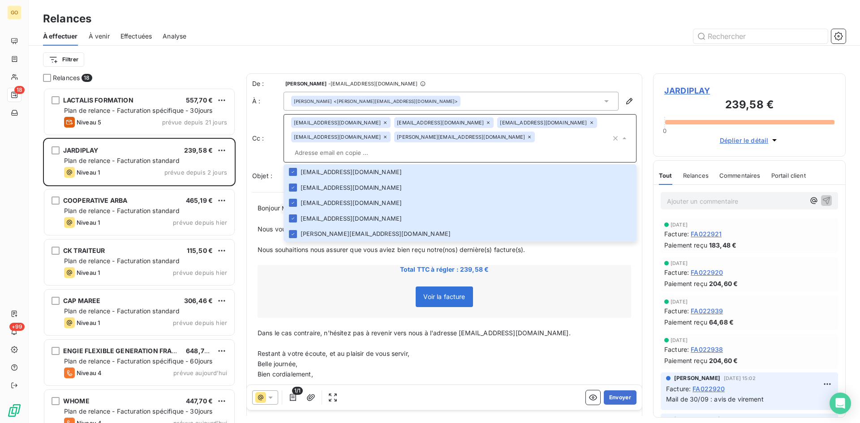
click at [676, 88] on span "JARDIPLAY" at bounding box center [750, 91] width 170 height 12
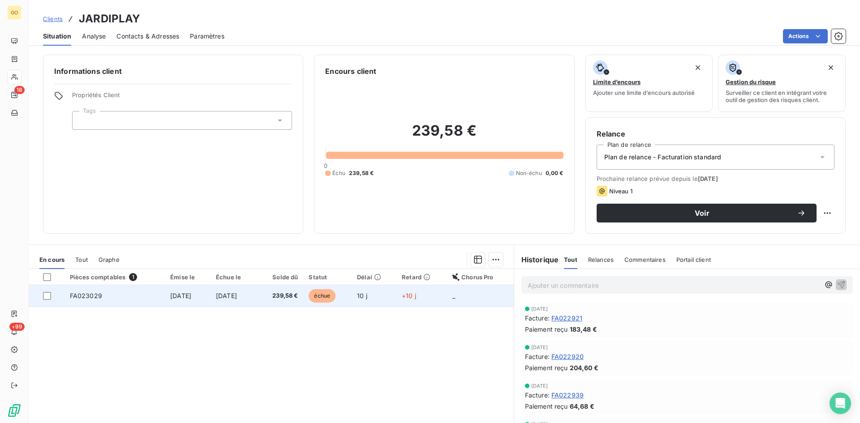
click at [168, 300] on td "[DATE]" at bounding box center [188, 296] width 46 height 22
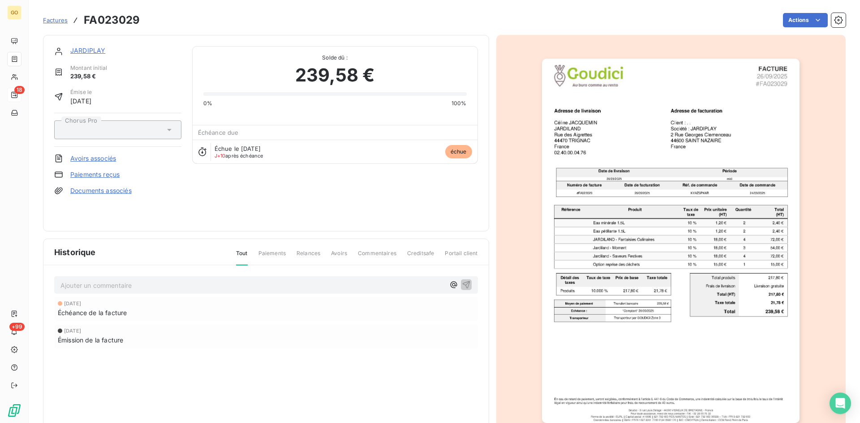
click at [87, 47] on link "JARDIPLAY" at bounding box center [87, 51] width 35 height 8
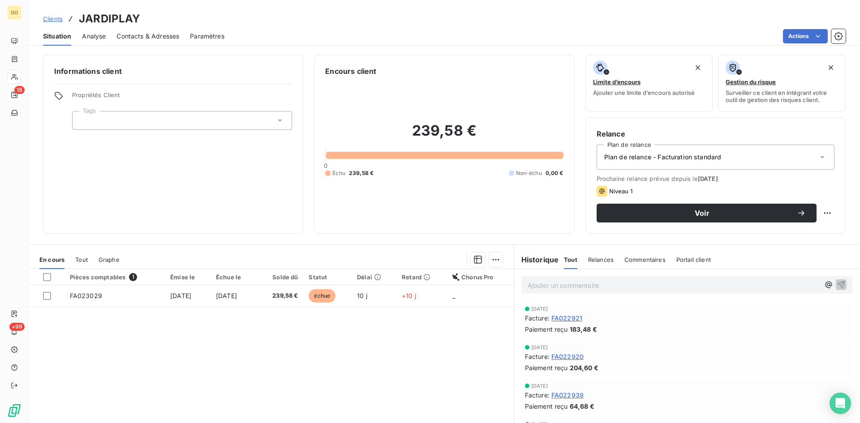
click at [133, 36] on span "Contacts & Adresses" at bounding box center [148, 36] width 63 height 9
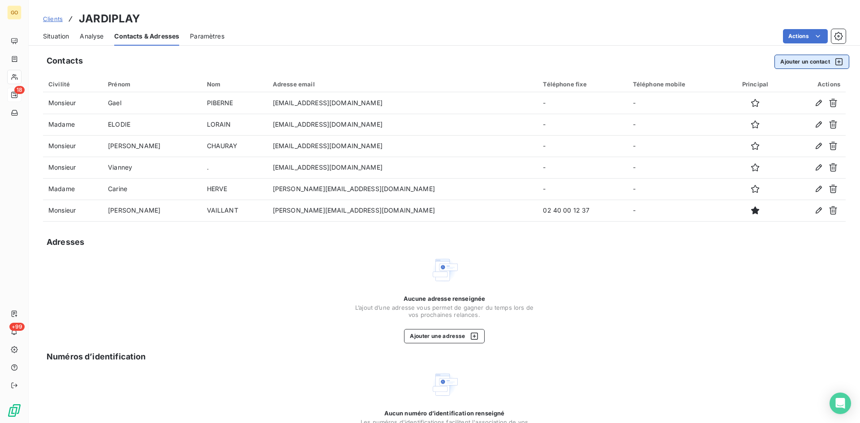
click at [792, 58] on button "Ajouter un contact" at bounding box center [812, 62] width 75 height 14
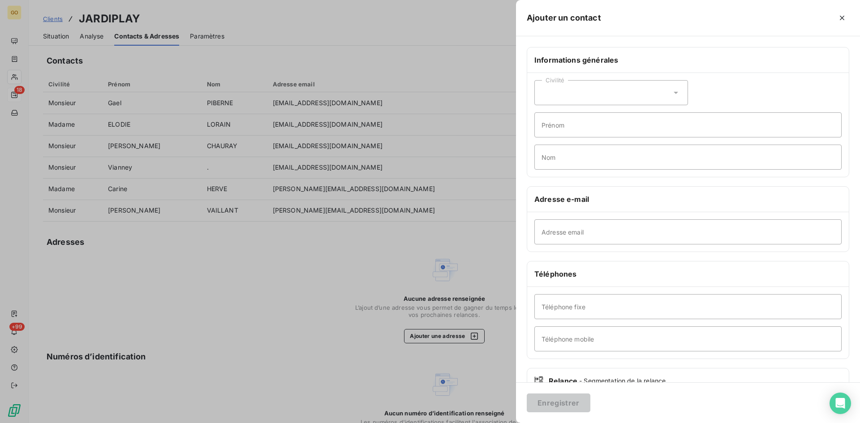
click at [673, 85] on div "Civilité" at bounding box center [612, 92] width 154 height 25
drag, startPoint x: 546, startPoint y: 114, endPoint x: 566, endPoint y: 135, distance: 29.2
click at [547, 114] on input "radio" at bounding box center [544, 115] width 9 height 9
click at [571, 120] on input "Prénom" at bounding box center [688, 124] width 307 height 25
type input "[PERSON_NAME]"
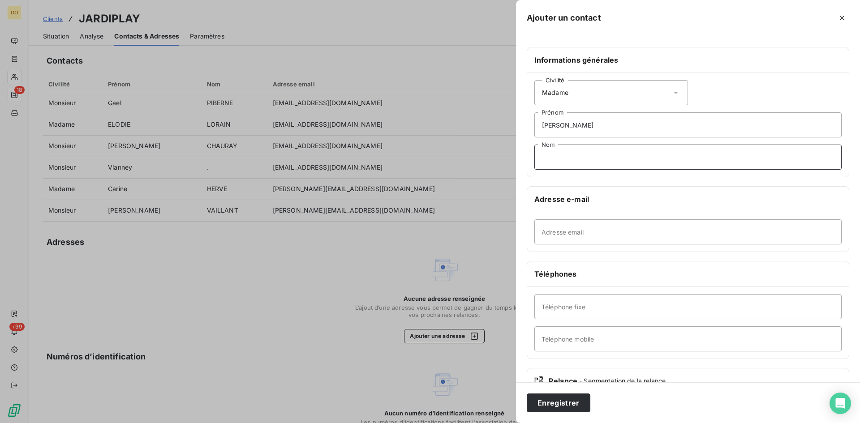
click at [589, 156] on input "Nom" at bounding box center [688, 157] width 307 height 25
type input "JACQUEMIN"
drag, startPoint x: 630, startPoint y: 238, endPoint x: 641, endPoint y: 243, distance: 12.1
click at [630, 238] on input "Adresse email" at bounding box center [688, 232] width 307 height 25
click at [565, 238] on input "Adresse email" at bounding box center [688, 232] width 307 height 25
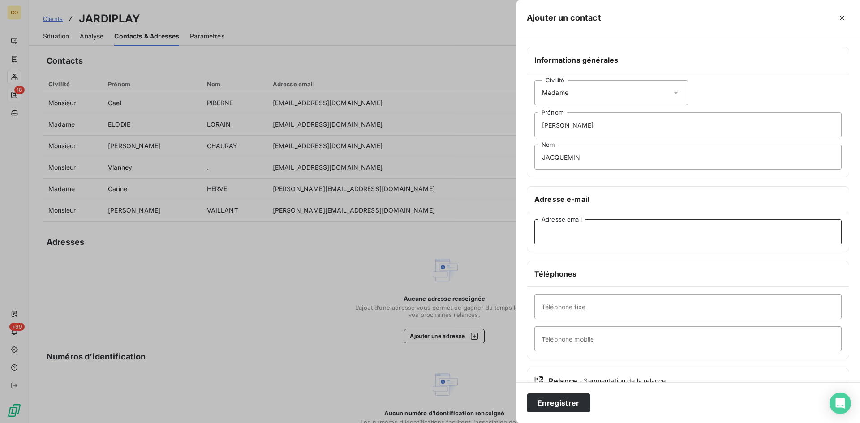
paste input "[EMAIL_ADDRESS][DOMAIN_NAME]"
type input "[EMAIL_ADDRESS][DOMAIN_NAME]"
drag, startPoint x: 596, startPoint y: 313, endPoint x: 602, endPoint y: 315, distance: 6.7
click at [596, 313] on input "Téléphone fixe" at bounding box center [688, 306] width 307 height 25
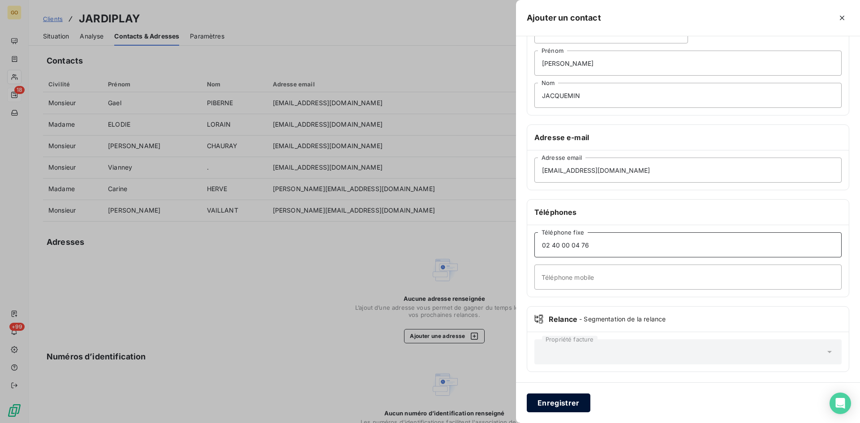
scroll to position [62, 0]
type input "02 40 00 04 76"
click at [548, 405] on button "Enregistrer" at bounding box center [559, 403] width 64 height 19
click at [299, 244] on div at bounding box center [430, 211] width 860 height 423
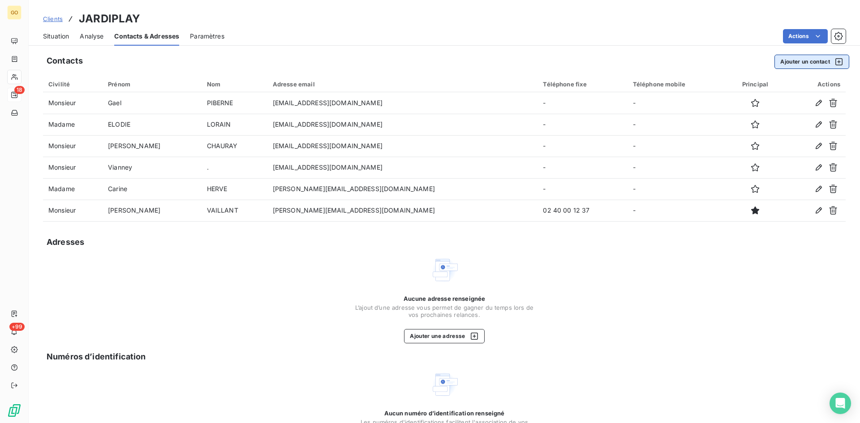
click at [800, 60] on button "Ajouter un contact" at bounding box center [812, 62] width 75 height 14
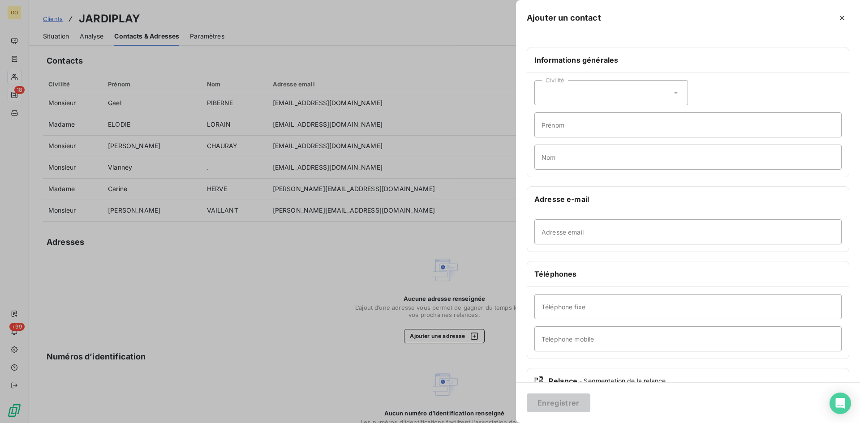
click at [557, 87] on div "Civilité" at bounding box center [612, 92] width 154 height 25
click at [565, 111] on span "Madame" at bounding box center [564, 115] width 24 height 9
click at [566, 123] on input "Prénom" at bounding box center [688, 124] width 307 height 25
type input "[PERSON_NAME]"
click at [569, 154] on input "Nom" at bounding box center [688, 157] width 307 height 25
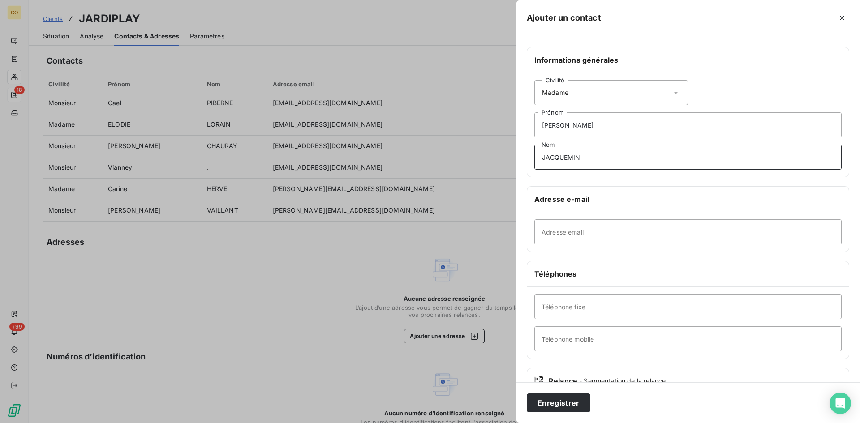
type input "JACQUEMIN"
click at [553, 235] on input "Adresse email" at bounding box center [688, 232] width 307 height 25
click at [694, 229] on input "Adresse email" at bounding box center [688, 232] width 307 height 25
paste input "[EMAIL_ADDRESS][DOMAIN_NAME]"
type input "[EMAIL_ADDRESS][DOMAIN_NAME]"
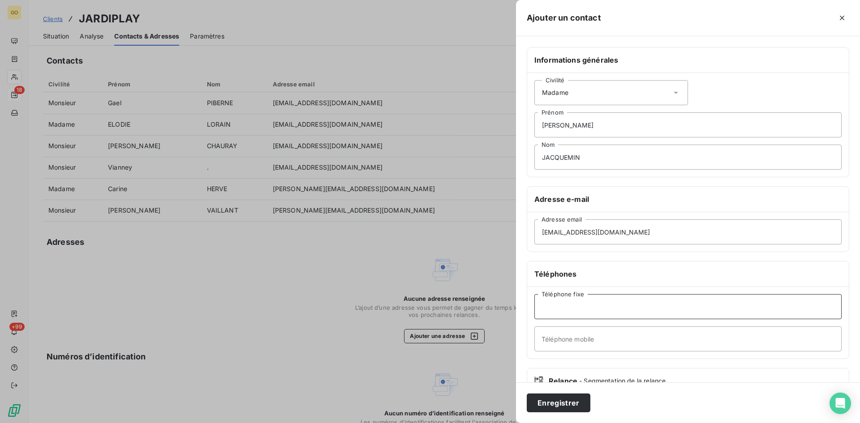
click at [573, 300] on input "Téléphone fixe" at bounding box center [688, 306] width 307 height 25
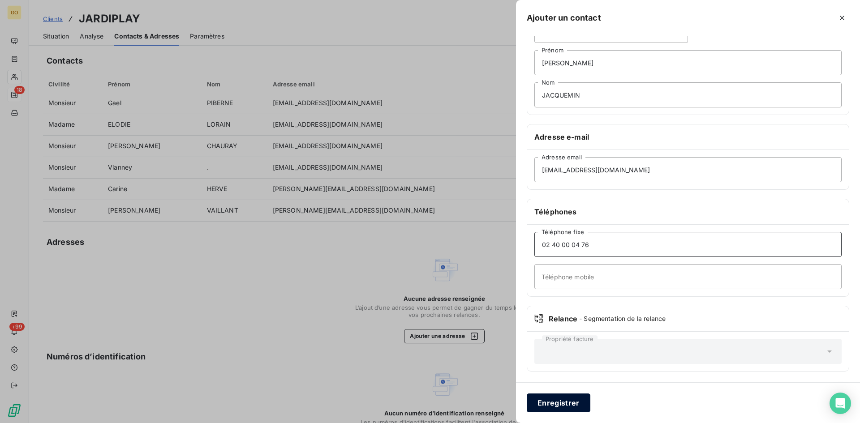
type input "02 40 00 04 76"
click at [543, 406] on button "Enregistrer" at bounding box center [559, 403] width 64 height 19
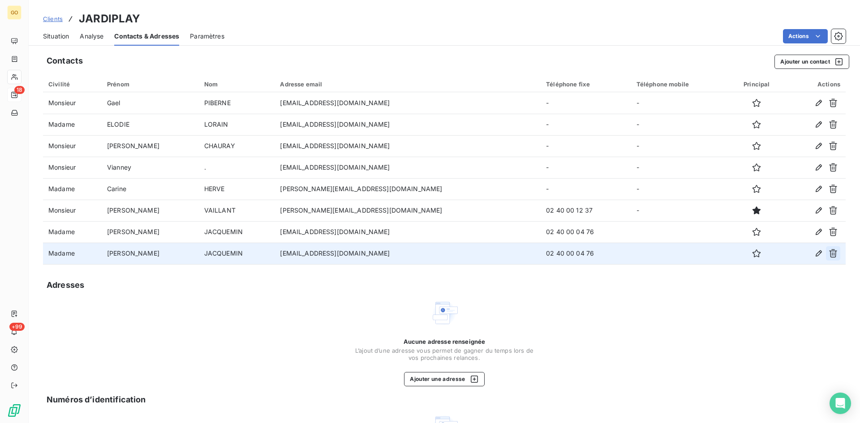
click at [829, 254] on icon "button" at bounding box center [833, 254] width 8 height 9
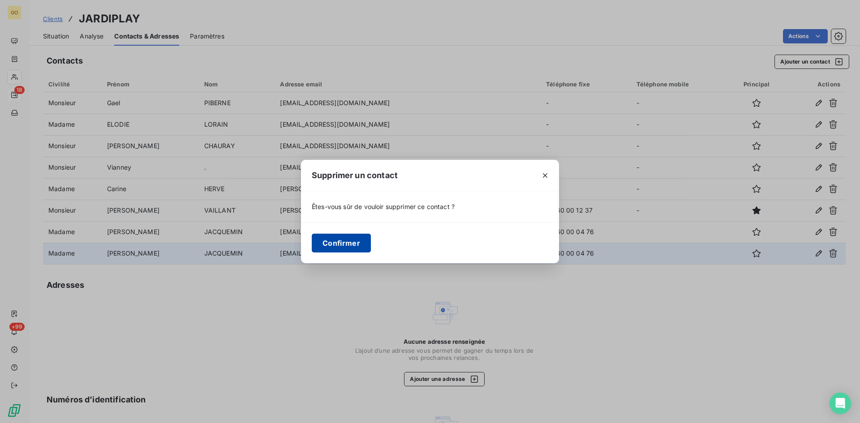
click at [326, 247] on button "Confirmer" at bounding box center [341, 243] width 59 height 19
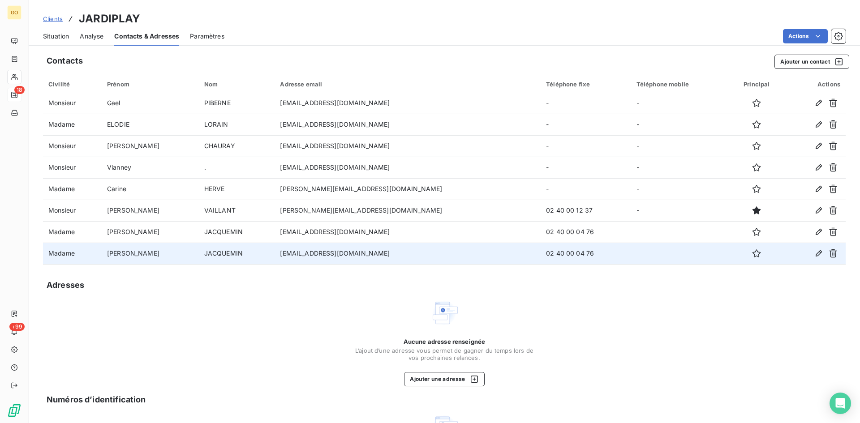
click at [48, 37] on span "Situation" at bounding box center [56, 36] width 26 height 9
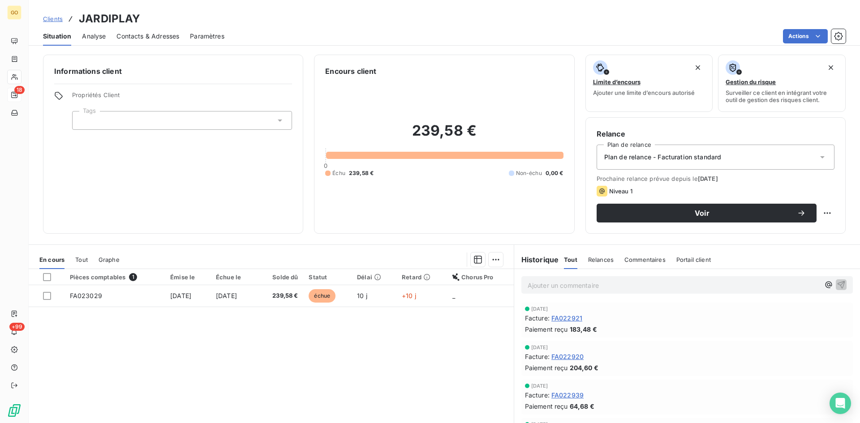
click at [130, 35] on span "Contacts & Adresses" at bounding box center [148, 36] width 63 height 9
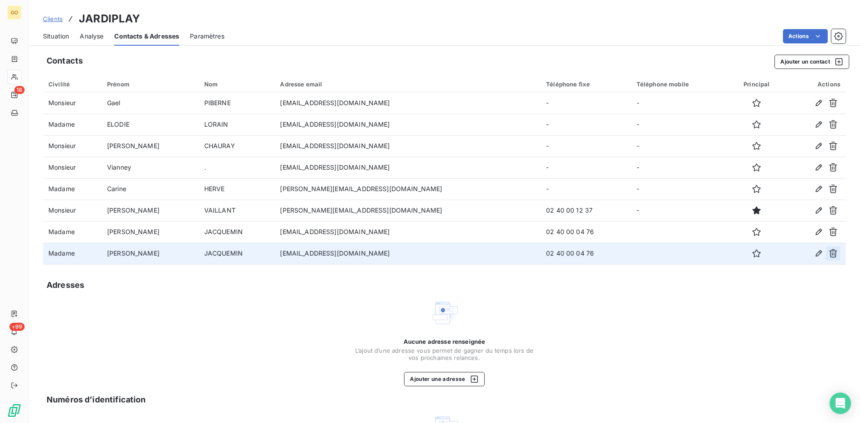
click at [829, 254] on icon "button" at bounding box center [833, 253] width 9 height 9
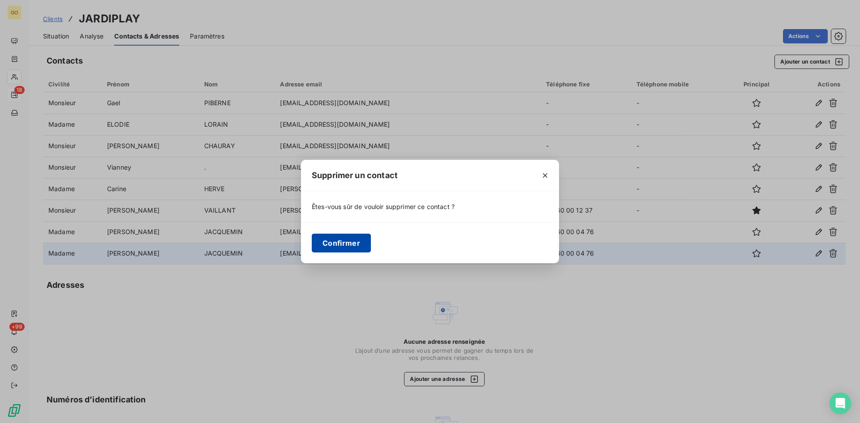
drag, startPoint x: 339, startPoint y: 246, endPoint x: 345, endPoint y: 249, distance: 6.6
click at [340, 246] on button "Confirmer" at bounding box center [341, 243] width 59 height 19
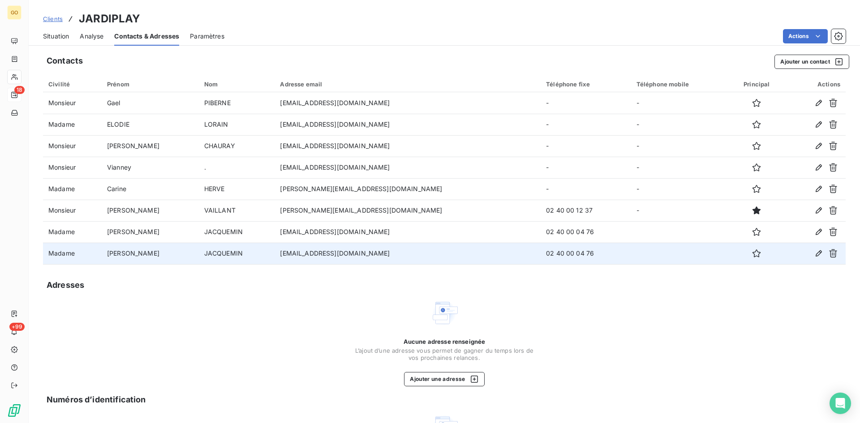
click at [52, 37] on span "Situation" at bounding box center [56, 36] width 26 height 9
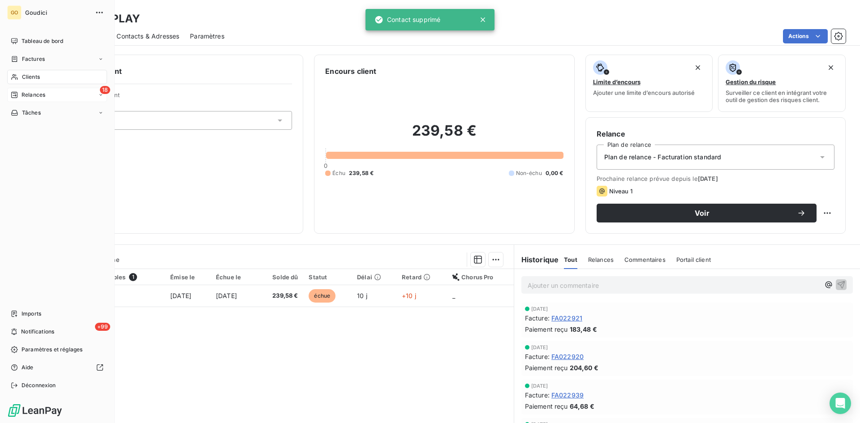
click at [29, 91] on div "18 Relances" at bounding box center [57, 95] width 100 height 14
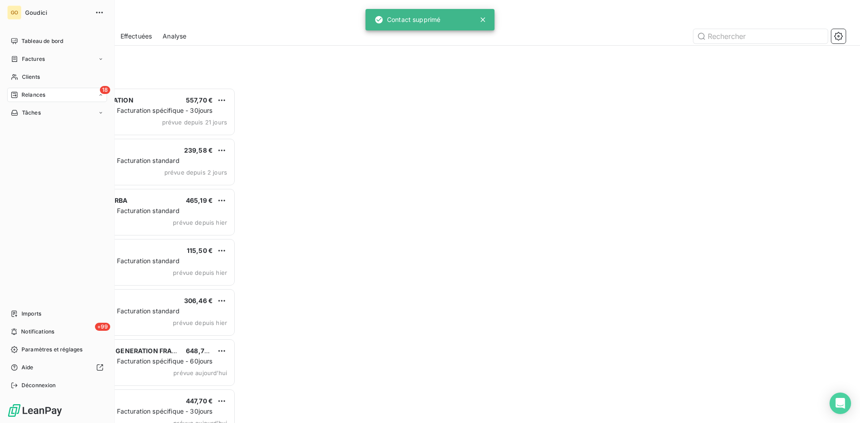
scroll to position [329, 186]
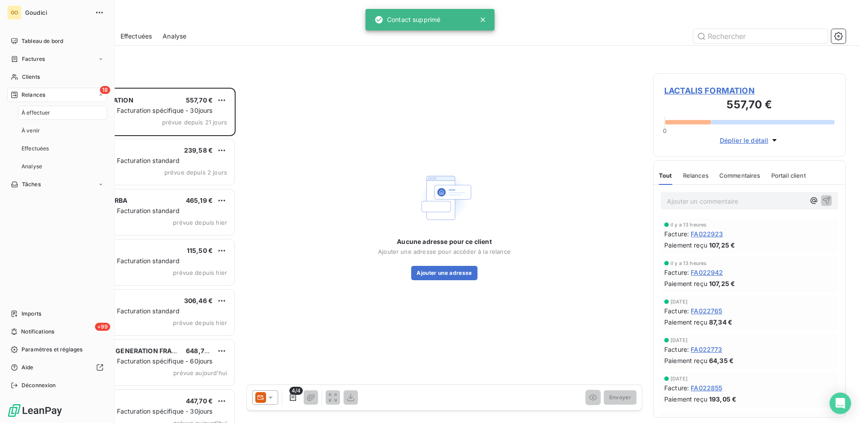
click at [36, 112] on span "À effectuer" at bounding box center [36, 113] width 29 height 8
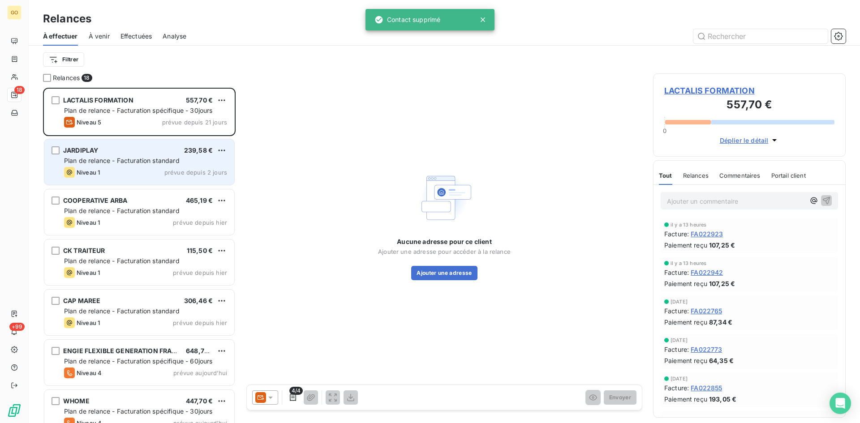
click at [69, 154] on div "JARDIPLAY" at bounding box center [80, 150] width 35 height 9
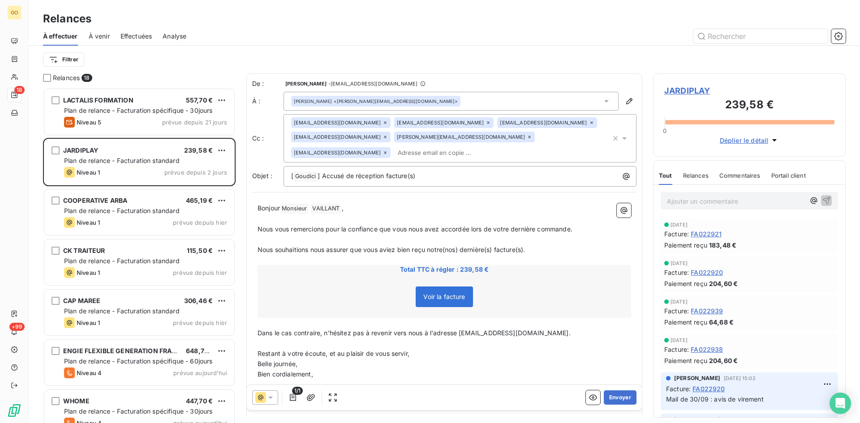
click at [602, 99] on icon at bounding box center [606, 101] width 9 height 9
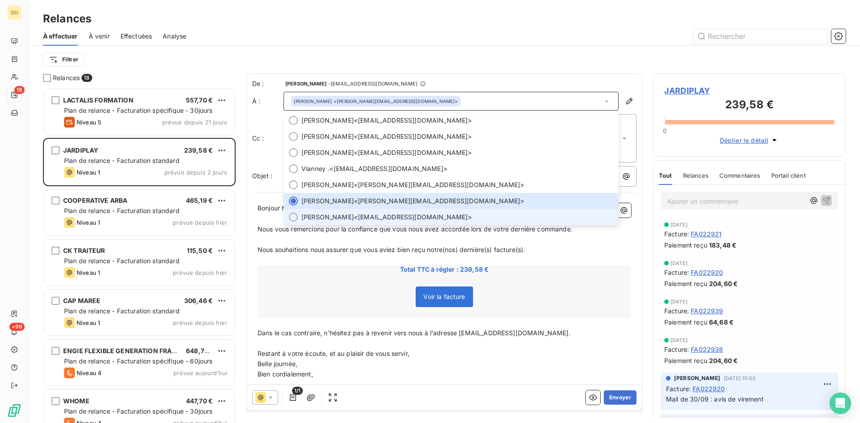
click at [314, 215] on span "[PERSON_NAME]" at bounding box center [328, 217] width 52 height 9
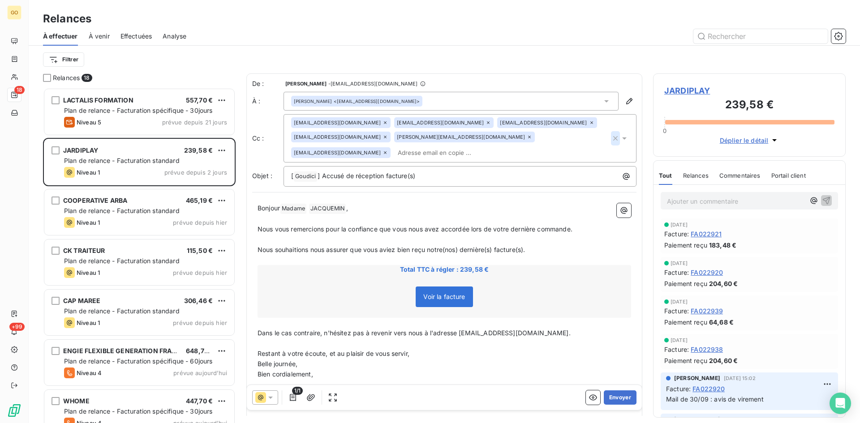
click at [611, 134] on icon "button" at bounding box center [615, 138] width 9 height 9
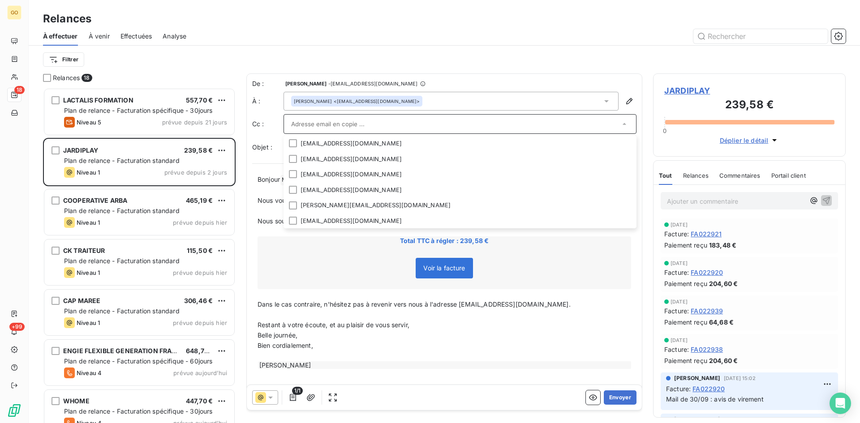
drag, startPoint x: 539, startPoint y: 63, endPoint x: 540, endPoint y: 70, distance: 7.7
click at [539, 63] on div "Filtrer" at bounding box center [444, 59] width 803 height 17
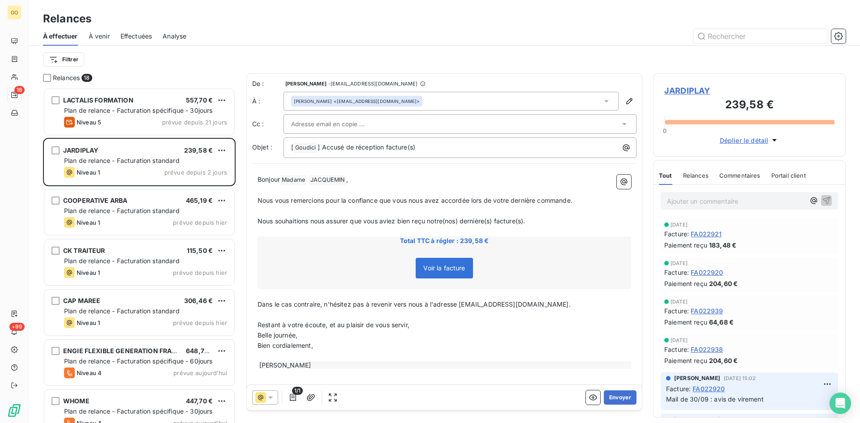
click at [308, 121] on input "text" at bounding box center [339, 123] width 96 height 13
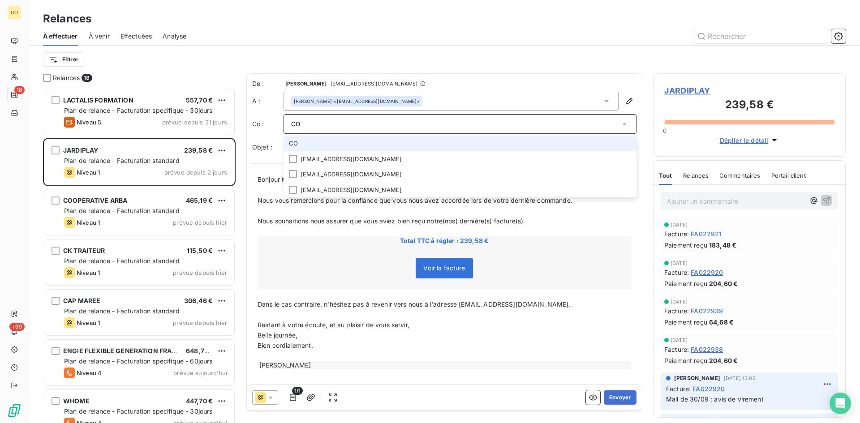
type input "C"
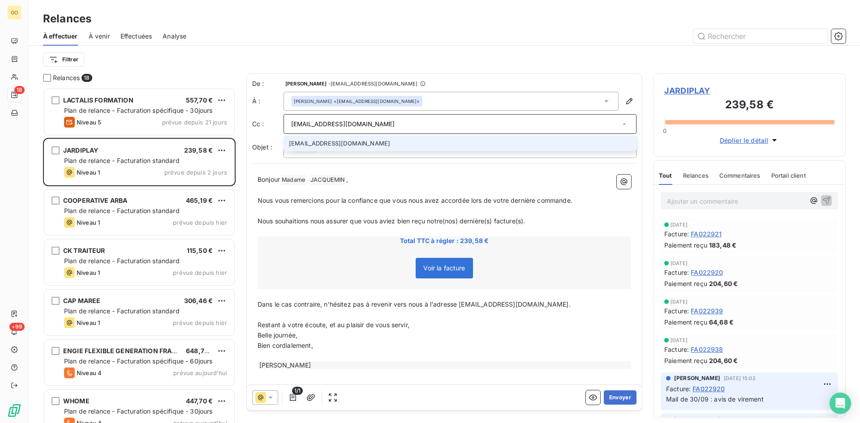
type input "[EMAIL_ADDRESS][DOMAIN_NAME]"
click at [276, 126] on label "Cc :" at bounding box center [267, 124] width 31 height 9
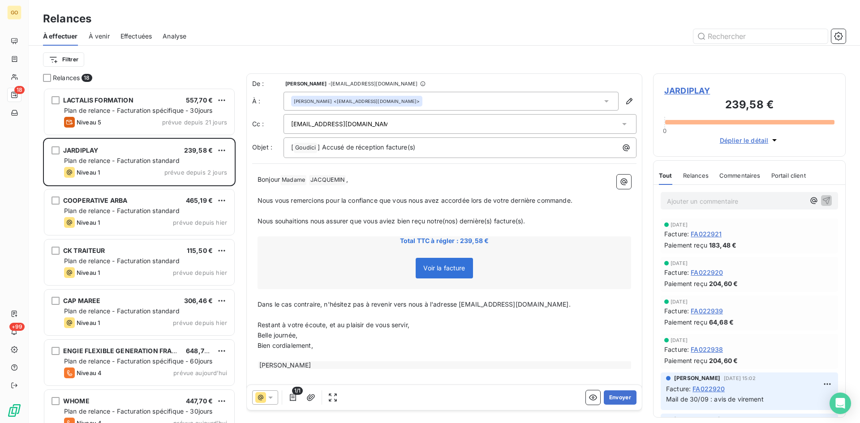
click at [538, 46] on div "Filtrer" at bounding box center [444, 60] width 803 height 28
click at [608, 400] on button "Envoyer" at bounding box center [620, 398] width 33 height 14
